Goal: Information Seeking & Learning: Learn about a topic

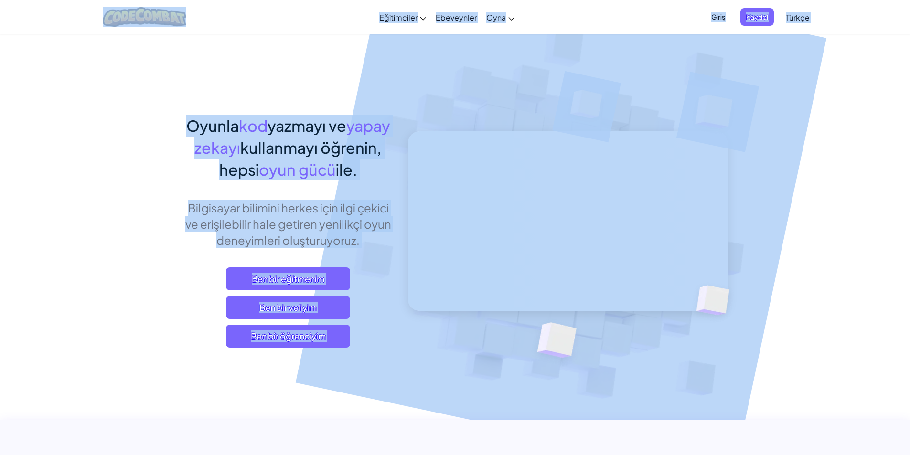
click at [784, 179] on img at bounding box center [561, 210] width 530 height 530
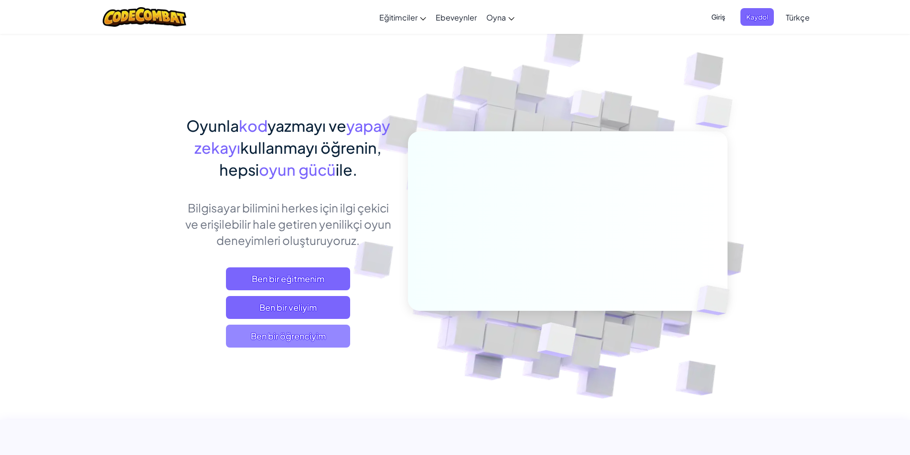
click at [288, 335] on span "Ben bir öğrenciyim" at bounding box center [288, 336] width 124 height 23
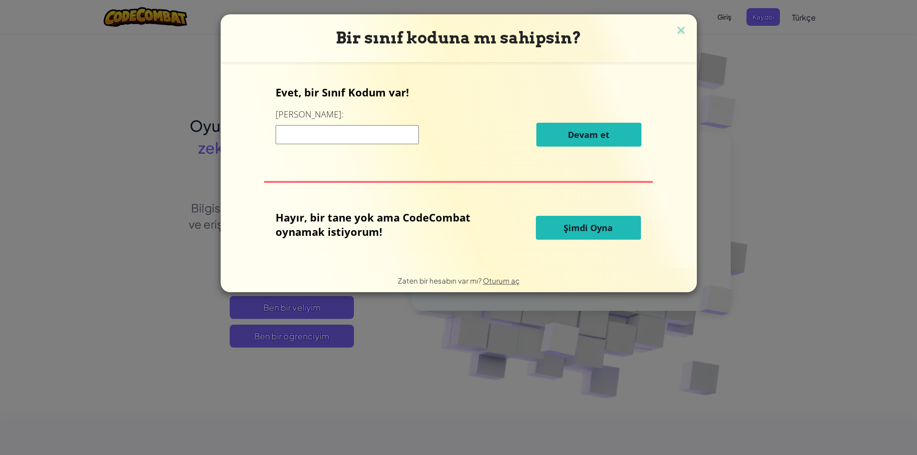
click at [365, 135] on input at bounding box center [346, 134] width 143 height 19
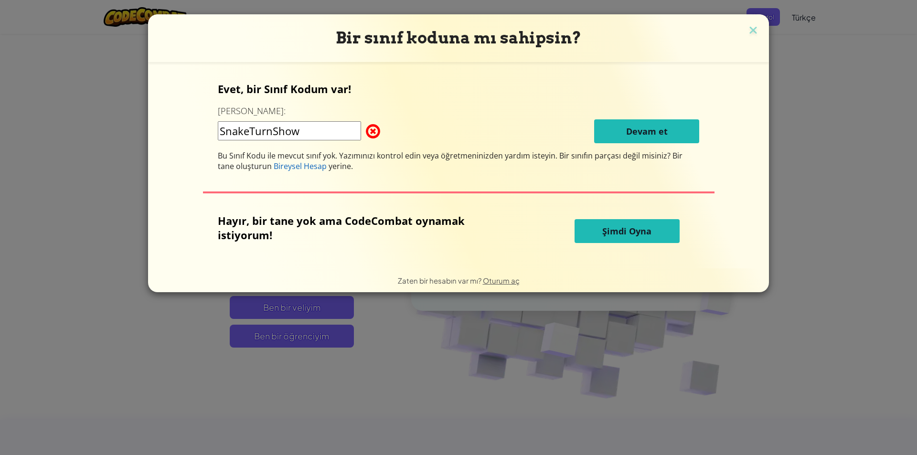
drag, startPoint x: 479, startPoint y: 128, endPoint x: 637, endPoint y: 119, distance: 158.8
click at [488, 120] on div "SnakeTurnShow Devam et" at bounding box center [458, 131] width 481 height 24
click at [342, 122] on input "SnakeTurnShow" at bounding box center [289, 130] width 143 height 19
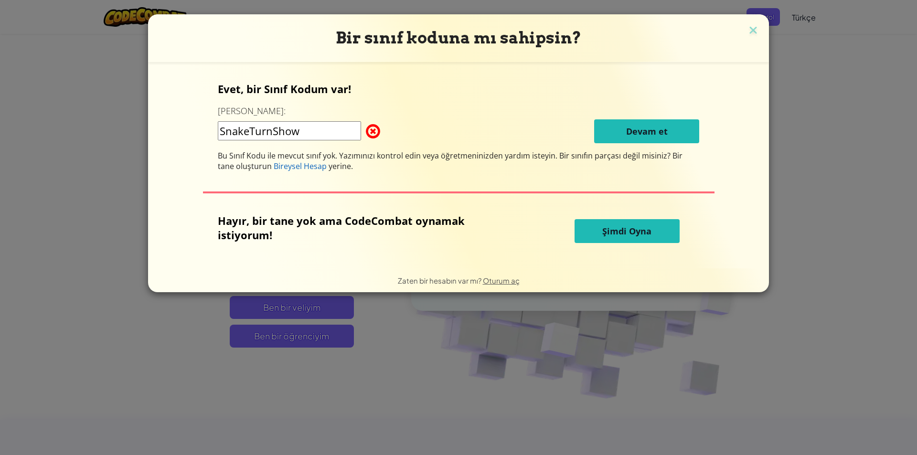
click at [587, 143] on div "Evet, bir Sınıf Kodum var! Buraya girin: SnakeTurnShow Devam et Bu Sınıf Kodu i…" at bounding box center [458, 127] width 481 height 90
click at [275, 130] on input "SnakeTurnShow" at bounding box center [289, 130] width 143 height 19
click at [248, 129] on input "SnakeTurn Show" at bounding box center [289, 130] width 143 height 19
click at [252, 133] on input "SnakeTurn Show" at bounding box center [289, 130] width 143 height 19
click at [458, 106] on div "Evet, bir Sınıf Kodum var! Buraya girin: Snake Turn Show Devam et Bu Sınıf Kodu…" at bounding box center [458, 127] width 481 height 90
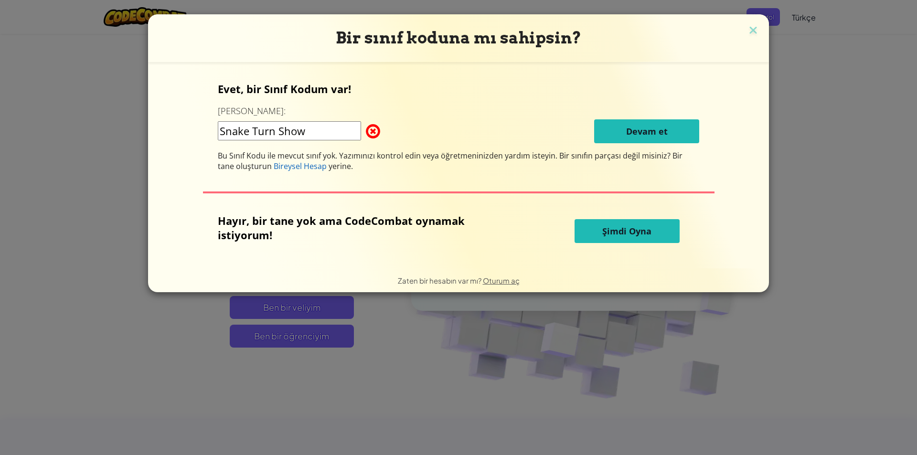
click at [280, 133] on input "Snake Turn Show" at bounding box center [289, 130] width 143 height 19
click at [439, 112] on div "Evet, bir Sınıf Kodum var! Buraya girin: SnakeTurnShow Devam et Bu Sınıf Kodu i…" at bounding box center [458, 127] width 481 height 90
click at [610, 144] on div "Evet, bir Sınıf Kodum var! Buraya girin: SnakeTurnShow Devam et Bu Sınıf Kodu i…" at bounding box center [458, 127] width 481 height 90
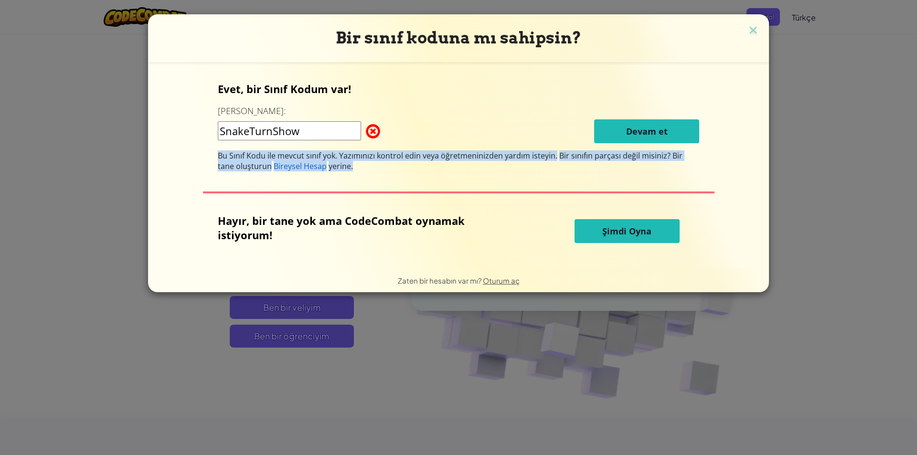
click at [610, 144] on div "Evet, bir Sınıf Kodum var! Buraya girin: SnakeTurnShow Devam et Bu Sınıf Kodu i…" at bounding box center [458, 127] width 481 height 90
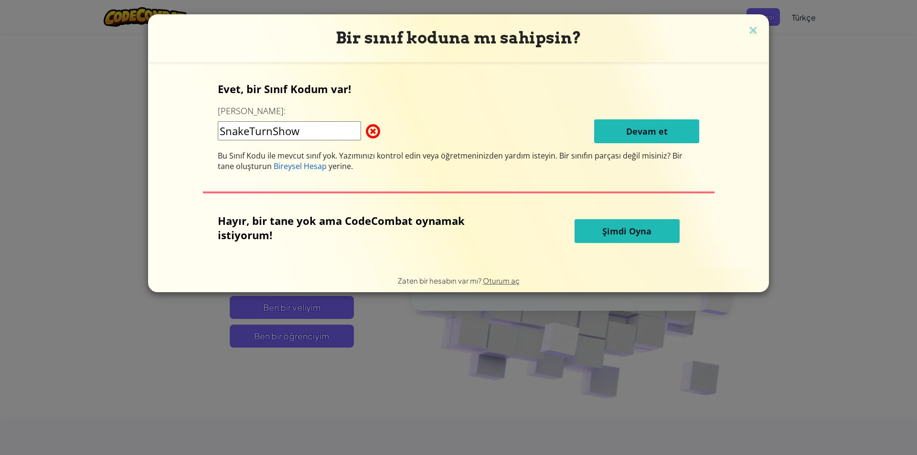
click at [542, 105] on div "Evet, bir Sınıf Kodum var! Buraya girin: SnakeTurnShow Devam et Bu Sınıf Kodu i…" at bounding box center [458, 127] width 481 height 90
drag, startPoint x: 253, startPoint y: 131, endPoint x: 210, endPoint y: 125, distance: 43.4
click at [210, 125] on div "Evet, bir Sınıf Kodum var! Buraya girin: SnakeTurnShow Devam et Bu Sınıf Kodu i…" at bounding box center [459, 165] width 602 height 187
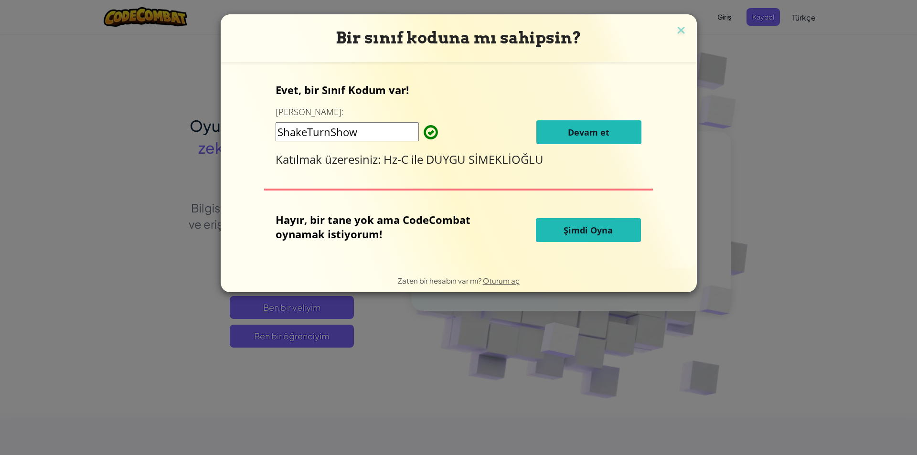
type input "ShakeTurnShow"
click at [585, 127] on span "Devam et" at bounding box center [589, 132] width 42 height 11
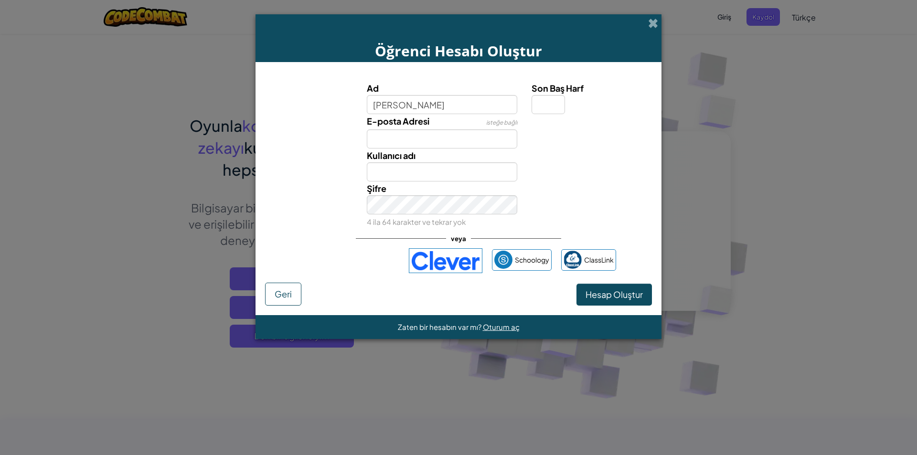
type input "Ali Kayapro"
click at [547, 95] on label "Son Baş Harf" at bounding box center [590, 88] width 118 height 14
click at [547, 95] on input "Son Baş Harf" at bounding box center [547, 104] width 33 height 19
type input "C"
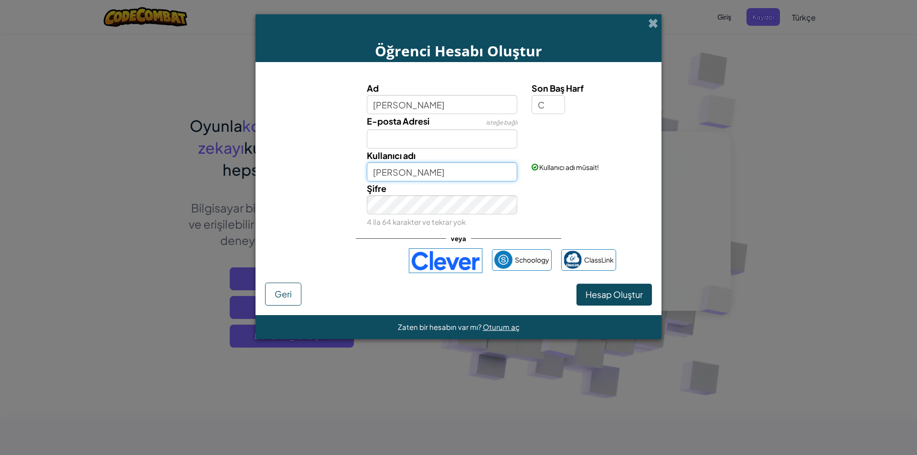
drag, startPoint x: 450, startPoint y: 178, endPoint x: 251, endPoint y: 148, distance: 201.3
click at [251, 148] on div "Öğrenci Hesabı Oluştur Ad Ali Kayapro Son Baş Harf C E-posta Adresi isteğe bağl…" at bounding box center [458, 227] width 917 height 455
type input "AliPro"
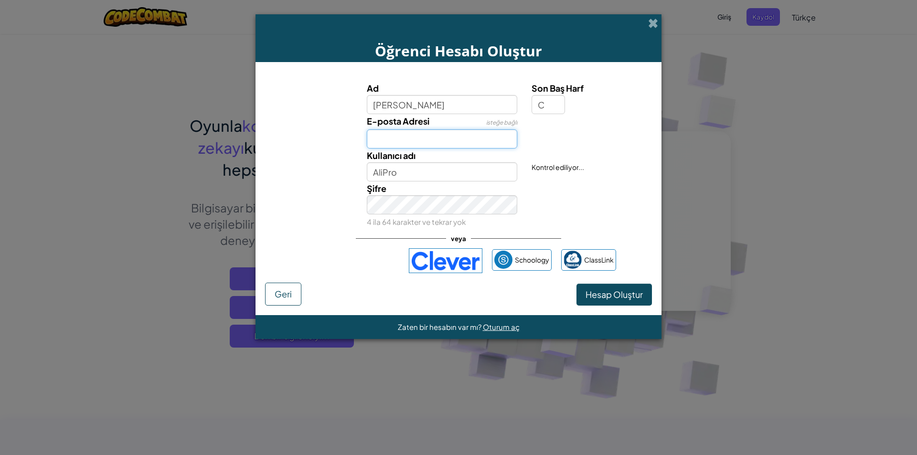
drag, startPoint x: 421, startPoint y: 134, endPoint x: 424, endPoint y: 128, distance: 6.9
click at [422, 131] on input "E-posta Adresi" at bounding box center [442, 138] width 151 height 19
type input "b"
type input "alikayatamer.e25@fmvisik.k12.tr"
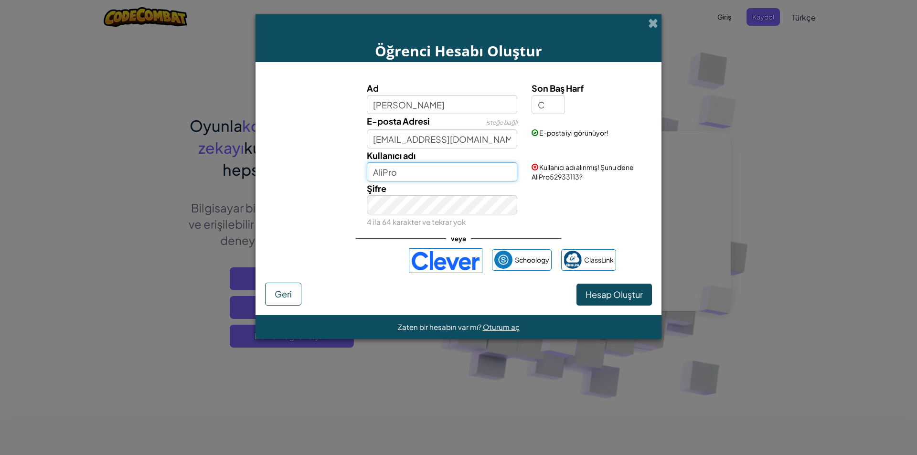
click at [434, 175] on input "AliPro" at bounding box center [442, 171] width 151 height 19
type input "AliBABAPRO"
click at [615, 213] on div "Şifre 4 ila 64 karakter ve tekrar yok" at bounding box center [458, 204] width 396 height 47
click at [598, 292] on span "Hesap Oluştur" at bounding box center [613, 294] width 57 height 11
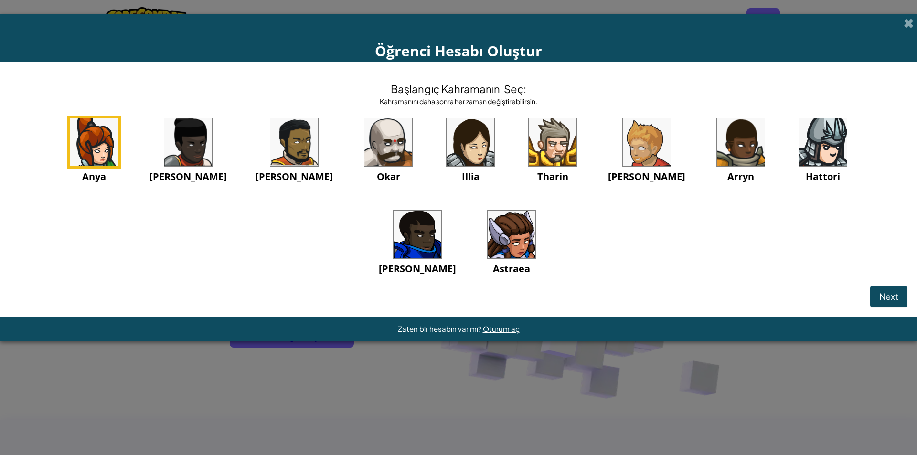
click at [364, 142] on img at bounding box center [388, 142] width 48 height 48
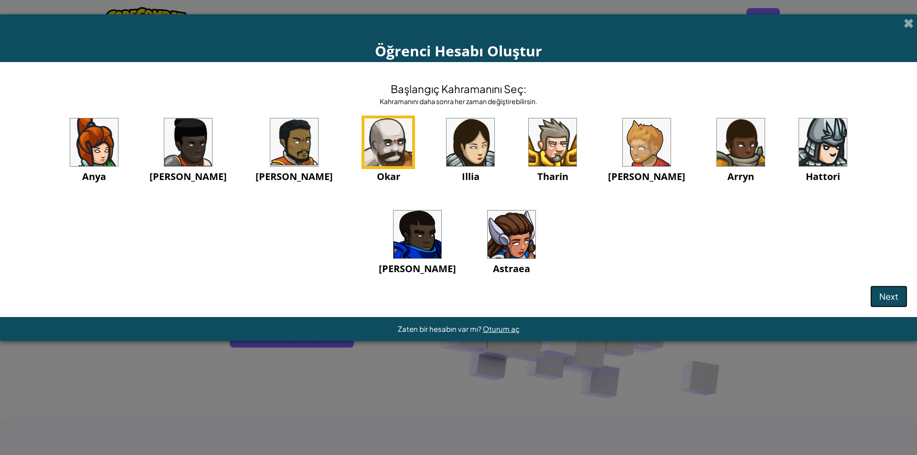
click at [887, 293] on span "Next" at bounding box center [888, 296] width 19 height 11
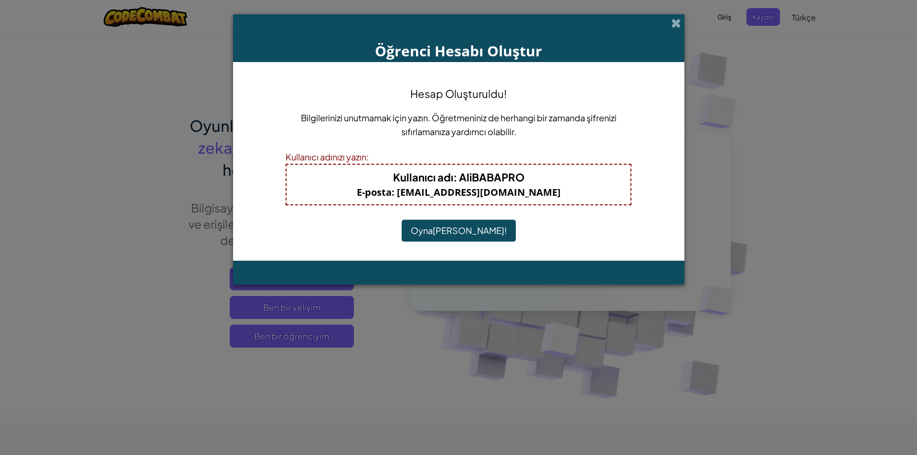
click at [457, 227] on button "Oynamaya Başla!" at bounding box center [459, 231] width 114 height 22
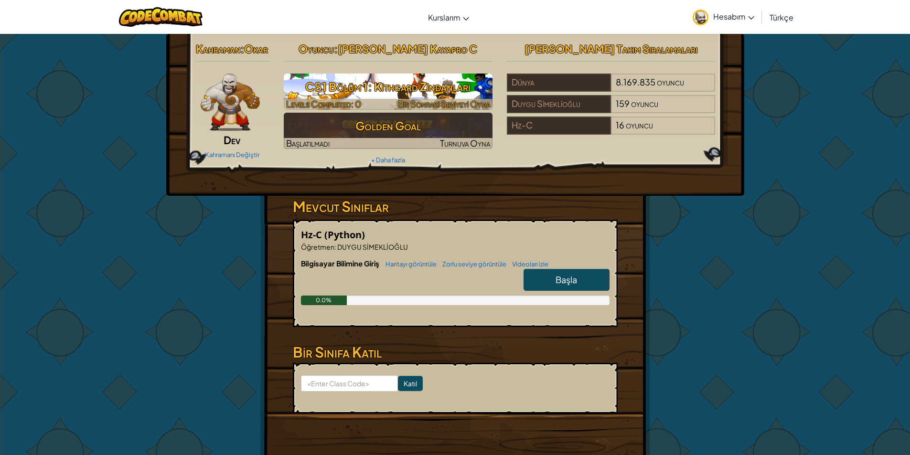
click at [411, 95] on h3 "CS1 Bölüm 1: Kithgard Zindanları" at bounding box center [388, 86] width 209 height 21
select select "tr"
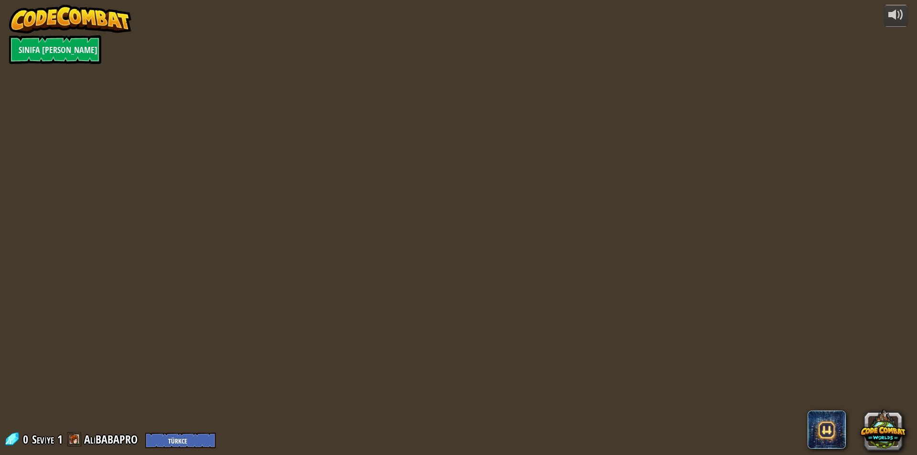
select select "tr"
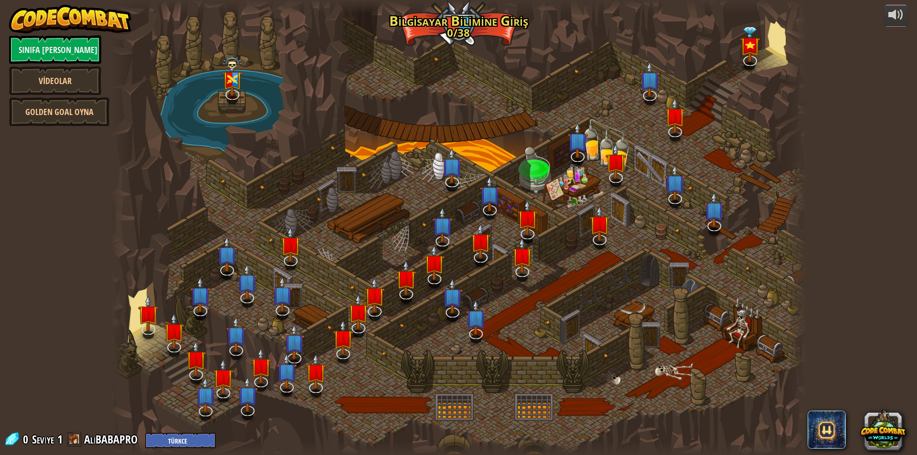
select select "tr"
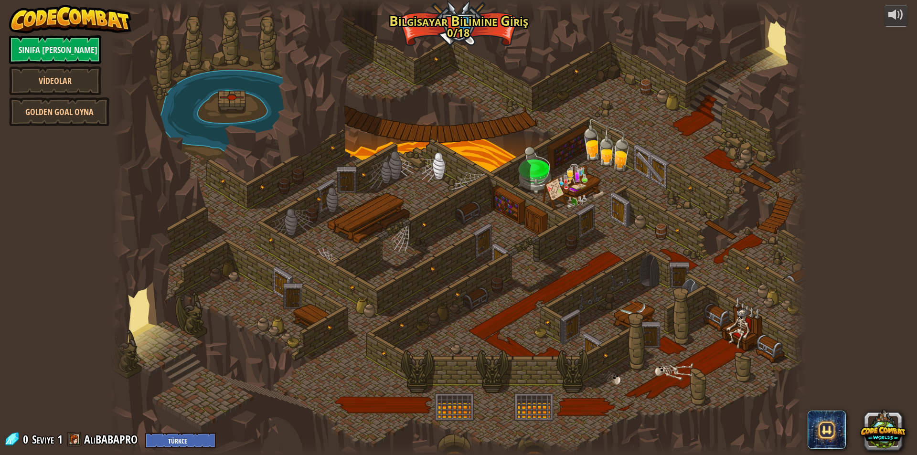
select select "tr"
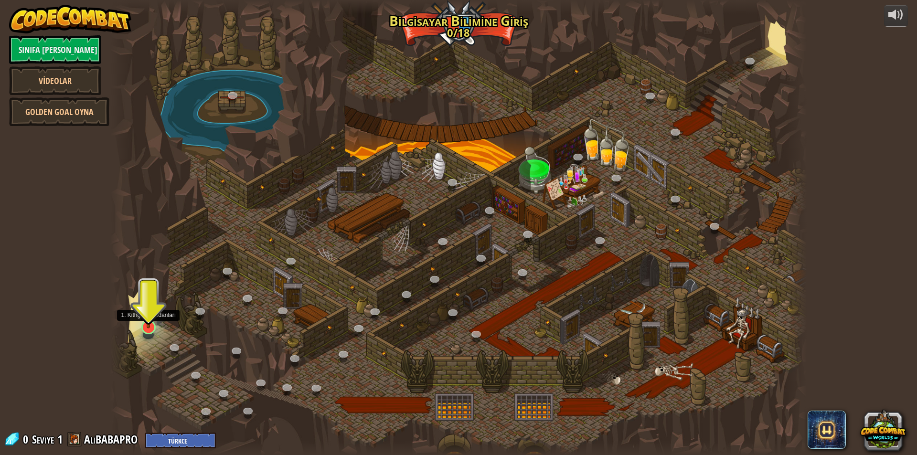
click at [151, 322] on img at bounding box center [148, 307] width 19 height 43
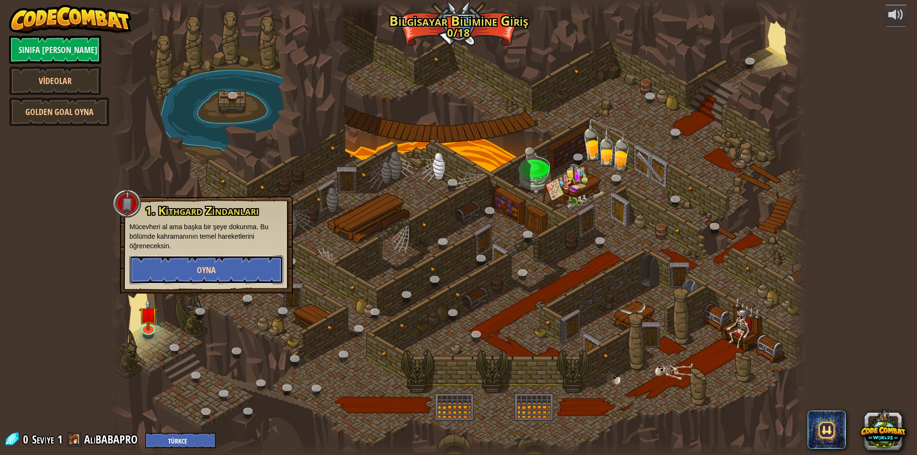
click at [169, 276] on button "Oyna" at bounding box center [206, 269] width 154 height 29
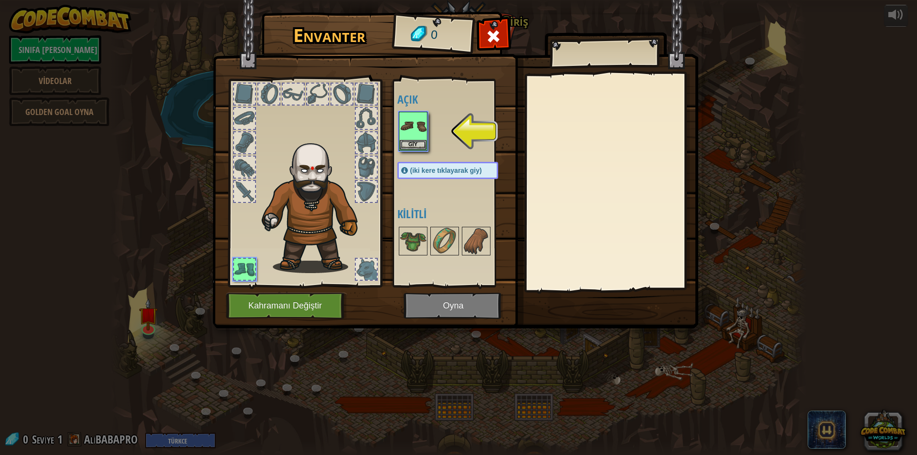
drag, startPoint x: 538, startPoint y: 139, endPoint x: 543, endPoint y: 135, distance: 7.2
click at [538, 138] on div at bounding box center [611, 182] width 169 height 214
click at [469, 311] on img at bounding box center [455, 155] width 486 height 347
click at [428, 312] on img at bounding box center [455, 155] width 486 height 347
click at [402, 135] on img at bounding box center [413, 126] width 27 height 27
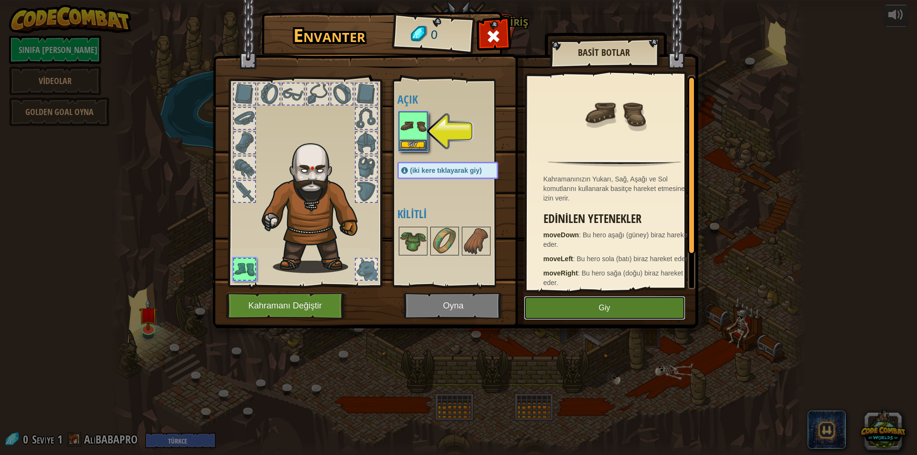
click at [596, 307] on button "Giy" at bounding box center [604, 308] width 161 height 24
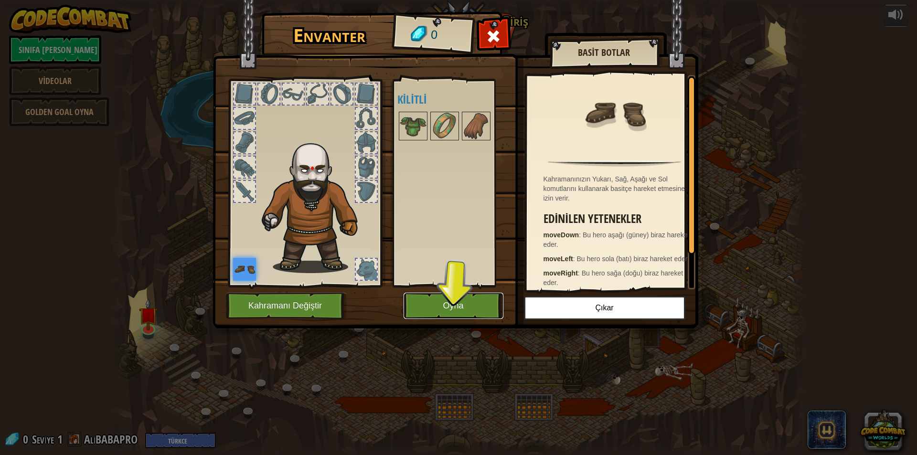
click at [439, 308] on button "Oyna" at bounding box center [453, 306] width 100 height 26
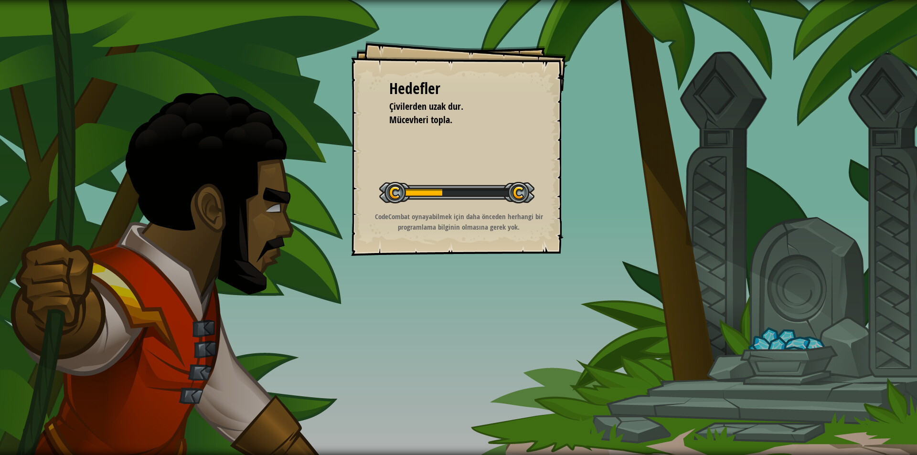
drag, startPoint x: 351, startPoint y: 174, endPoint x: 359, endPoint y: 177, distance: 7.7
click at [359, 177] on div "Hedefler Çivilerden uzak dur. Mücevheri topla. Seviyeyi Başlat Yüklenemiyor Bu …" at bounding box center [458, 148] width 215 height 215
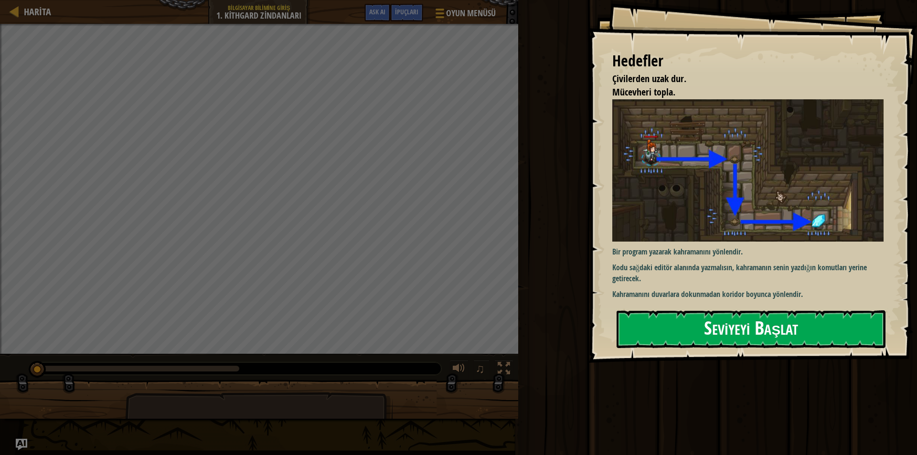
click at [729, 335] on button "Seviyeyi Başlat" at bounding box center [750, 329] width 269 height 38
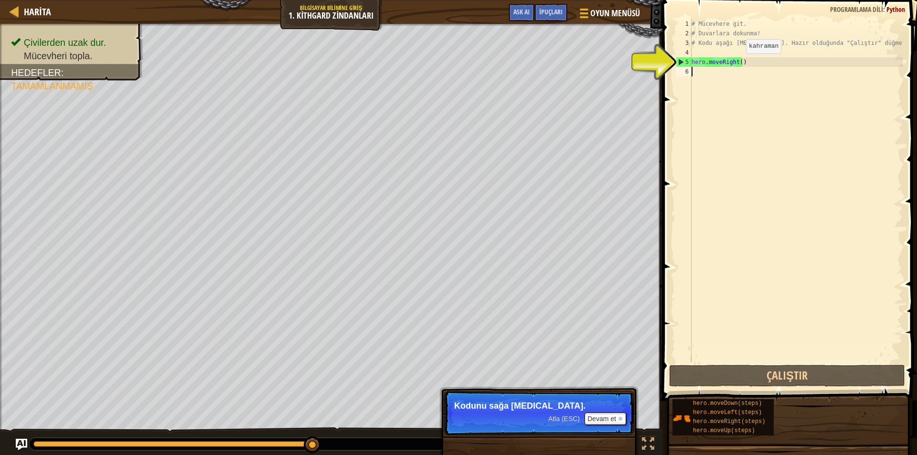
click at [738, 63] on div "# Mücevhere git. # Duvarlara dokunma! # Kodu aşağı [MEDICAL_DATA]. Hazır olduğu…" at bounding box center [795, 200] width 213 height 363
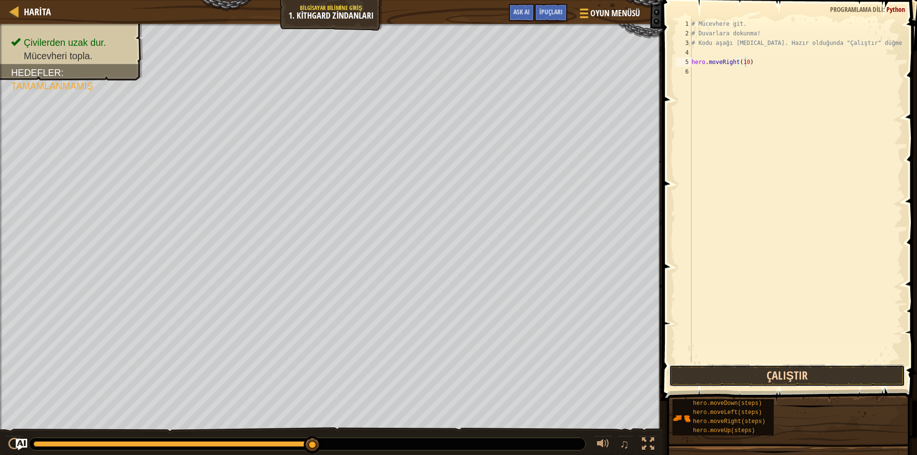
click at [795, 371] on button "Çalıştır" at bounding box center [787, 376] width 236 height 22
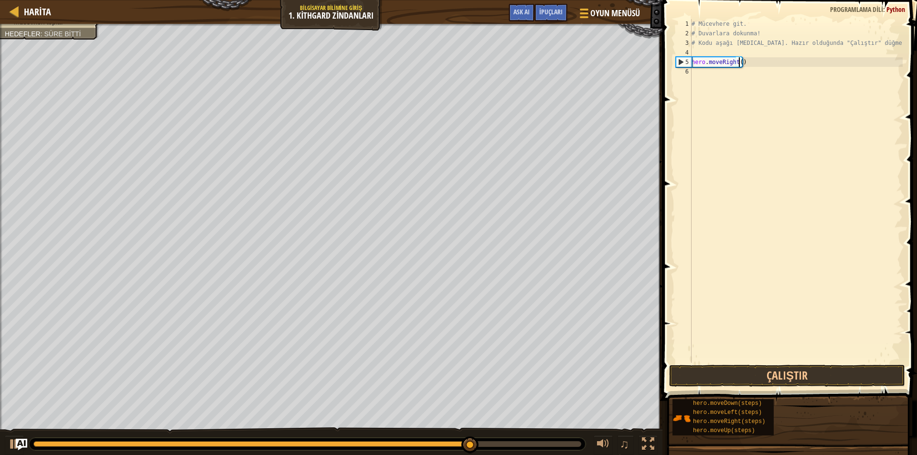
type textarea "hero.moveRight(3)"
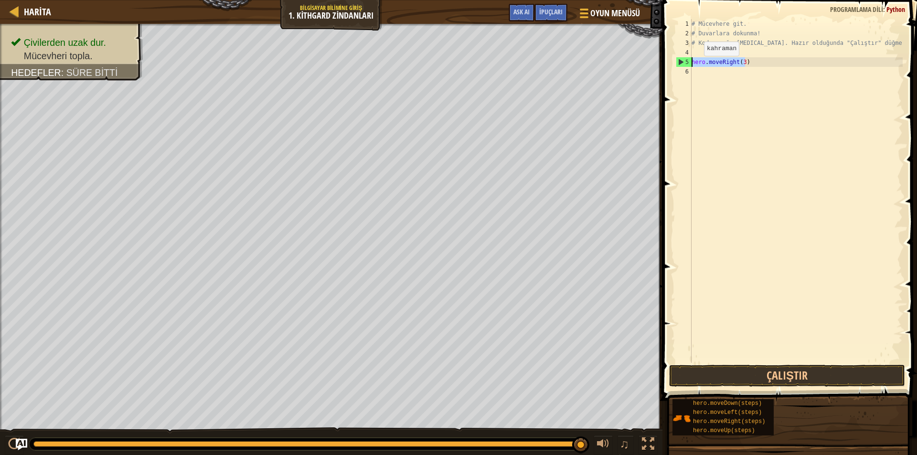
click at [599, 61] on div "Harita Bilgisayar Bilimine Giriş 1. Kithgard Zindanları Oyun Menüsü Bitti İpuçl…" at bounding box center [458, 227] width 917 height 455
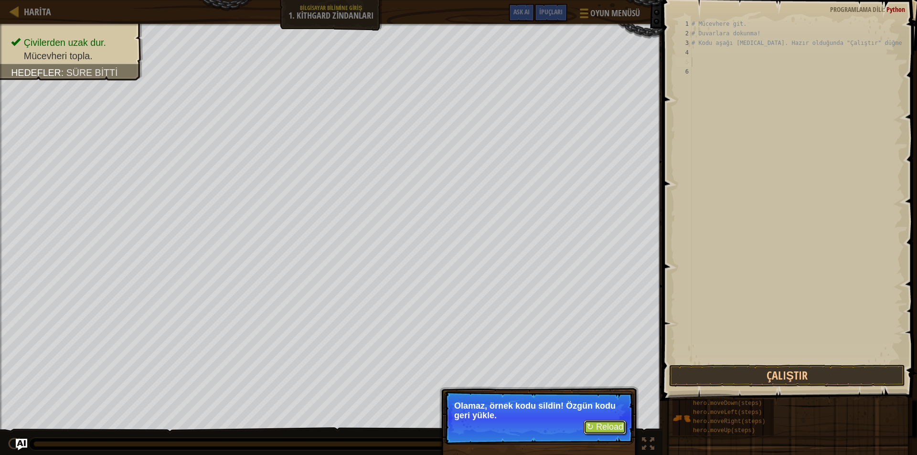
click at [607, 426] on button "↻ Reload" at bounding box center [604, 427] width 42 height 14
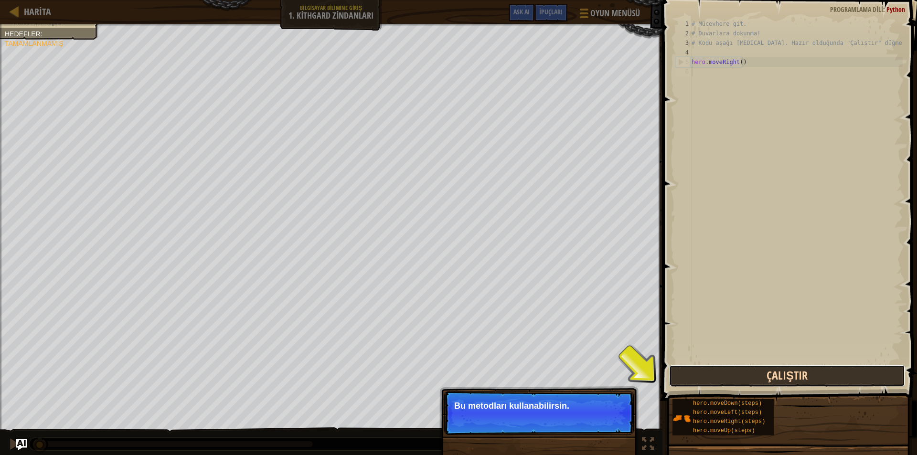
click at [678, 368] on button "Çalıştır" at bounding box center [787, 376] width 236 height 22
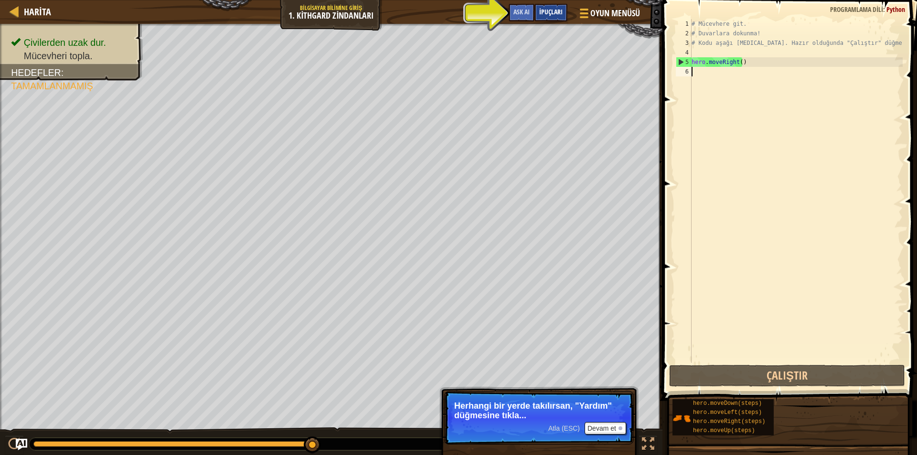
click at [557, 13] on span "İpuçları" at bounding box center [550, 11] width 23 height 9
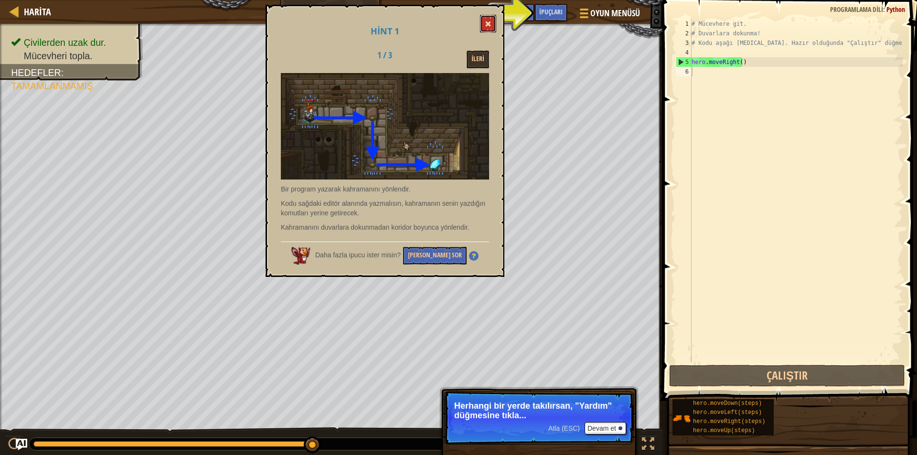
click at [493, 16] on button at bounding box center [488, 24] width 16 height 18
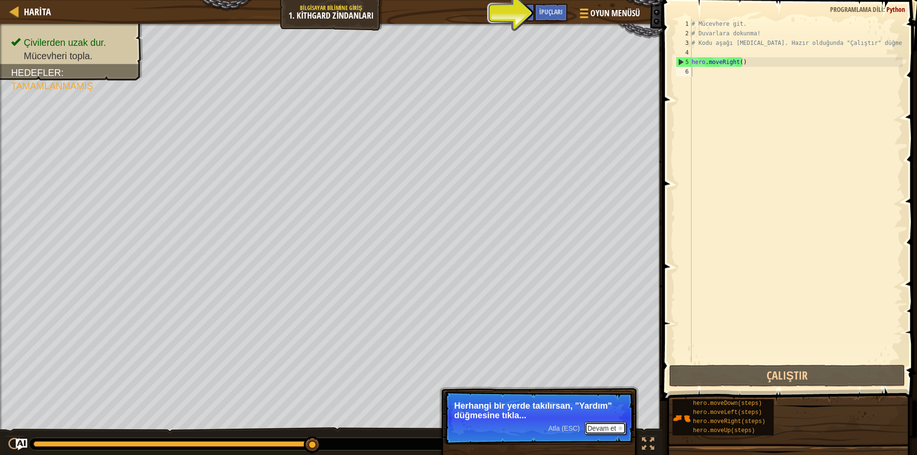
click at [594, 432] on button "Devam et" at bounding box center [605, 428] width 42 height 12
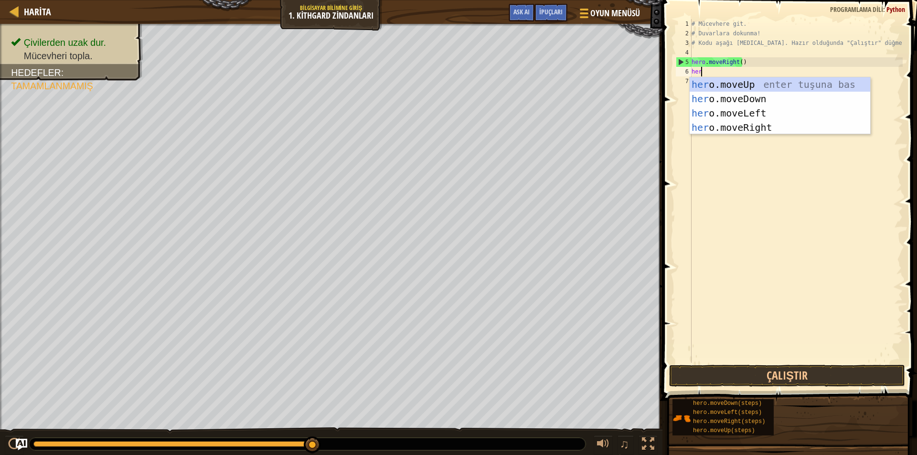
type textarea "hero"
click at [749, 95] on div "hero .moveUp enter tuşuna bas hero .moveDown enter tuşuna bas hero .moveLeft en…" at bounding box center [779, 120] width 180 height 86
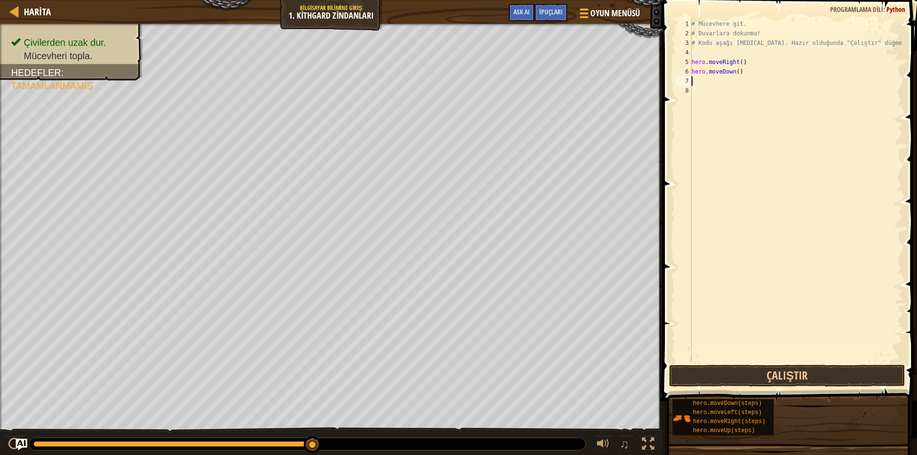
scroll to position [4, 0]
click at [775, 371] on button "Çalıştır" at bounding box center [787, 376] width 236 height 22
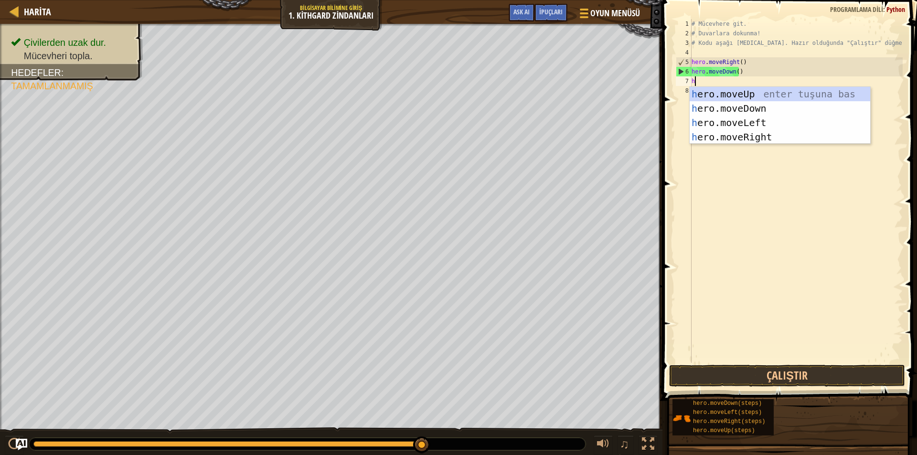
type textarea "her"
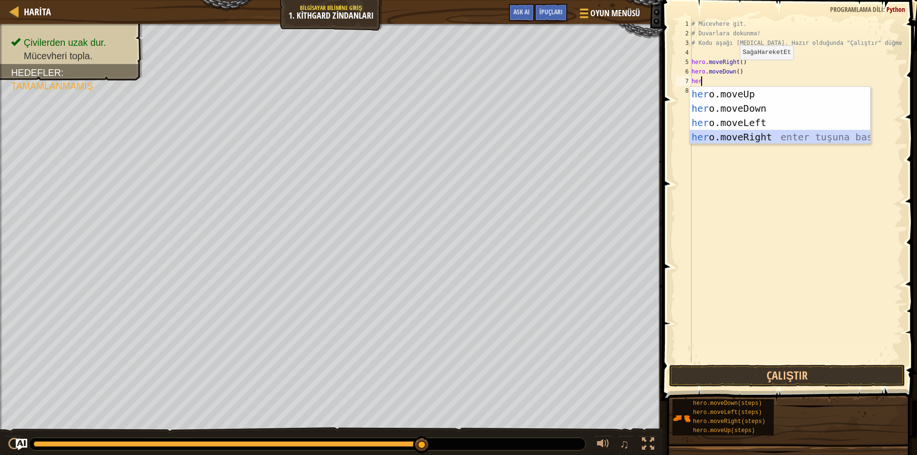
click at [765, 131] on div "her o.moveUp enter tuşuna bas her o.moveDown enter tuşuna bas her o.moveLeft en…" at bounding box center [779, 130] width 180 height 86
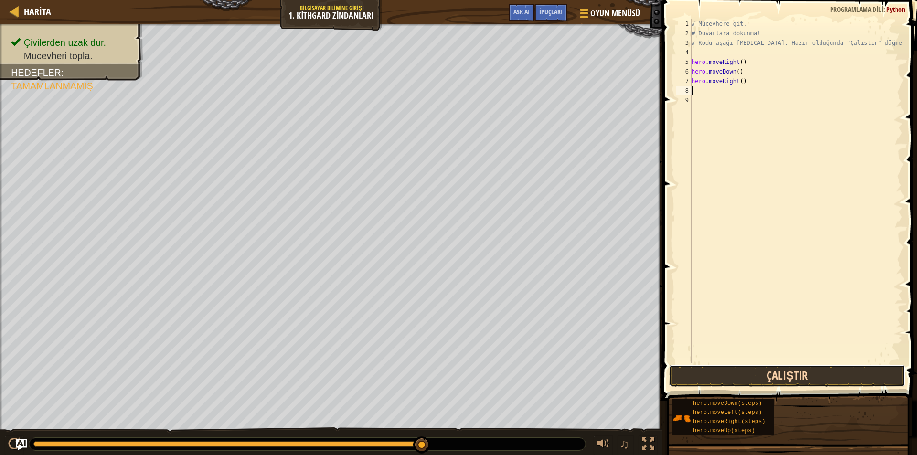
click at [747, 371] on button "Çalıştır" at bounding box center [787, 376] width 236 height 22
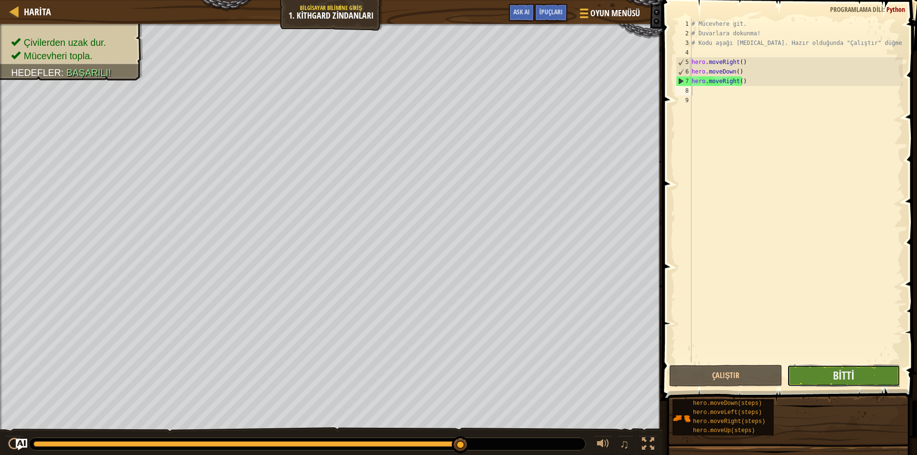
click at [832, 383] on button "Bitti" at bounding box center [843, 376] width 113 height 22
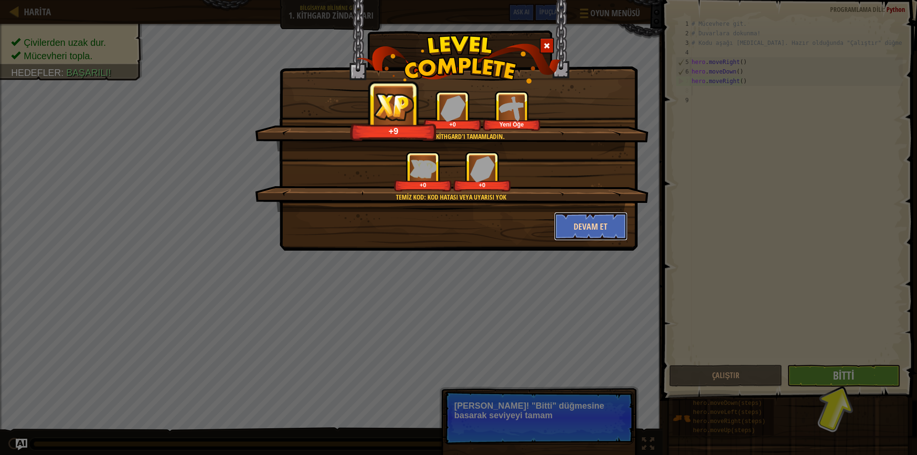
click at [616, 217] on button "Devam et" at bounding box center [591, 226] width 74 height 29
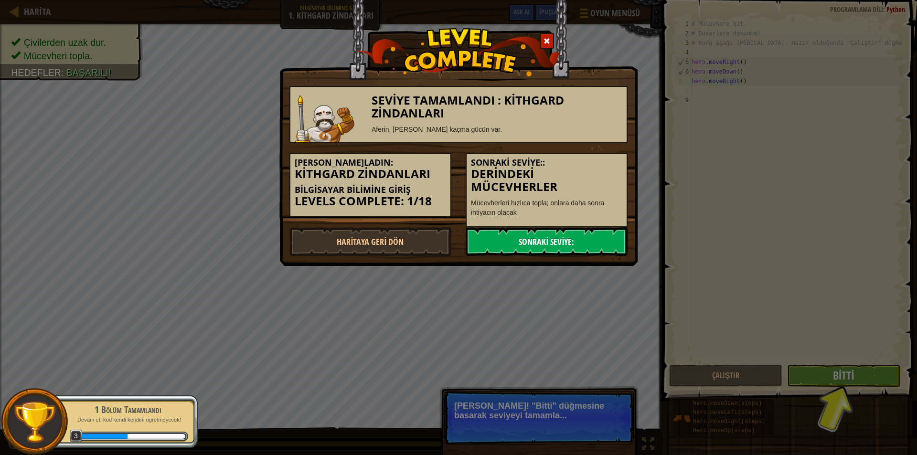
click at [575, 241] on link "Sonraki Seviye:" at bounding box center [547, 241] width 162 height 29
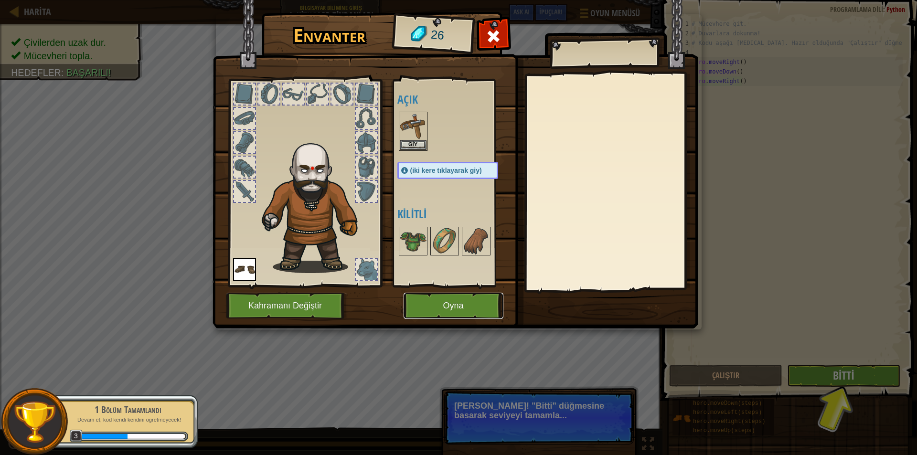
click at [440, 304] on button "Oyna" at bounding box center [453, 306] width 100 height 26
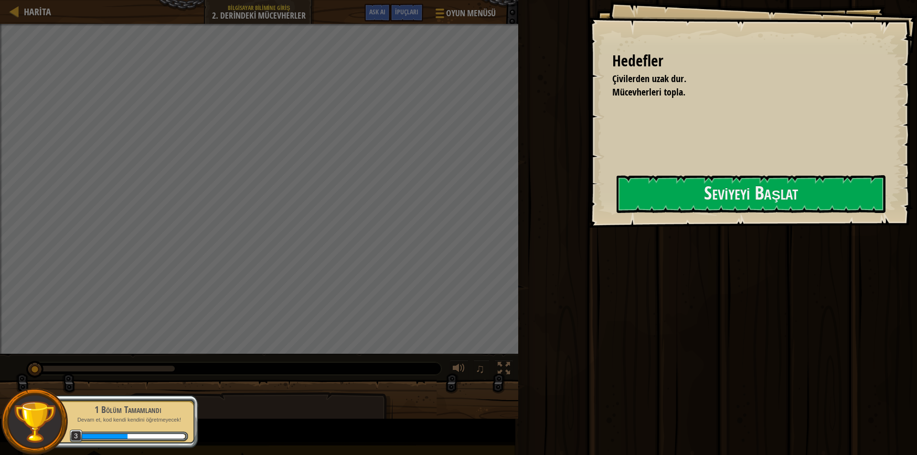
drag, startPoint x: 439, startPoint y: 319, endPoint x: 423, endPoint y: 381, distance: 63.7
click at [418, 397] on div "Hedefler Çivilerden uzak dur. Mücevherleri topla. Seviyeyi Başlat Yüklenemiyor …" at bounding box center [458, 227] width 917 height 455
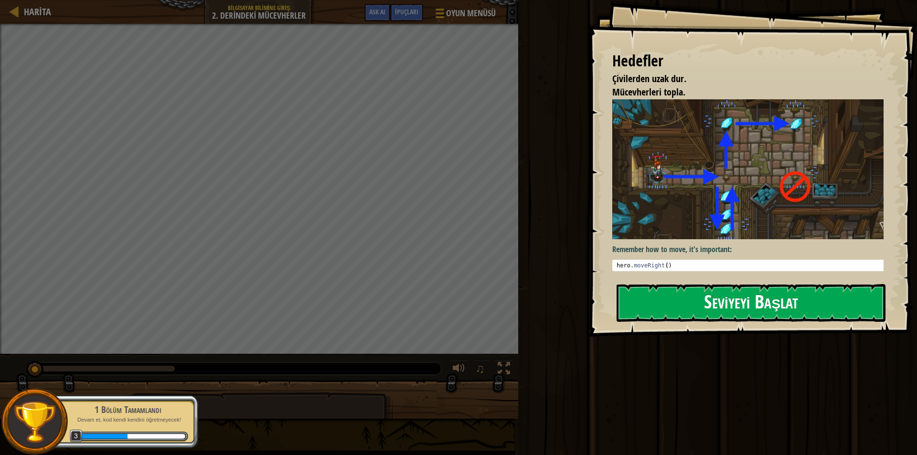
click at [725, 301] on button "Seviyeyi Başlat" at bounding box center [750, 303] width 269 height 38
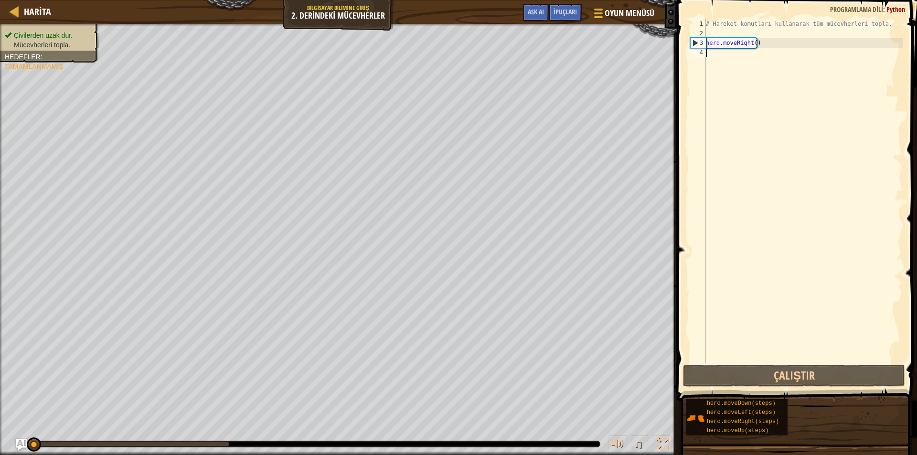
scroll to position [4, 0]
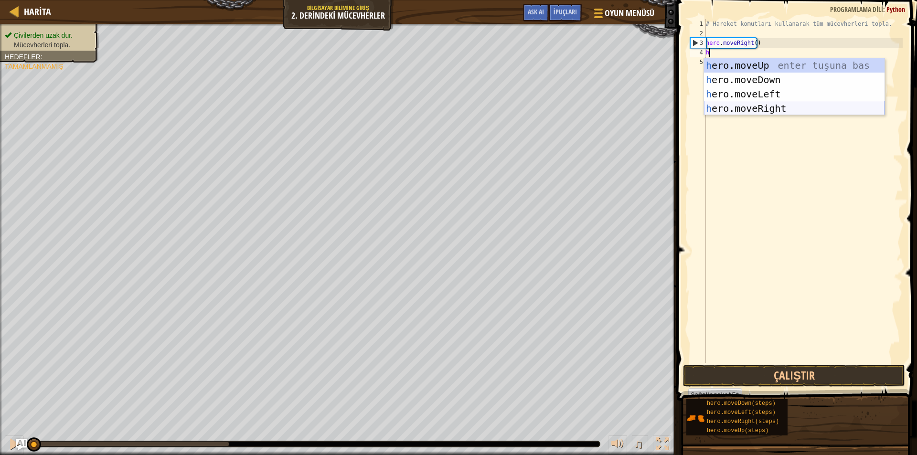
type textarea "he"
click at [787, 83] on div "he ro.moveUp enter tuşuna bas he ro.moveDown enter tuşuna bas he ro.moveLeft en…" at bounding box center [794, 101] width 180 height 86
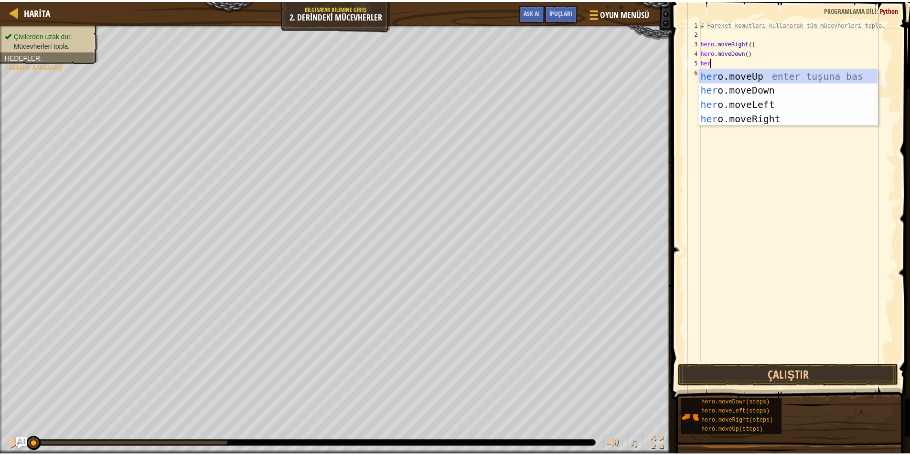
scroll to position [4, 0]
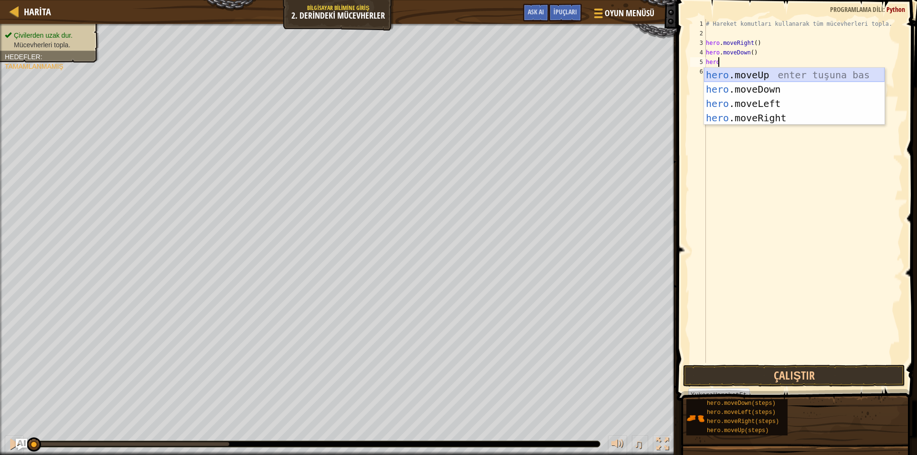
click at [754, 66] on div "# Hareket komutları kullanarak tüm mücevherleri topla. hero . moveRight ( ) her…" at bounding box center [803, 200] width 199 height 363
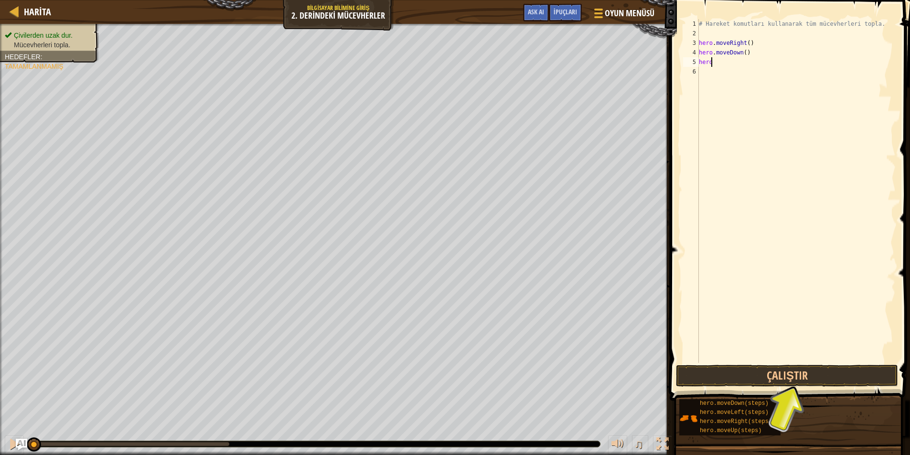
type textarea "hero."
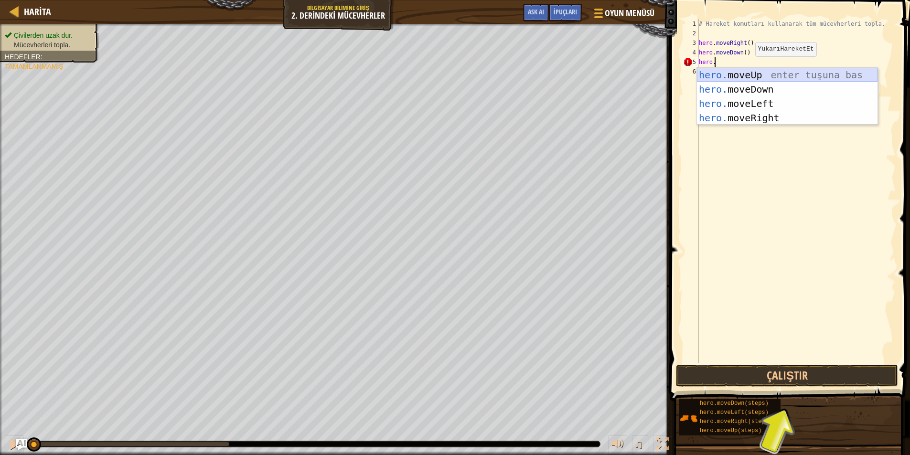
click at [758, 69] on div "hero. moveUp enter tuşuna bas hero. moveDown enter tuşuna bas hero. moveLeft en…" at bounding box center [787, 111] width 180 height 86
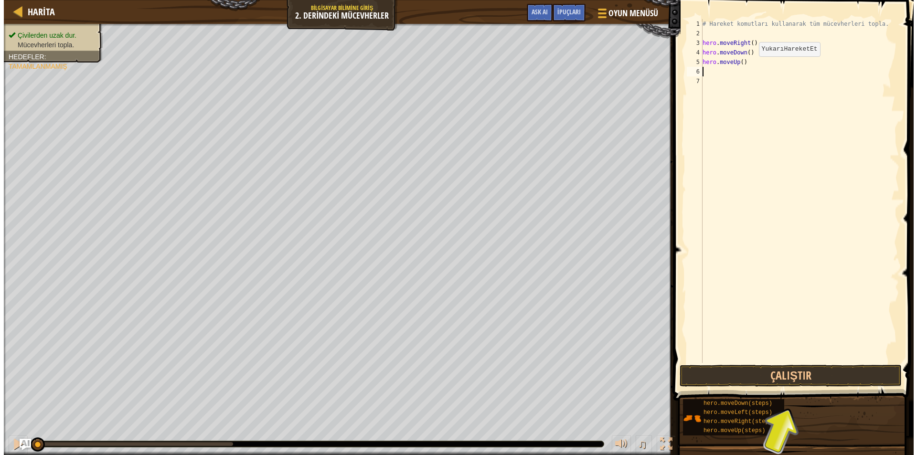
scroll to position [4, 0]
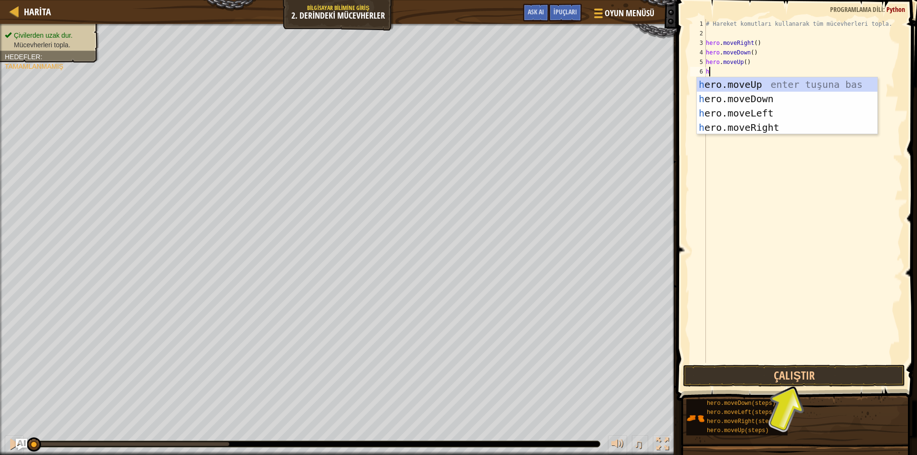
type textarea "he"
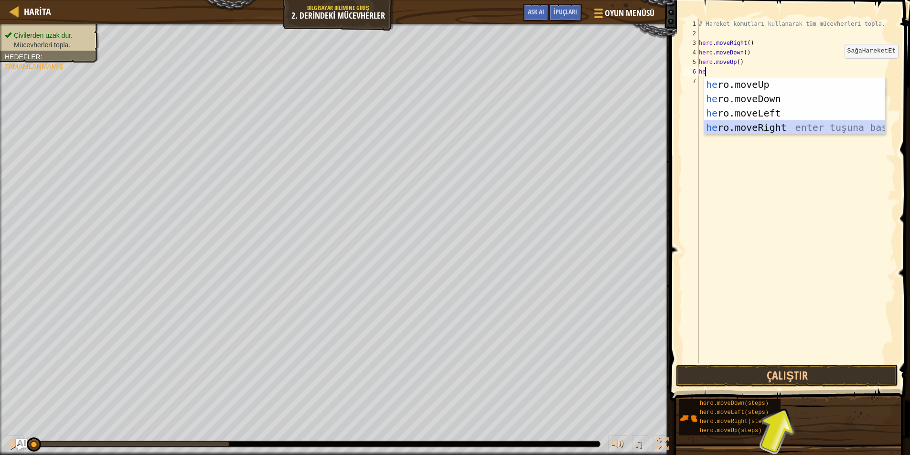
click at [784, 123] on div "he ro.moveUp enter tuşuna bas he ro.moveDown enter tuşuna bas he ro.moveLeft en…" at bounding box center [794, 120] width 180 height 86
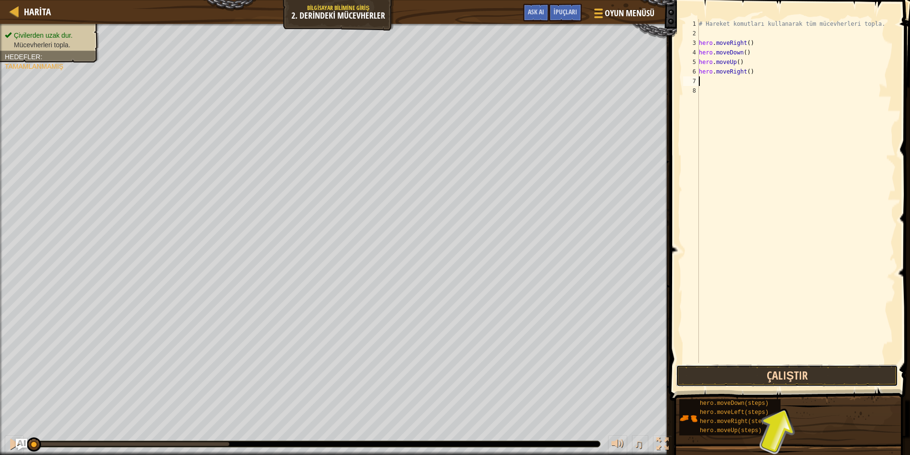
click at [823, 369] on button "Çalıştır" at bounding box center [787, 376] width 222 height 22
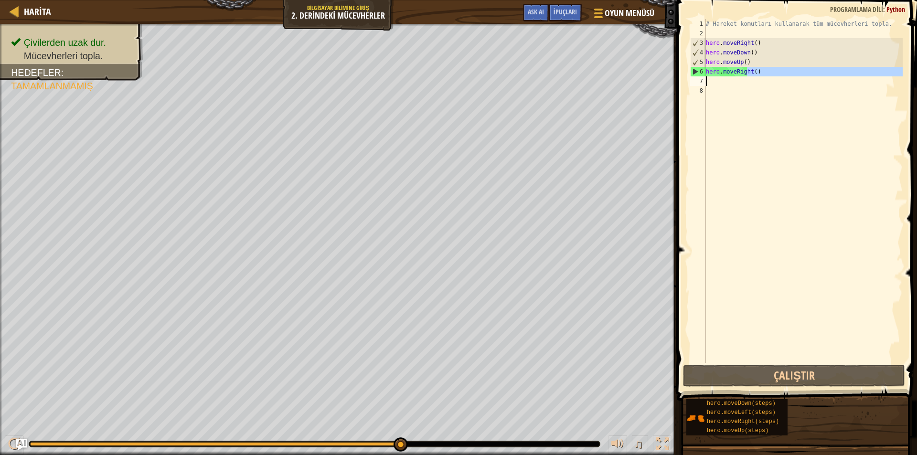
drag, startPoint x: 748, startPoint y: 72, endPoint x: 722, endPoint y: 78, distance: 26.5
click at [722, 78] on div "# Hareket komutları kullanarak tüm mücevherleri topla. hero . moveRight ( ) her…" at bounding box center [803, 200] width 199 height 363
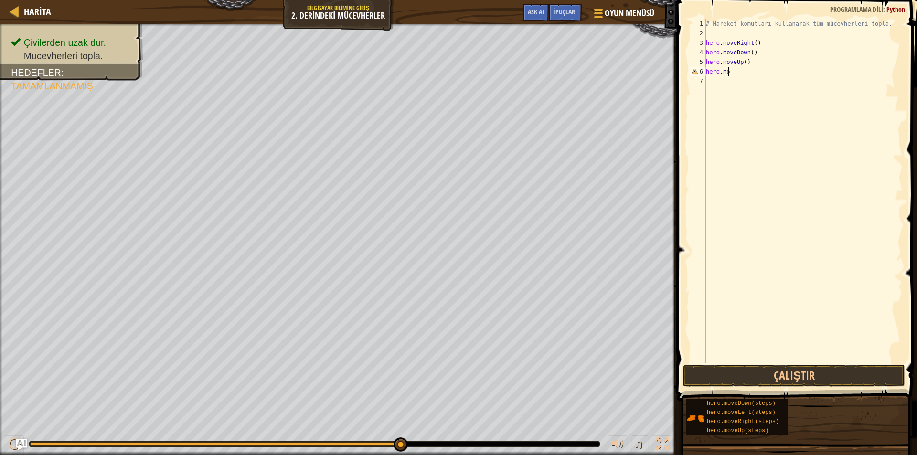
scroll to position [4, 1]
type textarea "h"
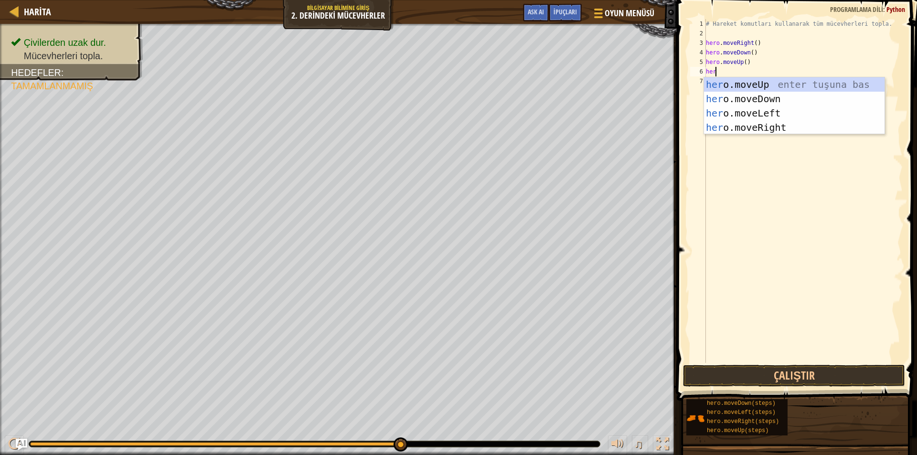
type textarea "hero"
click at [747, 86] on div "hero .moveUp enter tuşuna bas hero .moveDown enter tuşuna bas hero .moveLeft en…" at bounding box center [794, 120] width 180 height 86
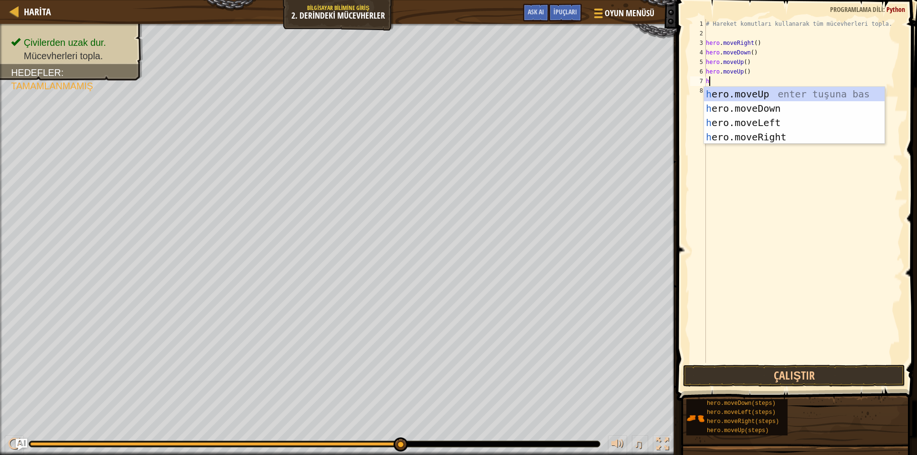
type textarea "he"
click at [788, 134] on div "he ro.moveUp enter tuşuna bas he ro.moveDown enter tuşuna bas he ro.moveLeft en…" at bounding box center [794, 130] width 180 height 86
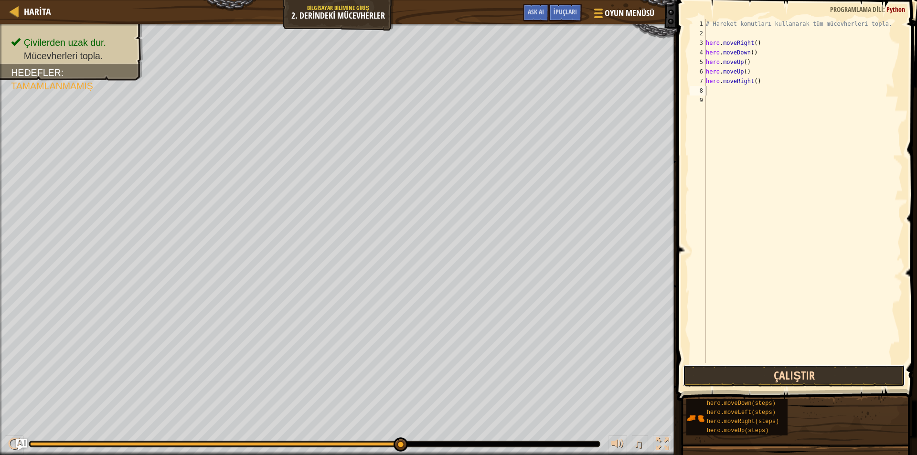
click at [827, 373] on button "Çalıştır" at bounding box center [794, 376] width 222 height 22
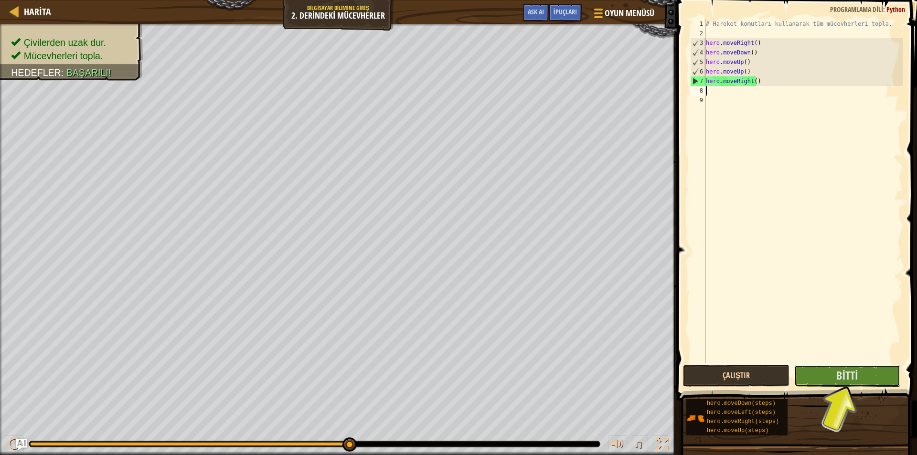
click at [827, 373] on button "Bitti" at bounding box center [847, 376] width 106 height 22
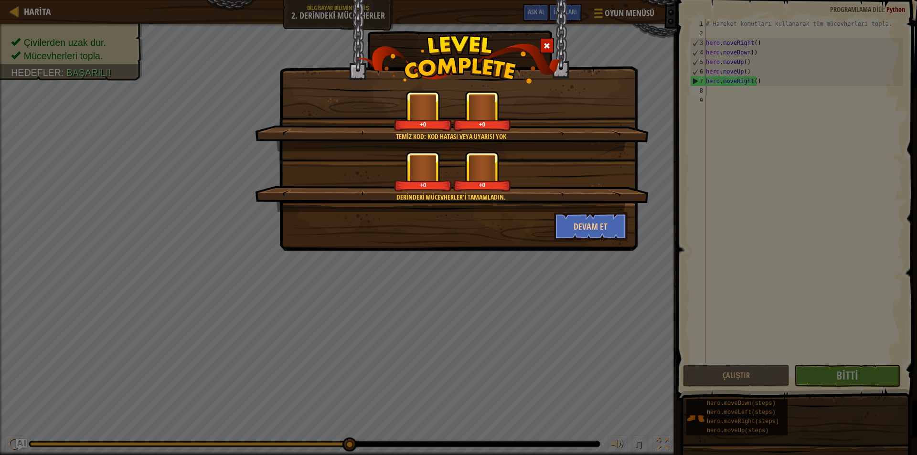
click at [551, 119] on div "+0 +0" at bounding box center [452, 111] width 371 height 40
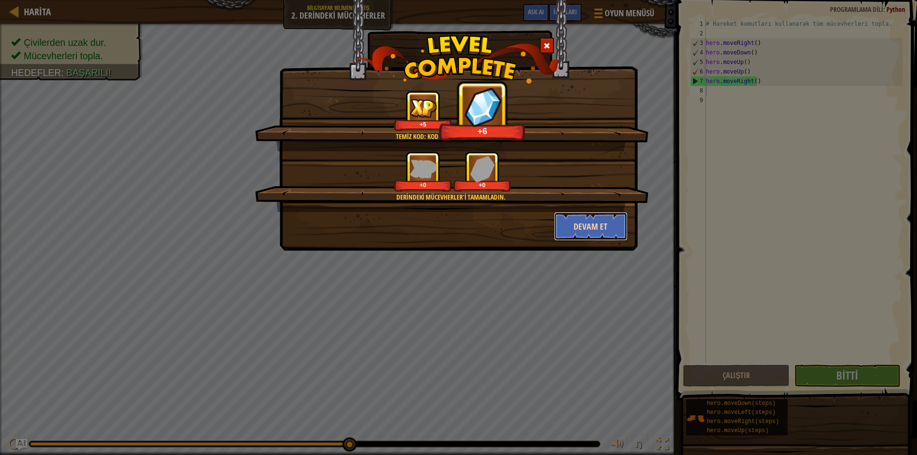
click at [582, 233] on button "Devam et" at bounding box center [591, 226] width 74 height 29
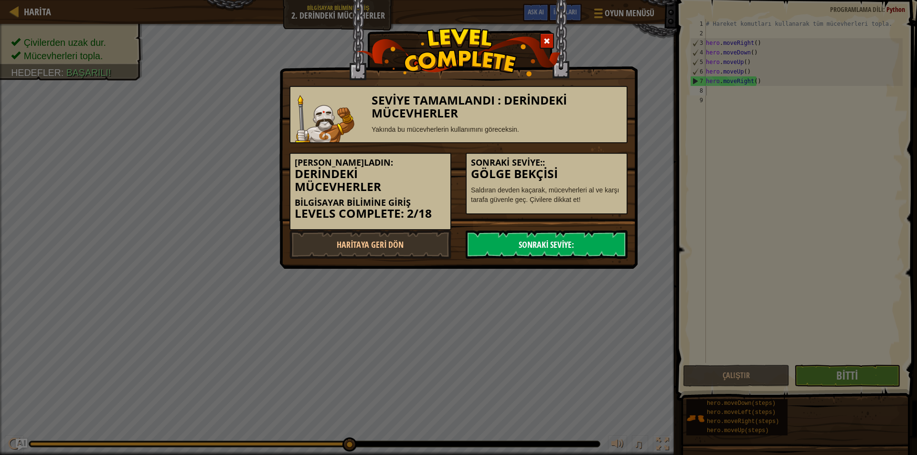
click at [558, 245] on link "Sonraki Seviye:" at bounding box center [547, 244] width 162 height 29
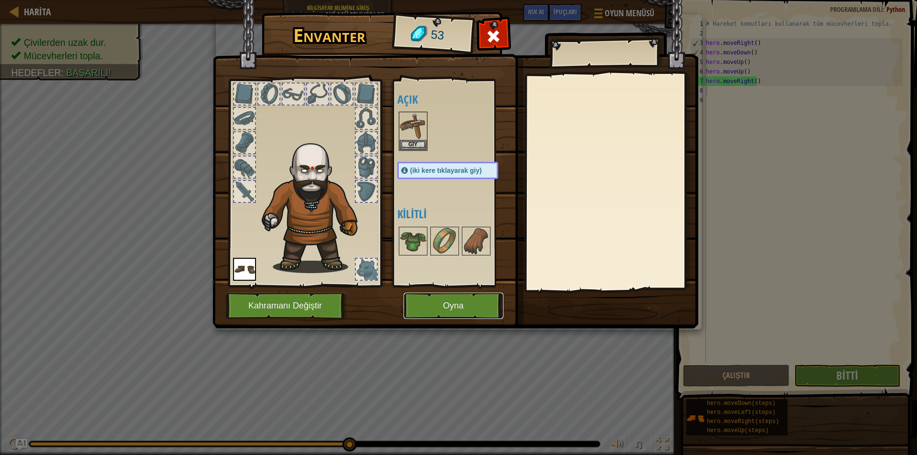
click at [471, 316] on button "Oyna" at bounding box center [453, 306] width 100 height 26
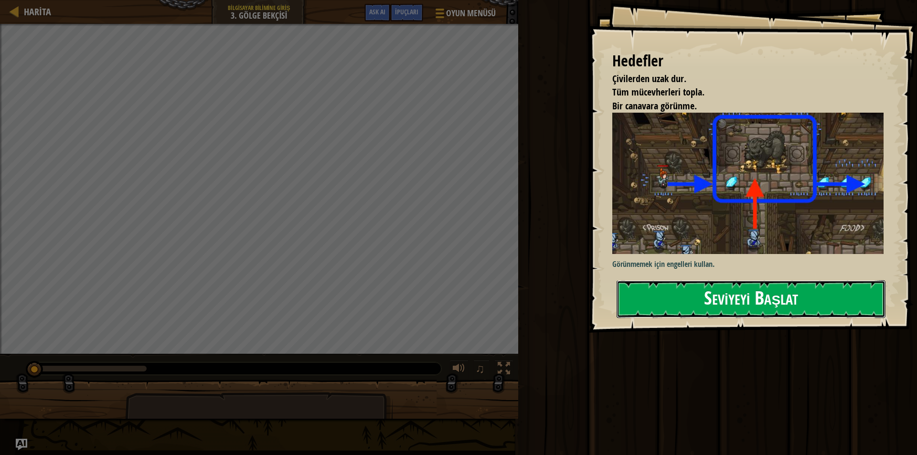
click at [736, 294] on button "Seviyeyi Başlat" at bounding box center [750, 299] width 269 height 38
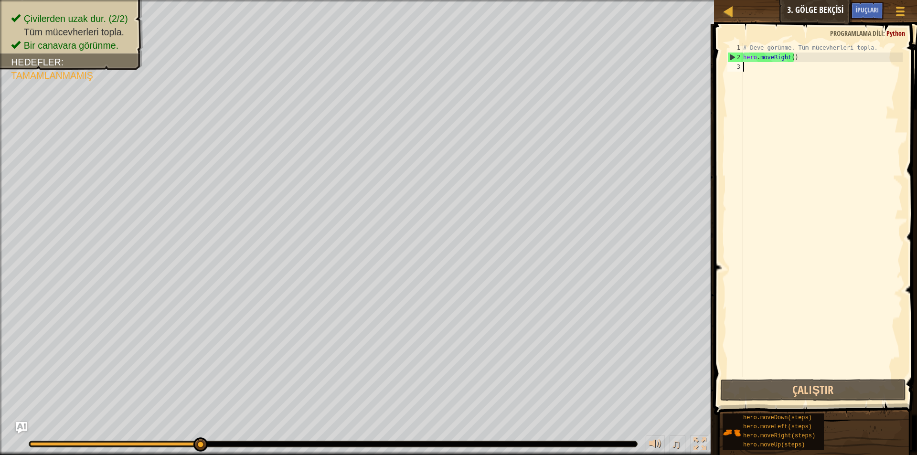
scroll to position [4, 0]
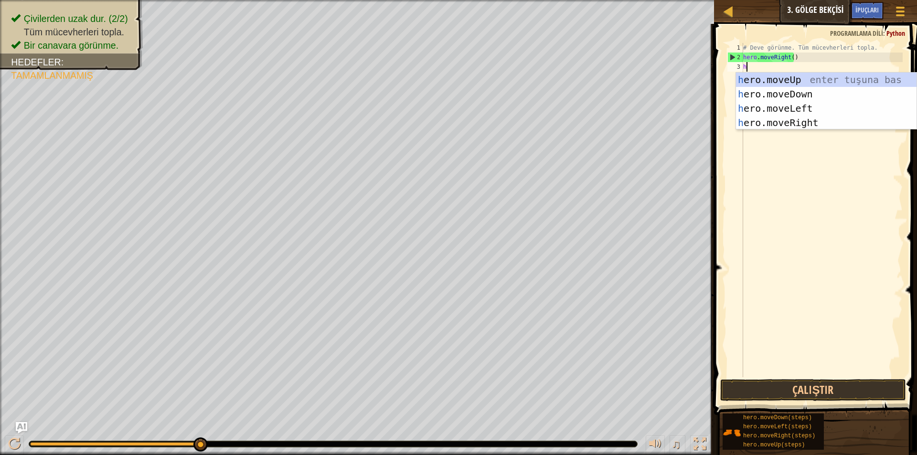
type textarea "he"
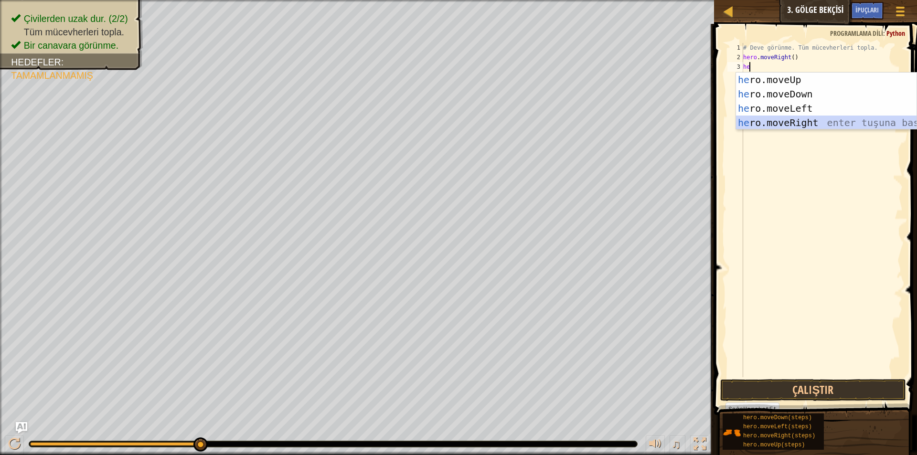
click at [817, 128] on div "he ro.moveUp enter tuşuna bas he ro.moveDown enter tuşuna bas he ro.moveLeft en…" at bounding box center [826, 116] width 180 height 86
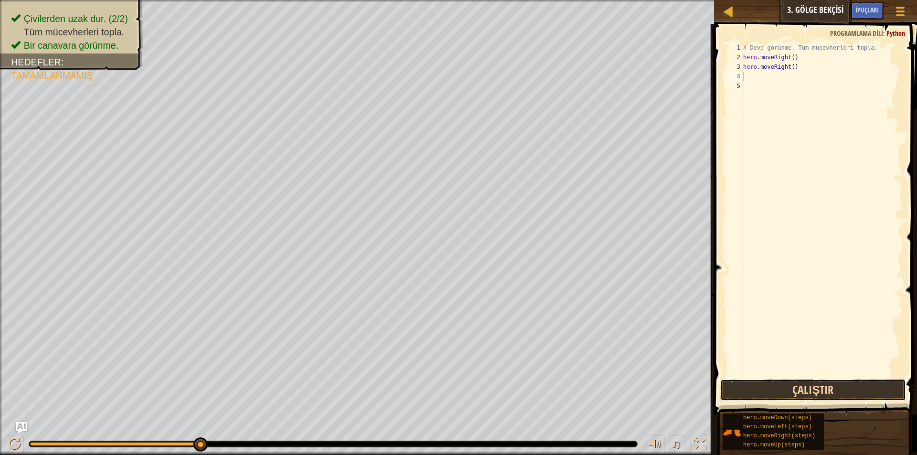
click at [836, 387] on button "Çalıştır" at bounding box center [813, 390] width 186 height 22
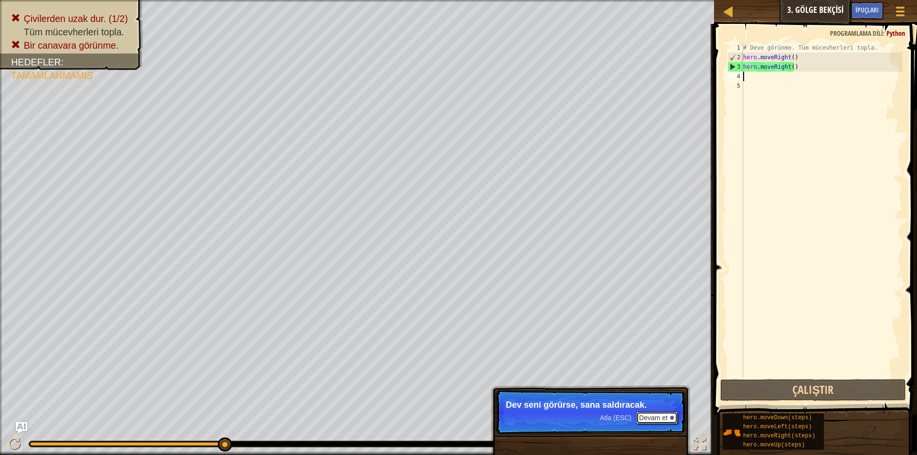
click at [661, 418] on button "Devam et" at bounding box center [657, 418] width 42 height 12
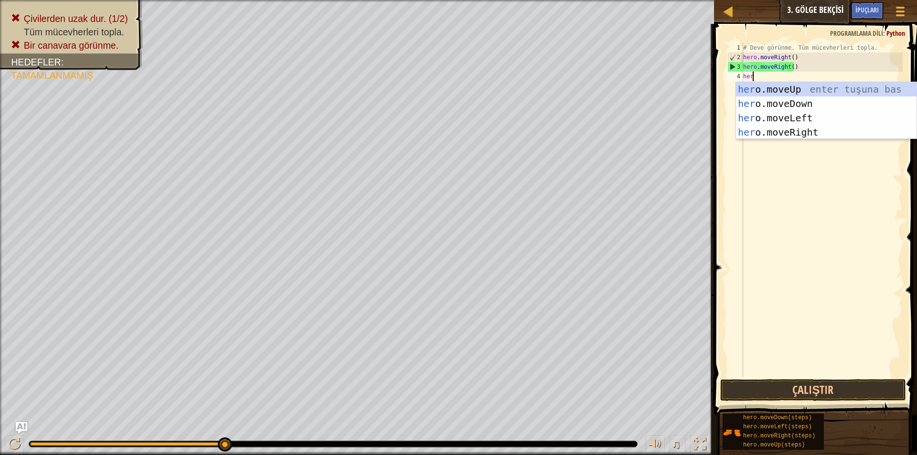
scroll to position [4, 0]
type textarea "hero"
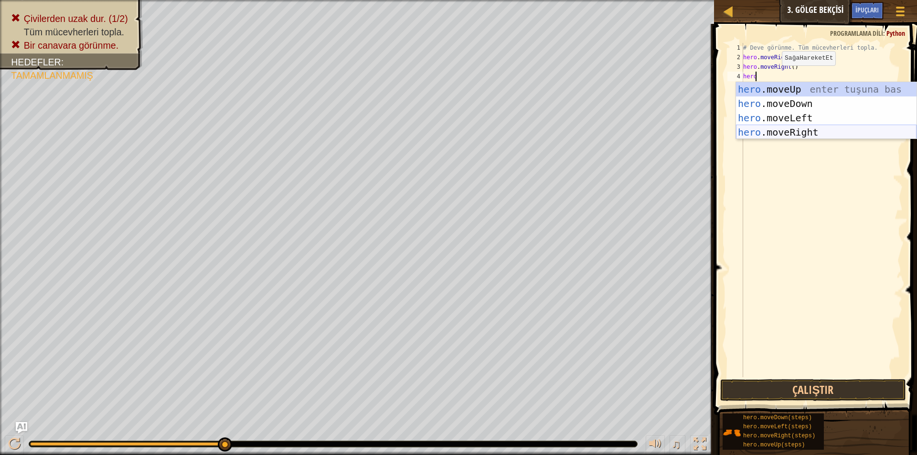
click at [811, 132] on div "hero .moveUp enter tuşuna bas hero .moveDown enter tuşuna bas hero .moveLeft en…" at bounding box center [826, 125] width 180 height 86
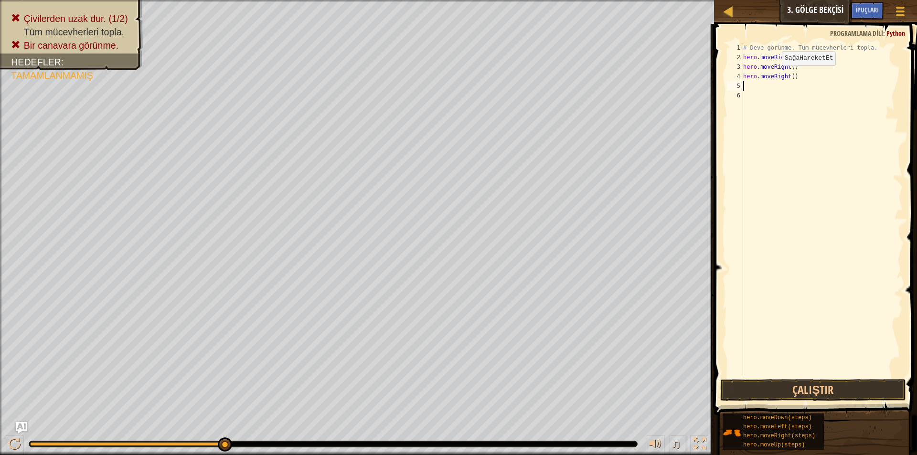
scroll to position [4, 0]
click at [872, 392] on button "Çalıştır" at bounding box center [813, 390] width 186 height 22
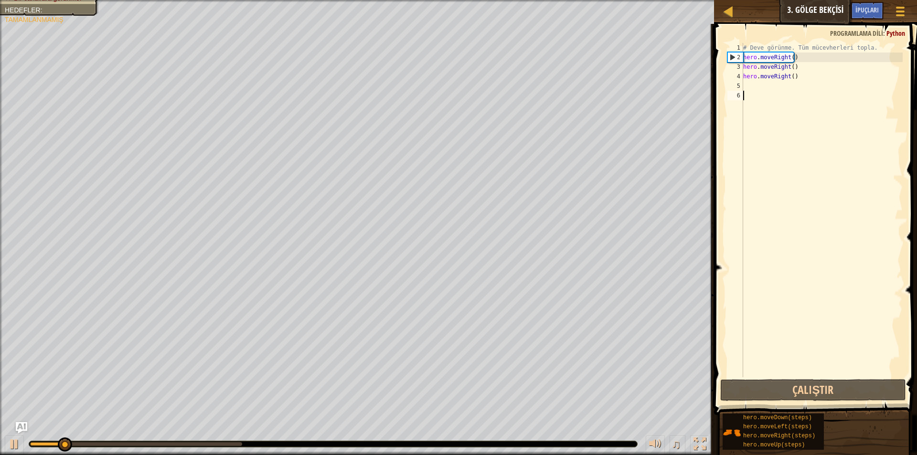
click at [803, 177] on div "# Deve görünme. Tüm mücevherleri topla. hero . moveRight ( ) hero . moveRight (…" at bounding box center [821, 219] width 161 height 353
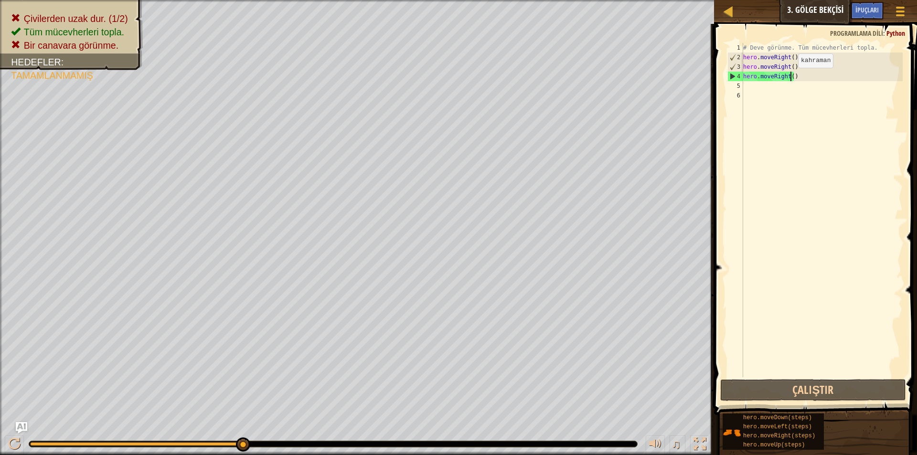
click at [790, 77] on div "# Deve görünme. Tüm mücevherleri topla. hero . moveRight ( ) hero . moveRight (…" at bounding box center [821, 219] width 161 height 353
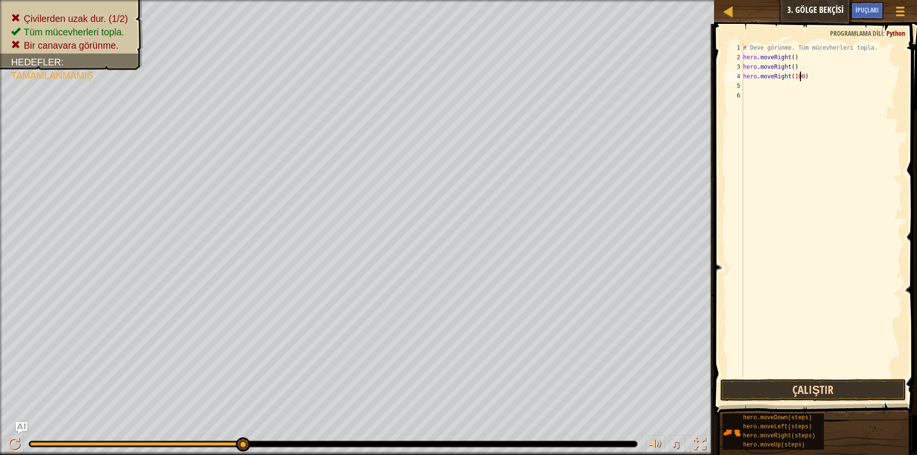
type textarea "hero.moveRight(100)"
click at [834, 396] on button "Çalıştır" at bounding box center [813, 390] width 186 height 22
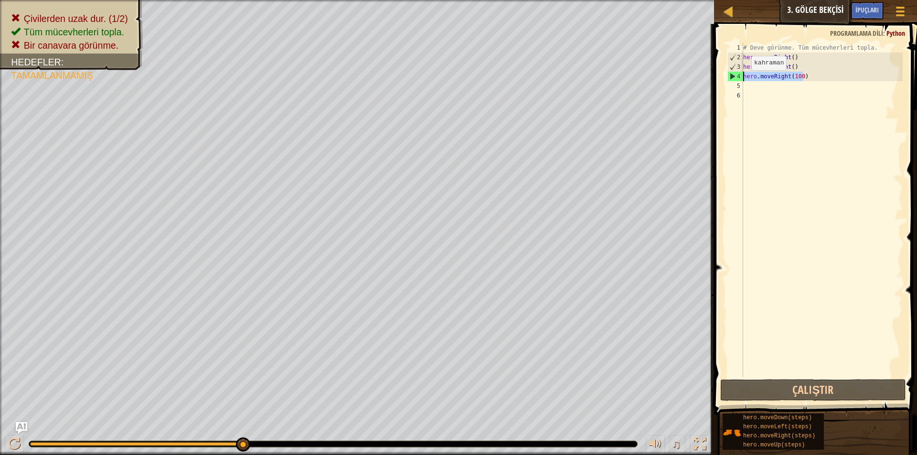
drag, startPoint x: 804, startPoint y: 79, endPoint x: 742, endPoint y: 80, distance: 61.6
click at [742, 80] on div "hero.moveRight(100) 1 2 3 4 5 6 # Deve görünme. Tüm mücevherleri topla. hero . …" at bounding box center [813, 210] width 177 height 334
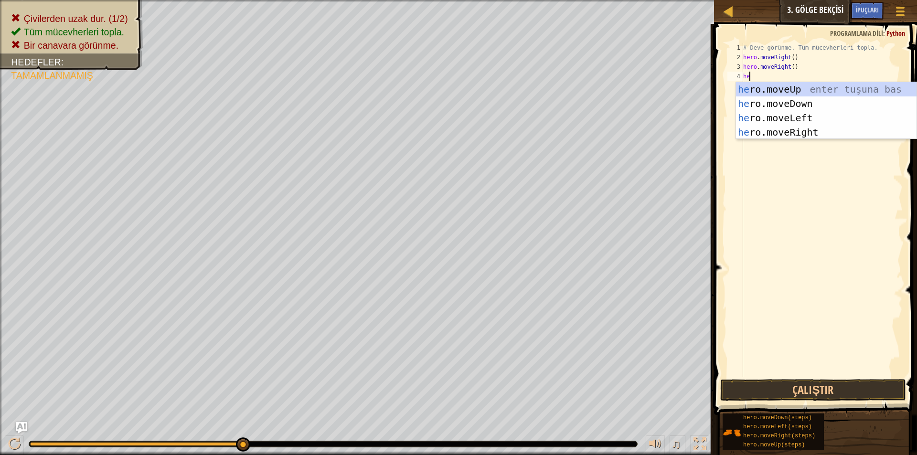
scroll to position [4, 0]
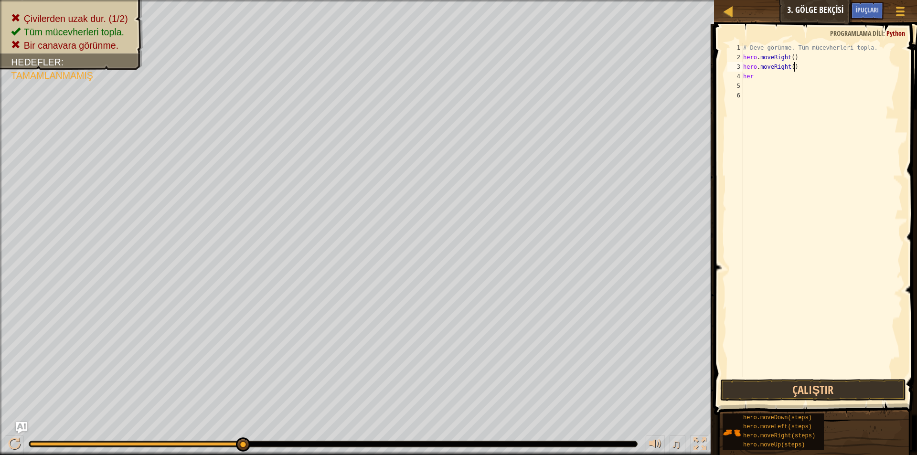
click at [823, 65] on div "# Deve görünme. Tüm mücevherleri topla. hero . moveRight ( ) hero . moveRight (…" at bounding box center [821, 219] width 161 height 353
drag, startPoint x: 823, startPoint y: 65, endPoint x: 755, endPoint y: 67, distance: 67.8
click at [755, 67] on div "# Deve görünme. Tüm mücevherleri topla. hero . moveRight ( ) hero . moveRight (…" at bounding box center [821, 219] width 161 height 353
type textarea "hero."
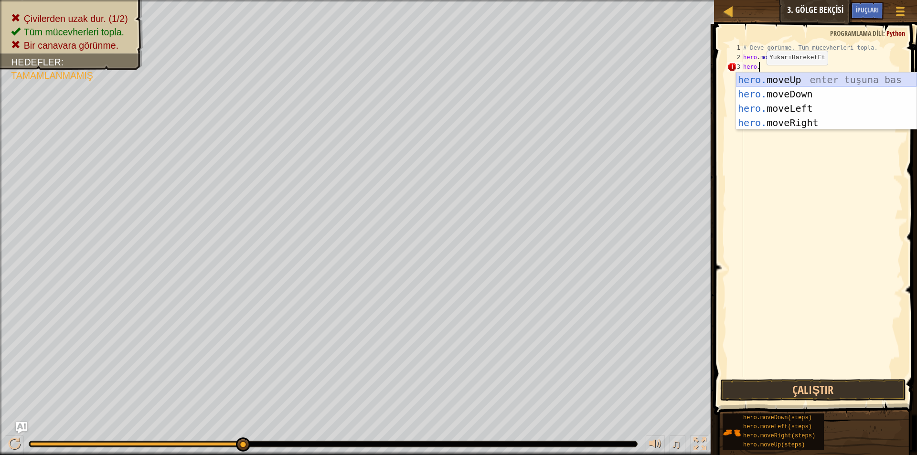
click at [804, 84] on div "hero. moveUp enter tuşuna bas hero. moveDown enter tuşuna bas hero. moveLeft en…" at bounding box center [826, 116] width 180 height 86
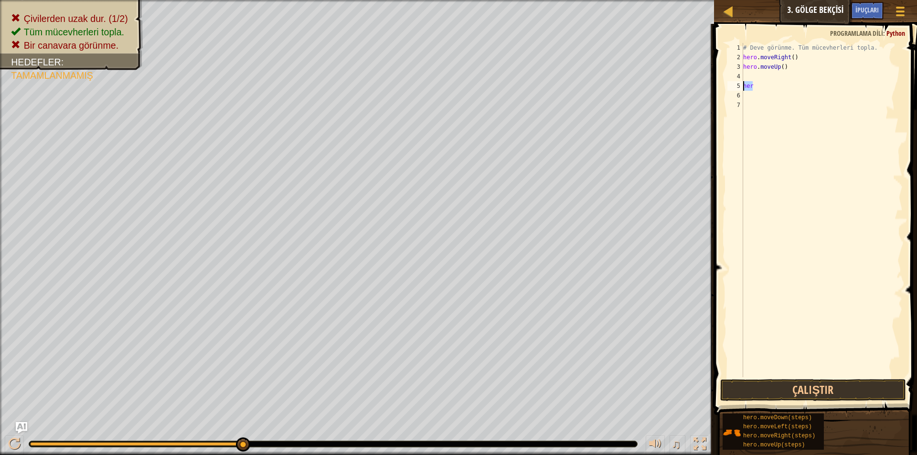
drag, startPoint x: 763, startPoint y: 85, endPoint x: 740, endPoint y: 83, distance: 23.6
click at [740, 83] on div "1 2 3 4 5 6 7 # Deve görünme. Tüm mücevherleri topla. hero . moveRight ( ) hero…" at bounding box center [813, 210] width 177 height 334
type textarea "her"
click at [756, 76] on div "# Deve görünme. Tüm mücevherleri topla. hero . moveRight ( ) hero . moveUp ( )" at bounding box center [821, 219] width 161 height 353
type textarea "h"
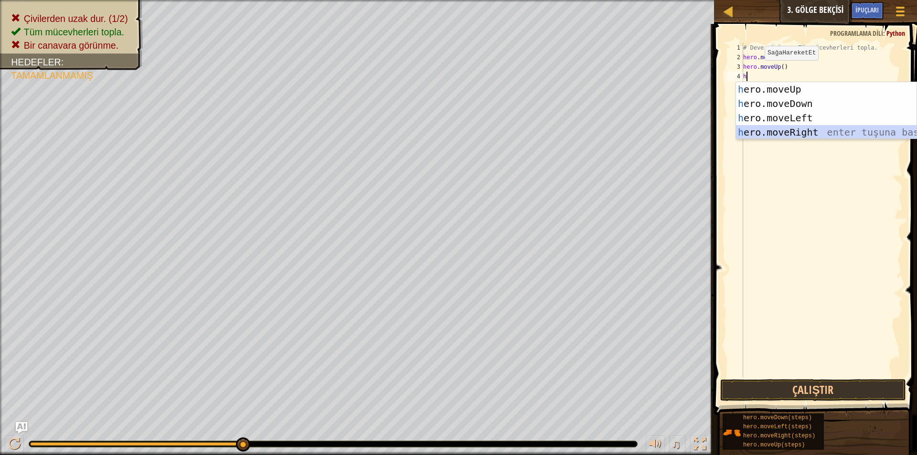
click at [824, 128] on div "h ero.moveUp enter tuşuna bas h ero.moveDown enter tuşuna bas h ero.moveLeft en…" at bounding box center [826, 125] width 180 height 86
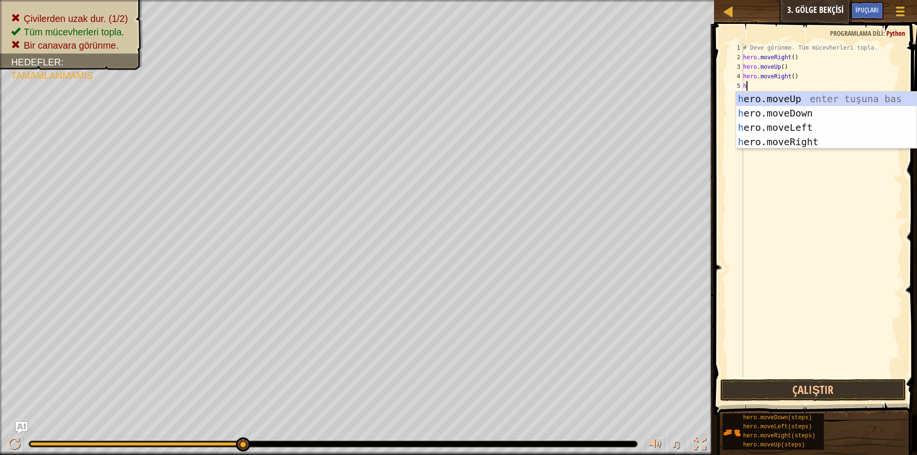
type textarea "hr"
click at [800, 116] on div "h e r o.moveUp enter tuşuna bas h e r o.moveDown enter tuşuna bas h e r o.moveL…" at bounding box center [826, 135] width 180 height 86
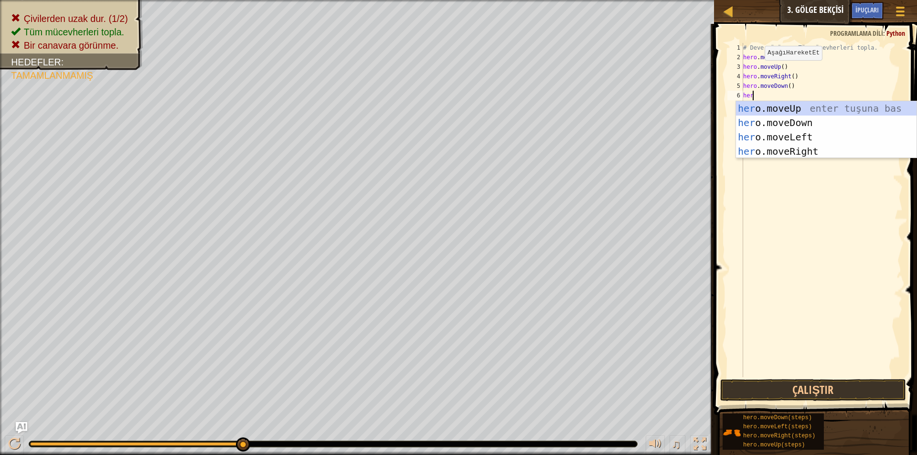
scroll to position [4, 0]
type textarea "hero"
click at [815, 151] on div "hero .moveUp enter tuşuna bas hero .moveDown enter tuşuna bas hero .moveLeft en…" at bounding box center [826, 144] width 180 height 86
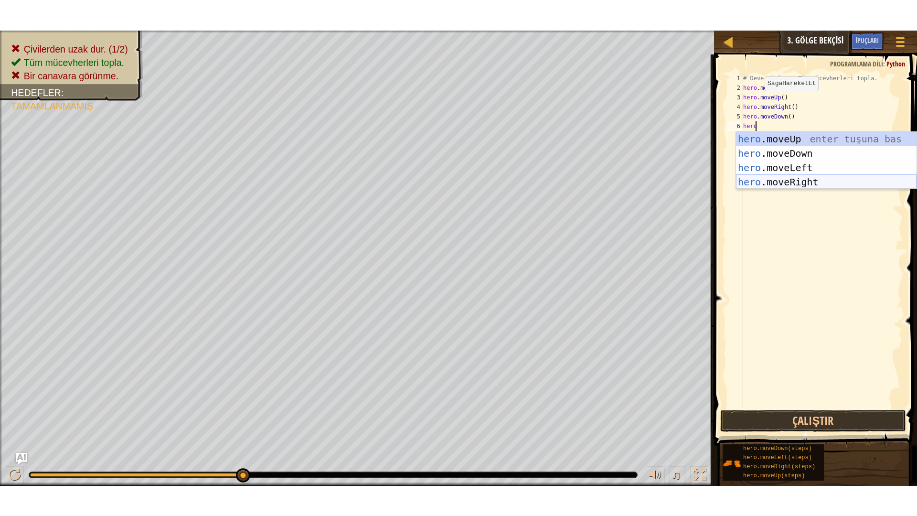
scroll to position [4, 0]
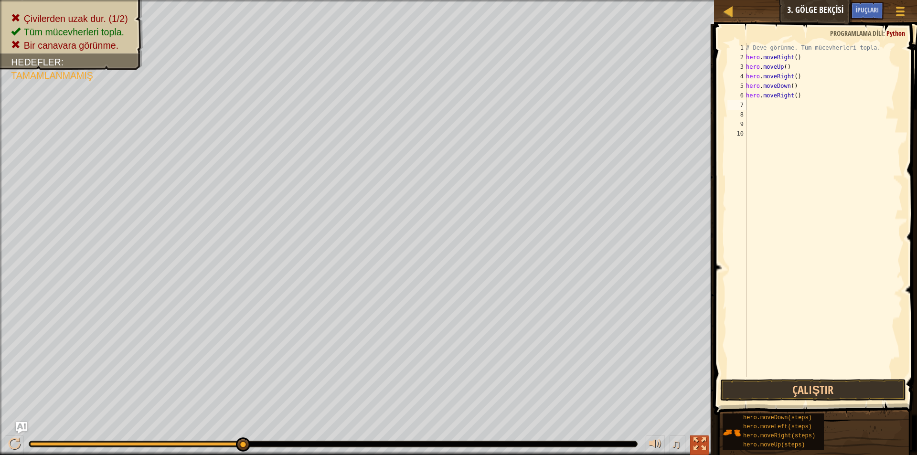
click at [704, 443] on div at bounding box center [699, 444] width 12 height 12
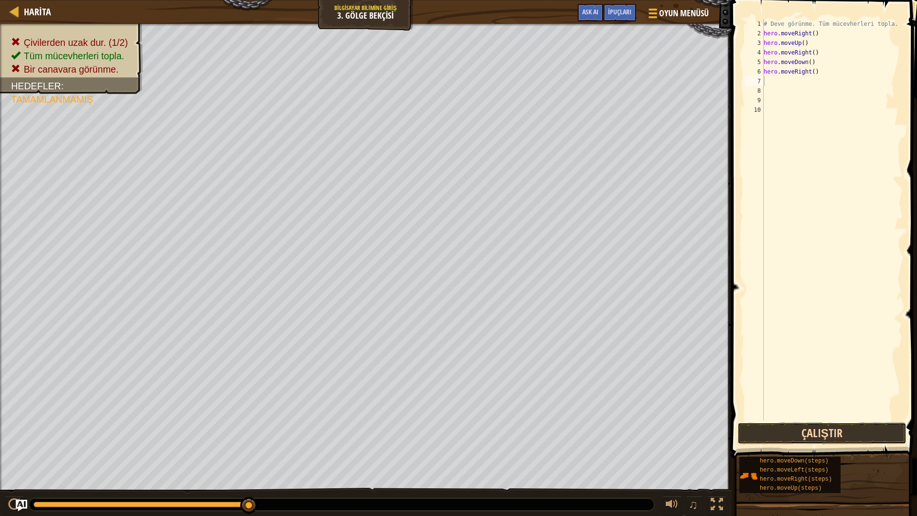
click at [793, 422] on button "Çalıştır" at bounding box center [821, 433] width 169 height 22
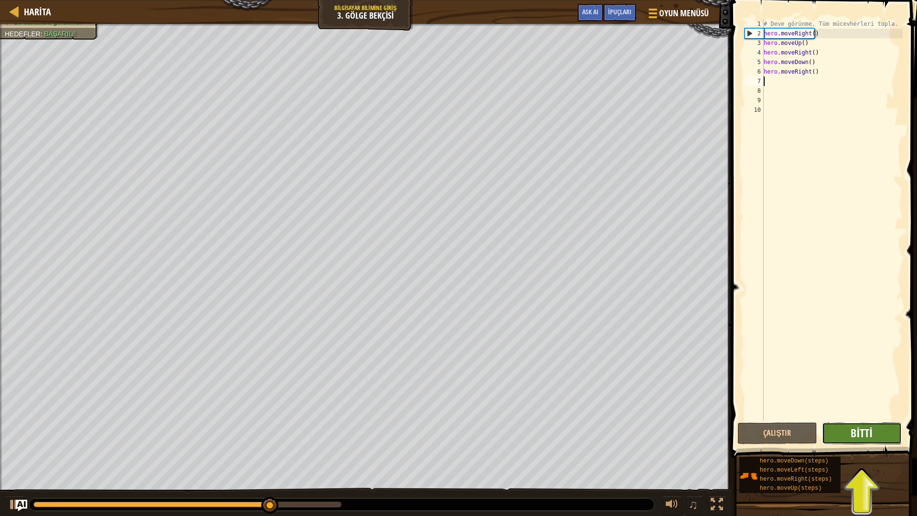
click at [861, 434] on span "Bitti" at bounding box center [860, 432] width 21 height 15
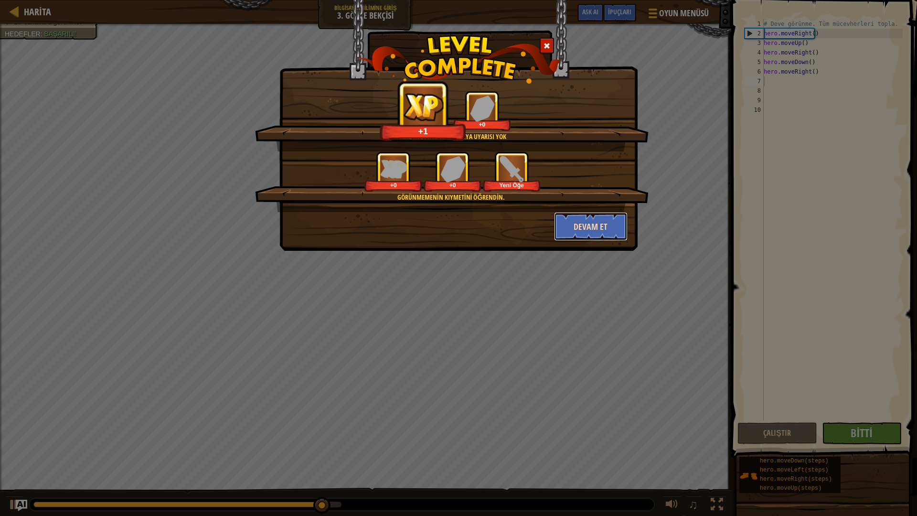
click at [594, 232] on button "Devam et" at bounding box center [591, 226] width 74 height 29
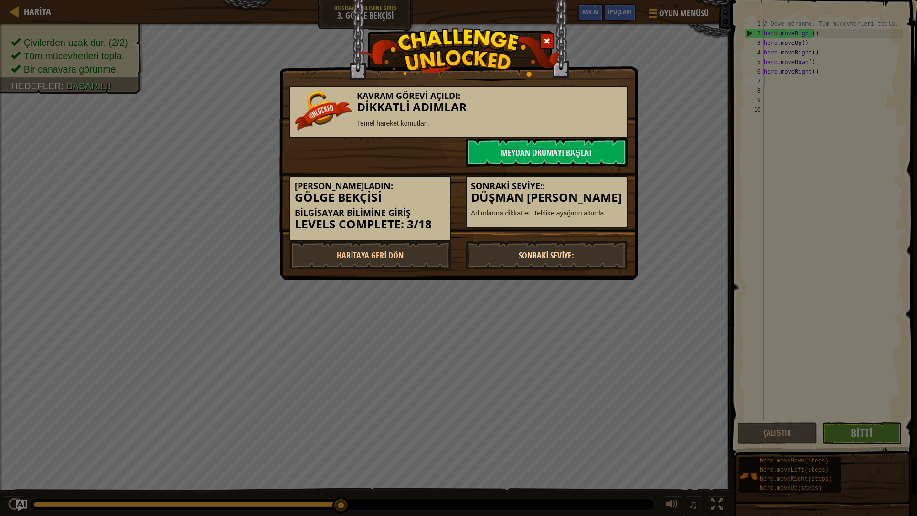
click at [555, 245] on link "Sonraki Seviye:" at bounding box center [547, 255] width 162 height 29
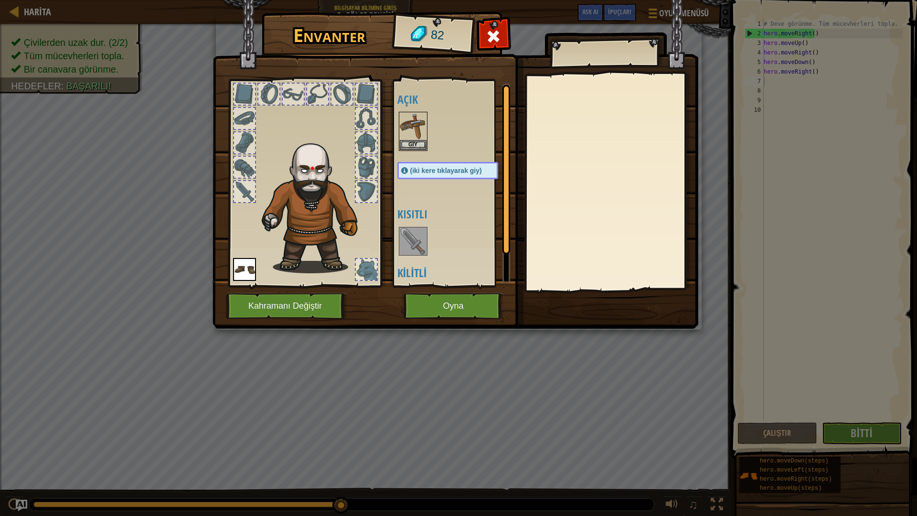
click at [448, 322] on img at bounding box center [455, 155] width 486 height 347
click at [453, 307] on button "Oyna" at bounding box center [453, 306] width 100 height 26
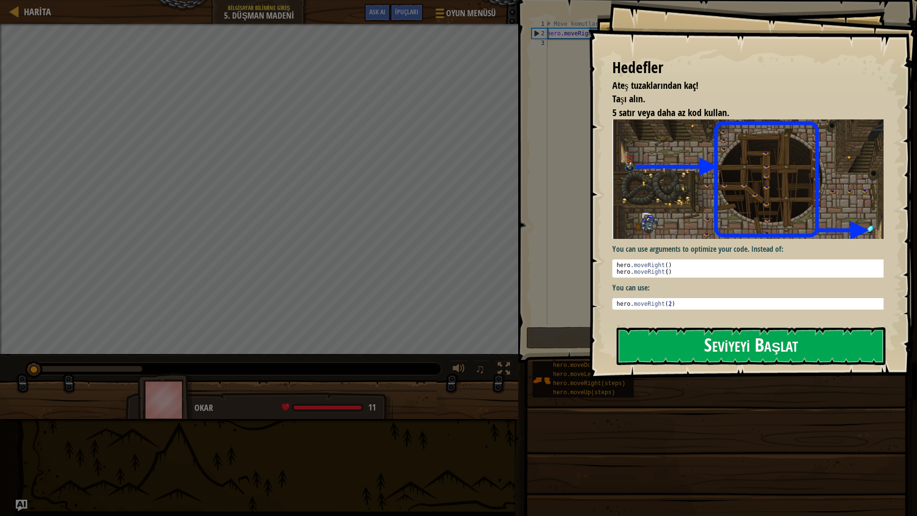
click at [640, 330] on button "Seviyeyi Başlat" at bounding box center [750, 346] width 269 height 38
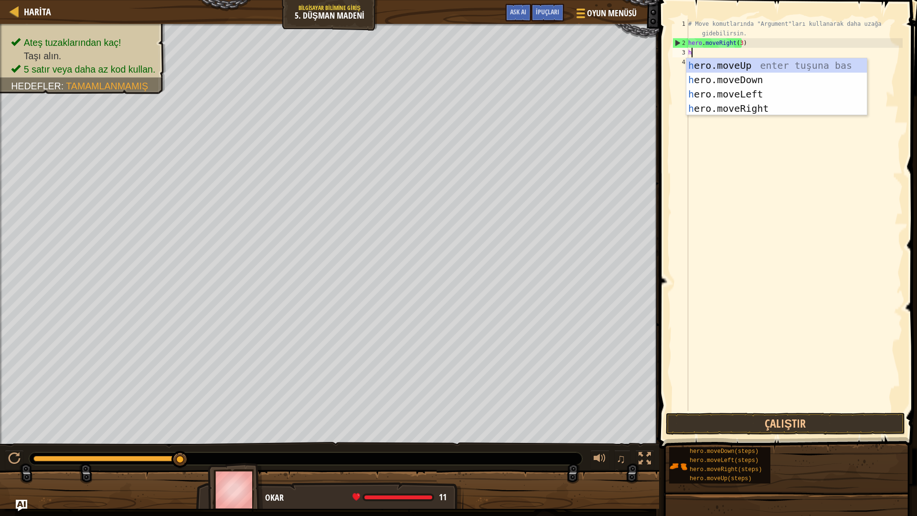
scroll to position [4, 0]
type textarea "her"
click at [741, 68] on div "her o.moveUp enter tuşuna bas her o.moveDown enter tuşuna bas her o.moveLeft en…" at bounding box center [776, 101] width 180 height 86
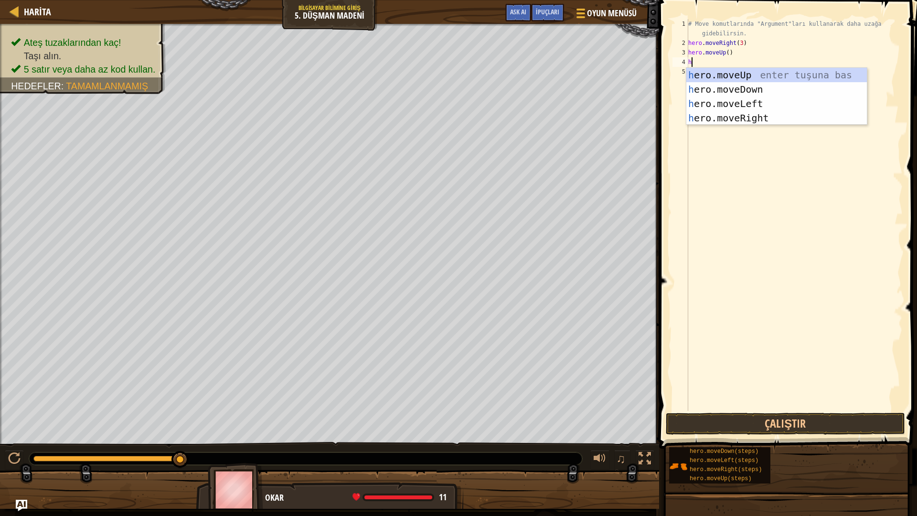
type textarea "he"
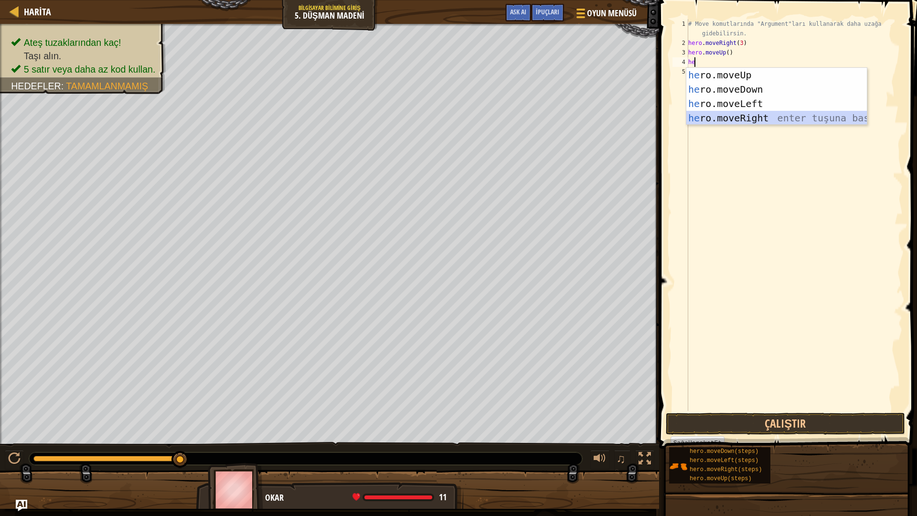
click at [730, 121] on div "he ro.moveUp enter tuşuna bas he ro.moveDown enter tuşuna bas he ro.moveLeft en…" at bounding box center [776, 111] width 180 height 86
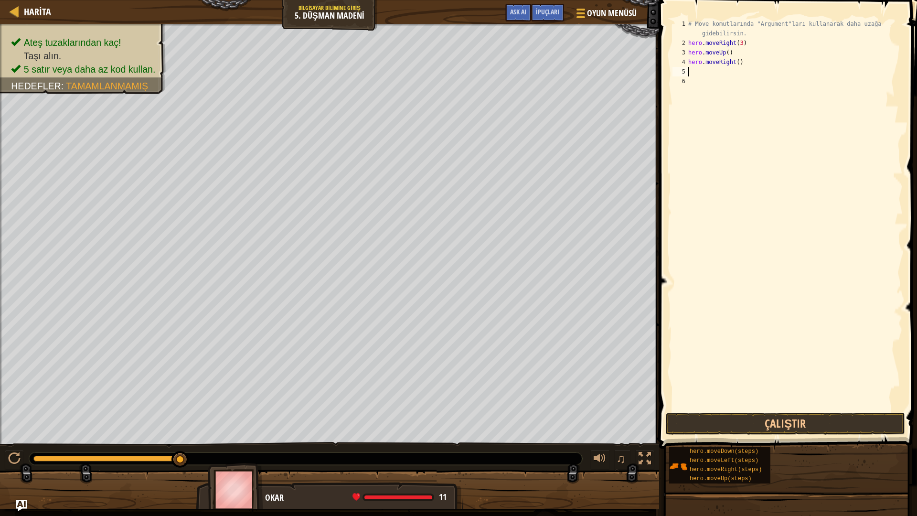
type textarea "h"
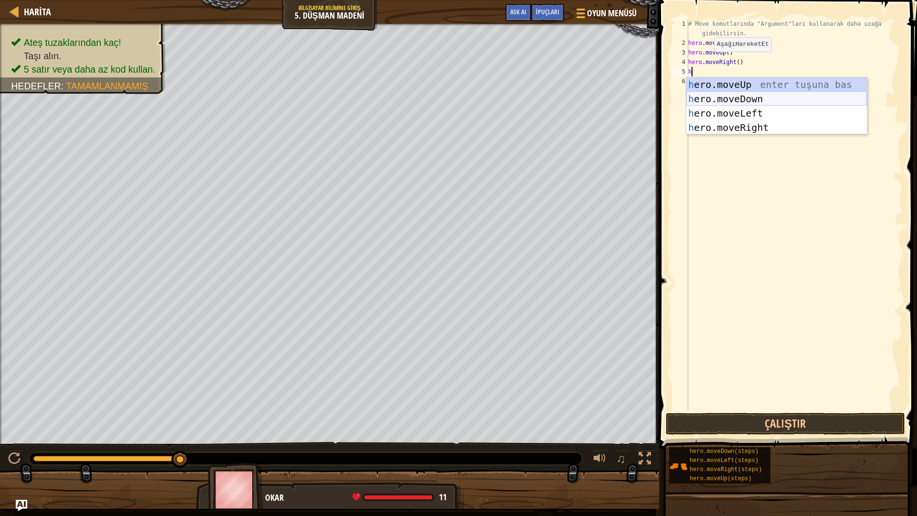
click at [714, 99] on div "h ero.moveUp enter tuşuna bas h ero.moveDown enter tuşuna bas h ero.moveLeft en…" at bounding box center [776, 120] width 180 height 86
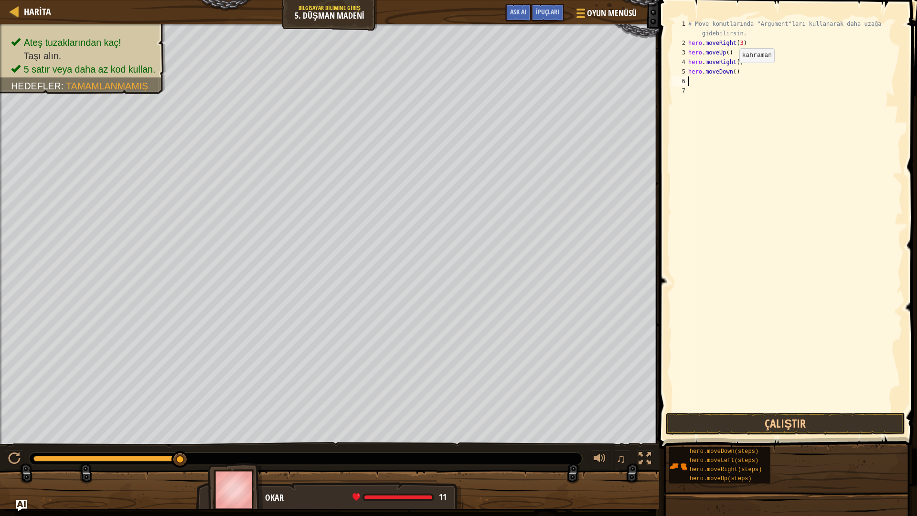
click at [731, 72] on div "# Move komutlarında "Argument"ları kullanarak daha uzağa gidebilirsin. hero . m…" at bounding box center [794, 229] width 216 height 420
type textarea "hero.moveDown(3)"
click at [696, 80] on div "# Move komutlarında "Argument"ları kullanarak daha uzağa gidebilirsin. hero . m…" at bounding box center [794, 229] width 216 height 420
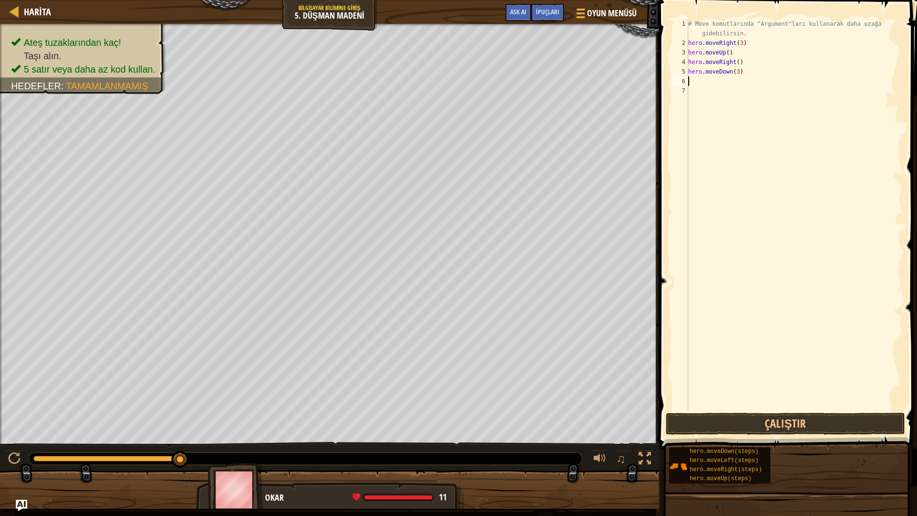
type textarea "h"
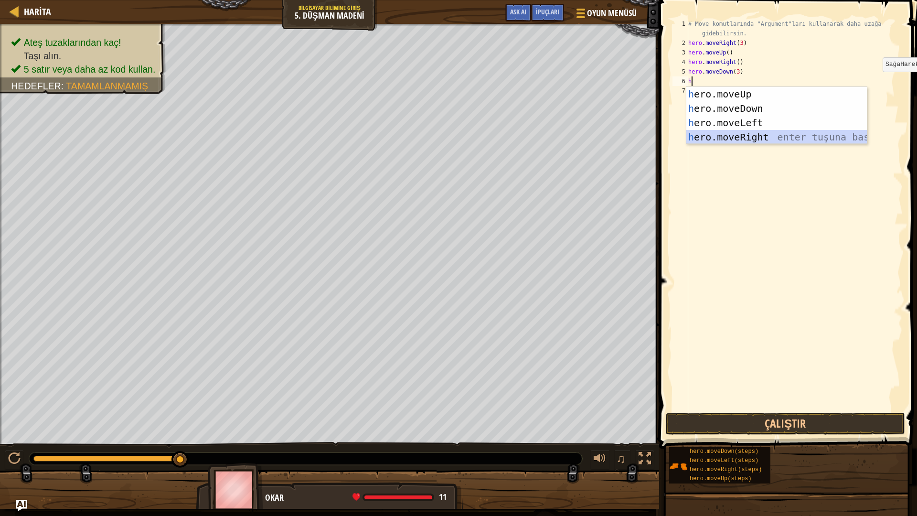
click at [788, 138] on div "h ero.moveUp enter tuşuna bas h ero.moveDown enter tuşuna bas h ero.moveLeft en…" at bounding box center [776, 130] width 180 height 86
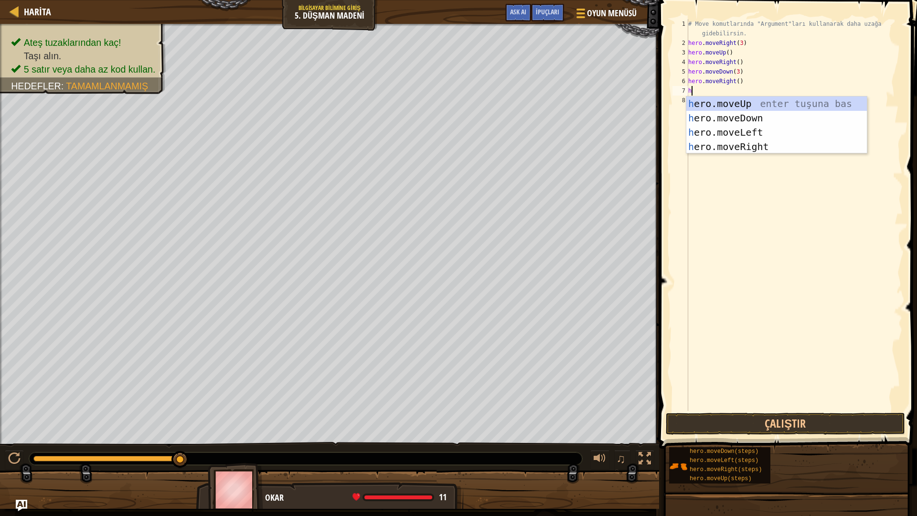
type textarea "hr"
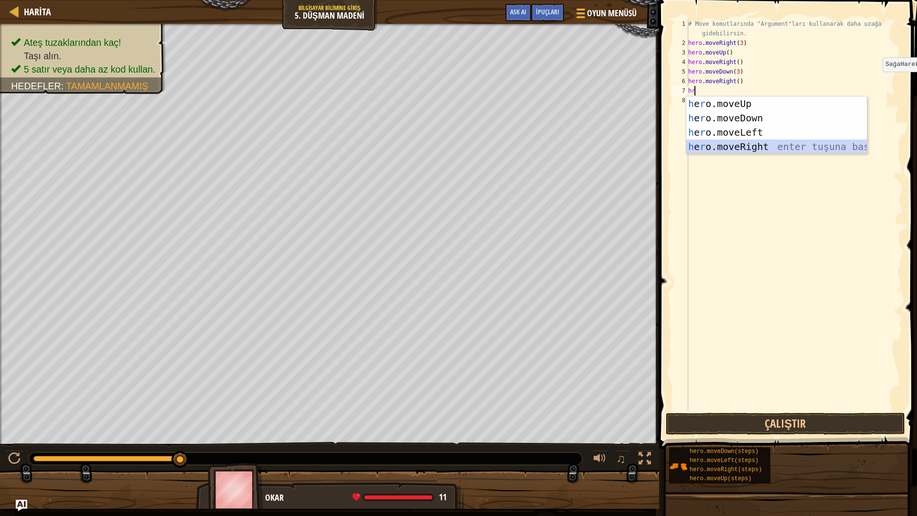
click at [764, 150] on div "h e r o.moveUp enter tuşuna bas h e r o.moveDown enter tuşuna bas h e r o.moveL…" at bounding box center [776, 139] width 180 height 86
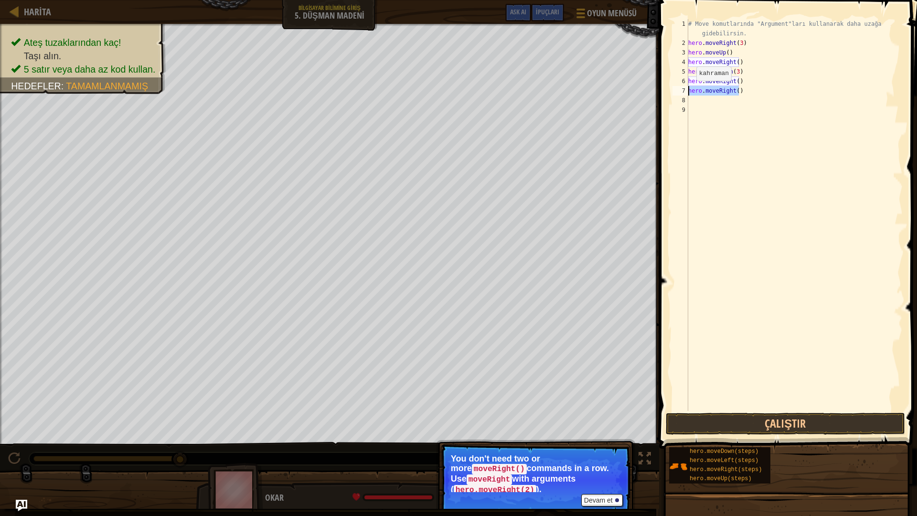
drag, startPoint x: 744, startPoint y: 91, endPoint x: 688, endPoint y: 90, distance: 56.8
click at [688, 90] on div "1 2 3 4 5 6 7 8 9 # Move komutlarında "Argument"ları kullanarak daha uzağa gide…" at bounding box center [786, 215] width 232 height 392
type textarea "hero.moveRight()"
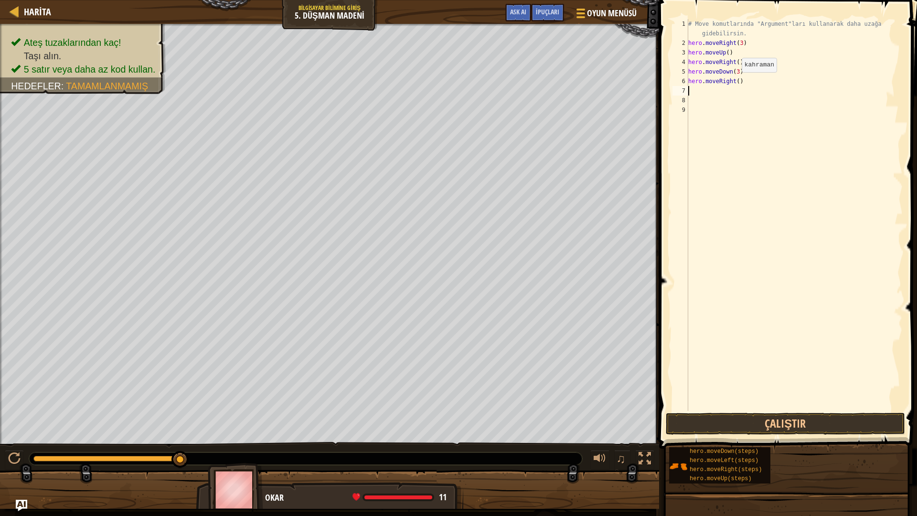
click at [733, 82] on div "# Move komutlarında "Argument"ları kullanarak daha uzağa gidebilirsin. hero . m…" at bounding box center [794, 229] width 216 height 420
type textarea "hero.moveRight(2)"
click at [782, 412] on span at bounding box center [788, 210] width 265 height 476
click at [785, 430] on button "Çalıştır" at bounding box center [785, 424] width 239 height 22
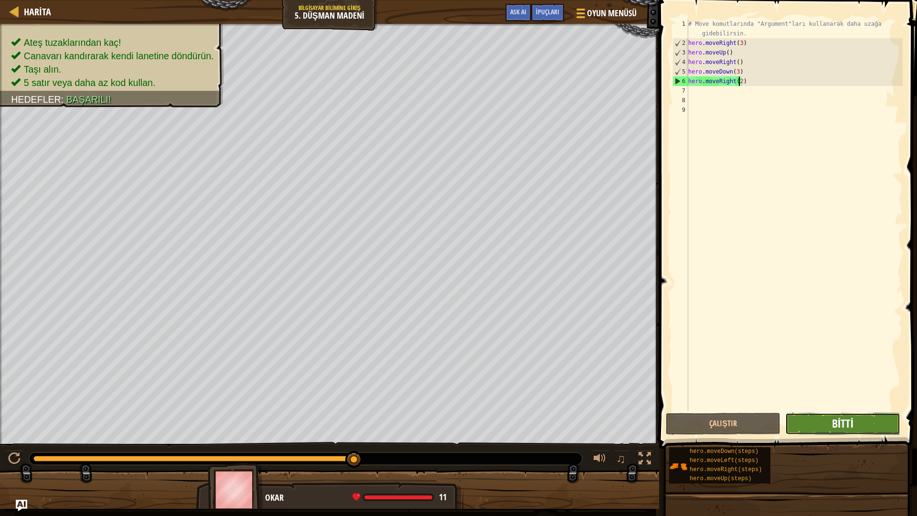
click at [843, 428] on span "Bitti" at bounding box center [842, 422] width 21 height 15
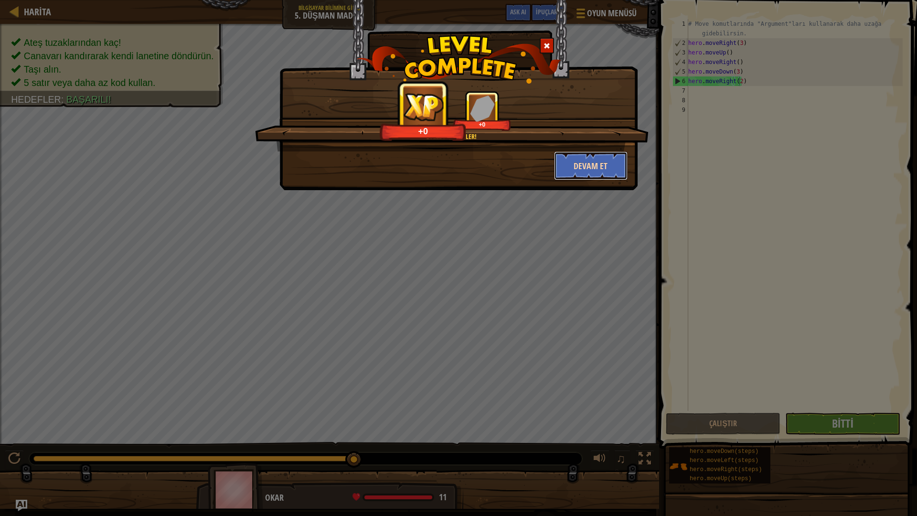
click at [589, 167] on button "Devam et" at bounding box center [591, 165] width 74 height 29
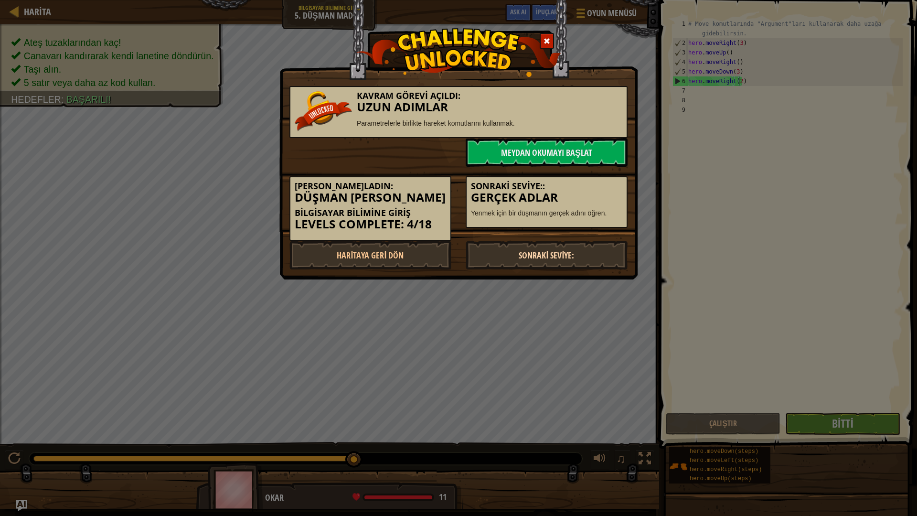
click at [540, 248] on link "Sonraki Seviye:" at bounding box center [547, 255] width 162 height 29
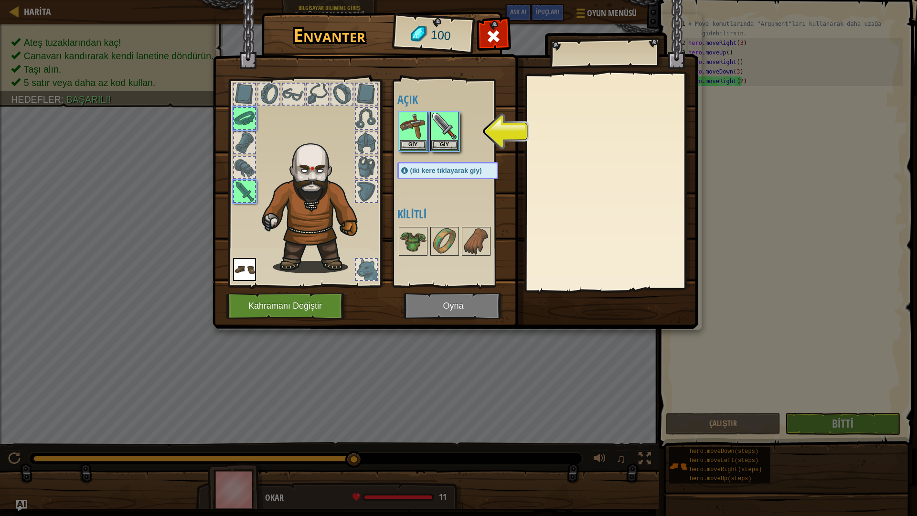
click at [420, 307] on img at bounding box center [455, 155] width 486 height 347
click at [440, 132] on img at bounding box center [444, 126] width 27 height 27
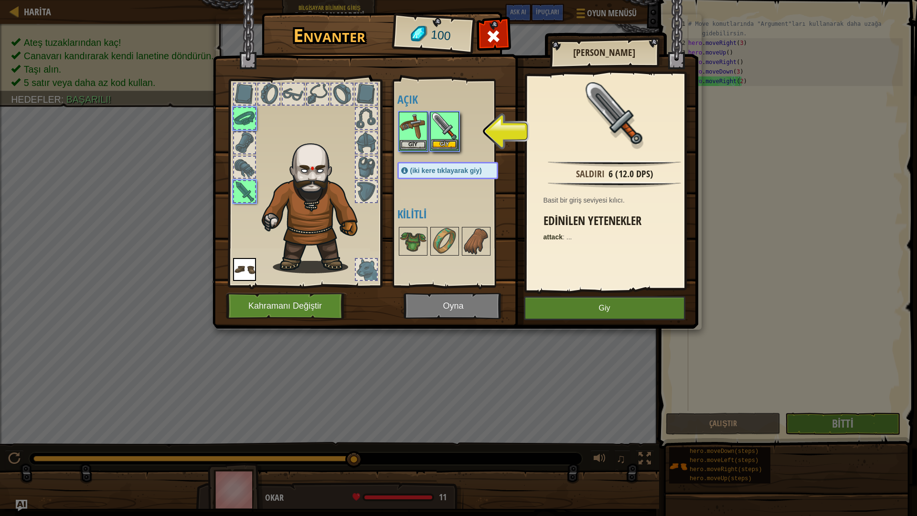
click at [440, 132] on img at bounding box center [444, 126] width 27 height 27
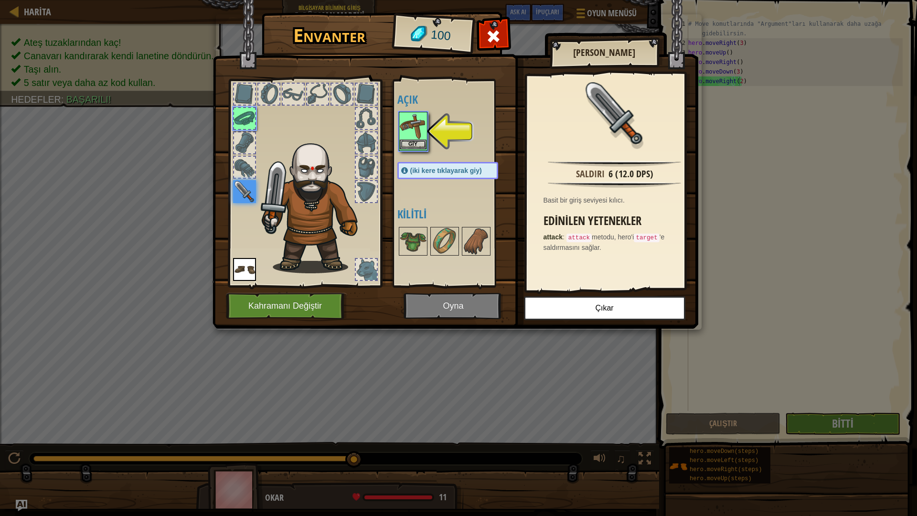
click at [415, 136] on img at bounding box center [413, 126] width 27 height 27
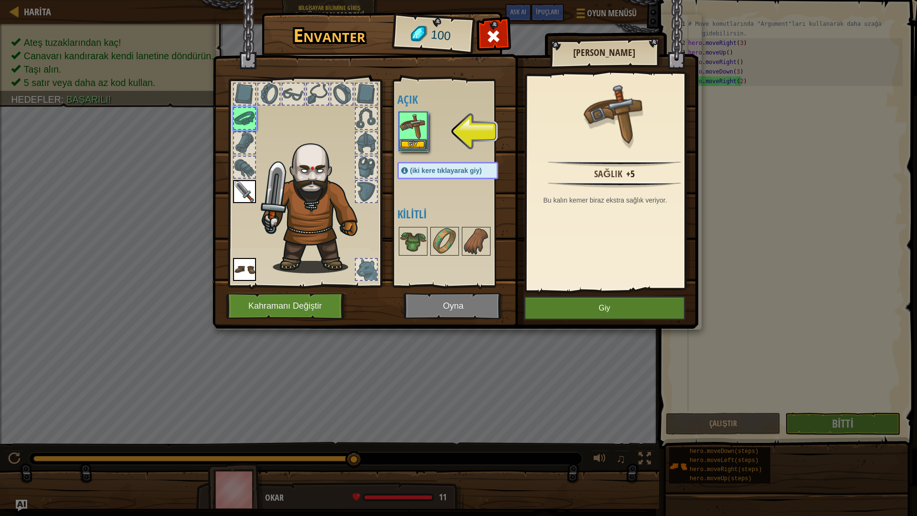
click at [415, 136] on img at bounding box center [413, 126] width 27 height 27
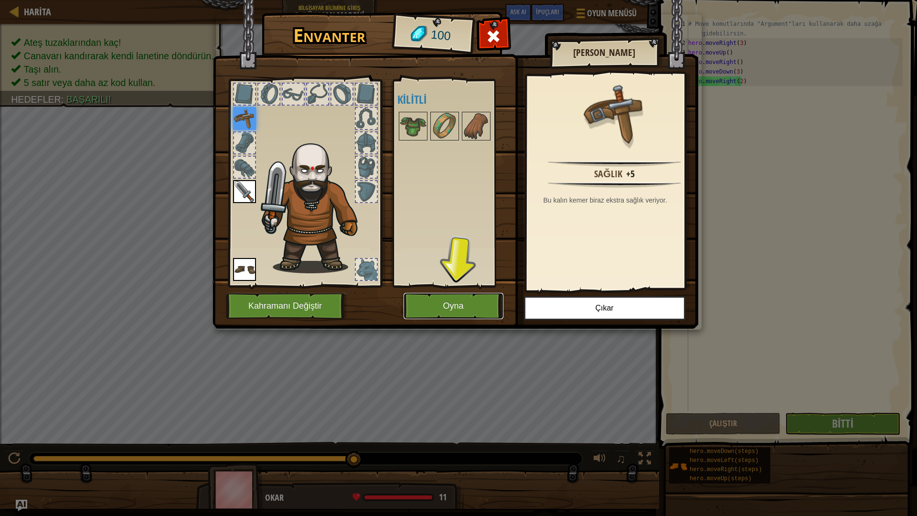
click at [459, 300] on button "Oyna" at bounding box center [453, 306] width 100 height 26
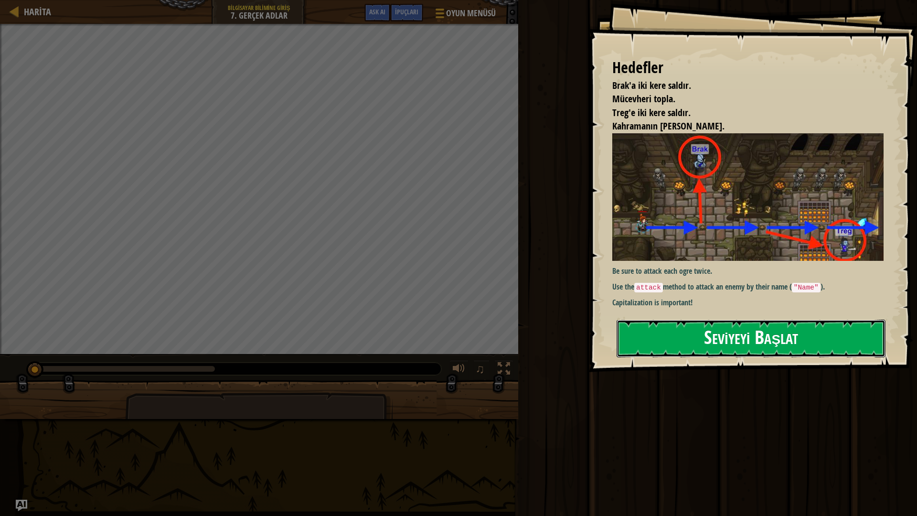
click at [720, 332] on button "Seviyeyi Başlat" at bounding box center [750, 338] width 269 height 38
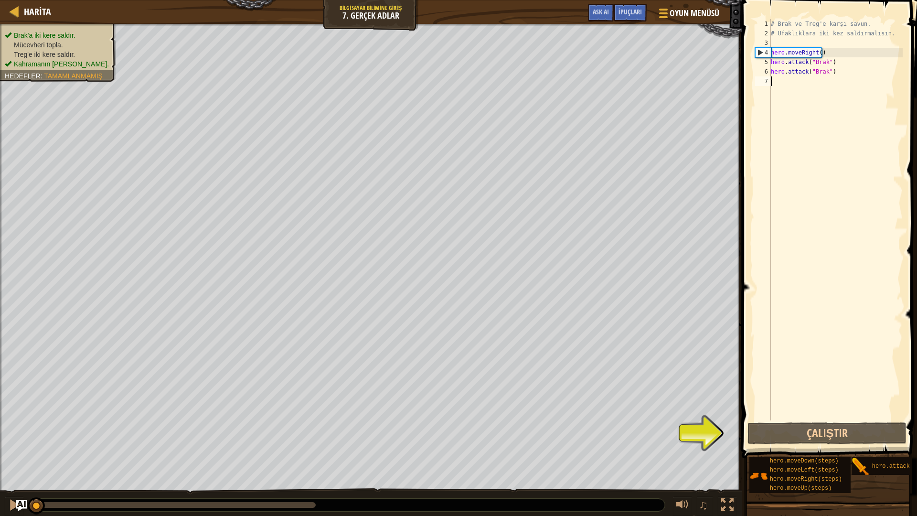
type textarea "h"
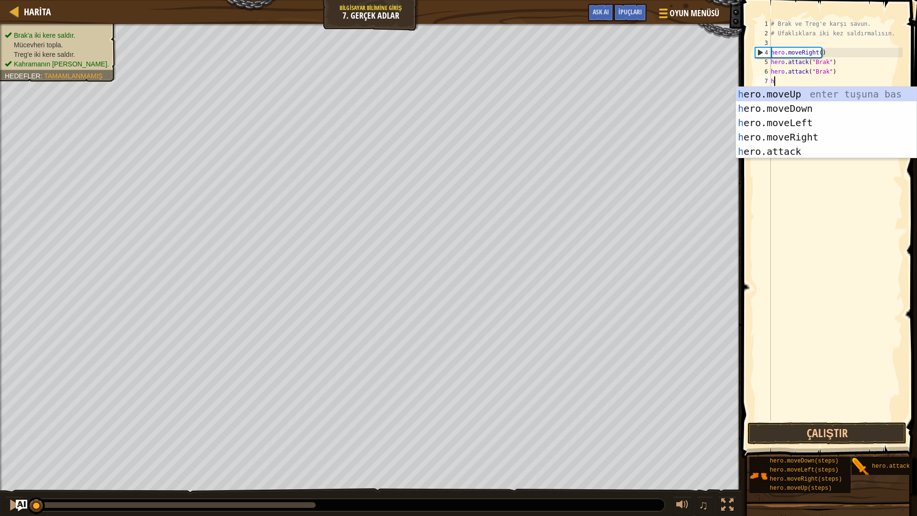
scroll to position [4, 0]
click at [782, 109] on div "h ero.moveUp enter tuşuna bas h ero.moveDown enter tuşuna bas h ero.moveLeft en…" at bounding box center [826, 137] width 180 height 100
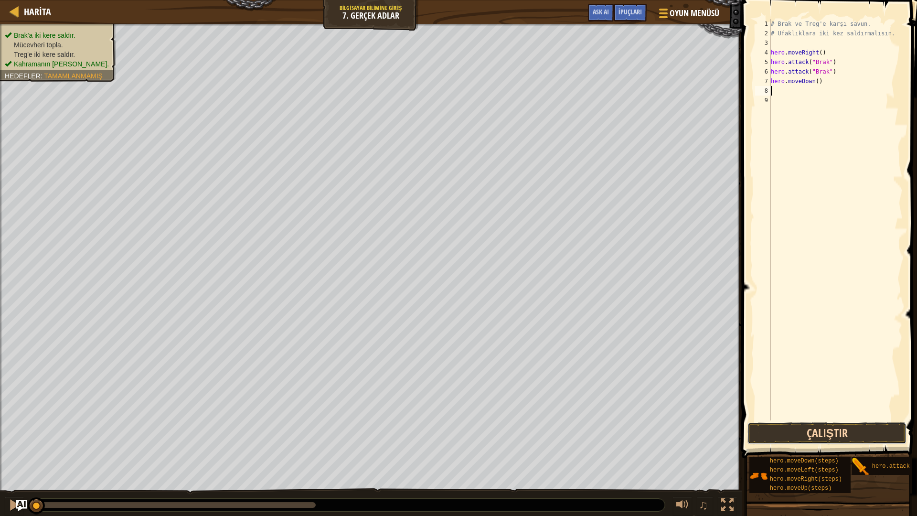
click at [859, 440] on button "Çalıştır" at bounding box center [826, 433] width 159 height 22
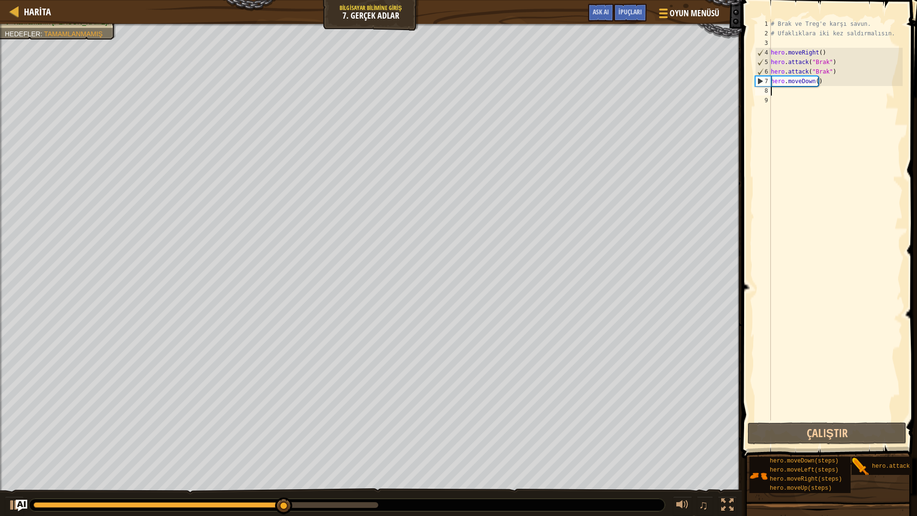
type textarea "he"
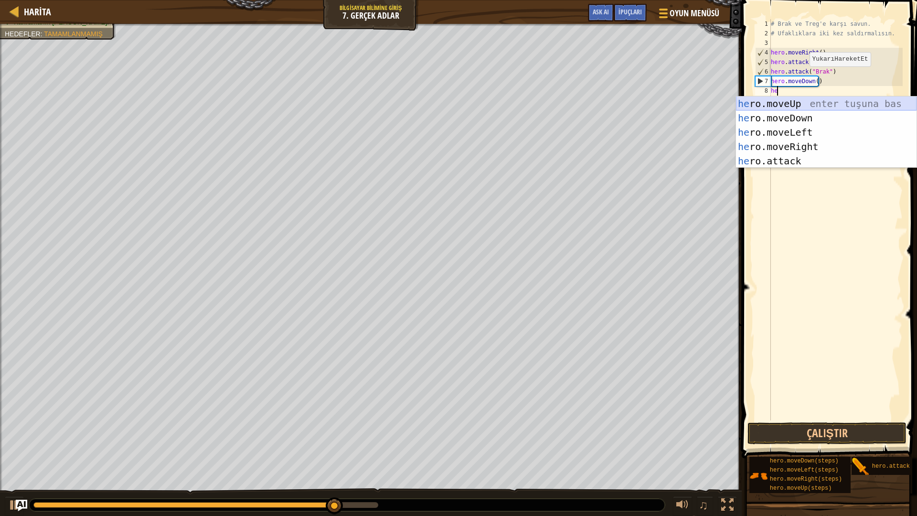
click at [826, 106] on div "he ro.moveUp enter tuşuna bas he ro.moveDown enter tuşuna bas he ro.moveLeft en…" at bounding box center [826, 146] width 180 height 100
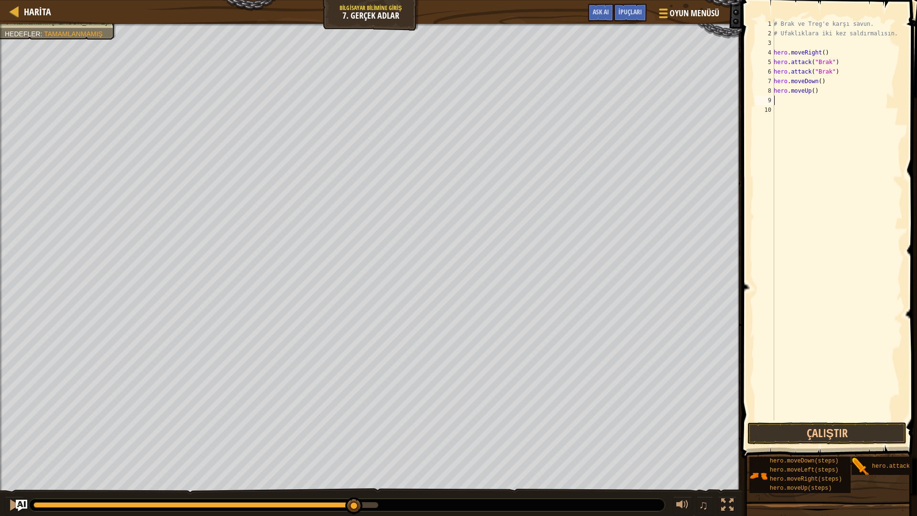
type textarea "h"
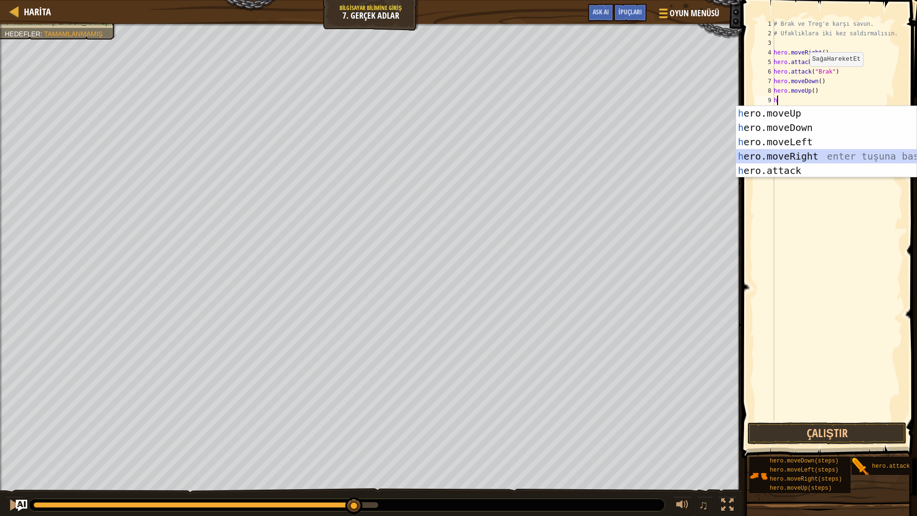
click at [810, 157] on div "h ero.moveUp enter tuşuna bas h ero.moveDown enter tuşuna bas h ero.moveLeft en…" at bounding box center [826, 156] width 180 height 100
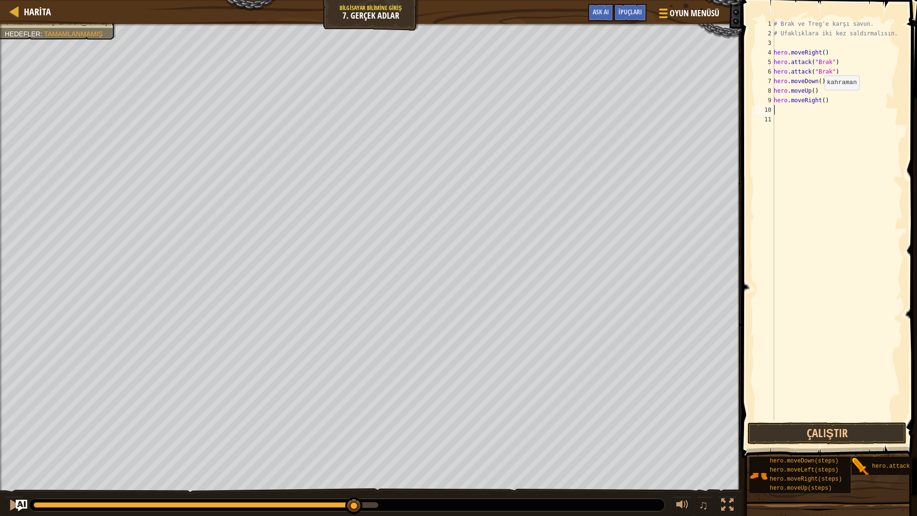
click at [819, 99] on div "# Brak ve Treg'e karşı savun. # Ufaklıklara iki kez saldırmalısın. hero . moveR…" at bounding box center [837, 229] width 131 height 420
click at [821, 100] on div "# Brak ve Treg'e karşı savun. # Ufaklıklara iki kez saldırmalısın. hero . moveR…" at bounding box center [837, 229] width 131 height 420
type textarea "hero.moveRight(2)"
click at [780, 107] on div "# Brak ve Treg'e karşı savun. # Ufaklıklara iki kez saldırmalısın. hero . moveR…" at bounding box center [837, 229] width 131 height 420
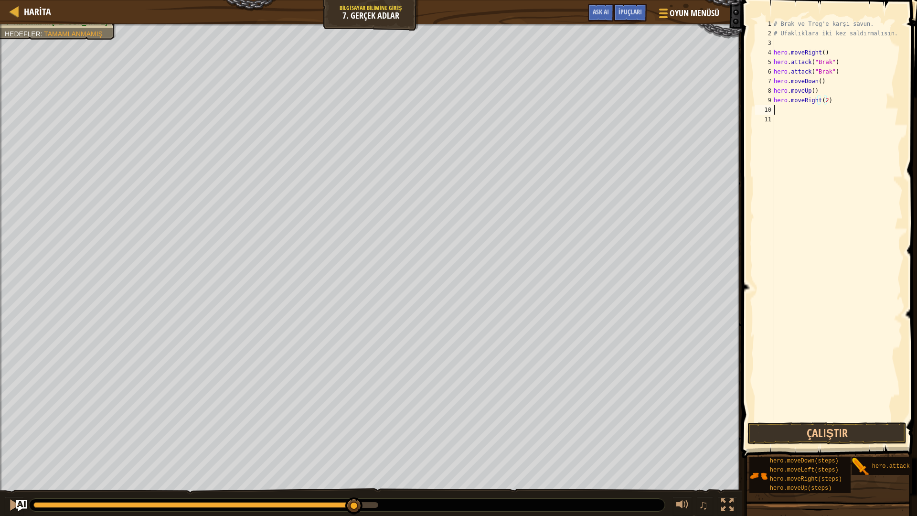
scroll to position [4, 0]
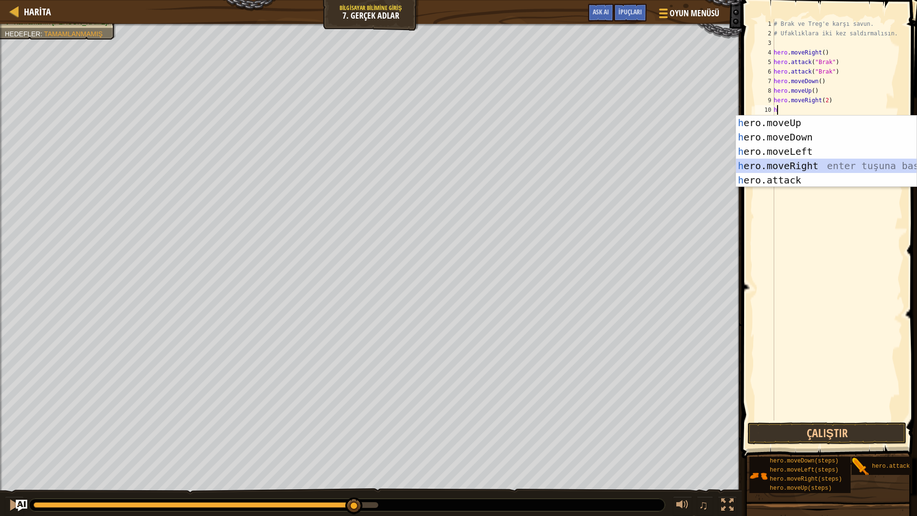
drag, startPoint x: 871, startPoint y: 172, endPoint x: 887, endPoint y: 225, distance: 55.2
click at [887, 0] on body "Harita Bilgisayar Bilimine Giriş 7. Gerçek Adlar Oyun Menüsü Bitti İpuçları Ask…" at bounding box center [458, 0] width 917 height 0
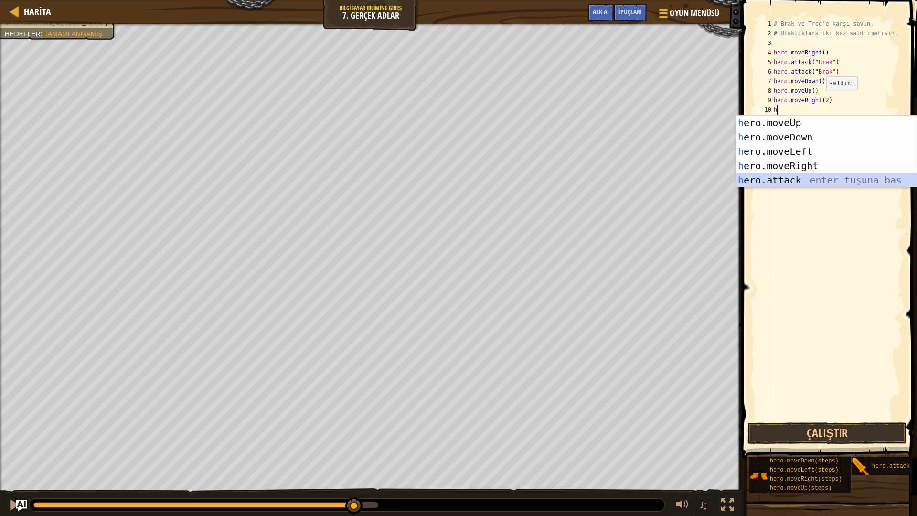
click at [834, 181] on div "h ero.moveUp enter tuşuna bas h ero.moveDown enter tuşuna bas h ero.moveLeft en…" at bounding box center [826, 166] width 180 height 100
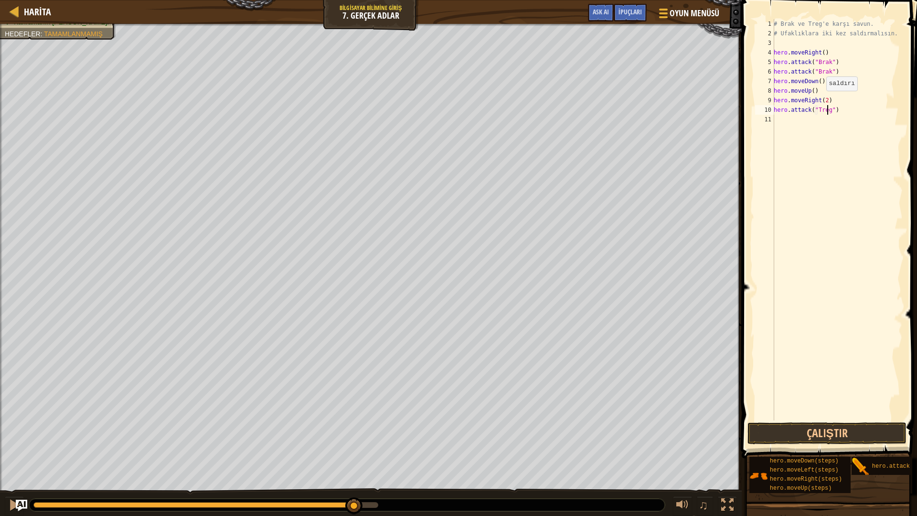
scroll to position [4, 4]
click at [825, 436] on button "Çalıştır" at bounding box center [826, 433] width 159 height 22
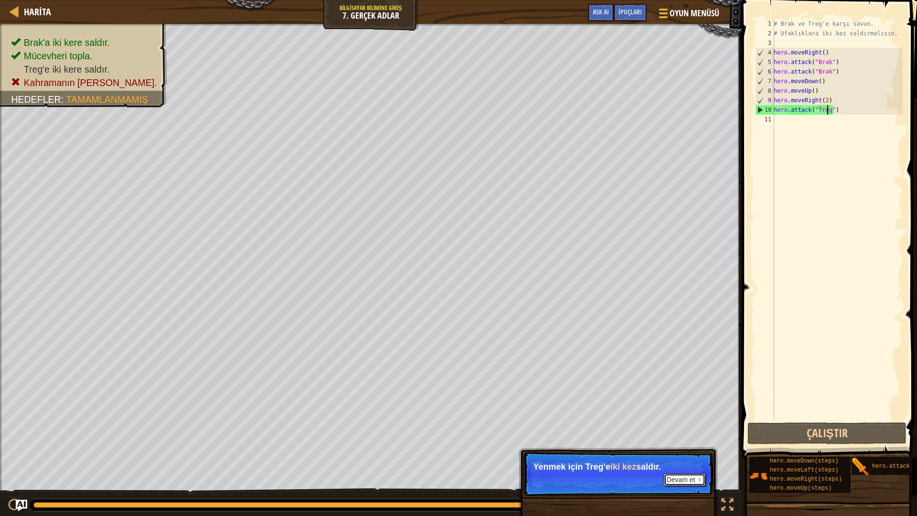
click at [667, 455] on button "Devam et" at bounding box center [685, 479] width 42 height 12
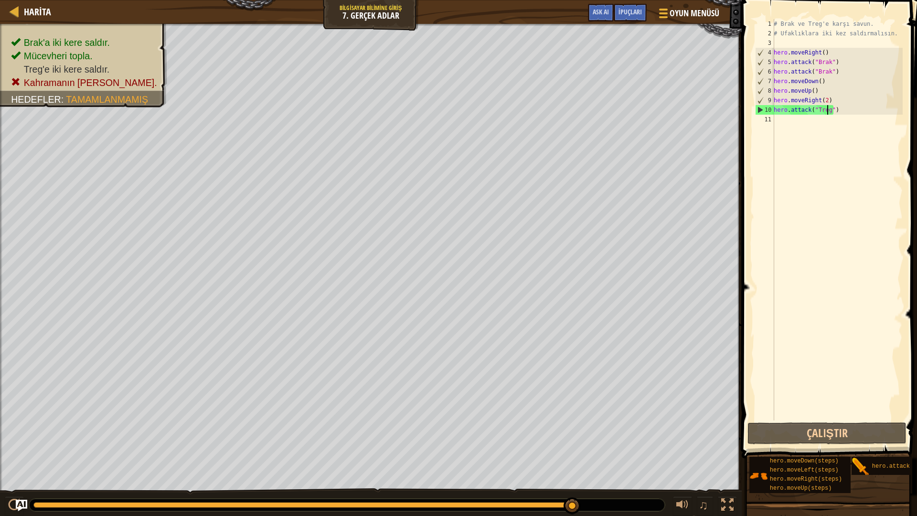
click at [838, 113] on div "# Brak ve Treg'e karşı savun. # Ufaklıklara iki kez saldırmalısın. hero . moveR…" at bounding box center [837, 229] width 131 height 420
click at [831, 108] on div "# Brak ve Treg'e karşı savun. # Ufaklıklara iki kez saldırmalısın. hero . moveR…" at bounding box center [837, 229] width 131 height 420
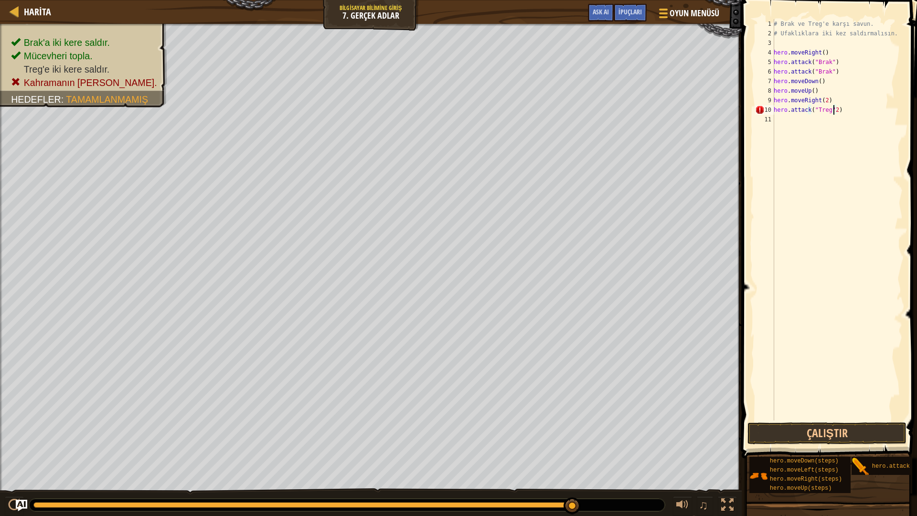
type textarea "hero.attack("Treg")"
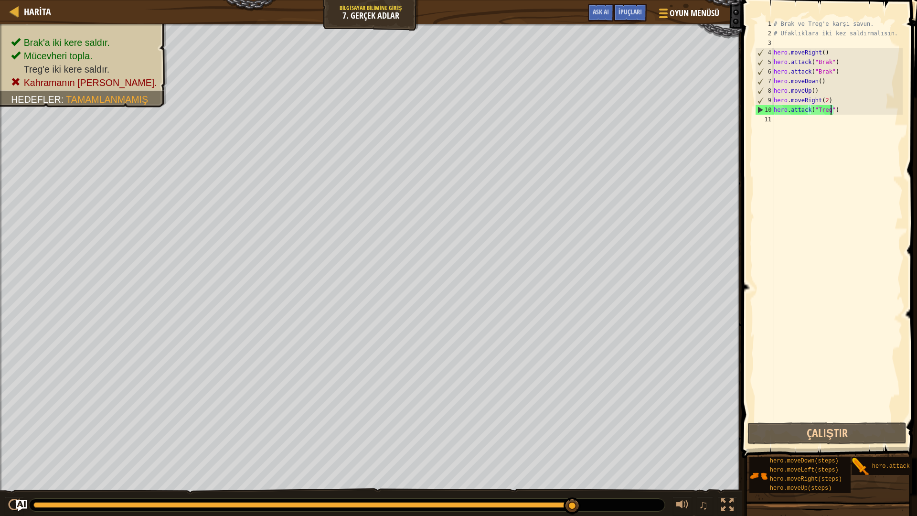
click at [854, 115] on div "# Brak ve Treg'e karşı savun. # Ufaklıklara iki kez saldırmalısın. hero . moveR…" at bounding box center [837, 229] width 131 height 420
click at [840, 112] on div "# Brak ve Treg'e karşı savun. # Ufaklıklara iki kez saldırmalısın. hero . moveR…" at bounding box center [837, 229] width 131 height 420
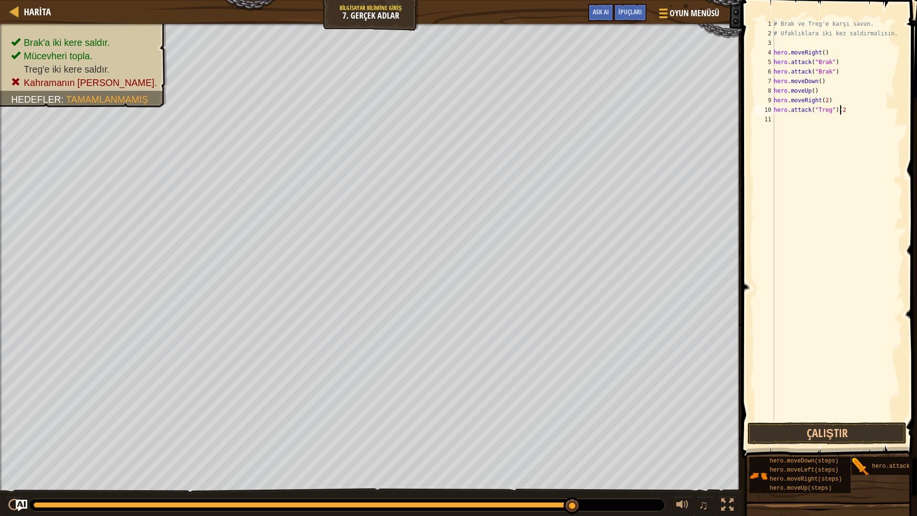
scroll to position [4, 5]
click at [816, 434] on button "Çalıştır" at bounding box center [826, 433] width 159 height 22
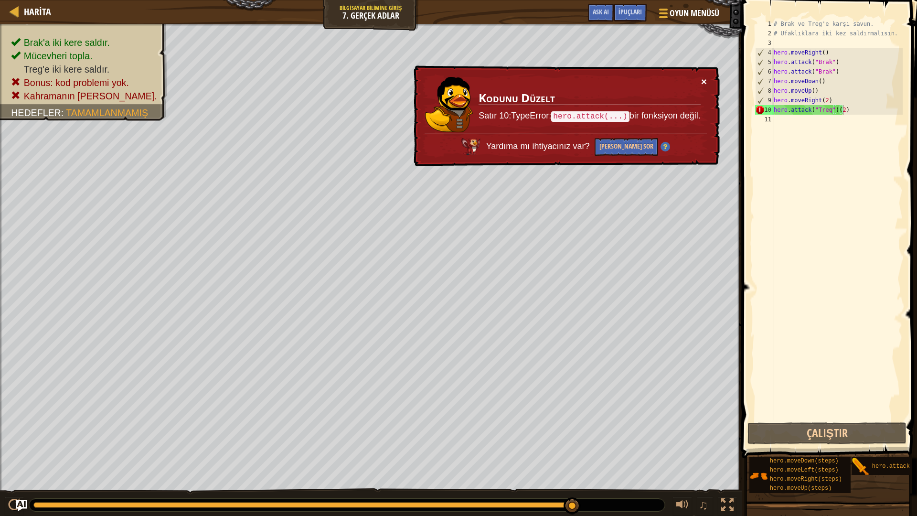
click at [704, 78] on button "×" at bounding box center [704, 81] width 6 height 10
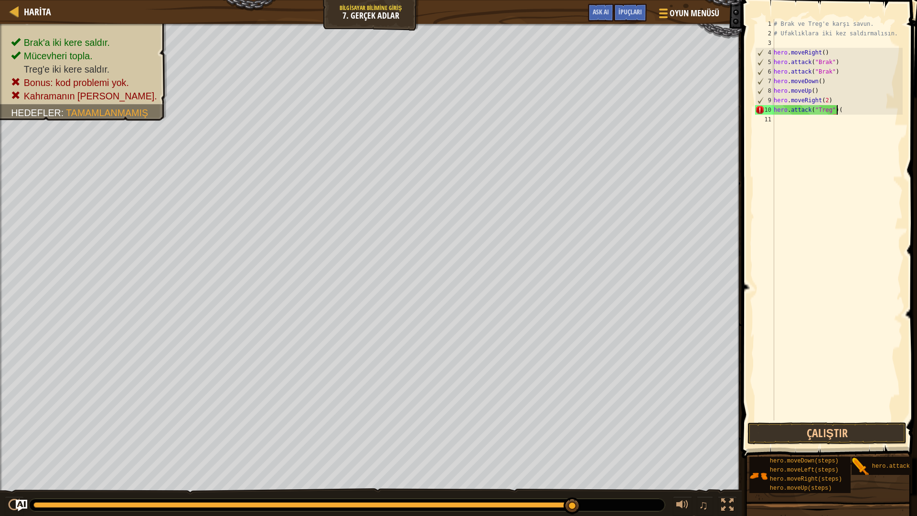
type textarea "hero.attack("Treg")"
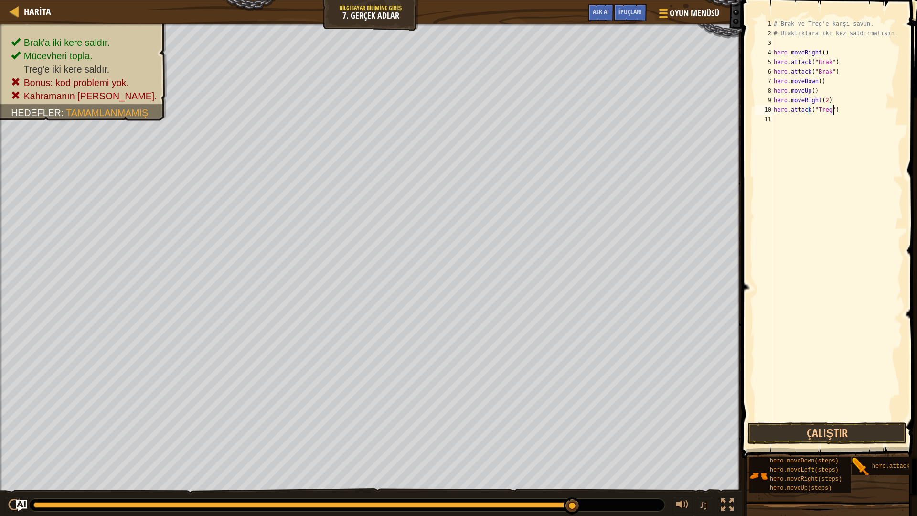
click at [787, 126] on div "# Brak ve Treg'e karşı savun. # Ufaklıklara iki kez saldırmalısın. hero . moveR…" at bounding box center [837, 229] width 131 height 420
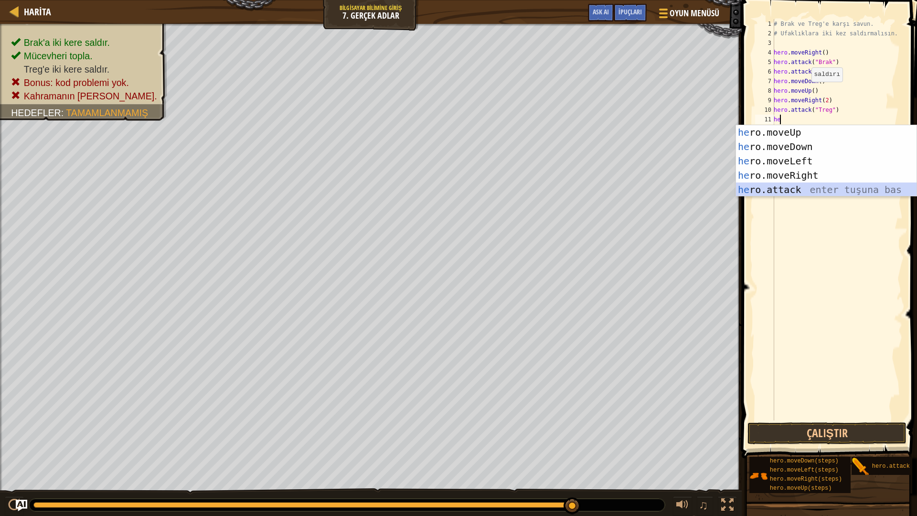
click at [786, 190] on div "he ro.moveUp enter tuşuna bas he ro.moveDown enter tuşuna bas he ro.moveLeft en…" at bounding box center [826, 175] width 180 height 100
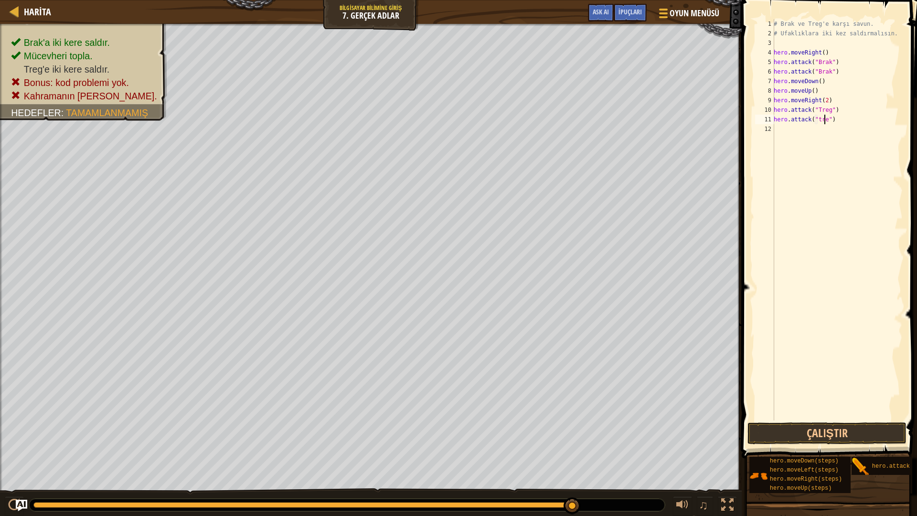
scroll to position [4, 4]
click at [815, 121] on div "# Brak ve Treg'e karşı savun. # Ufaklıklara iki kez saldırmalısın. hero . moveR…" at bounding box center [837, 229] width 131 height 420
type textarea "hero.attack("Treg")"
click at [791, 127] on div "# Brak ve Treg'e karşı savun. # Ufaklıklara iki kez saldırmalısın. hero . moveR…" at bounding box center [837, 229] width 131 height 420
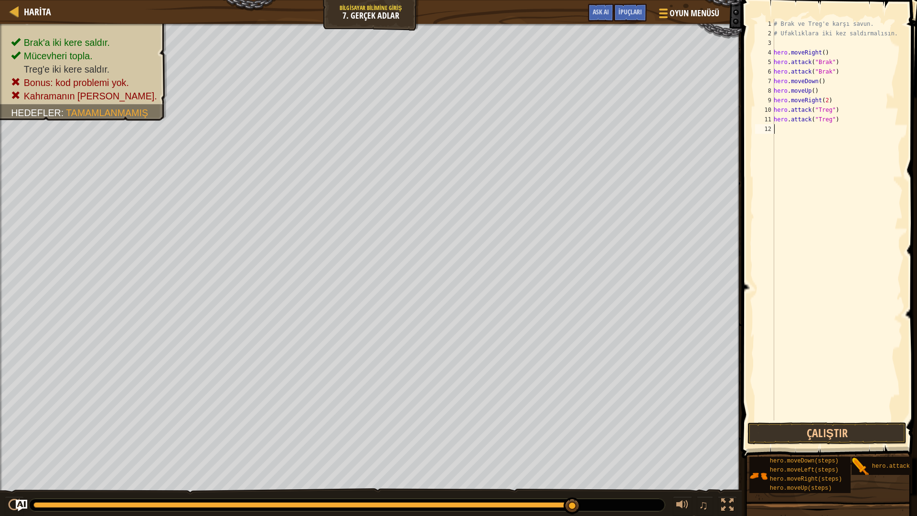
scroll to position [4, 0]
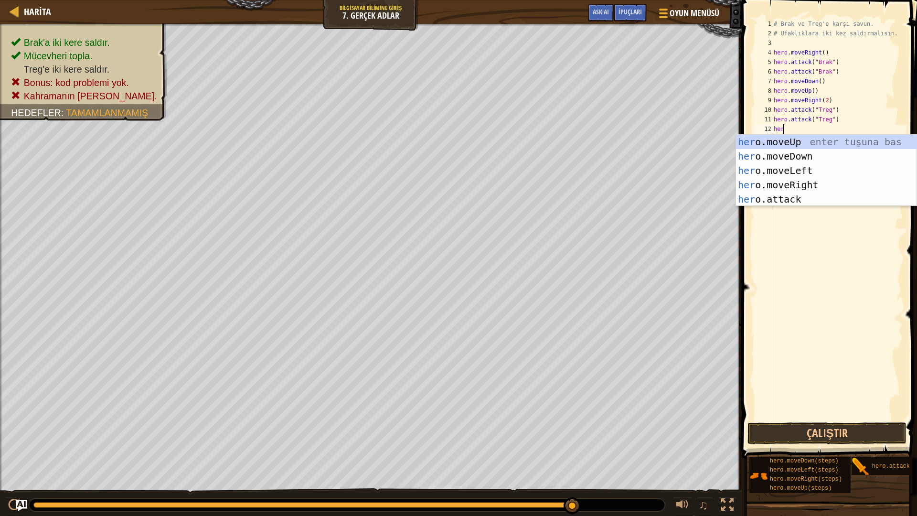
type textarea "hero"
click at [806, 189] on div "hero .moveUp enter tuşuna bas hero .moveDown enter tuşuna bas hero .moveLeft en…" at bounding box center [826, 185] width 180 height 100
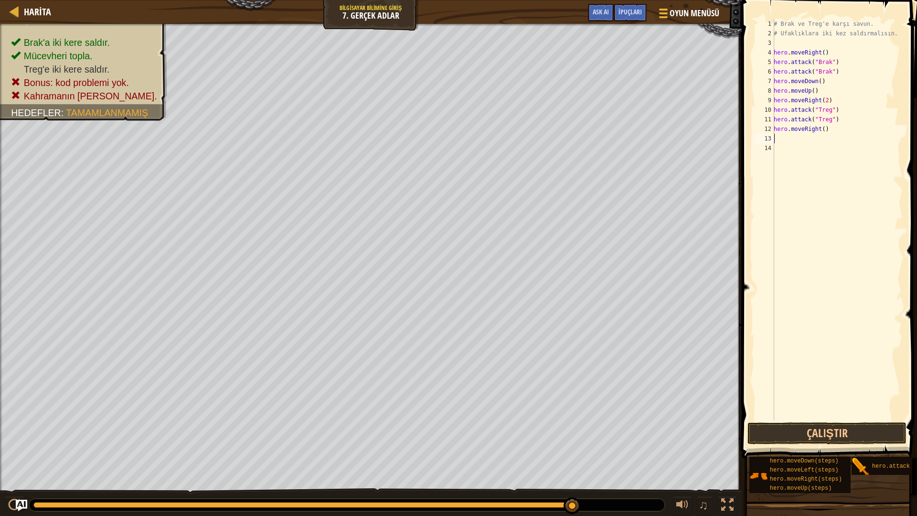
scroll to position [4, 0]
click at [821, 442] on button "Çalıştır" at bounding box center [826, 433] width 159 height 22
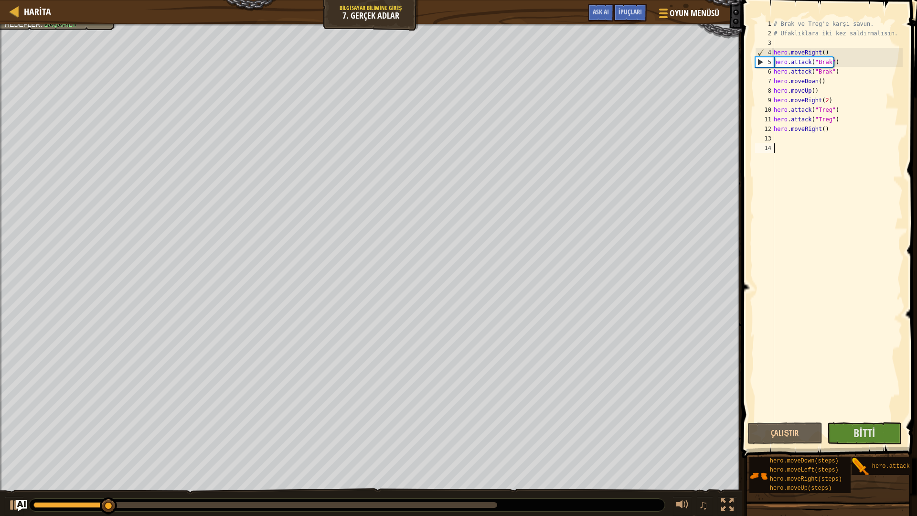
click at [839, 372] on div "# Brak ve Treg'e karşı savun. # Ufaklıklara iki kez saldırmalısın. hero . moveR…" at bounding box center [837, 229] width 131 height 420
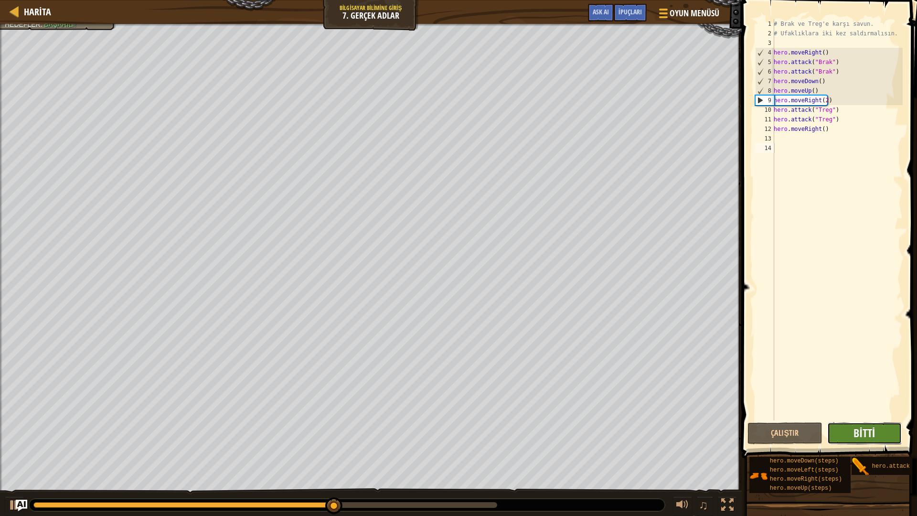
click at [856, 434] on span "Bitti" at bounding box center [863, 432] width 21 height 15
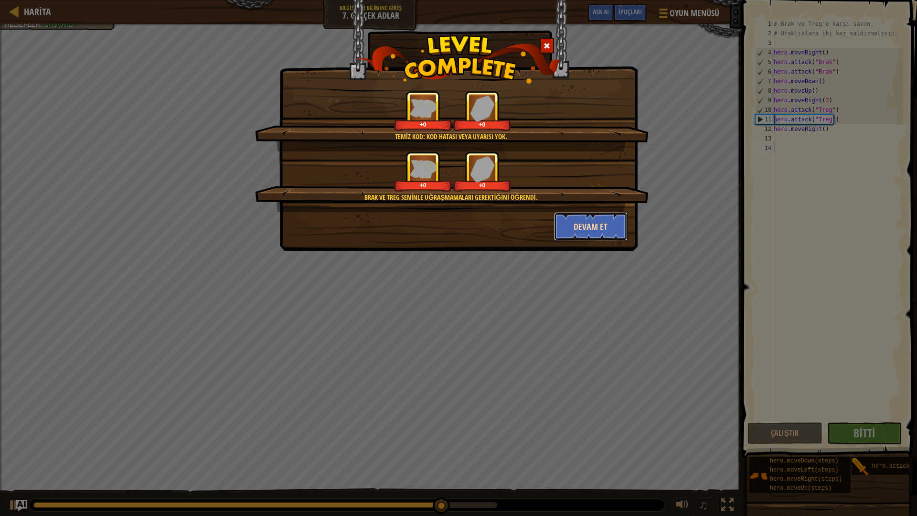
click at [581, 223] on button "Devam et" at bounding box center [591, 226] width 74 height 29
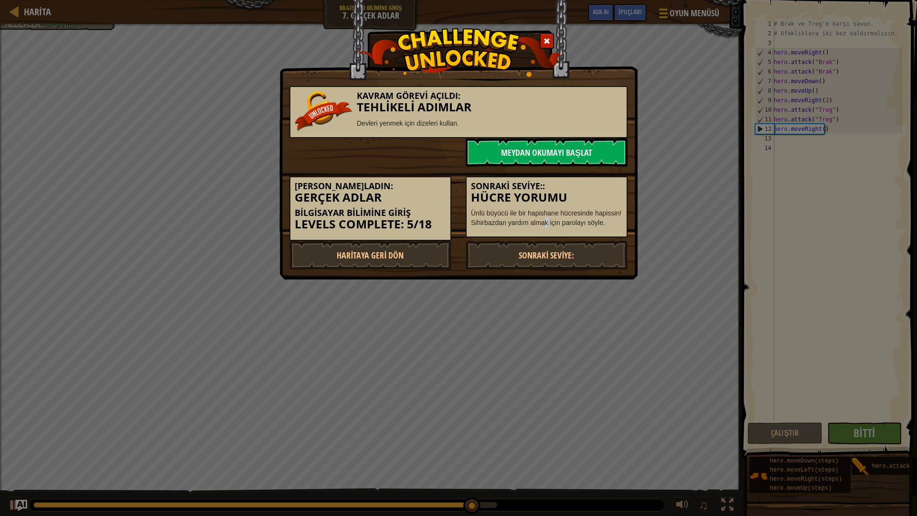
click at [549, 235] on div "Sonraki Seviye:: Hücre Yorumu Ünlü büyücü ile bir hapishane hücresinde hapissin…" at bounding box center [547, 207] width 162 height 62
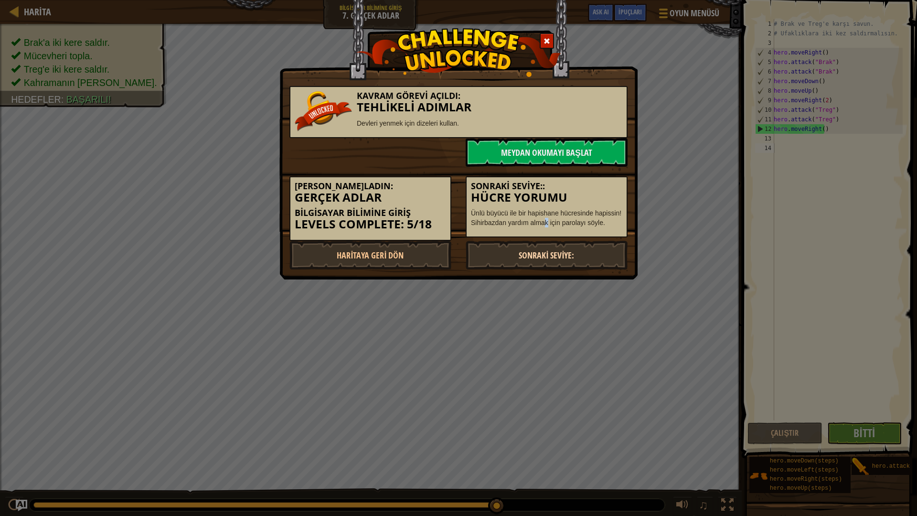
click at [546, 249] on link "Sonraki Seviye:" at bounding box center [547, 255] width 162 height 29
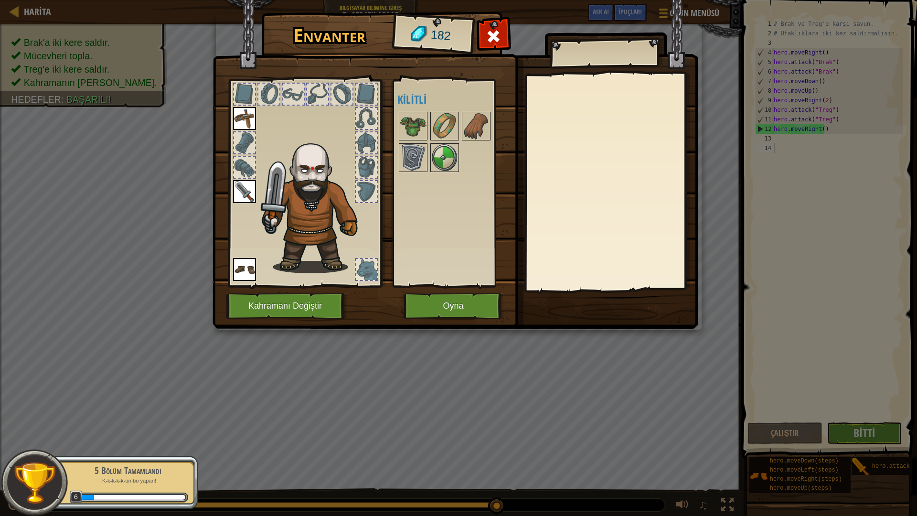
click at [408, 262] on div "Açık Giy Giy Giy (iki kere tıklayarak giy) Kilitli" at bounding box center [457, 183] width 120 height 199
click at [444, 309] on button "Oyna" at bounding box center [453, 306] width 100 height 26
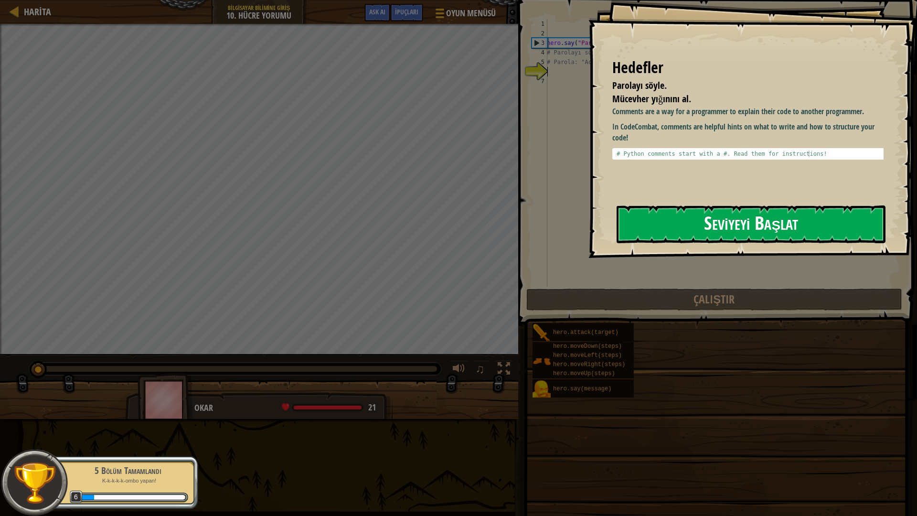
click at [664, 215] on button "Seviyeyi Başlat" at bounding box center [750, 224] width 269 height 38
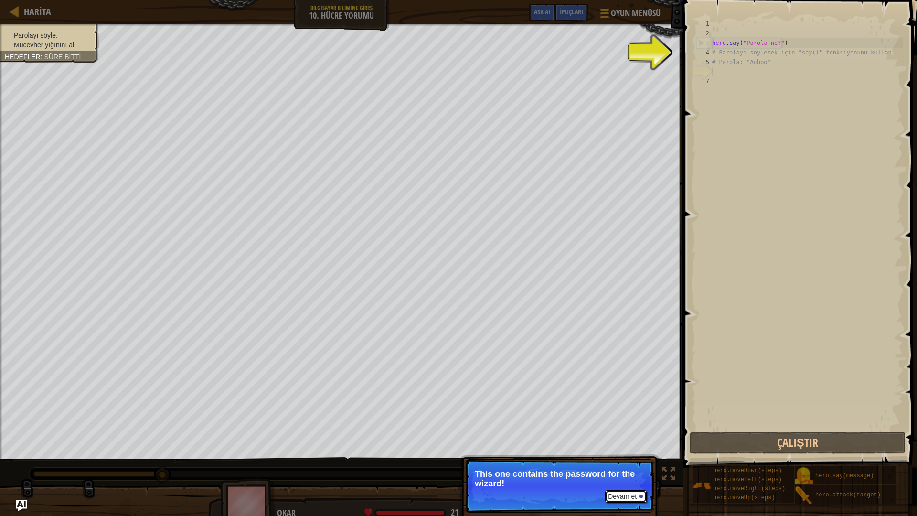
click at [620, 455] on button "Devam et" at bounding box center [626, 496] width 42 height 12
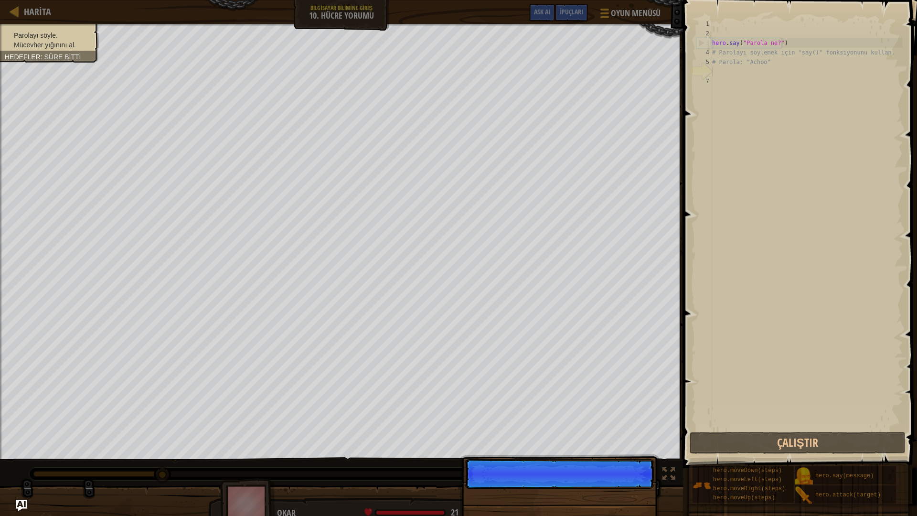
scroll to position [4, 0]
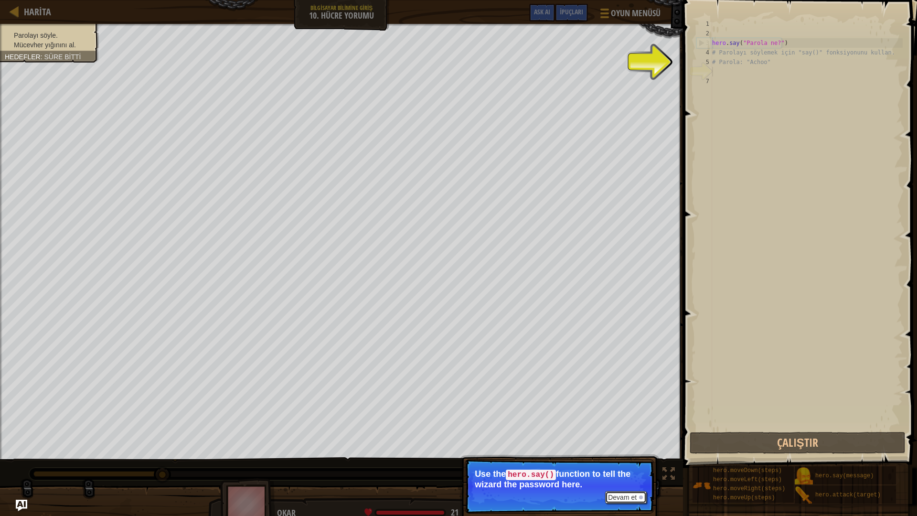
click at [618, 455] on button "Devam et" at bounding box center [626, 497] width 42 height 12
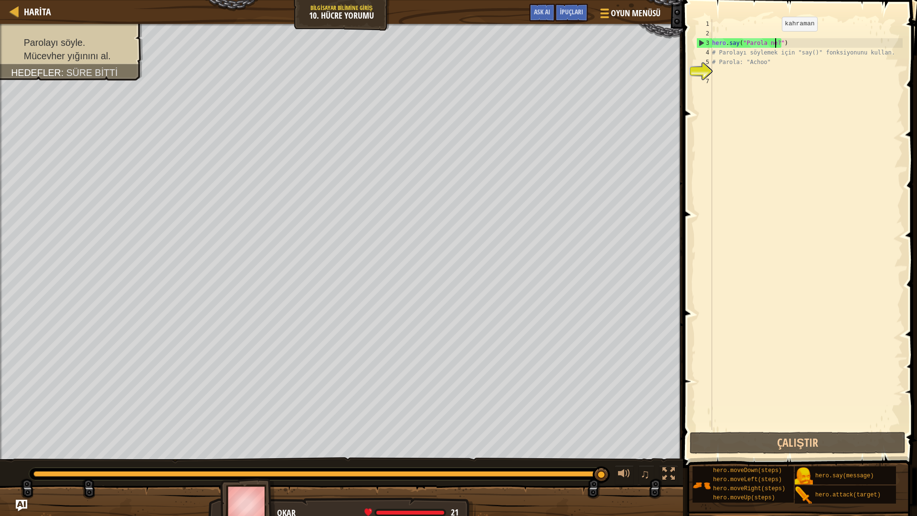
click at [773, 41] on div "hero . say ( "Parola ne?" ) # Parolayı söylemek için "say()" fonksiyonunu kulla…" at bounding box center [806, 234] width 192 height 430
drag, startPoint x: 774, startPoint y: 43, endPoint x: 742, endPoint y: 40, distance: 31.7
click at [742, 40] on div "hero . say ( "Parola ne?" ) # Parolayı söylemek için "say()" fonksiyonunu kulla…" at bounding box center [806, 234] width 192 height 430
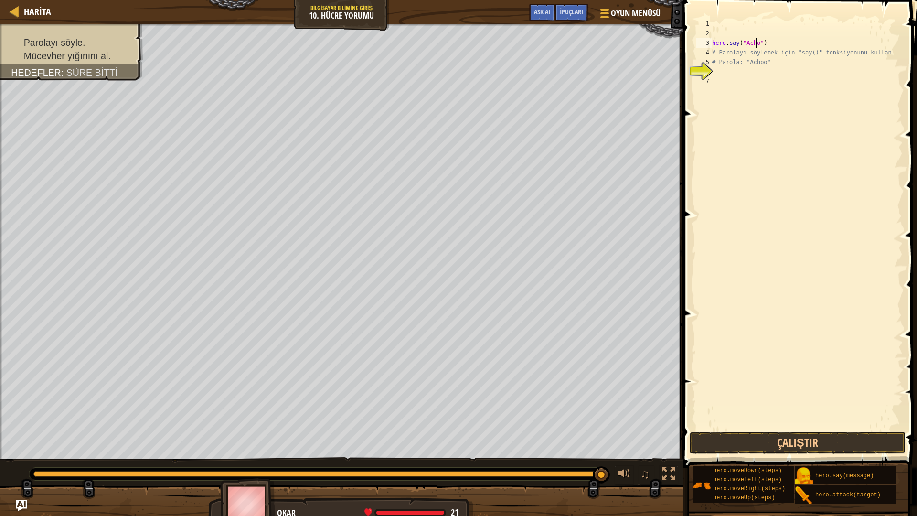
scroll to position [4, 4]
type textarea "hero.say("Achoo")"
click at [726, 68] on div "hero . say ( "Achoo" ) # Parolayı söylemek için "say()" fonksiyonunu kullan. # …" at bounding box center [806, 234] width 192 height 430
type textarea "h"
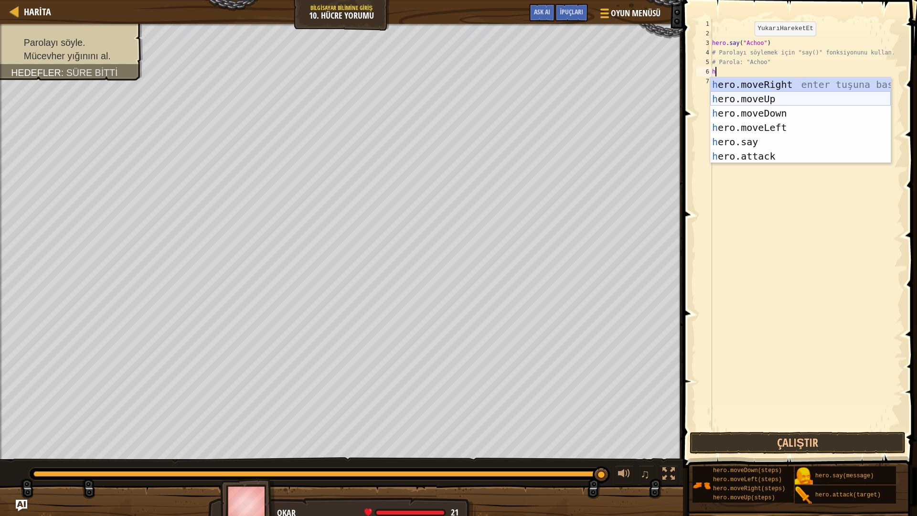
click at [768, 97] on div "h ero.moveRight enter tuşuna bas h ero.moveUp enter tuşuna bas h ero.moveDown e…" at bounding box center [800, 134] width 180 height 115
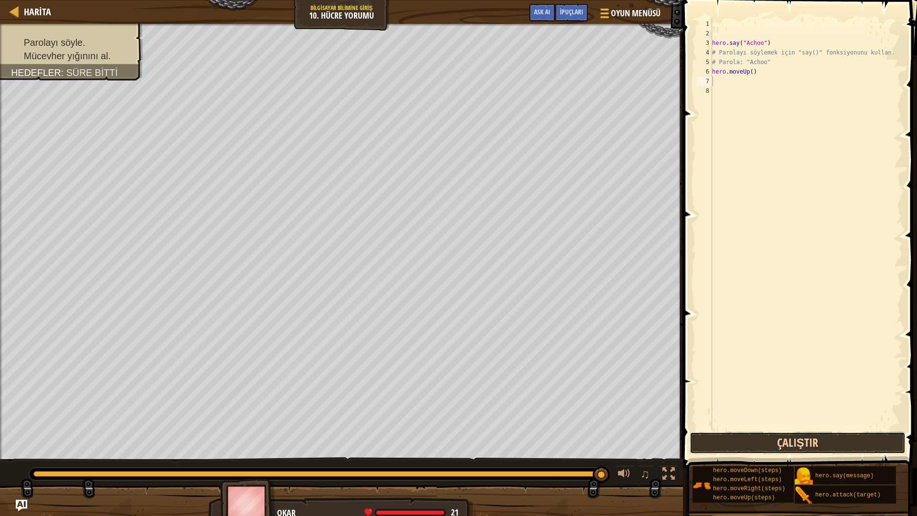
click at [831, 443] on button "Çalıştır" at bounding box center [797, 443] width 216 height 22
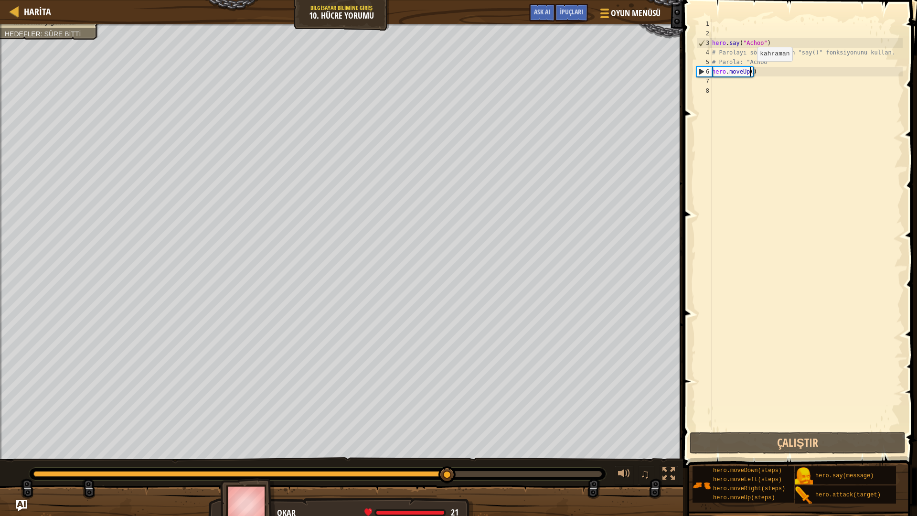
click at [749, 71] on div "hero . say ( "Achoo" ) # Parolayı söylemek için "say()" fonksiyonunu kullan. # …" at bounding box center [806, 234] width 192 height 430
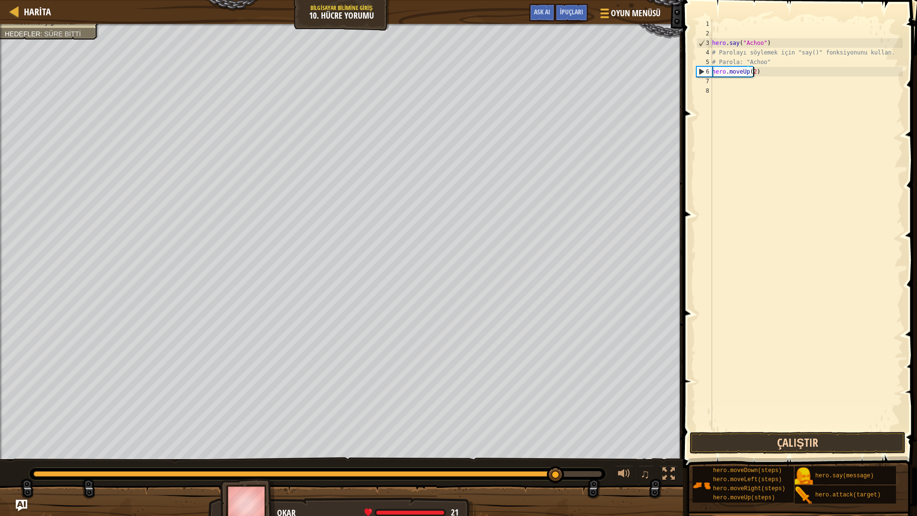
type textarea "hero.moveUp(2)"
click at [829, 439] on button "Çalıştır" at bounding box center [797, 443] width 216 height 22
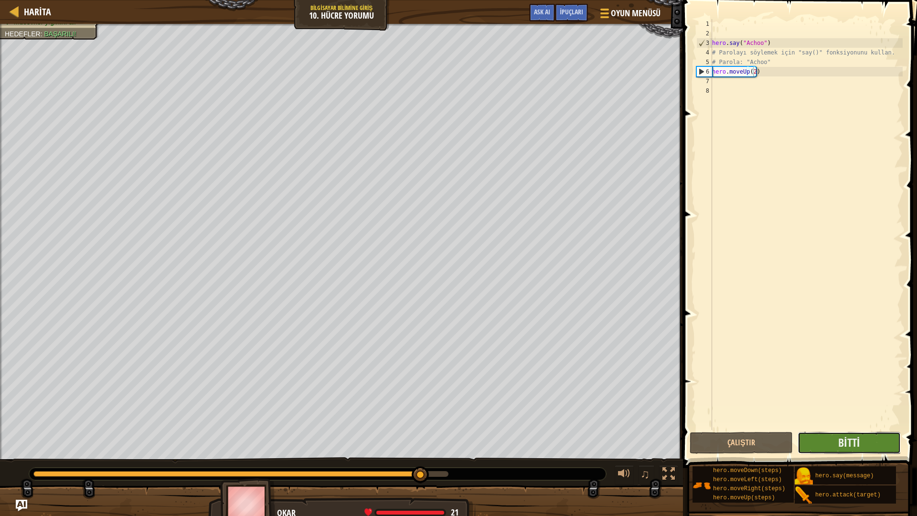
click at [829, 446] on button "Bitti" at bounding box center [848, 443] width 103 height 22
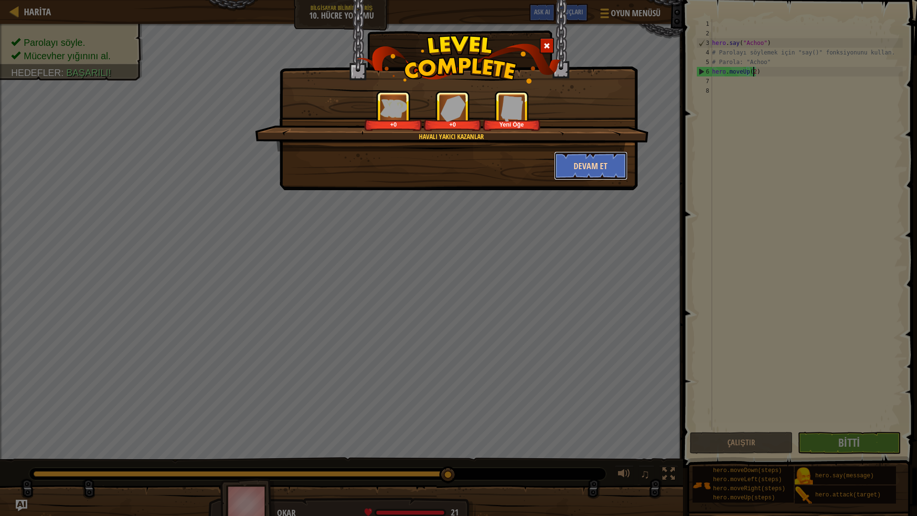
click at [610, 158] on button "Devam et" at bounding box center [591, 165] width 74 height 29
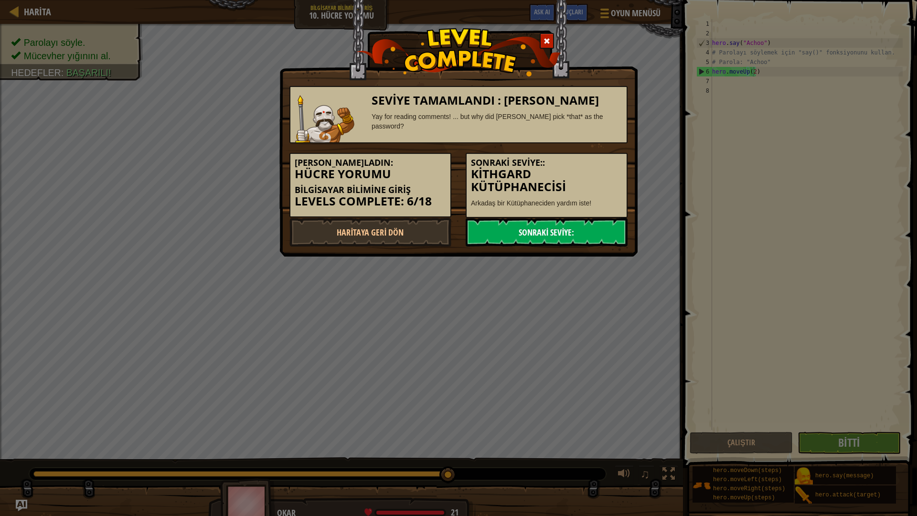
click at [568, 226] on link "Sonraki Seviye:" at bounding box center [547, 232] width 162 height 29
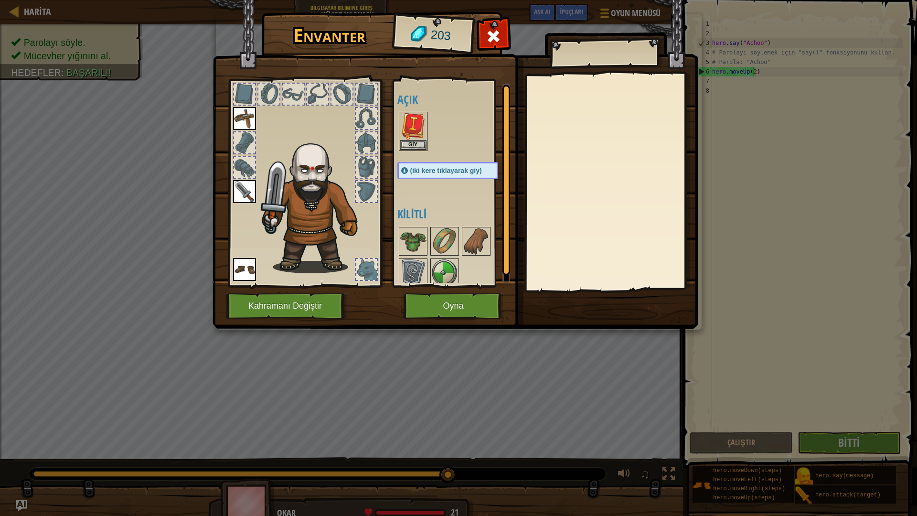
click at [436, 292] on img at bounding box center [455, 155] width 486 height 347
click at [443, 315] on button "Oyna" at bounding box center [453, 306] width 100 height 26
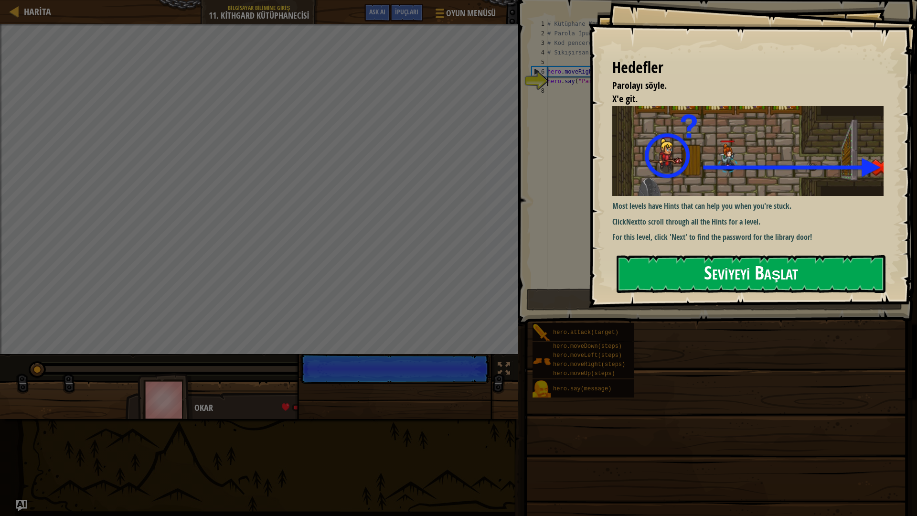
click at [664, 275] on button "Seviyeyi Başlat" at bounding box center [750, 274] width 269 height 38
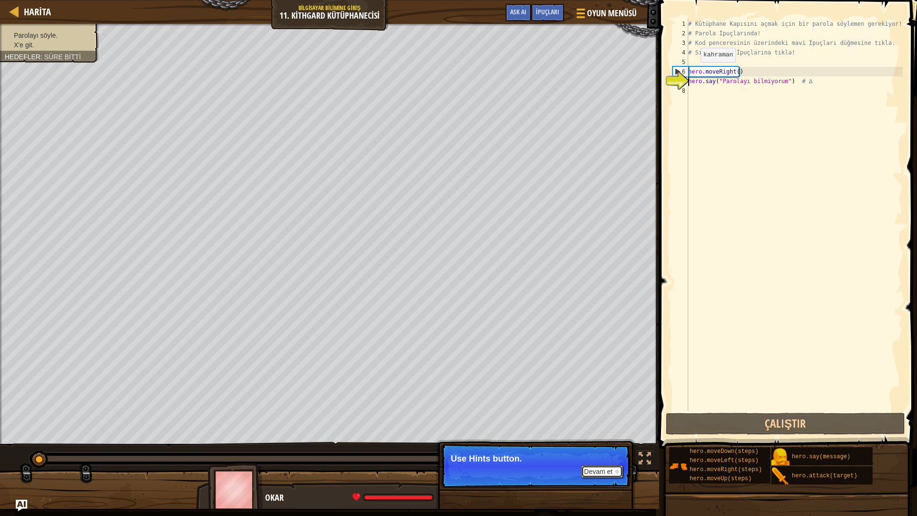
click at [592, 455] on button "Devam et" at bounding box center [602, 471] width 42 height 12
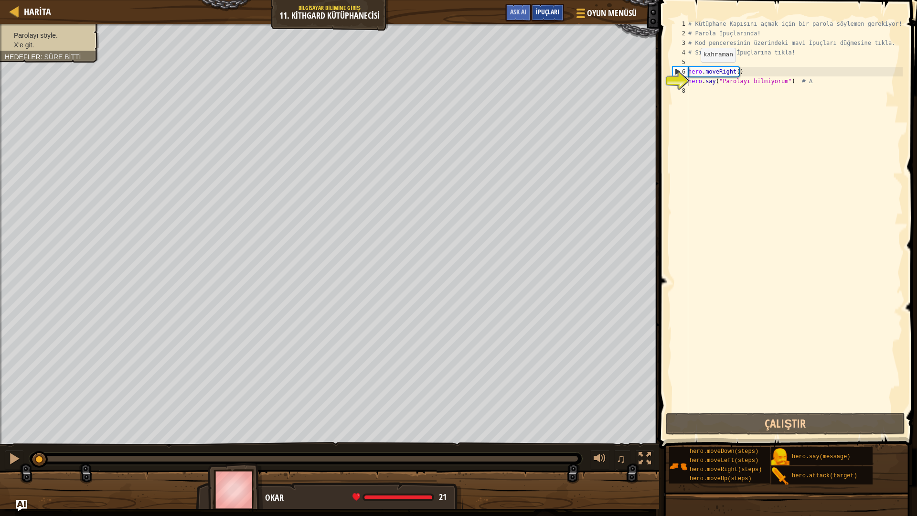
click at [539, 11] on span "İpuçları" at bounding box center [547, 11] width 23 height 9
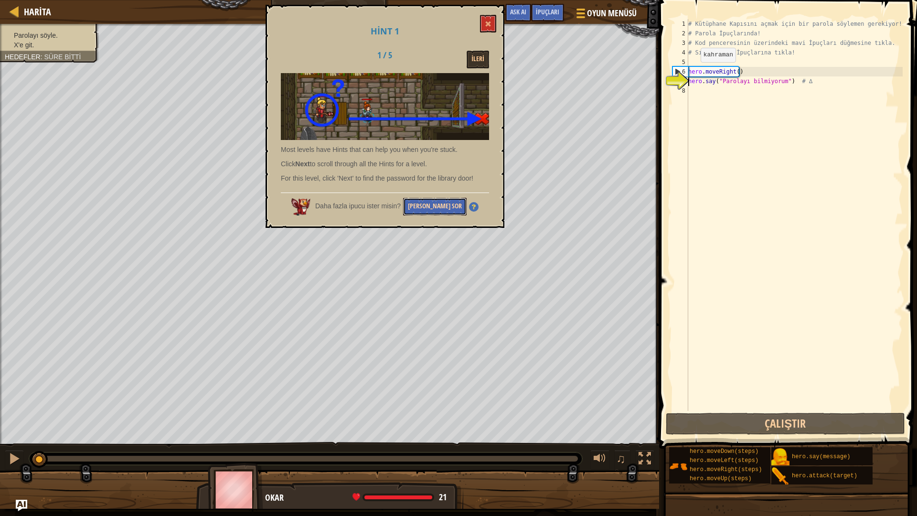
click at [439, 206] on button "[PERSON_NAME] Sor" at bounding box center [435, 207] width 64 height 18
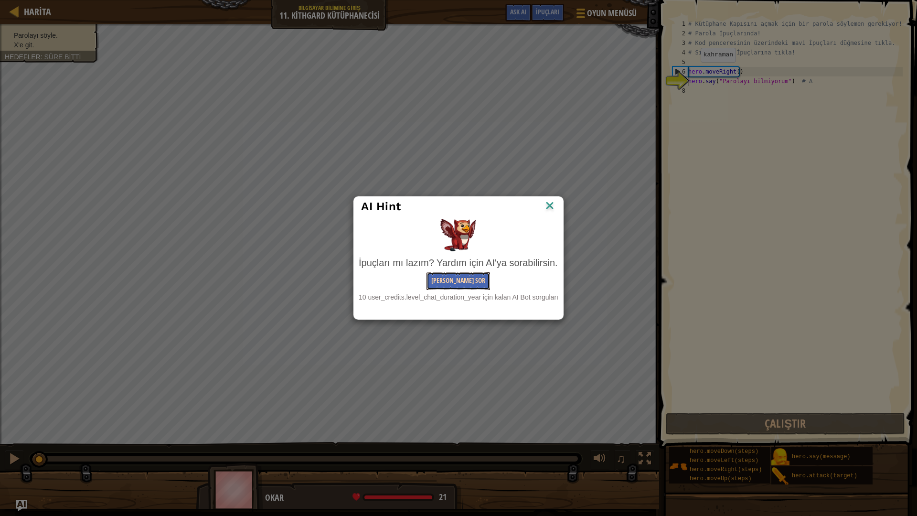
click at [464, 272] on button "[PERSON_NAME] Sor" at bounding box center [458, 281] width 64 height 18
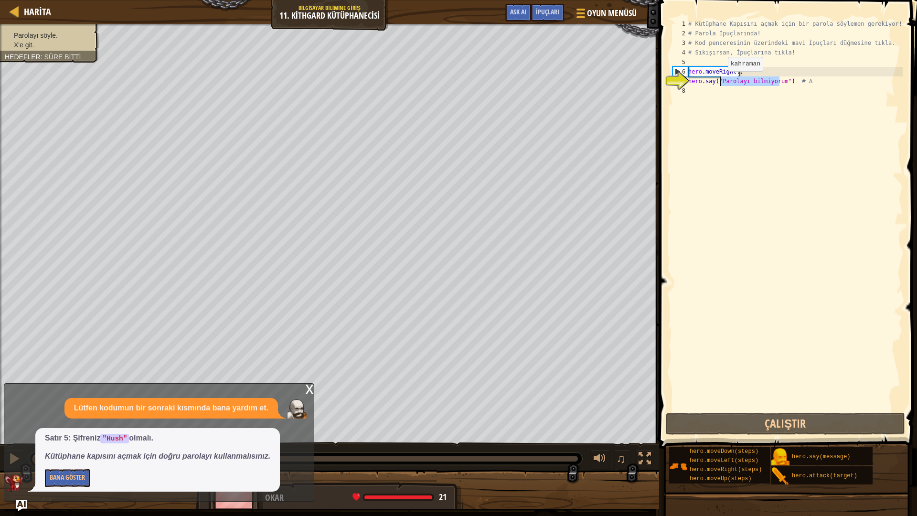
drag, startPoint x: 778, startPoint y: 79, endPoint x: 720, endPoint y: 81, distance: 58.8
click at [720, 81] on div "# Kütüphane Kapısını açmak için bir parola söylemen gerekiyor! # Parola İpuçlar…" at bounding box center [794, 224] width 216 height 411
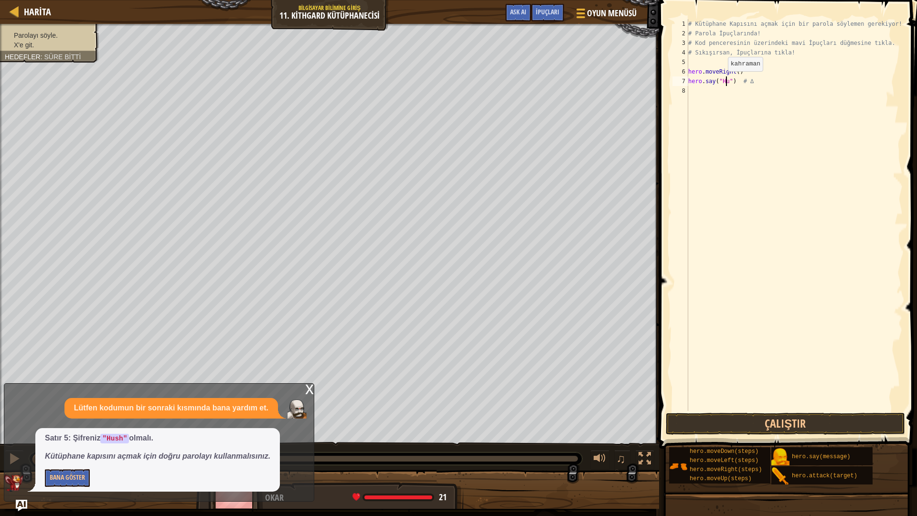
scroll to position [4, 3]
type textarea "hero.say("Hush") # ∆"
click at [847, 413] on button "Çalıştır" at bounding box center [785, 424] width 239 height 22
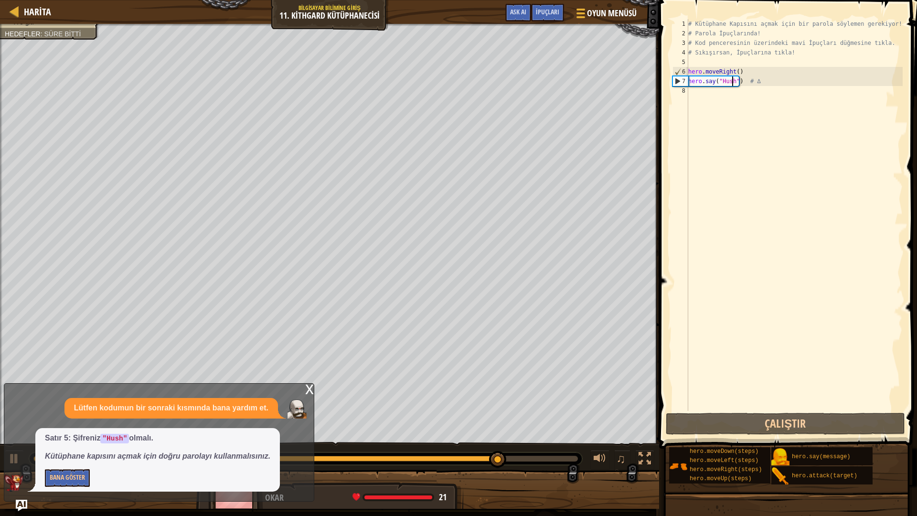
click at [689, 95] on div "# Kütüphane Kapısını açmak için bir parola söylemen gerekiyor! # Parola İpuçlar…" at bounding box center [794, 224] width 216 height 411
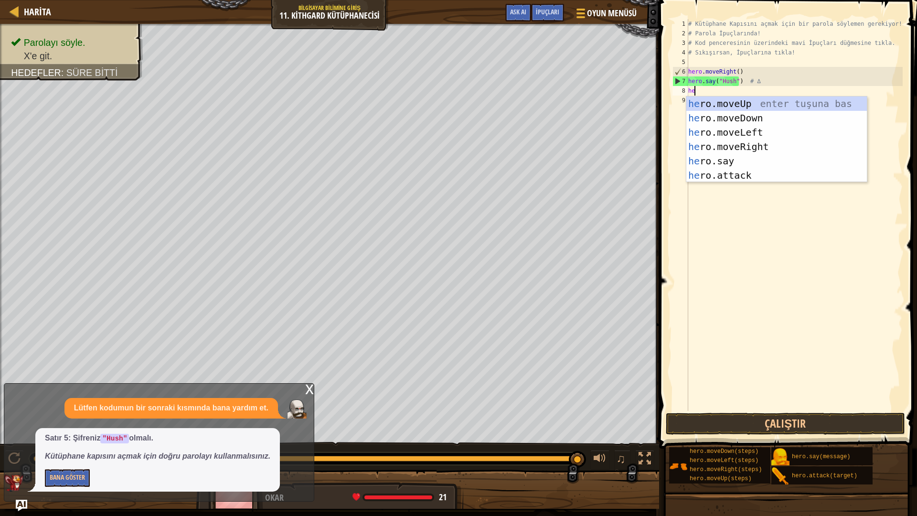
type textarea "her"
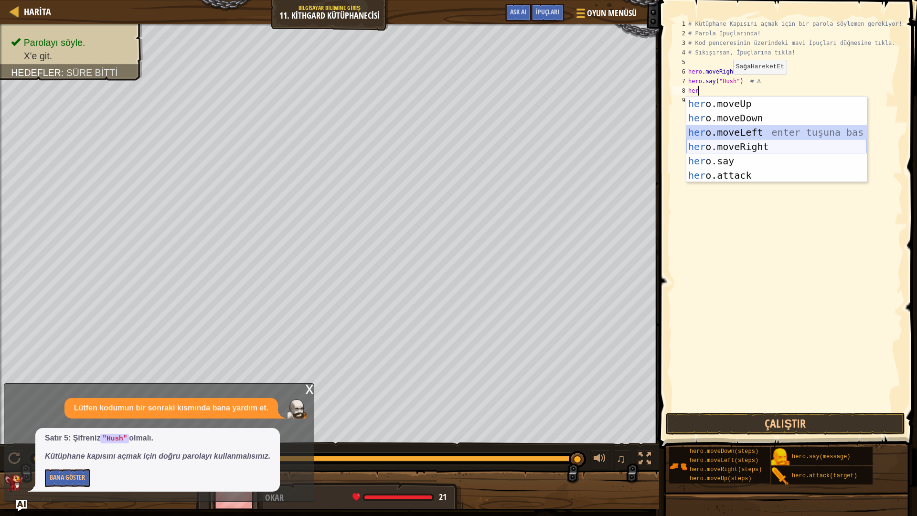
drag, startPoint x: 728, startPoint y: 136, endPoint x: 733, endPoint y: 143, distance: 8.6
click at [733, 143] on div "her o.moveUp enter tuşuna bas her o.moveDown enter tuşuna bas her o.moveLeft en…" at bounding box center [776, 153] width 180 height 115
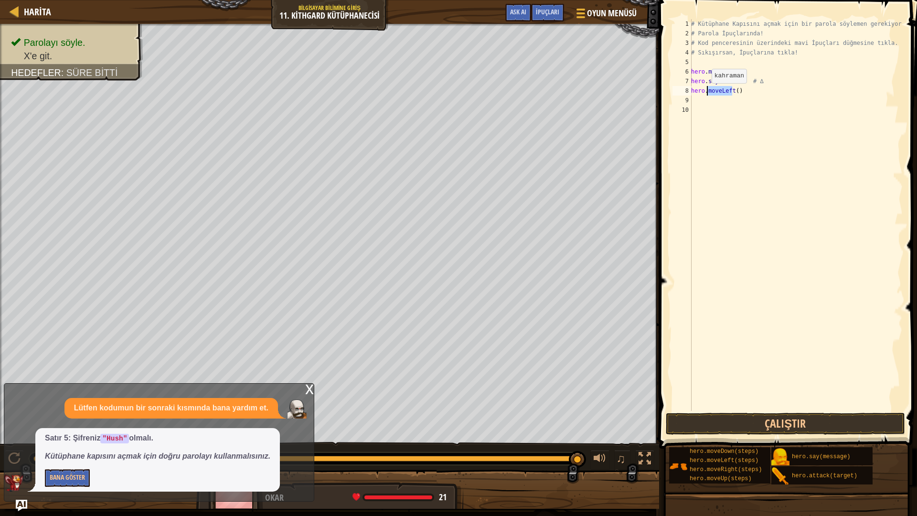
drag, startPoint x: 730, startPoint y: 92, endPoint x: 706, endPoint y: 93, distance: 24.4
click at [706, 93] on div "# Kütüphane Kapısını açmak için bir parola söylemen gerekiyor! # Parola İpuçlar…" at bounding box center [795, 224] width 213 height 411
click at [714, 104] on div "hero. move R ight enter tuşuna bas" at bounding box center [779, 117] width 180 height 43
type textarea "hero.moveRight()"
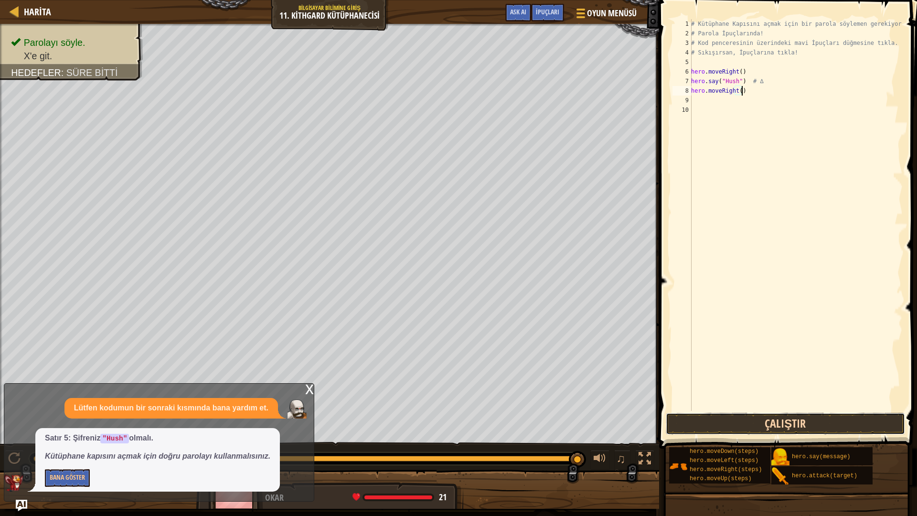
click at [752, 414] on button "Çalıştır" at bounding box center [785, 424] width 239 height 22
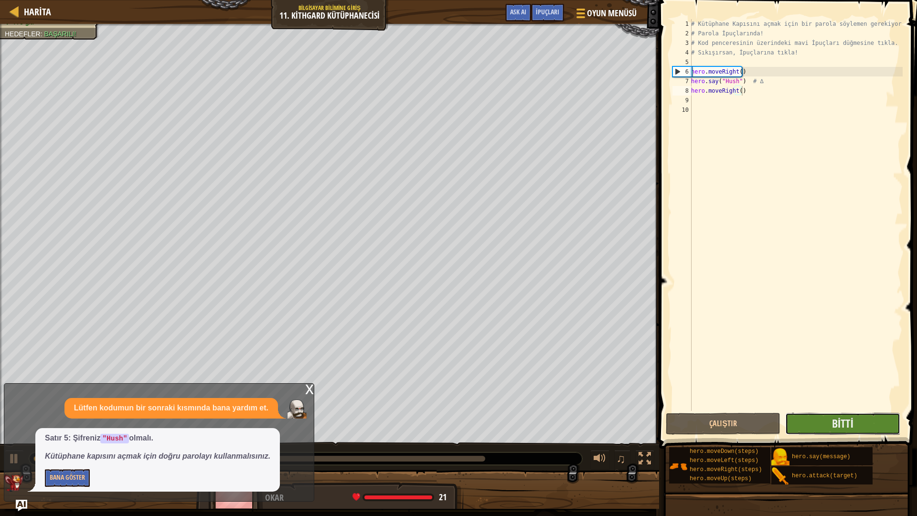
click at [809, 422] on button "Bitti" at bounding box center [842, 424] width 115 height 22
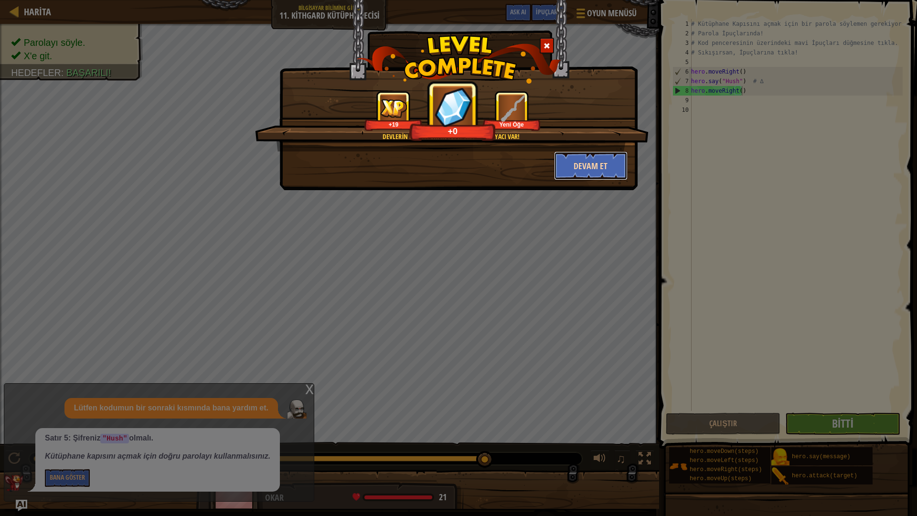
click at [597, 167] on button "Devam et" at bounding box center [591, 165] width 74 height 29
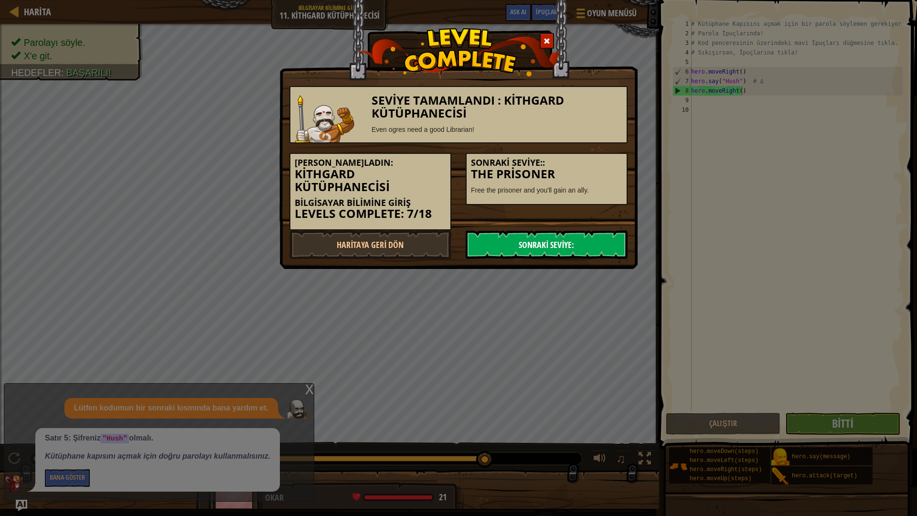
click at [554, 236] on link "Sonraki Seviye:" at bounding box center [547, 244] width 162 height 29
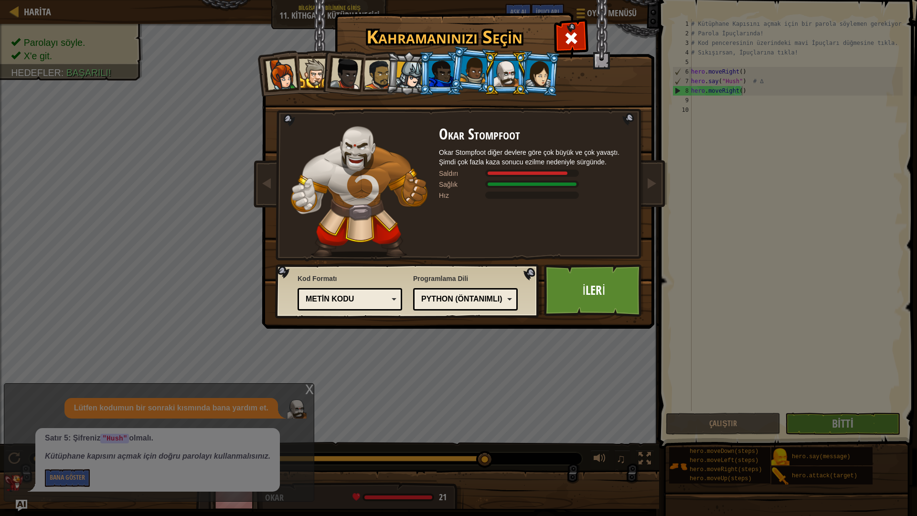
click at [555, 1] on body "Harita Bilgisayar Bilimine Giriş 11. Kithgard Kütüphanecisi Oyun Menüsü Bitti İ…" at bounding box center [458, 0] width 917 height 1
click at [587, 285] on link "İleri" at bounding box center [594, 290] width 100 height 53
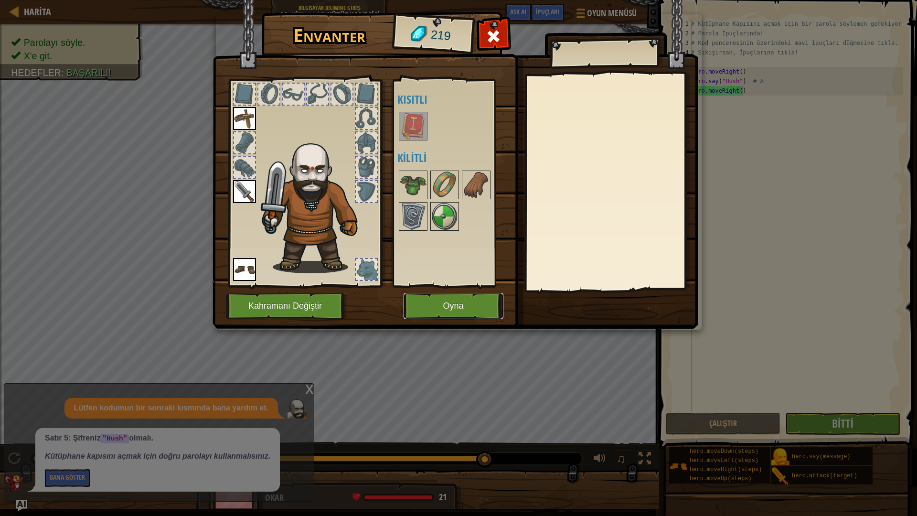
click at [456, 316] on button "Oyna" at bounding box center [453, 306] width 100 height 26
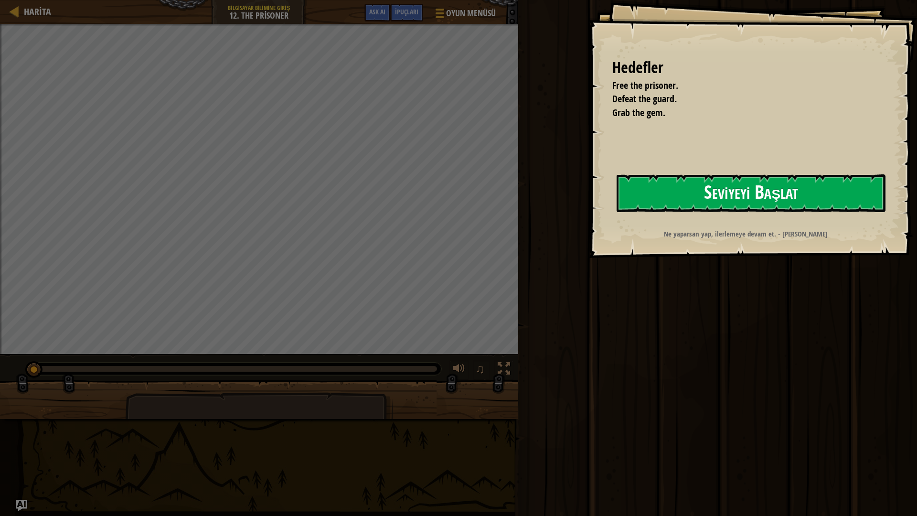
click at [714, 190] on button "Seviyeyi Başlat" at bounding box center [750, 193] width 269 height 38
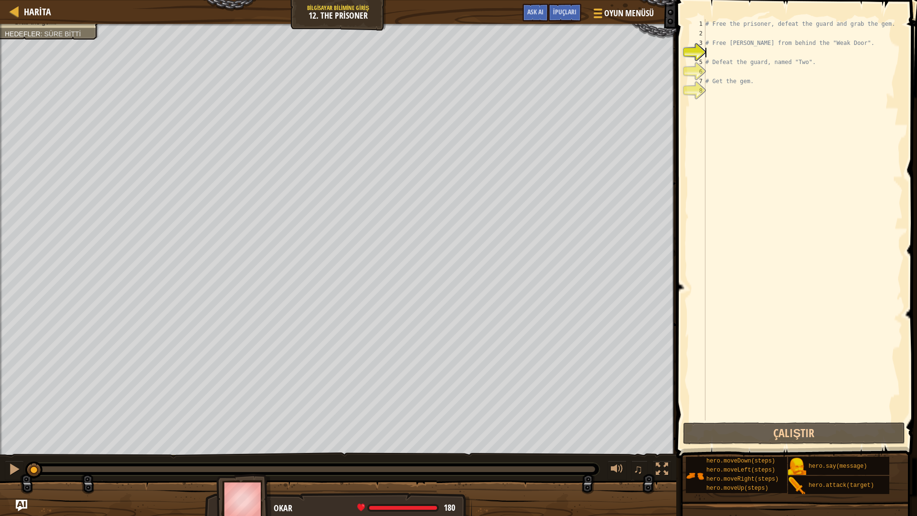
scroll to position [4, 0]
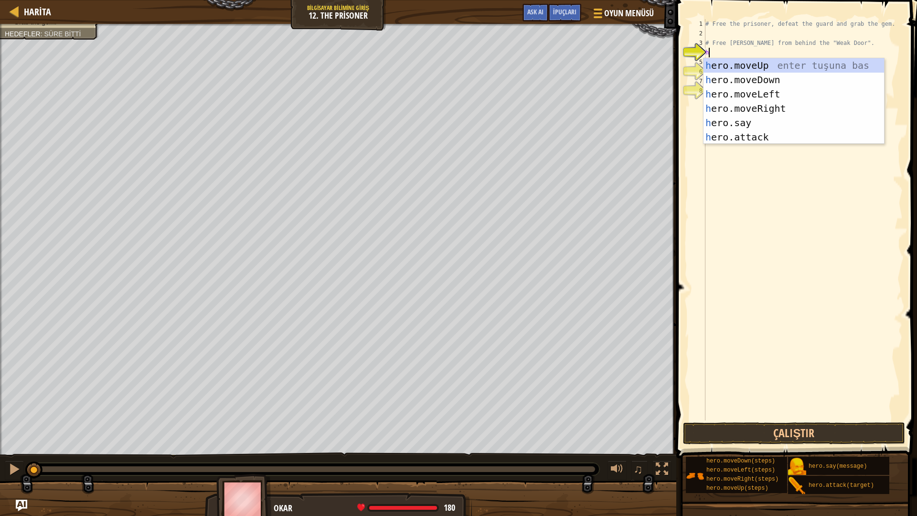
type textarea "he"
click at [768, 102] on div "he ro.moveUp enter tuşuna bas he ro.moveDown enter tuşuna bas he ro.moveLeft en…" at bounding box center [793, 115] width 180 height 115
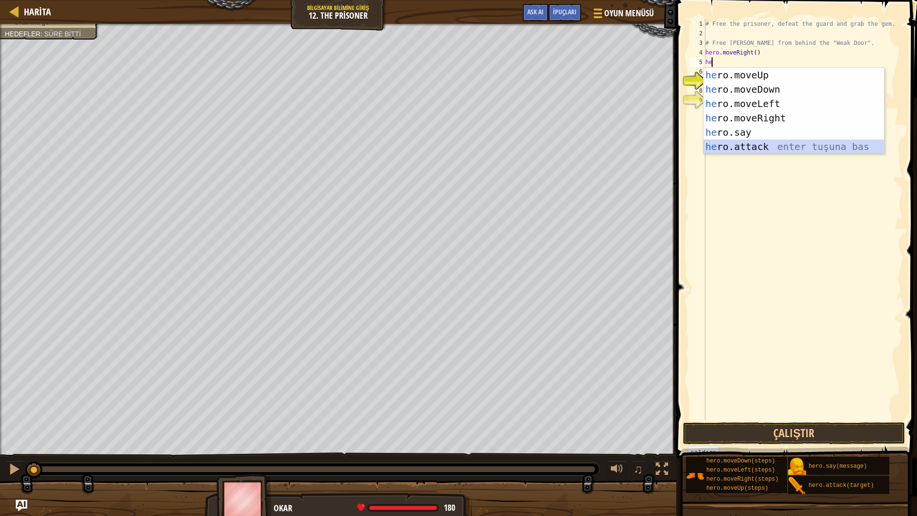
click at [771, 145] on div "he ro.moveUp enter tuşuna bas he ro.moveDown enter tuşuna bas he ro.moveLeft en…" at bounding box center [793, 125] width 180 height 115
type textarea "hero.attack("Enemy Name")"
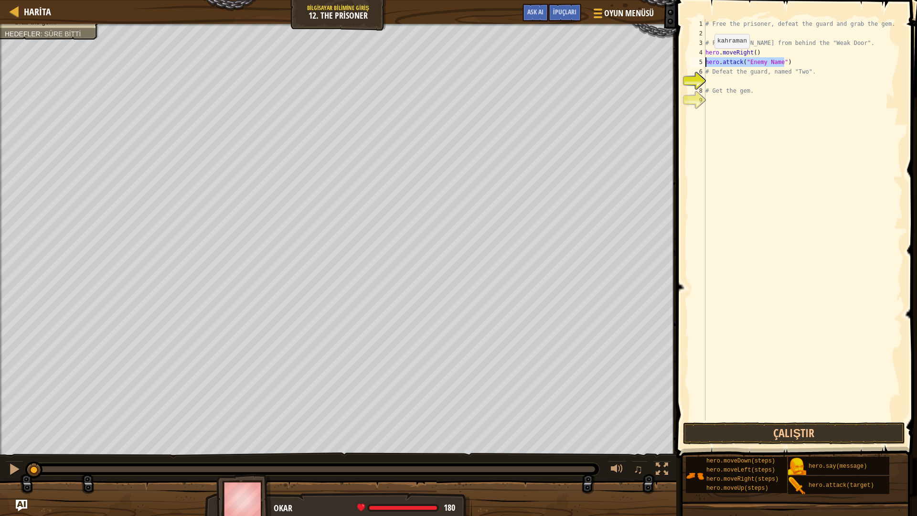
drag, startPoint x: 792, startPoint y: 64, endPoint x: 699, endPoint y: 63, distance: 93.6
click at [699, 63] on div "hero.attack("Enemy Name") 1 2 3 4 5 6 7 8 9 # Free the prisoner, defeat the gua…" at bounding box center [795, 219] width 215 height 401
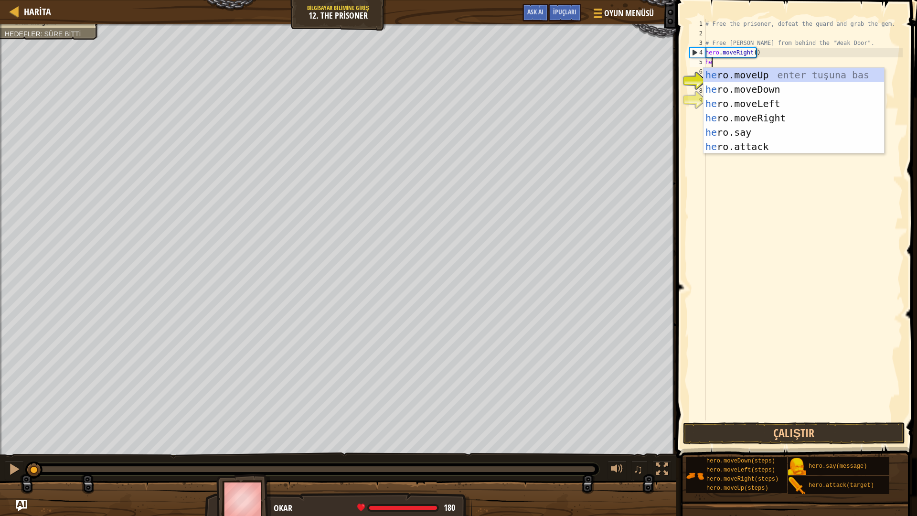
type textarea "he"
click at [779, 91] on div "he ro.moveUp enter tuşuna bas he ro.moveDown enter tuşuna bas he ro.moveLeft en…" at bounding box center [793, 125] width 180 height 115
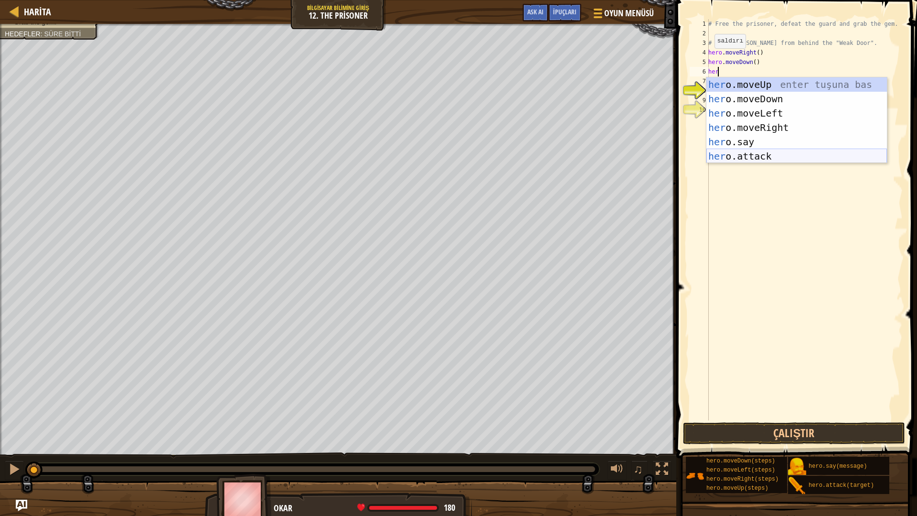
click at [772, 149] on div "her o.moveUp enter tuşuna bas her o.moveDown enter tuşuna bas her o.moveLeft en…" at bounding box center [796, 134] width 180 height 115
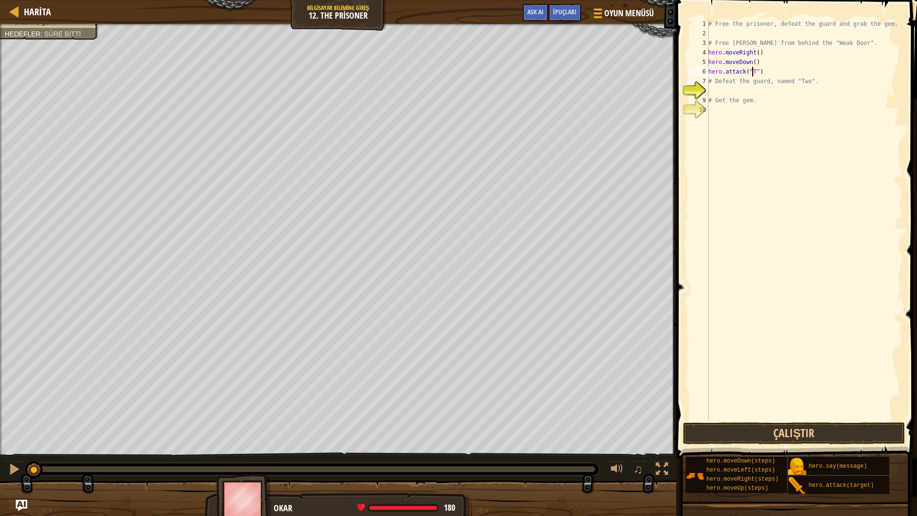
scroll to position [4, 4]
type textarea "hero.attack("Two")"
click at [747, 90] on div "# Free the prisoner, defeat the guard and grab the gem. # Free [PERSON_NAME] fr…" at bounding box center [804, 229] width 196 height 420
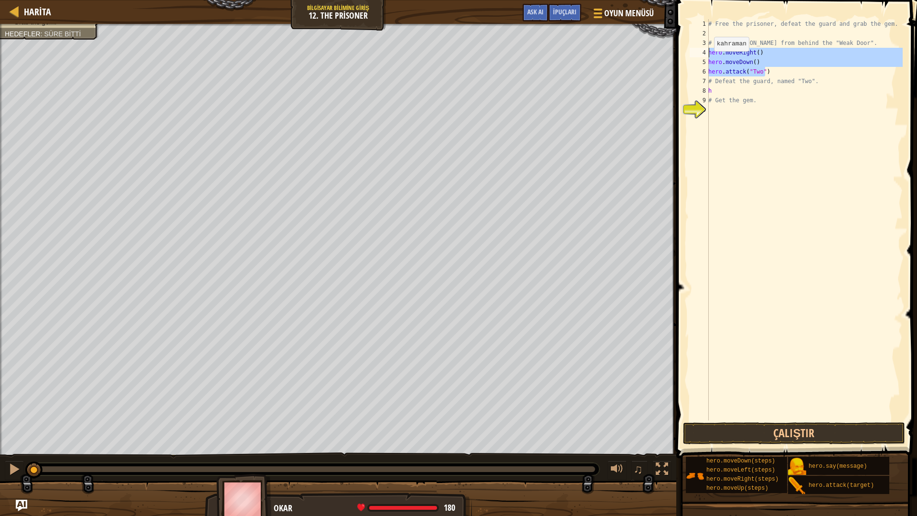
drag, startPoint x: 773, startPoint y: 71, endPoint x: 700, endPoint y: 54, distance: 75.4
click at [700, 54] on div "h 1 2 3 4 5 6 7 8 9 10 # Free the prisoner, defeat the guard and grab the gem. …" at bounding box center [795, 219] width 215 height 401
type textarea "hero.moveRight() hero.moveDown()"
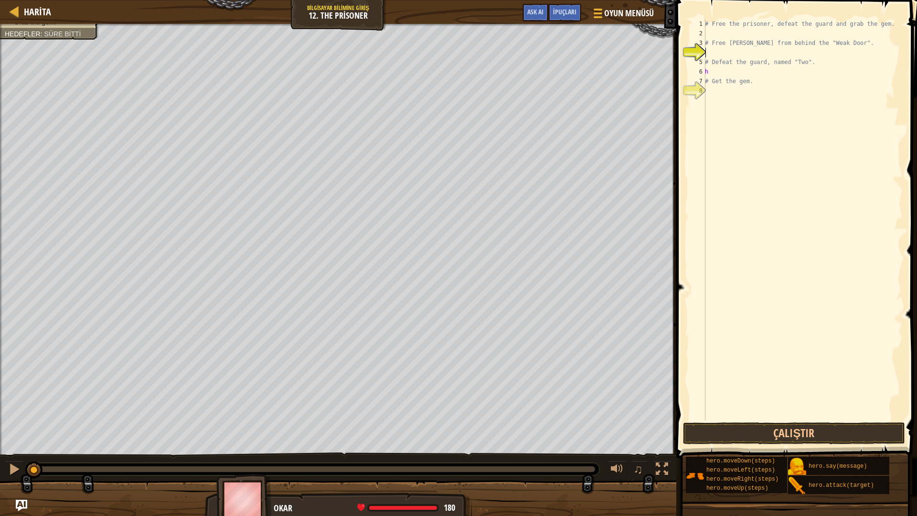
click at [712, 53] on div "# Free the prisoner, defeat the guard and grab the gem. # Free [PERSON_NAME] fr…" at bounding box center [803, 229] width 200 height 420
click at [724, 28] on div "# Free the prisoner, defeat the guard and grab the gem. # Free [PERSON_NAME] fr…" at bounding box center [803, 229] width 200 height 420
type textarea "# Free the prisoner, defeat the guard and grab the gem."
click at [725, 37] on div "# Free the prisoner, defeat the guard and grab the gem. # Free [PERSON_NAME] fr…" at bounding box center [803, 229] width 200 height 420
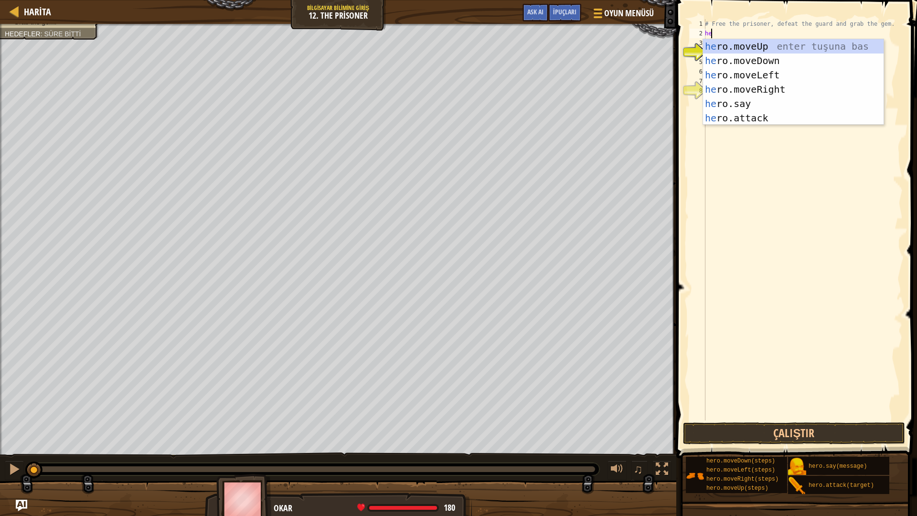
type textarea "her"
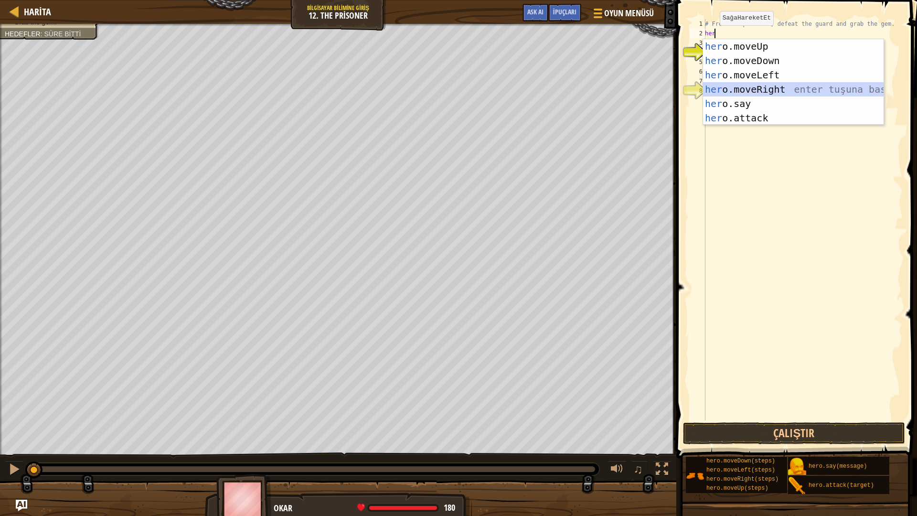
click at [758, 87] on div "her o.moveUp enter tuşuna bas her o.moveDown enter tuşuna bas her o.moveLeft en…" at bounding box center [793, 96] width 180 height 115
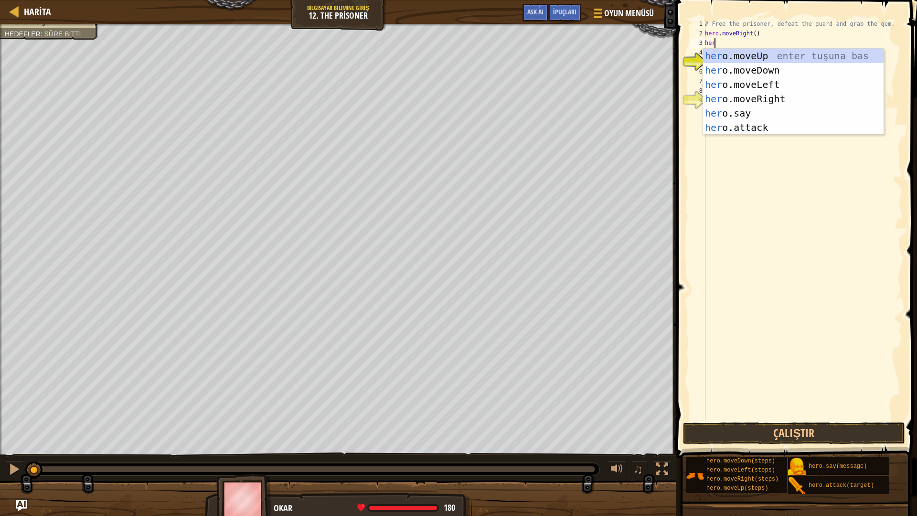
scroll to position [4, 0]
click at [766, 126] on div "hero. moveUp enter tuşuna bas hero. moveDown enter tuşuna bas hero. moveLeft en…" at bounding box center [793, 106] width 180 height 115
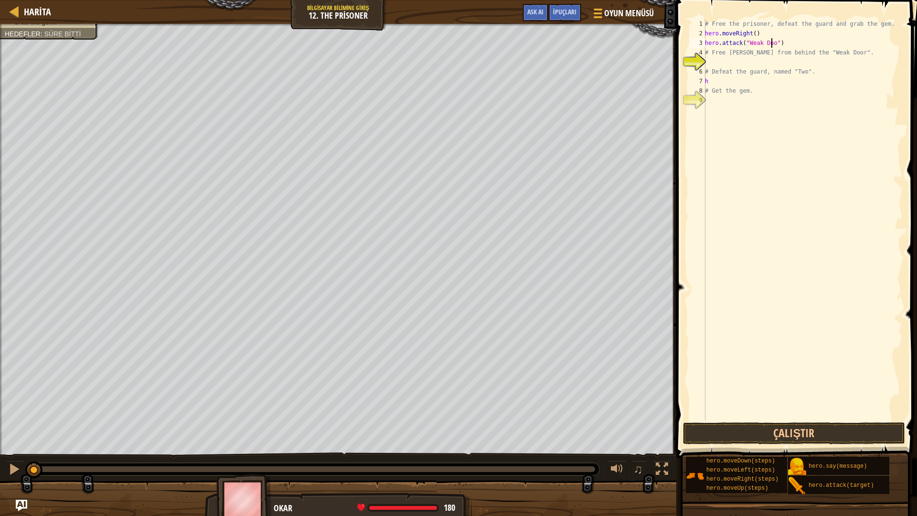
scroll to position [4, 6]
click at [792, 430] on button "Çalıştır" at bounding box center [794, 433] width 222 height 22
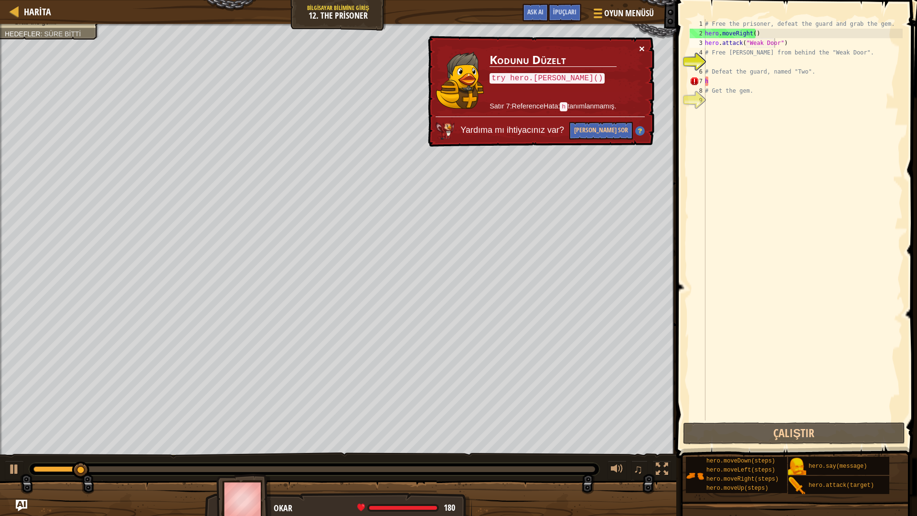
click at [644, 50] on button "×" at bounding box center [642, 48] width 6 height 10
click at [711, 83] on div "# Free the prisoner, defeat the guard and grab the gem. hero . moveRight ( ) he…" at bounding box center [803, 229] width 200 height 420
click at [634, 44] on div "× Kodunu Düzelt try hero.hurl() Satır 7:ReferenceHata: h tanımlanmamış. Yardıma…" at bounding box center [540, 91] width 230 height 115
click at [642, 45] on button "×" at bounding box center [642, 49] width 6 height 10
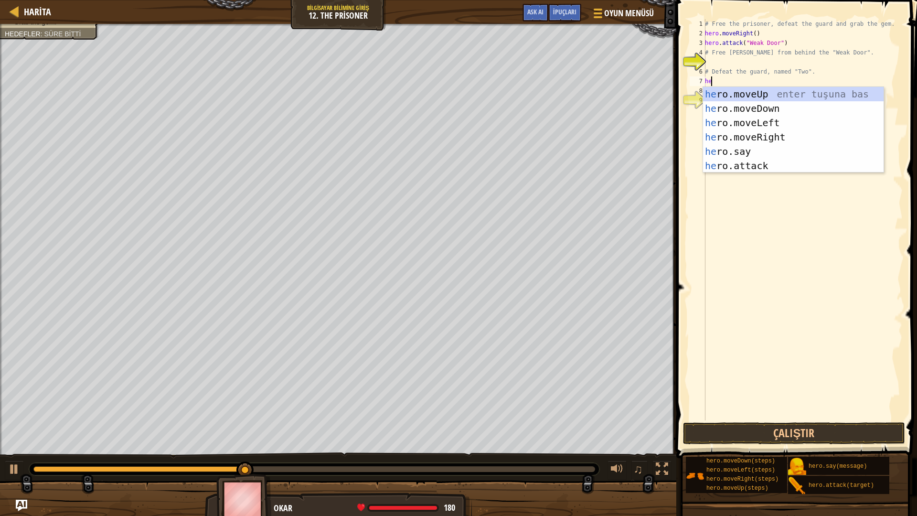
type textarea "h"
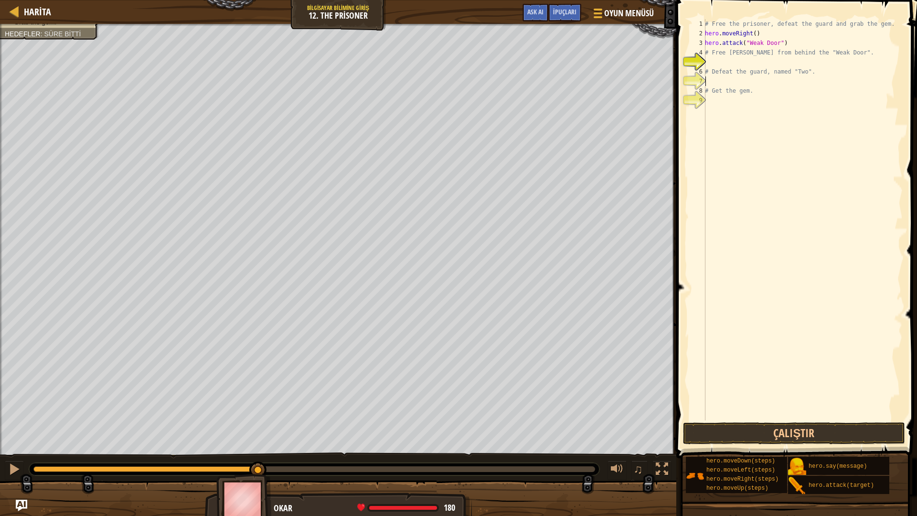
click at [718, 64] on div "# Free the prisoner, defeat the guard and grab the gem. hero . moveRight ( ) he…" at bounding box center [803, 229] width 200 height 420
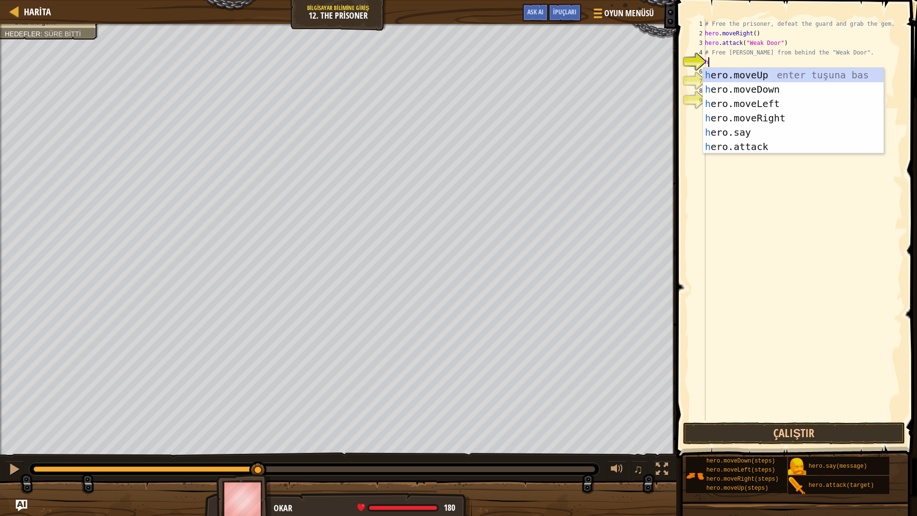
type textarea "he"
click at [766, 111] on div "he ro.moveUp enter tuşuna bas he ro.moveDown enter tuşuna bas he ro.moveLeft en…" at bounding box center [793, 125] width 180 height 115
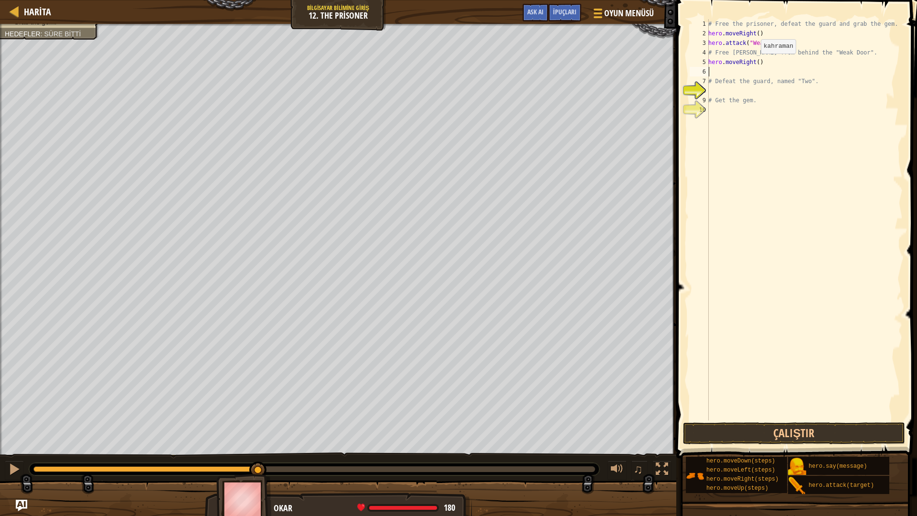
click at [755, 63] on div "# Free the prisoner, defeat the guard and grab the gem. hero . moveRight ( ) he…" at bounding box center [804, 229] width 196 height 420
type textarea "hero.moveRight(2)"
click at [710, 70] on div "# Free the prisoner, defeat the guard and grab the gem. hero . moveRight ( ) he…" at bounding box center [804, 229] width 196 height 420
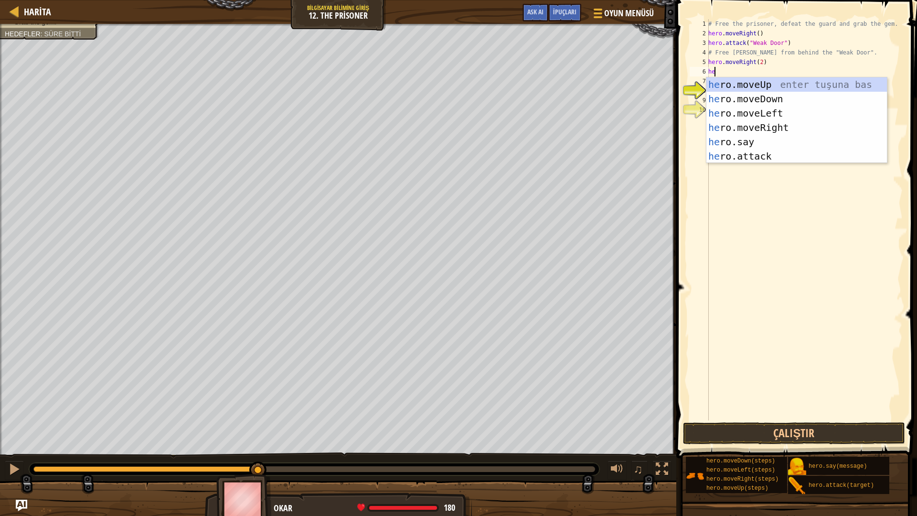
type textarea "her"
click at [779, 99] on div "her o.moveUp enter tuşuna bas her o.moveDown enter tuşuna bas her o.moveLeft en…" at bounding box center [796, 134] width 180 height 115
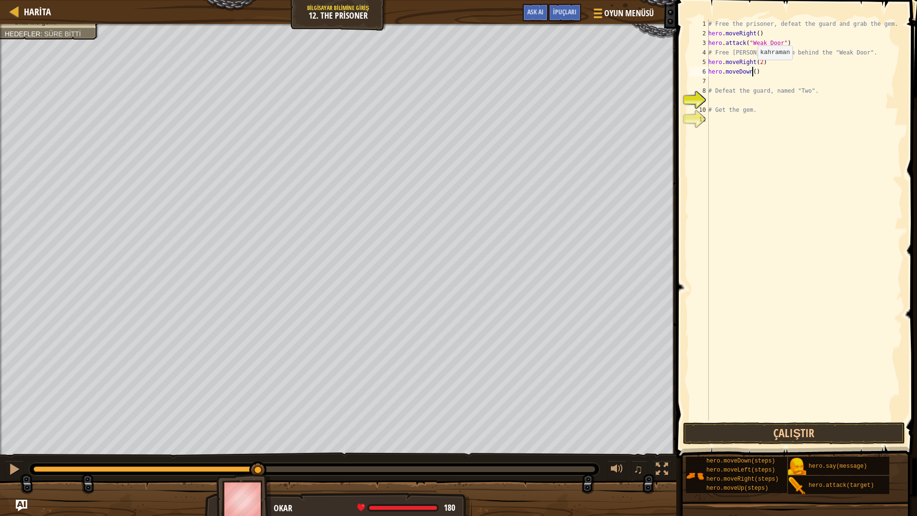
click at [752, 69] on div "# Free the prisoner, defeat the guard and grab the gem. hero . moveRight ( ) he…" at bounding box center [804, 229] width 196 height 420
type textarea "hero.moveDown(2)"
click at [731, 84] on div "# Free the prisoner, defeat the guard and grab the gem. hero . moveRight ( ) he…" at bounding box center [804, 229] width 196 height 420
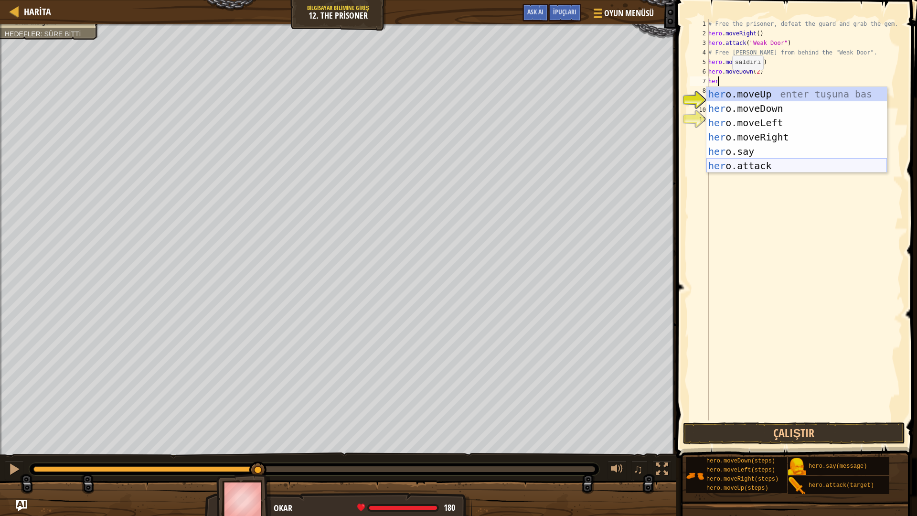
click at [786, 163] on div "her o.moveUp enter tuşuna bas her o.moveDown enter tuşuna bas her o.moveLeft en…" at bounding box center [796, 144] width 180 height 115
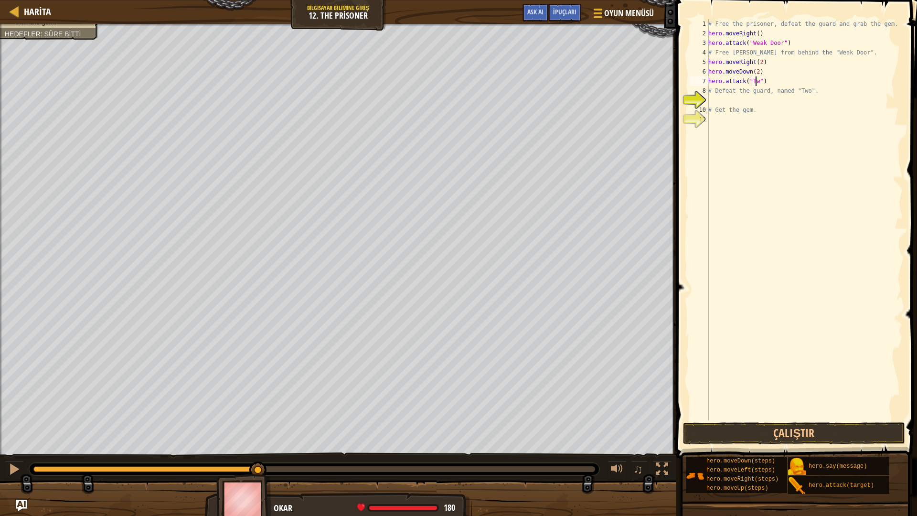
scroll to position [4, 4]
type textarea "hero.attack("Two")"
click at [717, 102] on div "# Free the prisoner, defeat the guard and grab the gem. hero . moveRight ( ) he…" at bounding box center [804, 229] width 196 height 420
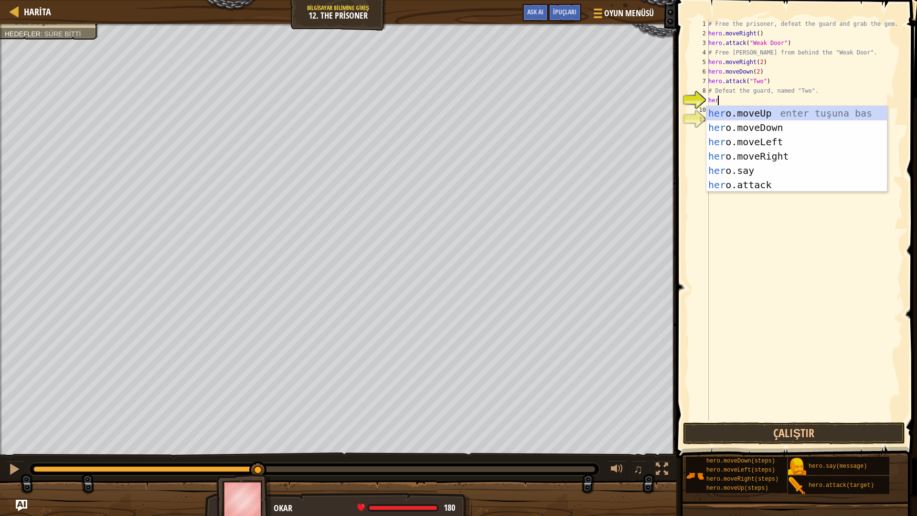
type textarea "hero"
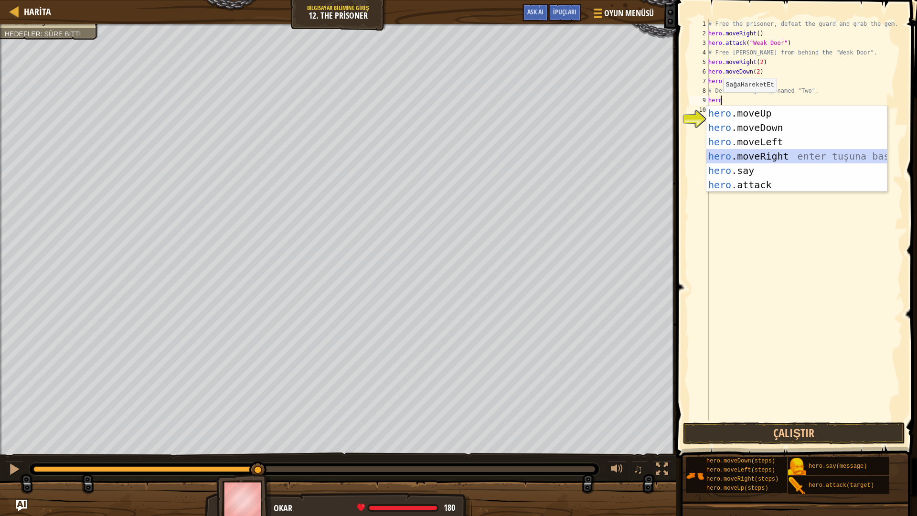
click at [757, 160] on div "hero .moveUp enter tuşuna bas hero .moveDown enter tuşuna bas hero .moveLeft en…" at bounding box center [796, 163] width 180 height 115
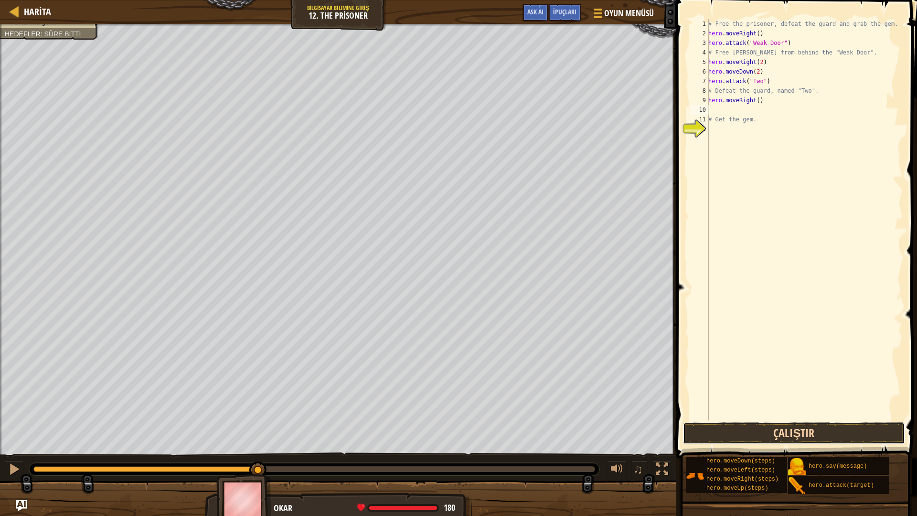
click at [813, 425] on button "Çalıştır" at bounding box center [794, 433] width 222 height 22
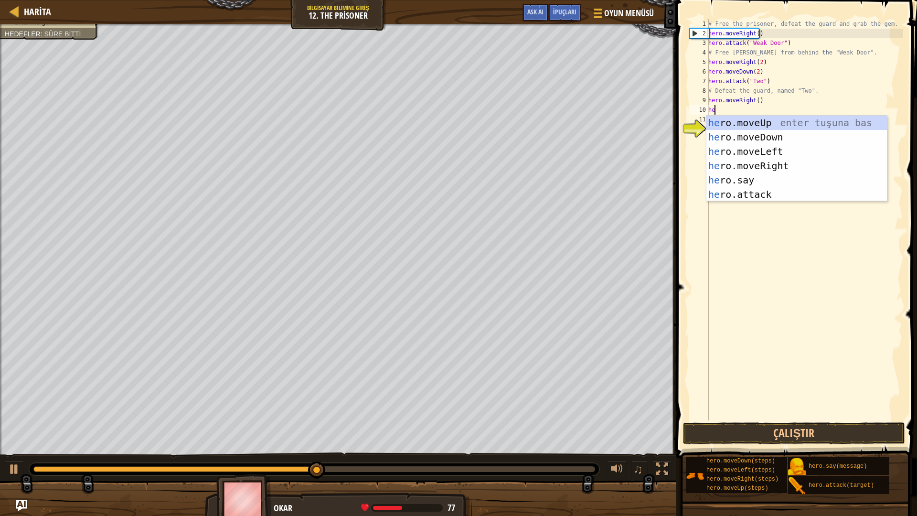
type textarea "hero"
click at [823, 134] on div "hero .moveUp enter tuşuna bas hero .moveDown enter tuşuna bas hero .moveLeft en…" at bounding box center [796, 173] width 180 height 115
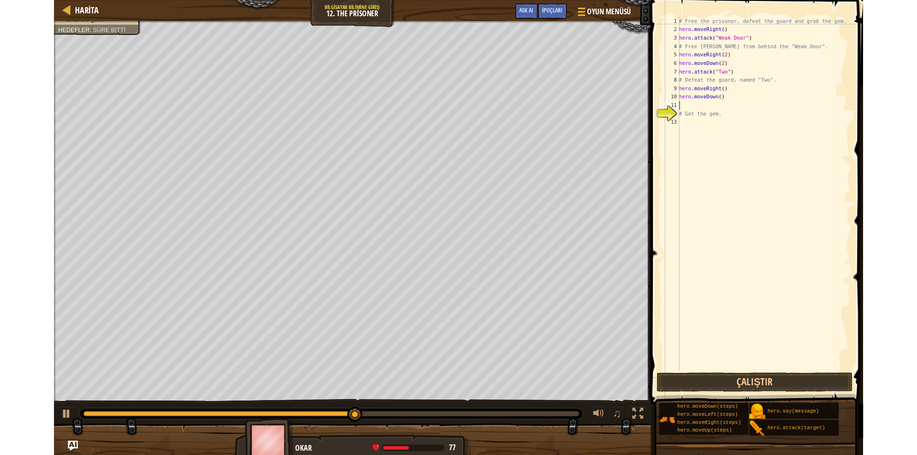
scroll to position [4, 0]
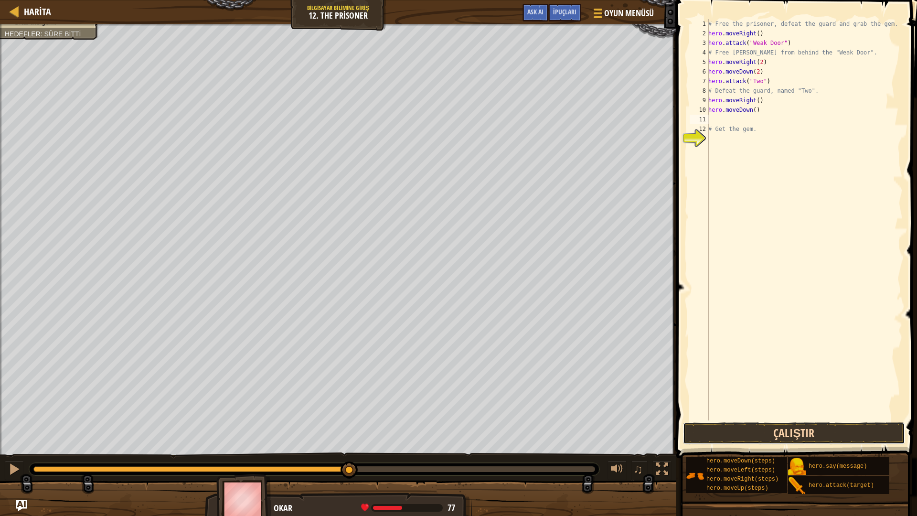
click at [838, 435] on button "Çalıştır" at bounding box center [794, 433] width 222 height 22
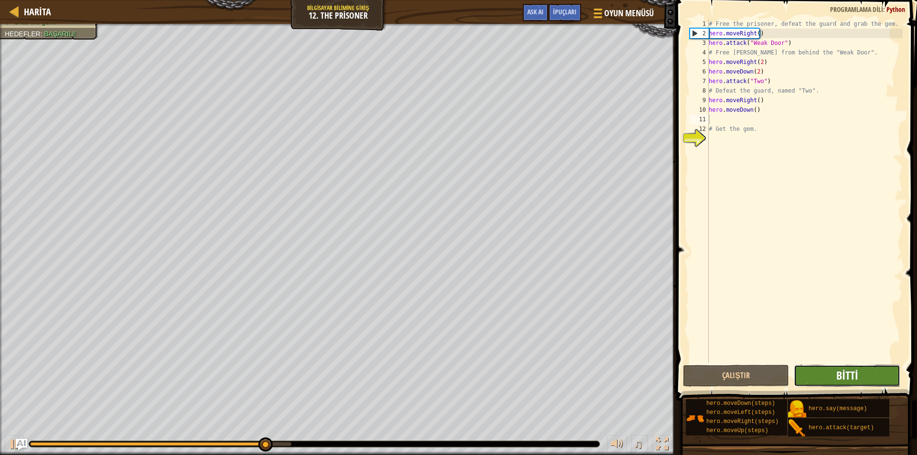
click at [854, 381] on span "Bitti" at bounding box center [846, 375] width 21 height 15
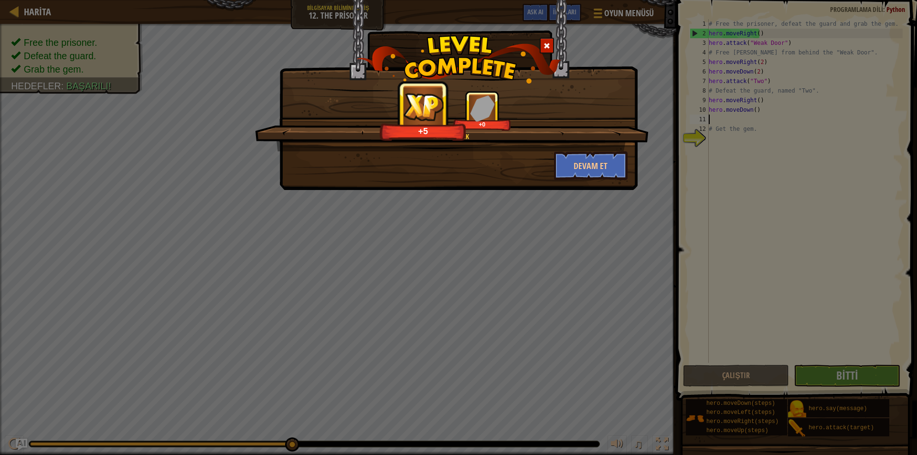
drag, startPoint x: 583, startPoint y: 126, endPoint x: 591, endPoint y: 190, distance: 64.9
click at [586, 165] on div "Seni Görmek +5 +0 Devam et" at bounding box center [458, 135] width 338 height 89
click at [581, 169] on button "Devam et" at bounding box center [591, 165] width 74 height 29
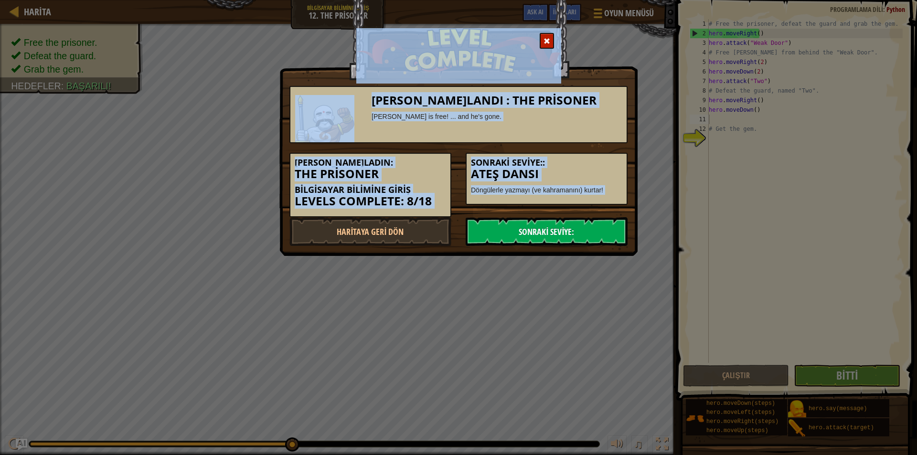
click at [582, 233] on link "Sonraki Seviye:" at bounding box center [547, 231] width 162 height 29
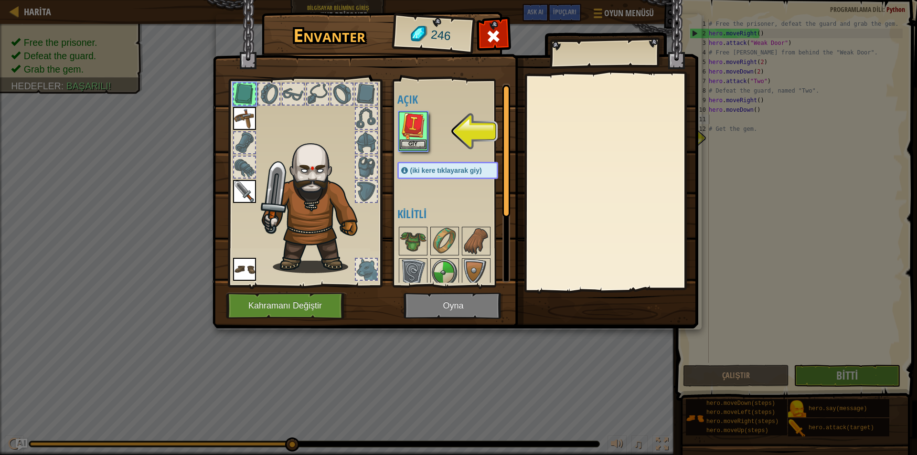
click at [410, 136] on img at bounding box center [413, 126] width 27 height 27
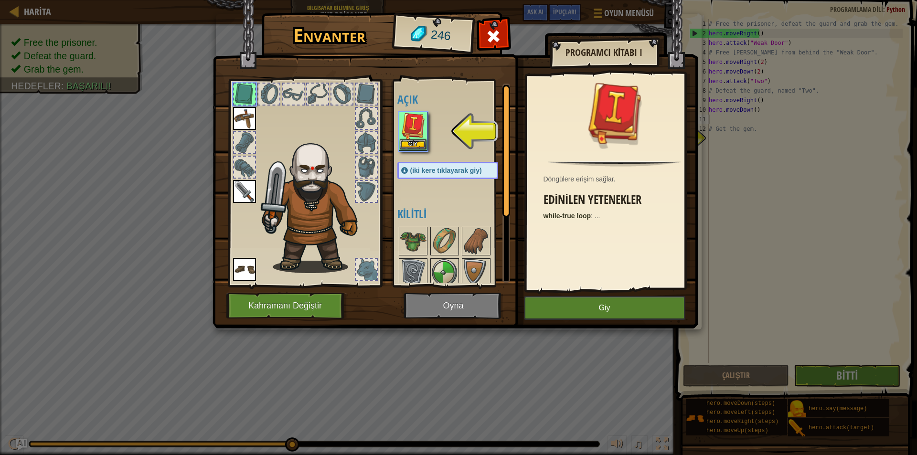
click at [411, 136] on img at bounding box center [413, 126] width 27 height 27
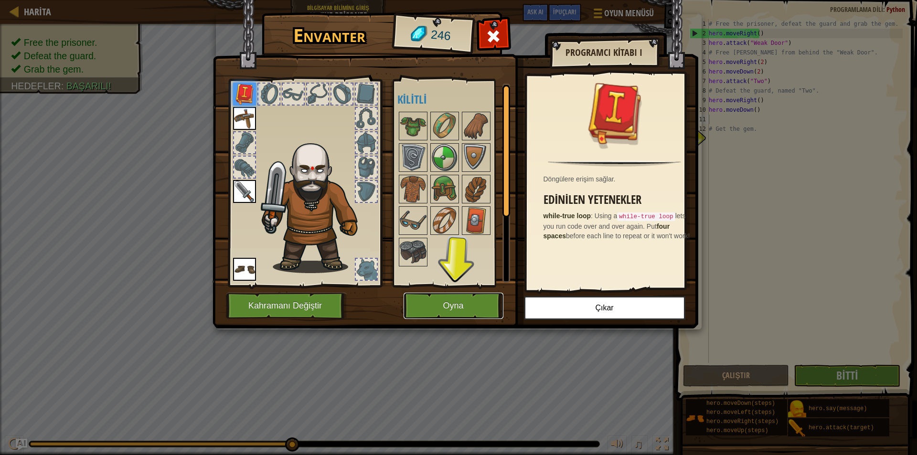
click at [451, 311] on button "Oyna" at bounding box center [453, 306] width 100 height 26
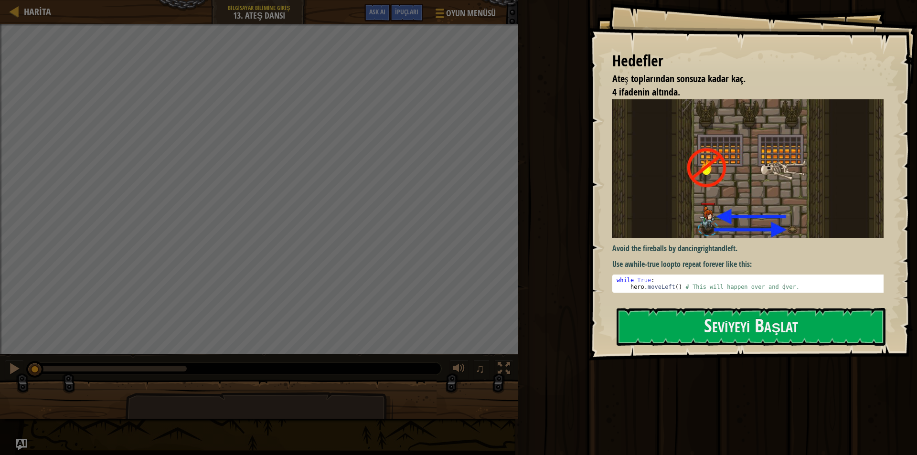
click at [709, 179] on img at bounding box center [751, 168] width 278 height 139
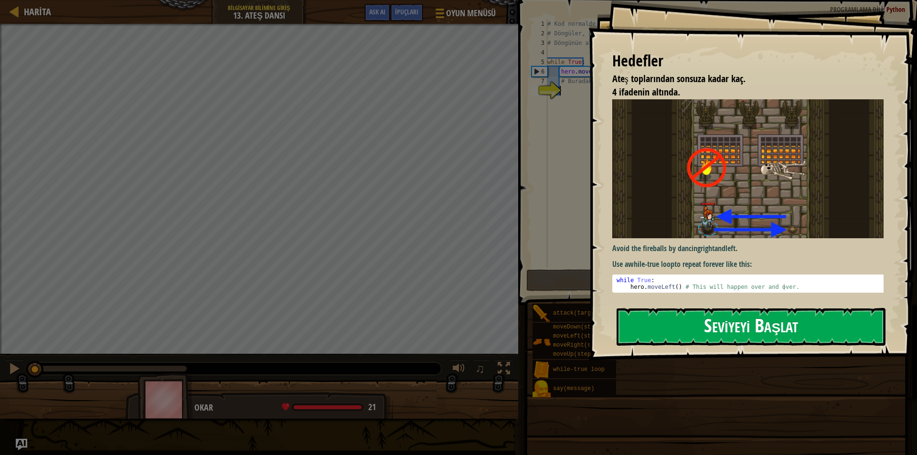
click at [745, 329] on button "Seviyeyi Başlat" at bounding box center [750, 327] width 269 height 38
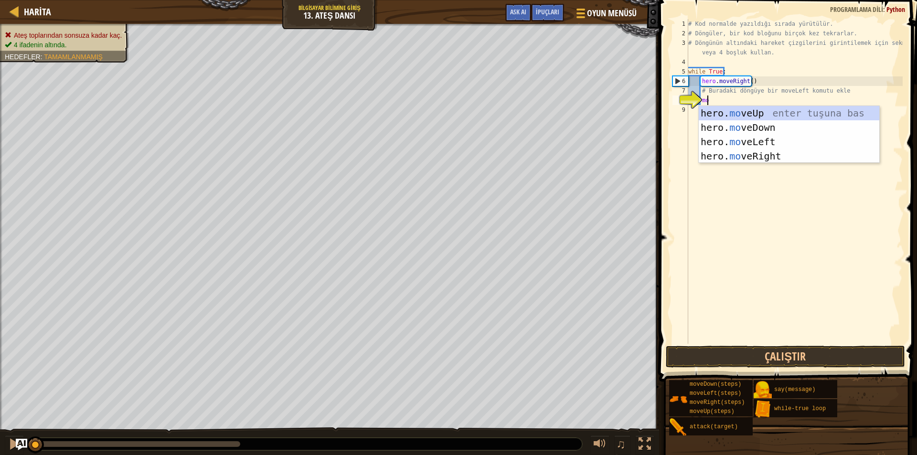
type textarea "mo"
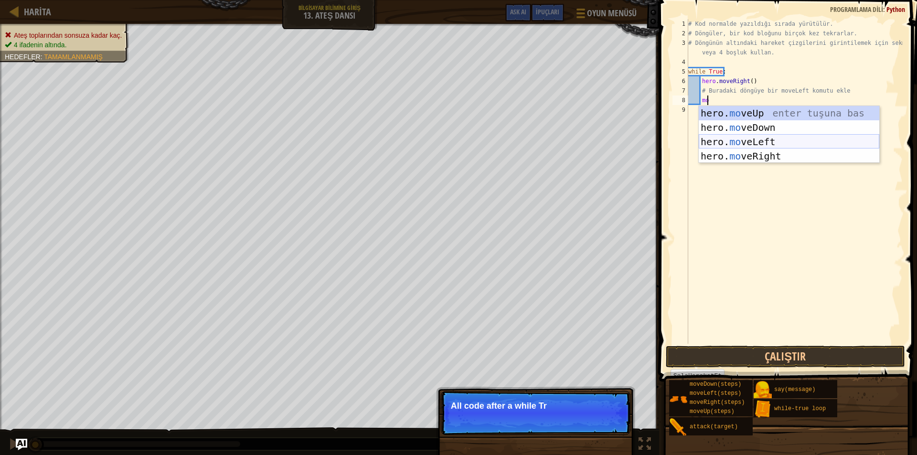
click at [752, 138] on div "hero. mo veUp enter tuşuna bas hero. mo veDown enter tuşuna bas hero. mo veLeft…" at bounding box center [789, 149] width 180 height 86
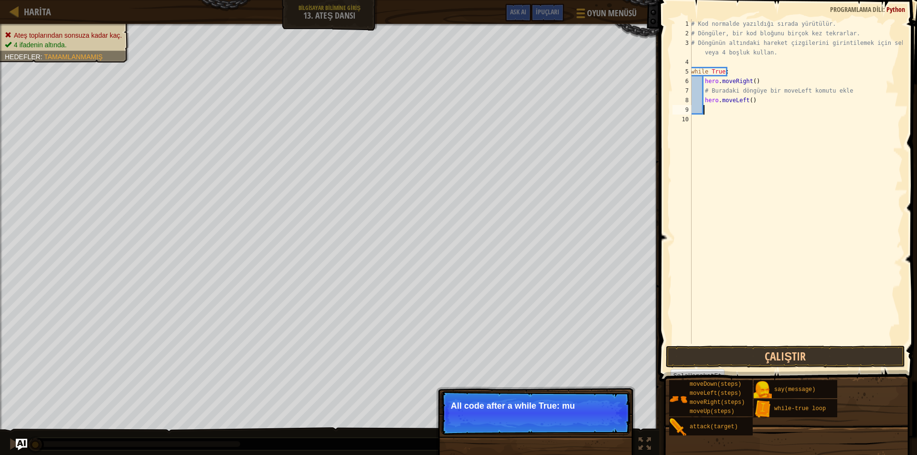
scroll to position [4, 0]
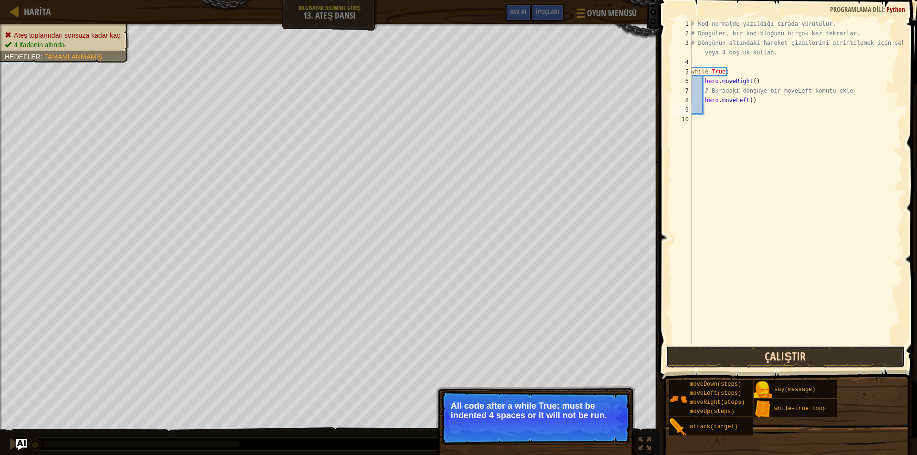
click at [831, 354] on button "Çalıştır" at bounding box center [785, 357] width 239 height 22
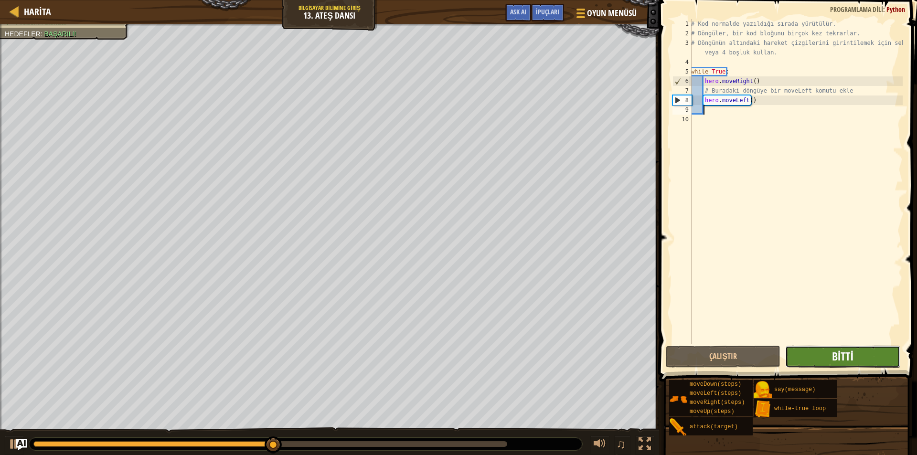
click at [845, 355] on span "Bitti" at bounding box center [842, 356] width 21 height 15
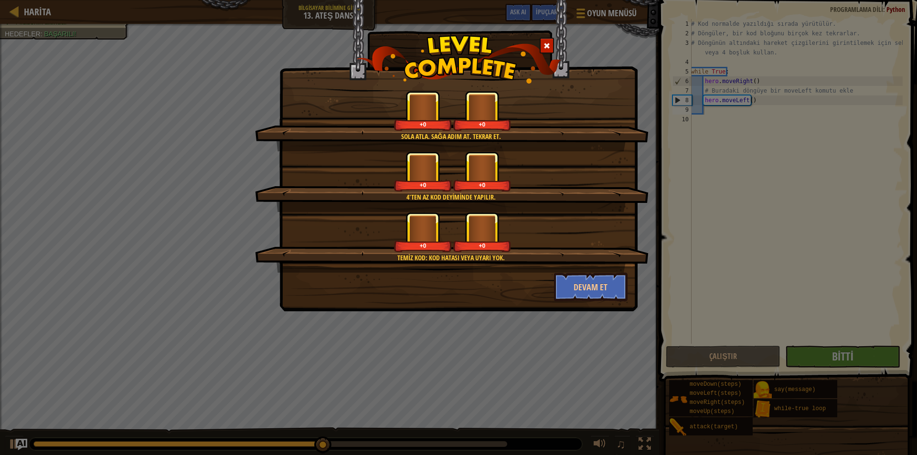
click at [515, 182] on div "+0 +0" at bounding box center [452, 171] width 371 height 40
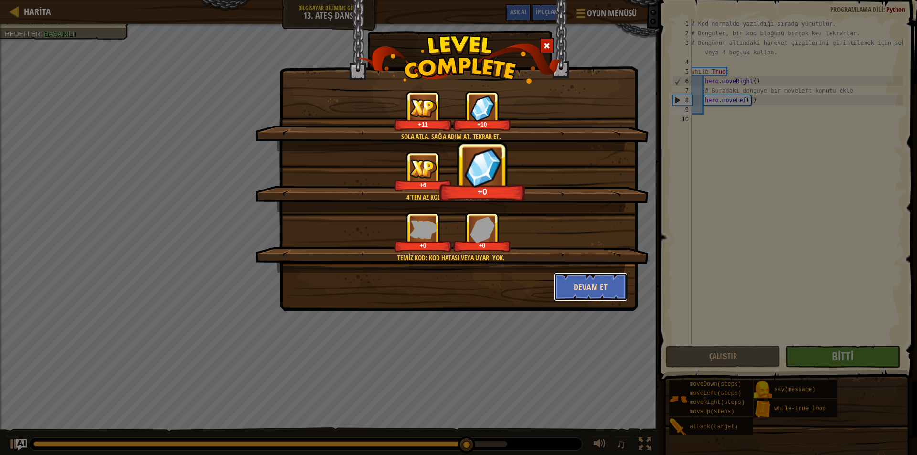
click at [590, 284] on button "Devam et" at bounding box center [591, 287] width 74 height 29
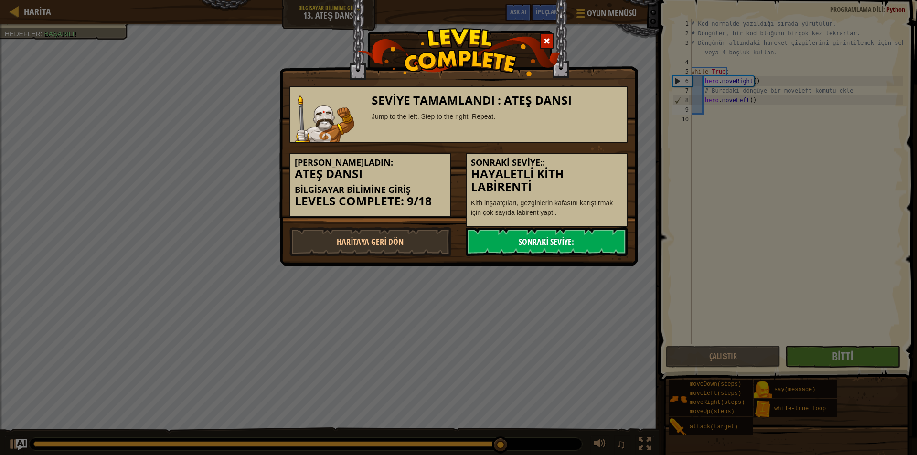
click at [543, 243] on link "Sonraki Seviye:" at bounding box center [547, 241] width 162 height 29
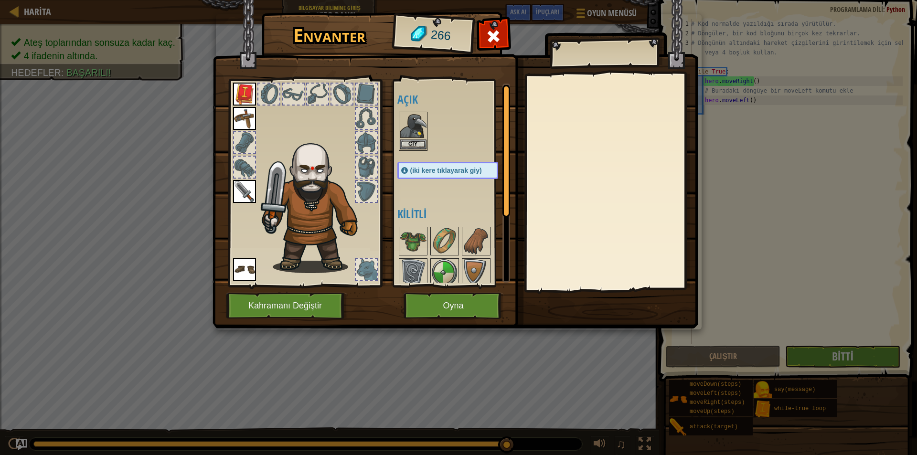
click at [411, 125] on img at bounding box center [413, 126] width 27 height 27
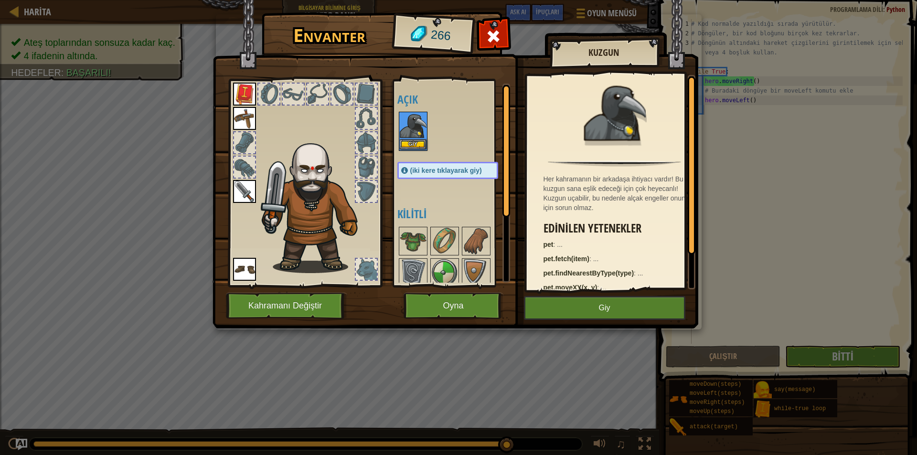
click at [411, 125] on img at bounding box center [413, 126] width 27 height 27
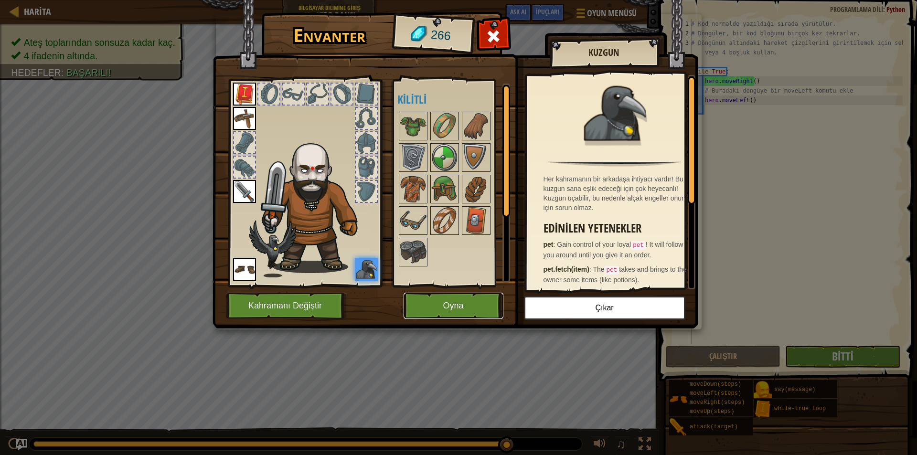
click at [450, 301] on button "Oyna" at bounding box center [453, 306] width 100 height 26
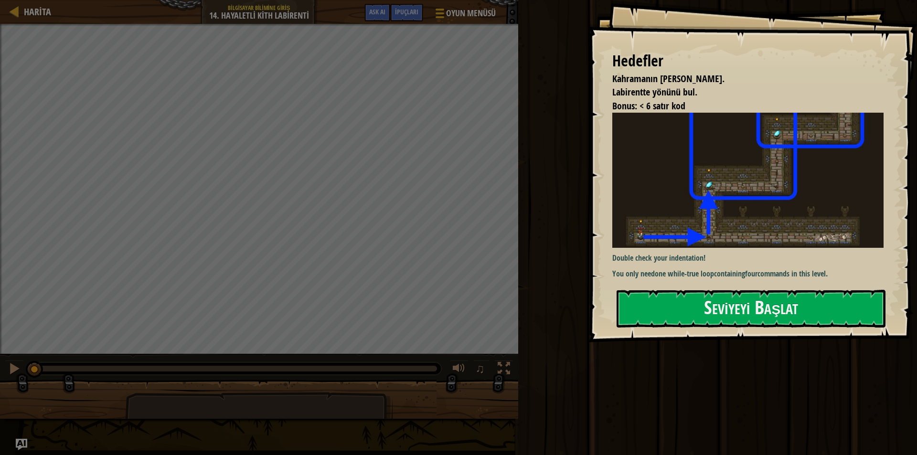
click at [702, 328] on div "[PERSON_NAME] hayatta kalmalı. [GEOGRAPHIC_DATA] yönünü bul. Bonus: < 6 satır k…" at bounding box center [752, 171] width 328 height 342
click at [705, 315] on button "Seviyeyi Başlat" at bounding box center [750, 309] width 269 height 38
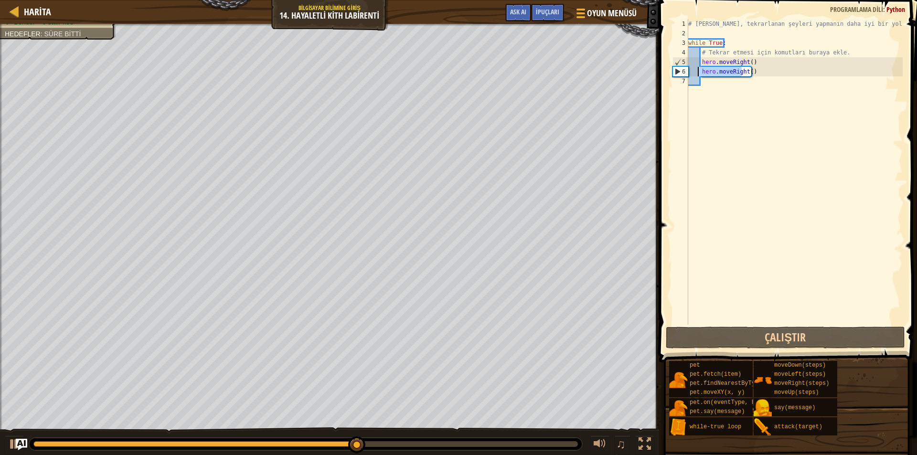
drag, startPoint x: 656, startPoint y: 85, endPoint x: 699, endPoint y: 74, distance: 44.5
click at [699, 74] on div "# [PERSON_NAME], tekrarlanan şeyleri yapmanın daha iyi bir yoludur. while True …" at bounding box center [794, 181] width 216 height 325
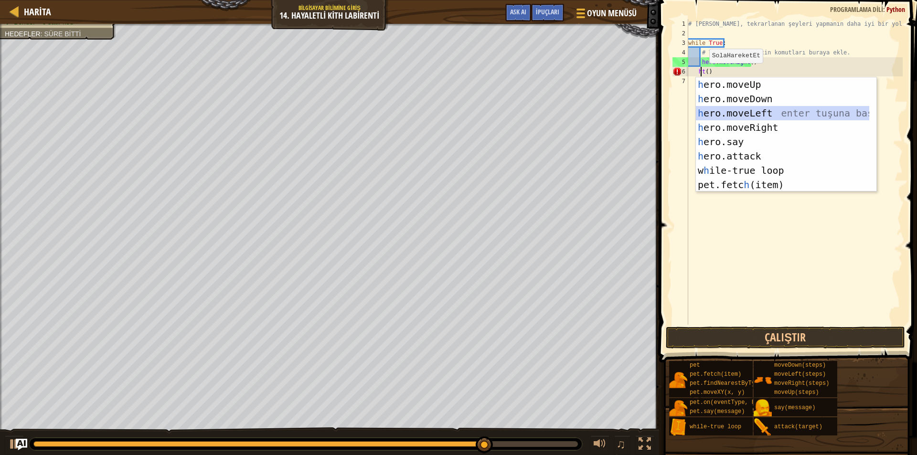
click at [749, 109] on div "h ero.moveUp enter tuşuna bas h ero.moveDown enter tuşuna bas h ero.moveLeft en…" at bounding box center [782, 148] width 173 height 143
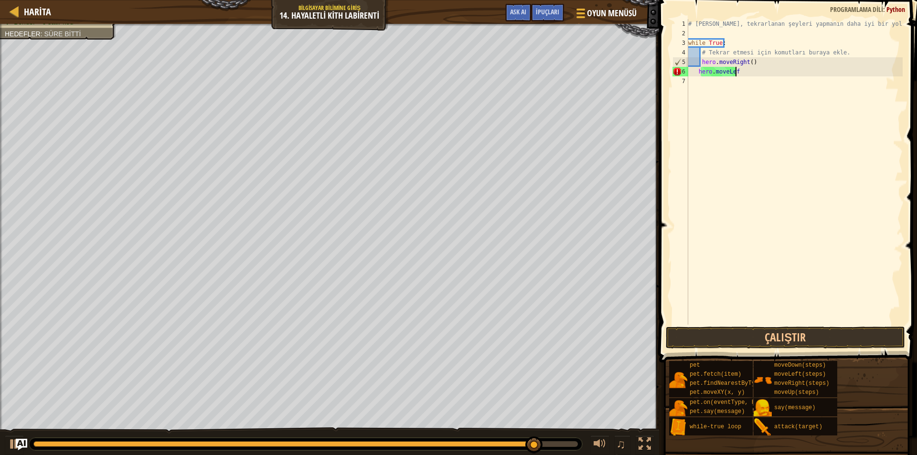
type textarea "hero.moveLeft"
click at [756, 86] on div "hero.moveLeft enter tuşuna bas" at bounding box center [786, 98] width 180 height 43
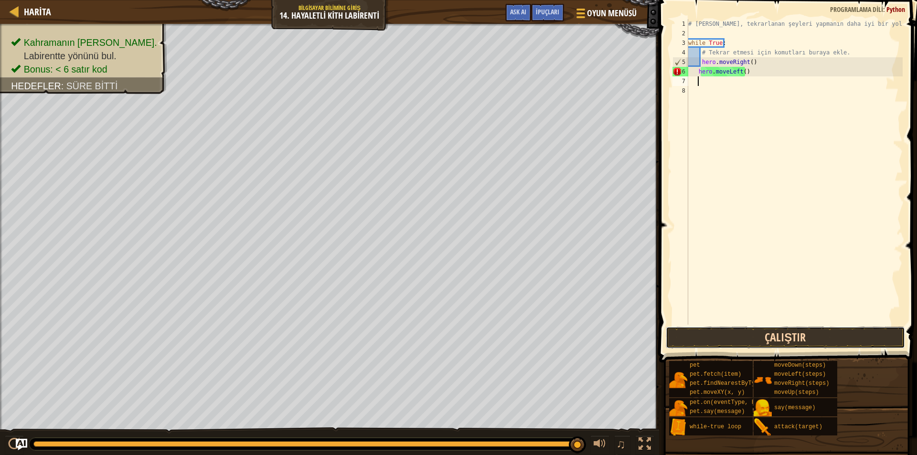
click at [769, 338] on button "Çalıştır" at bounding box center [785, 338] width 239 height 22
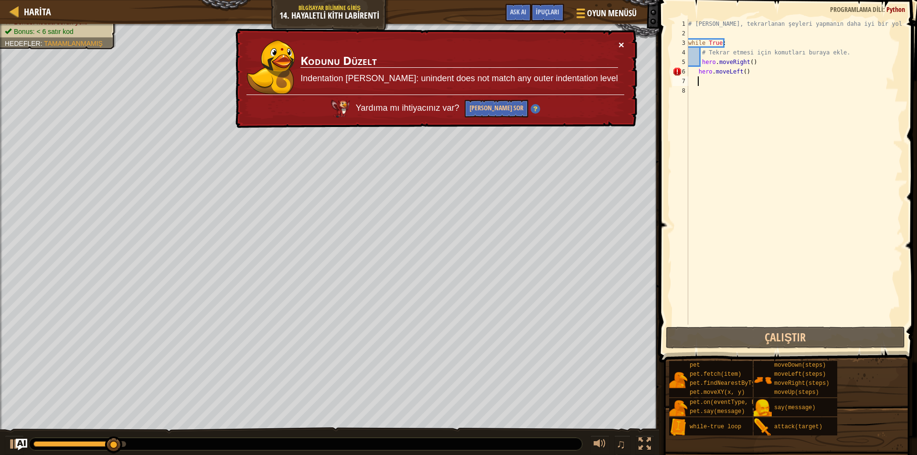
click at [623, 41] on button "×" at bounding box center [621, 45] width 6 height 10
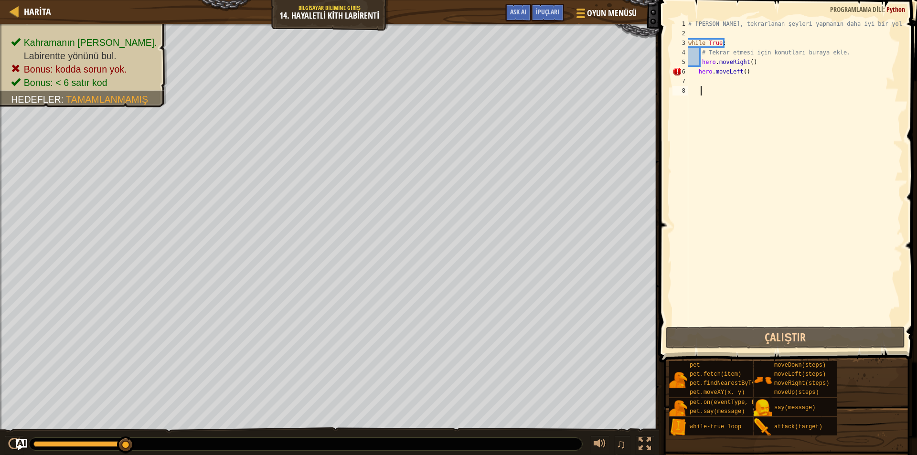
click at [742, 254] on div "# [PERSON_NAME], tekrarlanan şeyleri yapmanın daha iyi bir yoludur. while True …" at bounding box center [794, 181] width 216 height 325
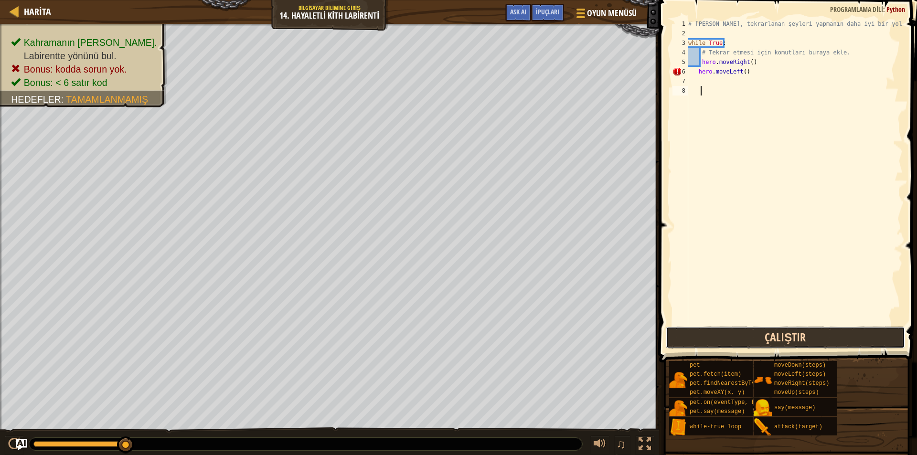
click at [799, 330] on button "Çalıştır" at bounding box center [785, 338] width 239 height 22
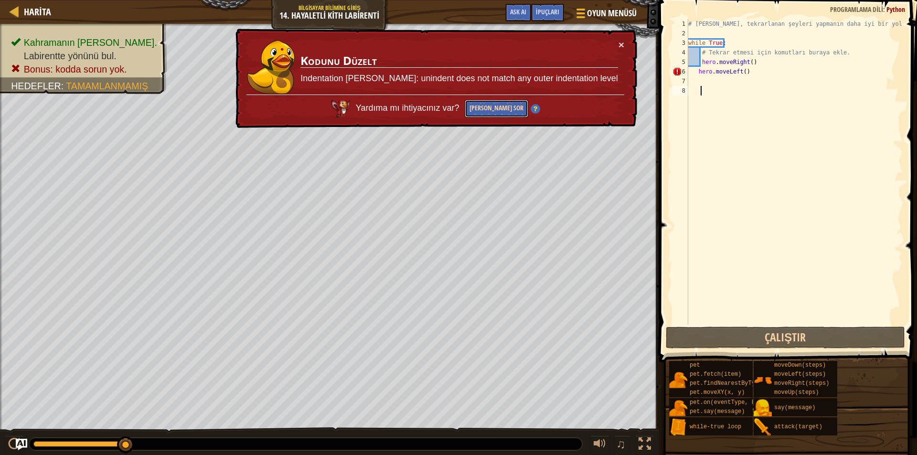
click at [528, 109] on button "[PERSON_NAME] Sor" at bounding box center [497, 109] width 64 height 18
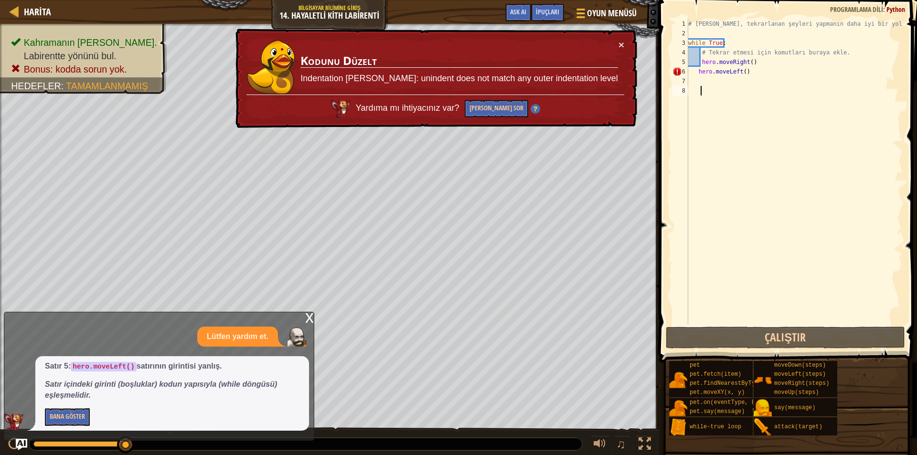
click at [749, 72] on div "# [PERSON_NAME], tekrarlanan şeyleri yapmanın daha iyi bir yoludur. while True …" at bounding box center [794, 181] width 216 height 325
drag, startPoint x: 749, startPoint y: 72, endPoint x: 696, endPoint y: 70, distance: 53.0
click at [696, 70] on div "# [PERSON_NAME], tekrarlanan şeyleri yapmanın daha iyi bir yoludur. while True …" at bounding box center [794, 181] width 216 height 325
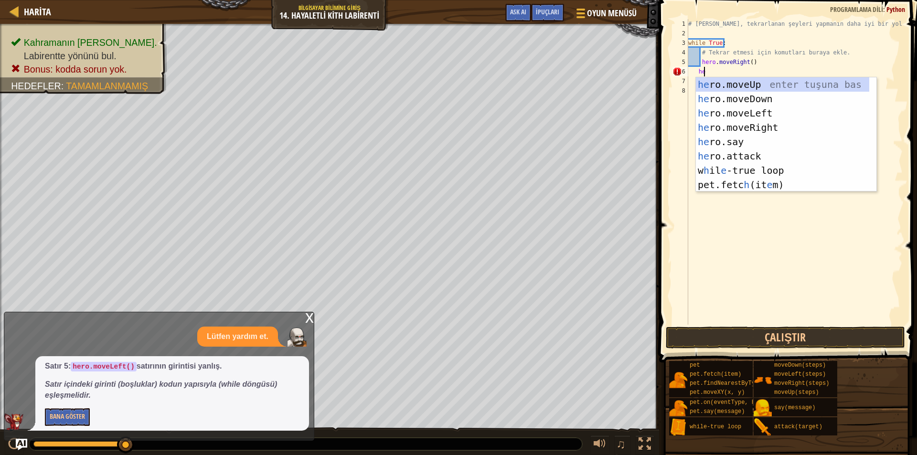
type textarea "her"
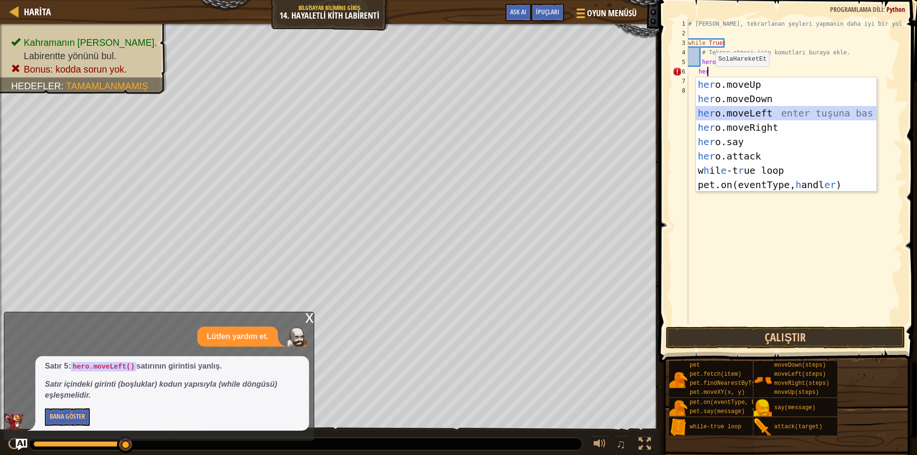
click at [741, 113] on div "her o.moveUp enter tuşuna bas her o.moveDown enter tuşuna bas her o.moveLeft en…" at bounding box center [786, 148] width 180 height 143
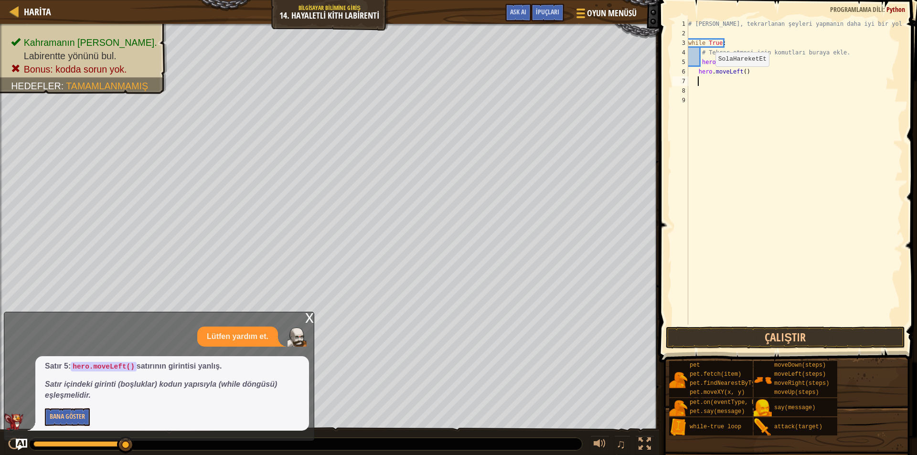
click at [756, 217] on div "# [PERSON_NAME], tekrarlanan şeyleri yapmanın daha iyi bir yoludur. while True …" at bounding box center [794, 181] width 216 height 325
click at [713, 282] on div "# [PERSON_NAME], tekrarlanan şeyleri yapmanın daha iyi bir yoludur. while True …" at bounding box center [794, 181] width 216 height 325
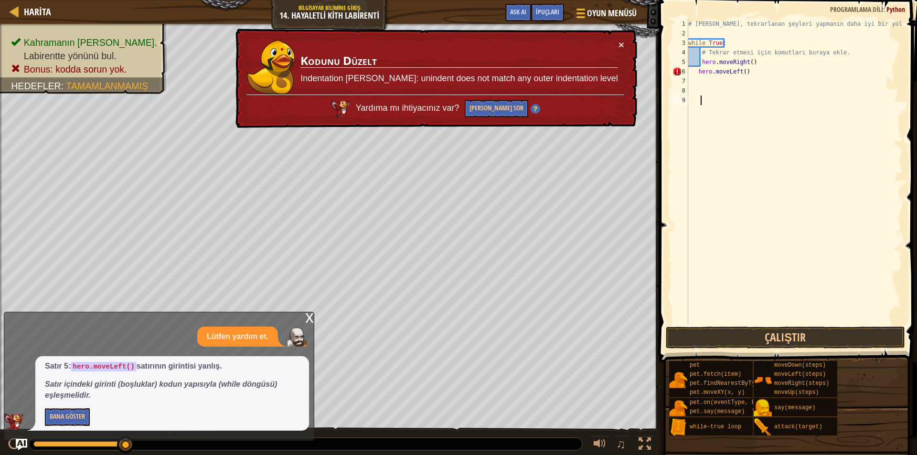
click at [694, 69] on div "# [PERSON_NAME], tekrarlanan şeyleri yapmanın daha iyi bir yoludur. while True …" at bounding box center [794, 181] width 216 height 325
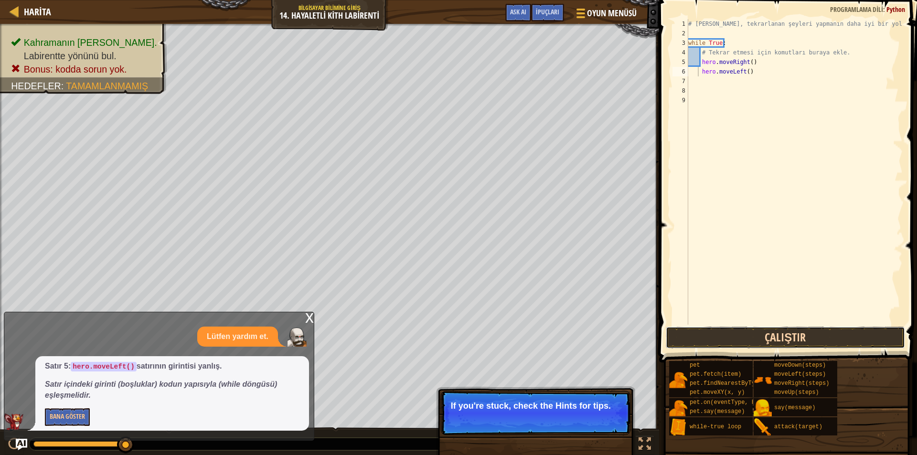
click at [796, 342] on button "Çalıştır" at bounding box center [785, 338] width 239 height 22
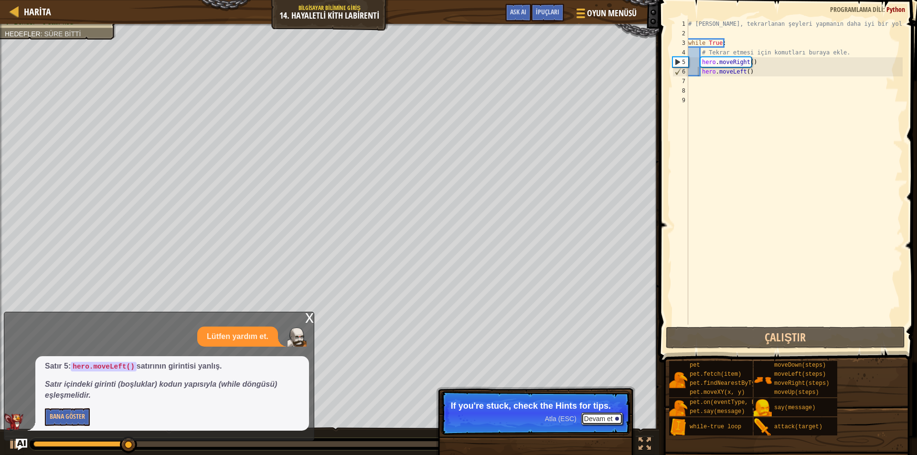
click at [603, 413] on button "Devam et" at bounding box center [602, 419] width 42 height 12
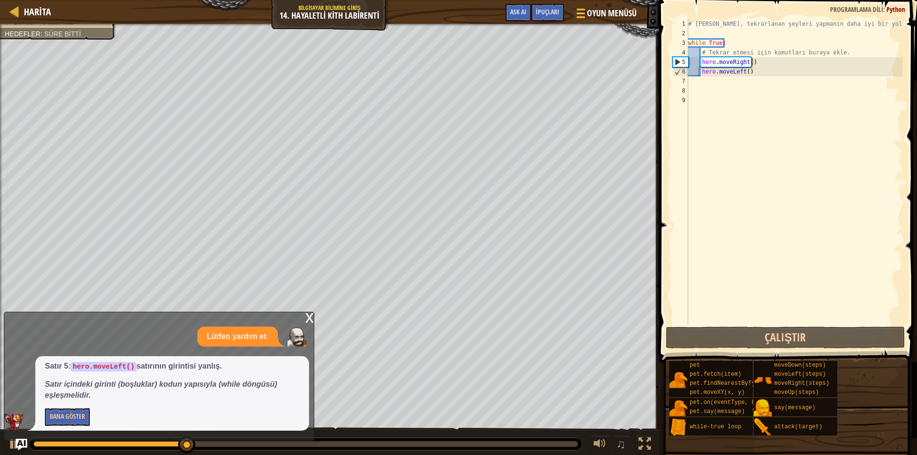
click at [305, 318] on div "x" at bounding box center [309, 317] width 9 height 10
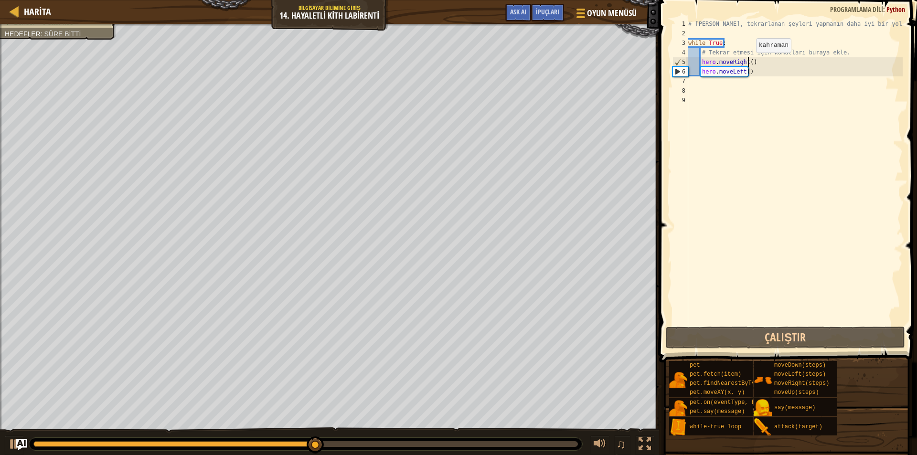
click at [748, 62] on div "# [PERSON_NAME], tekrarlanan şeyleri yapmanın daha iyi bir yoludur. while True …" at bounding box center [794, 181] width 216 height 325
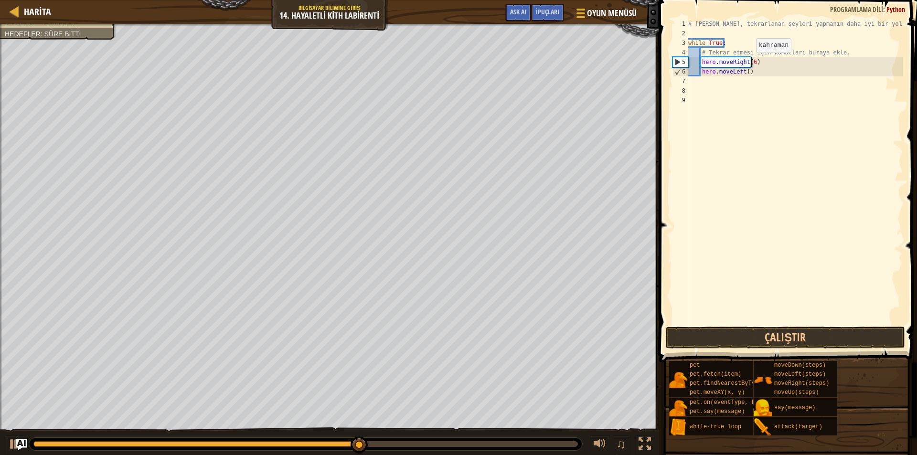
scroll to position [4, 5]
click at [744, 74] on div "# [PERSON_NAME], tekrarlanan şeyleri yapmanın daha iyi bir yoludur. while True …" at bounding box center [794, 181] width 216 height 325
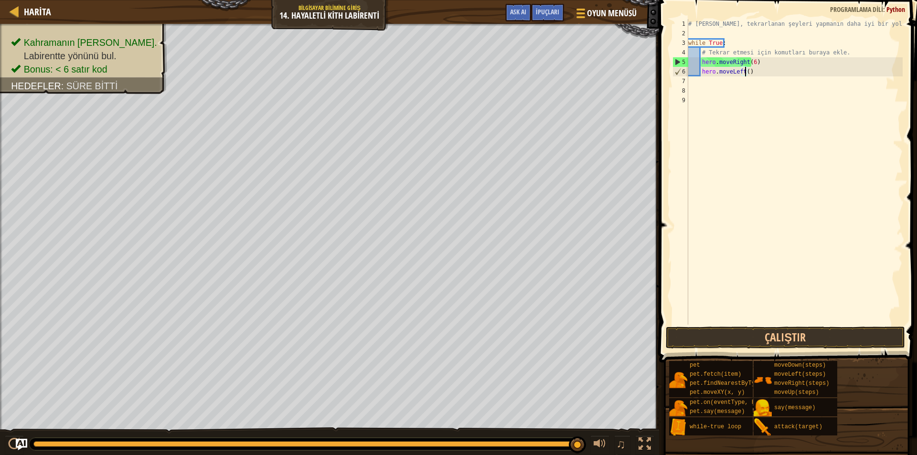
type textarea "hero.moveLeft(5)"
click at [709, 78] on div "# [PERSON_NAME], tekrarlanan şeyleri yapmanın daha iyi bir yoludur. while True …" at bounding box center [794, 181] width 216 height 325
drag, startPoint x: 729, startPoint y: 38, endPoint x: 686, endPoint y: 47, distance: 44.3
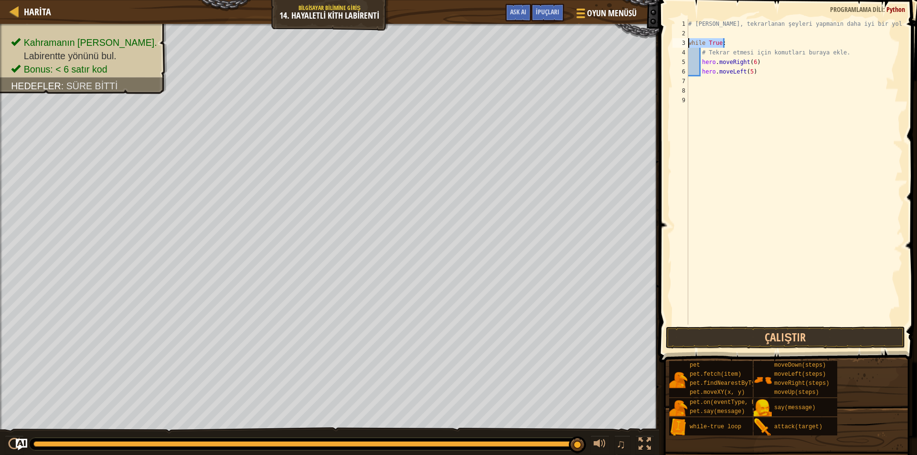
click at [686, 47] on div "1 2 3 4 5 6 7 8 9 # Döngüler, tekrarlanan şeyleri yapmanın daha iyi bir yoludur…" at bounding box center [786, 172] width 232 height 306
type textarea "while True:"
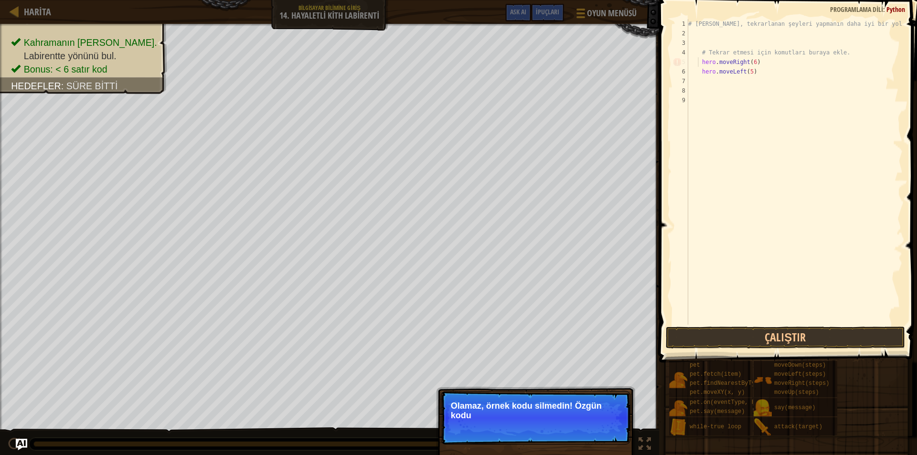
click at [698, 63] on div "# [PERSON_NAME], tekrarlanan şeyleri yapmanın daha iyi bir yoludur. # Tekrar et…" at bounding box center [794, 181] width 216 height 325
type textarea "hero.moveRight(6)"
click at [607, 423] on button "↻ Reload" at bounding box center [601, 427] width 42 height 14
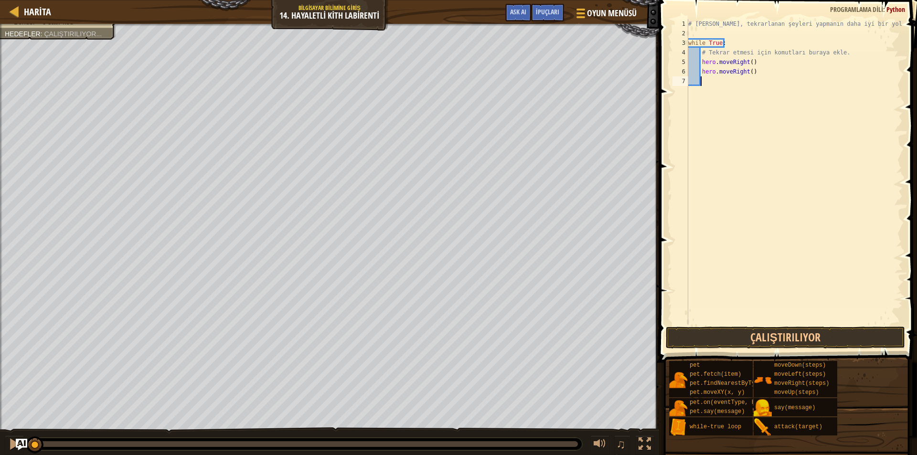
scroll to position [4, 0]
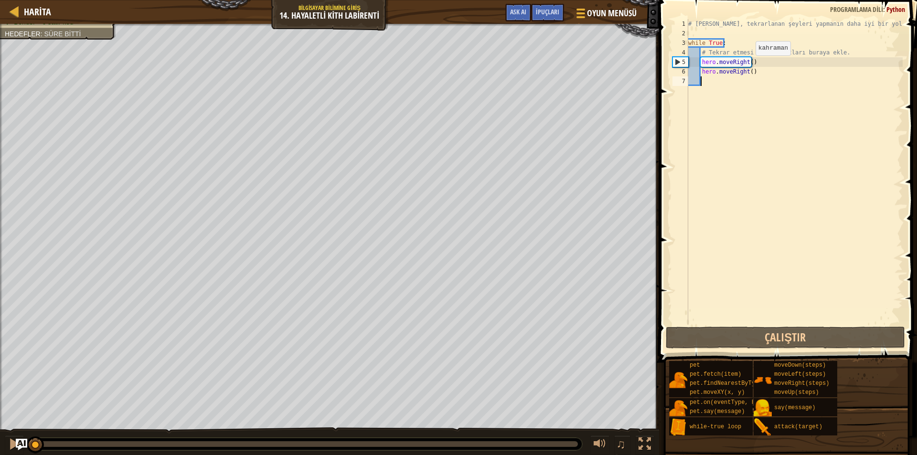
click at [747, 65] on div "# [PERSON_NAME], tekrarlanan şeyleri yapmanın daha iyi bir yoludur. while True …" at bounding box center [794, 181] width 216 height 325
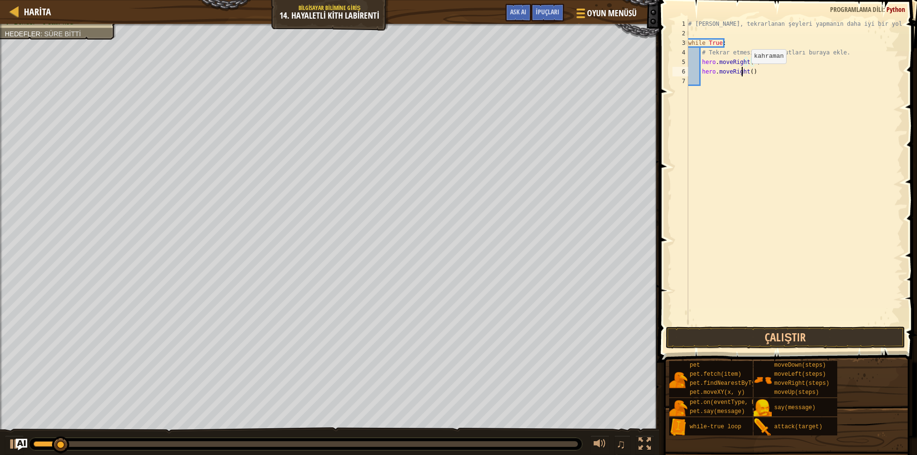
click at [743, 73] on div "# [PERSON_NAME], tekrarlanan şeyleri yapmanın daha iyi bir yoludur. while True …" at bounding box center [794, 181] width 216 height 325
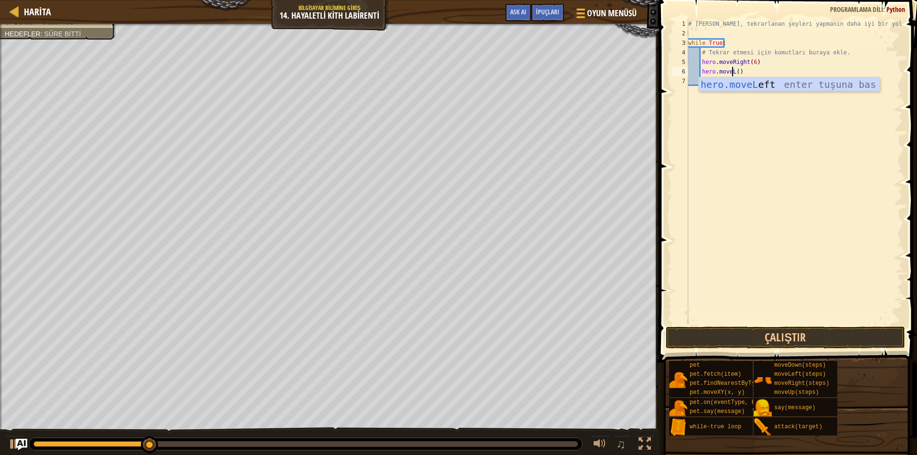
click at [759, 0] on body "Harita Bilgisayar Bilimine Giriş 14. Hayaletli Kith Labirenti Oyun Menüsü Bitti…" at bounding box center [458, 0] width 917 height 0
click at [731, 69] on div "# [PERSON_NAME], tekrarlanan şeyleri yapmanın daha iyi bir yoludur. while True …" at bounding box center [794, 181] width 216 height 325
click at [747, 86] on div "hero.moveLe ft enter tuşuna bas" at bounding box center [789, 98] width 180 height 43
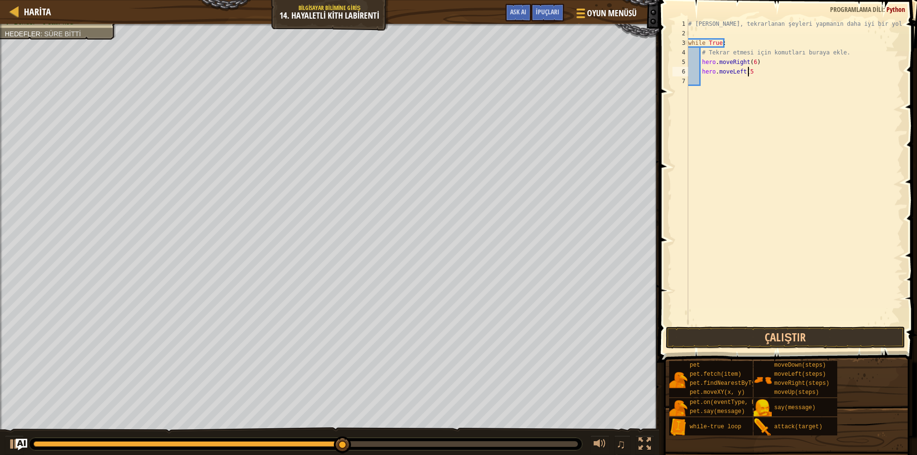
type textarea "hero.moveLeft(5)"
click at [720, 88] on div "# [PERSON_NAME], tekrarlanan şeyleri yapmanın daha iyi bir yoludur. while True …" at bounding box center [794, 181] width 216 height 325
click at [720, 122] on div "# [PERSON_NAME], tekrarlanan şeyleri yapmanın daha iyi bir yoludur. while True …" at bounding box center [794, 181] width 216 height 325
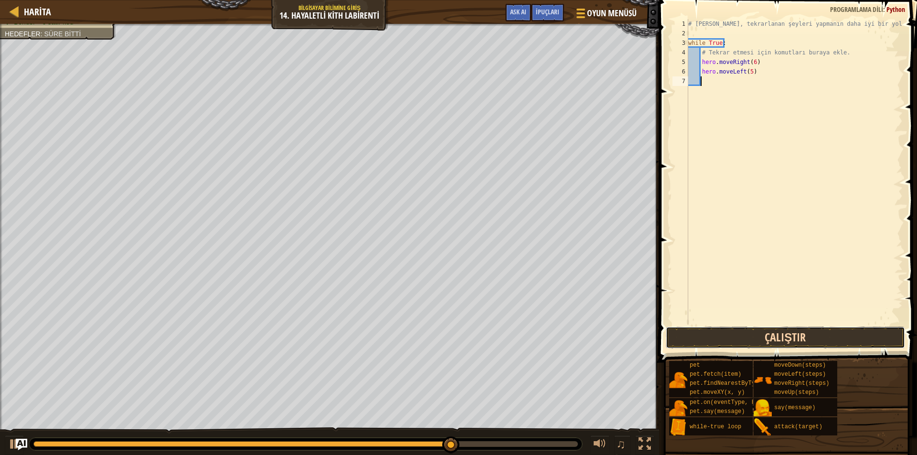
click at [712, 340] on button "Çalıştır" at bounding box center [785, 338] width 239 height 22
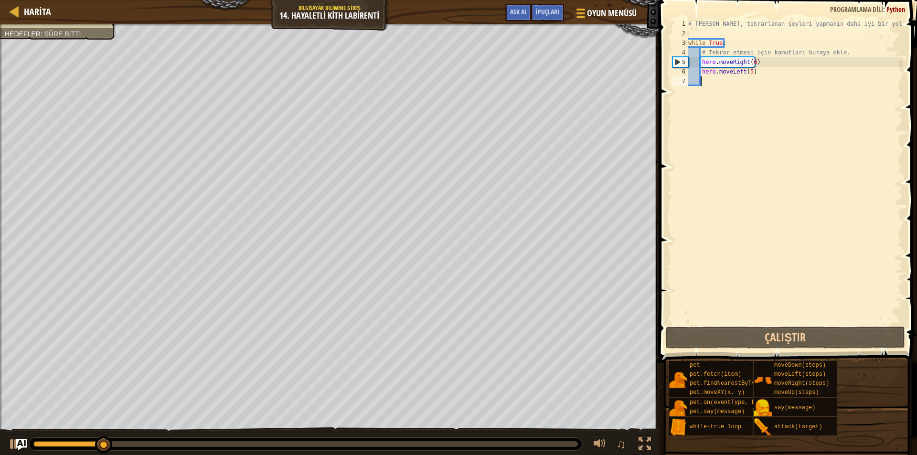
click at [707, 100] on div "# [PERSON_NAME], tekrarlanan şeyleri yapmanın daha iyi bir yoludur. while True …" at bounding box center [794, 181] width 216 height 325
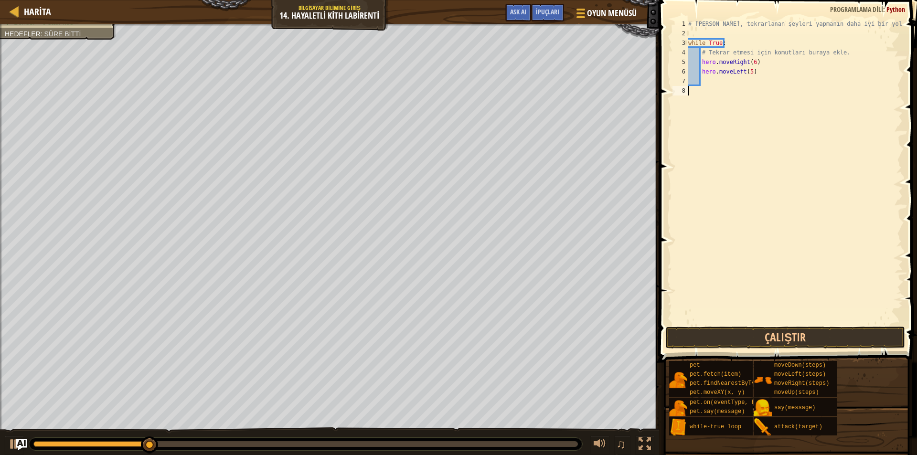
scroll to position [4, 0]
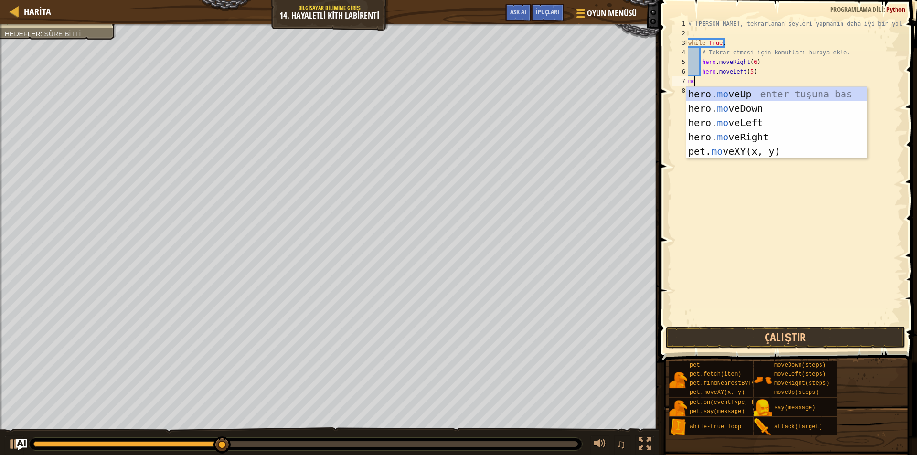
type textarea "mov"
click at [707, 98] on div "hero. mov eUp enter tuşuna bas hero. mov eDown enter tuşuna bas hero. mov eLeft…" at bounding box center [776, 137] width 180 height 100
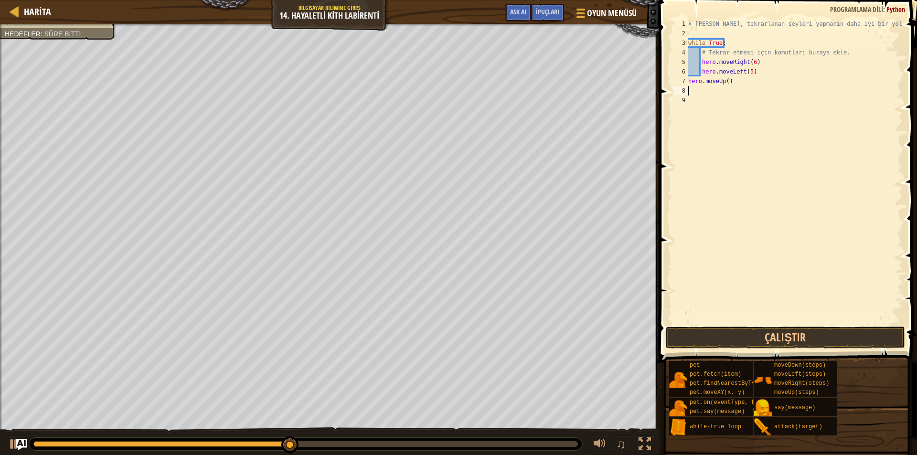
click at [711, 187] on div "Harita Bilgisayar Bilimine Giriş 14. Hayaletli Kith Labirenti Oyun Menüsü Bitti…" at bounding box center [458, 227] width 917 height 455
click at [723, 79] on div "# [PERSON_NAME], tekrarlanan şeyleri yapmanın daha iyi bir yoludur. while True …" at bounding box center [794, 181] width 216 height 325
click at [724, 80] on div "# [PERSON_NAME], tekrarlanan şeyleri yapmanın daha iyi bir yoludur. while True …" at bounding box center [794, 181] width 216 height 325
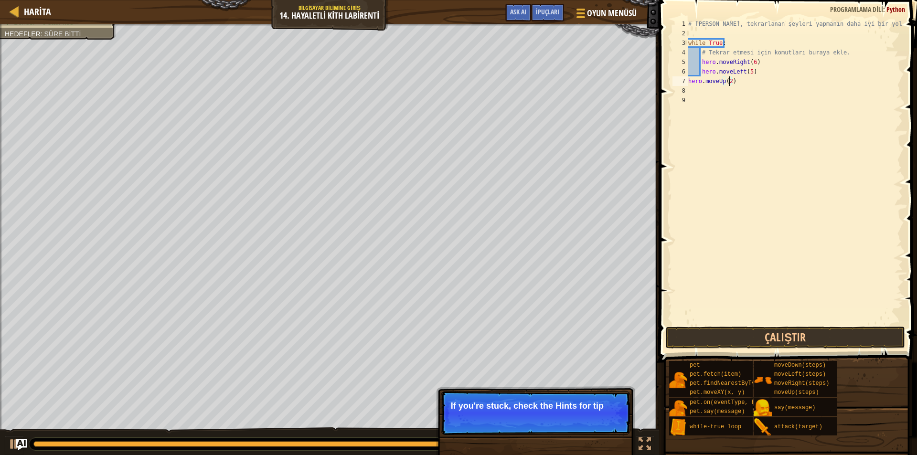
type textarea "hero.moveUp(2)"
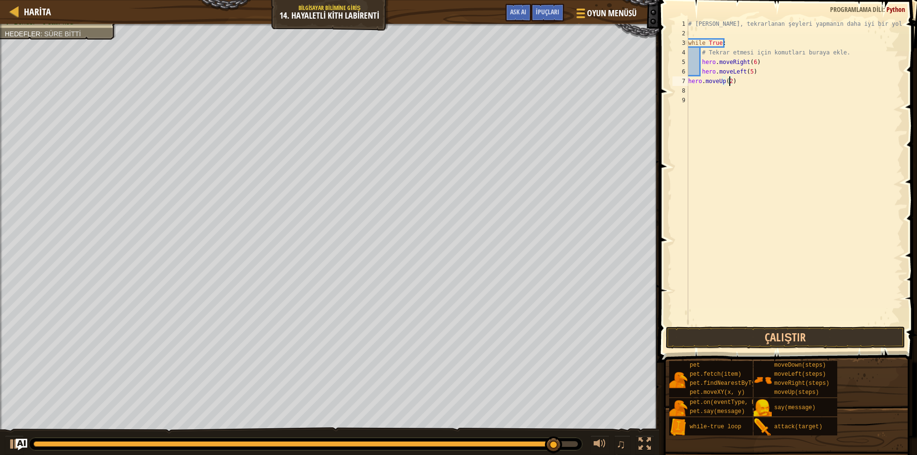
click at [711, 95] on div "# [PERSON_NAME], tekrarlanan şeyleri yapmanın daha iyi bir yoludur. while True …" at bounding box center [794, 181] width 216 height 325
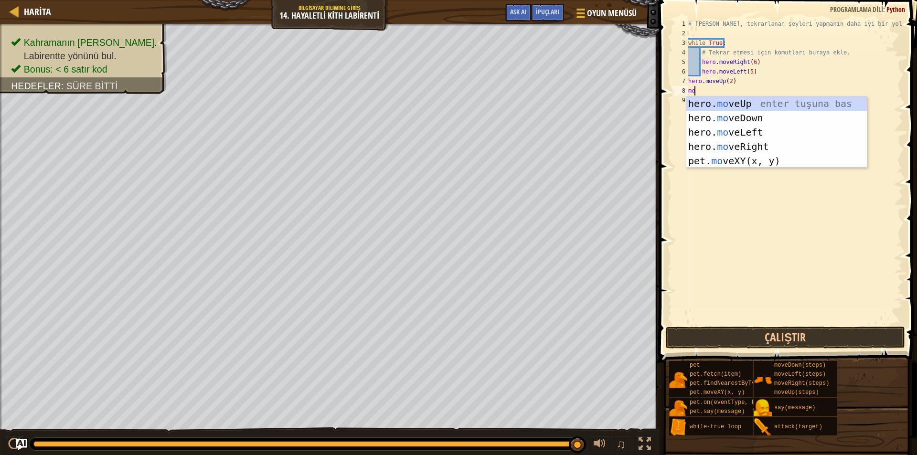
type textarea "mov"
click at [759, 142] on div "hero. mov eUp enter tuşuna bas hero. mov eDown enter tuşuna bas hero. mov eLeft…" at bounding box center [776, 146] width 180 height 100
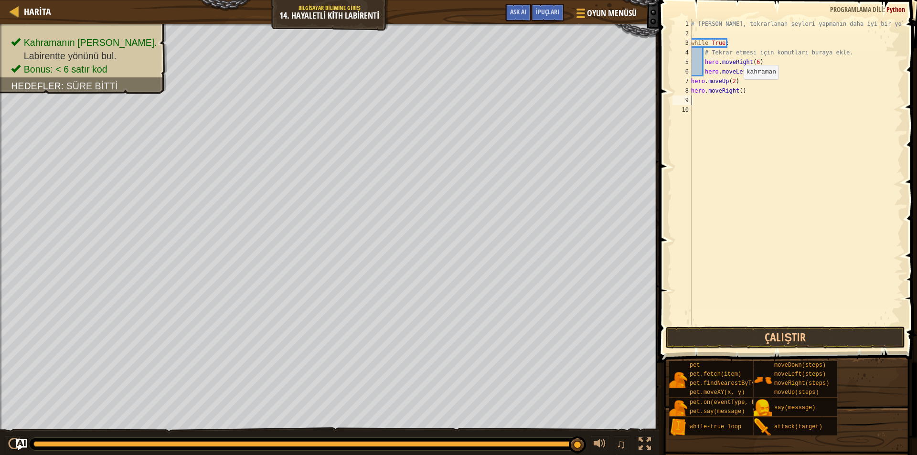
click at [738, 89] on div "# [PERSON_NAME], tekrarlanan şeyleri yapmanın daha iyi bir yoludur. while True …" at bounding box center [795, 181] width 213 height 325
type textarea "hero.moveRight(2)"
click at [701, 104] on div "# [PERSON_NAME], tekrarlanan şeyleri yapmanın daha iyi bir yoludur. while True …" at bounding box center [795, 181] width 213 height 325
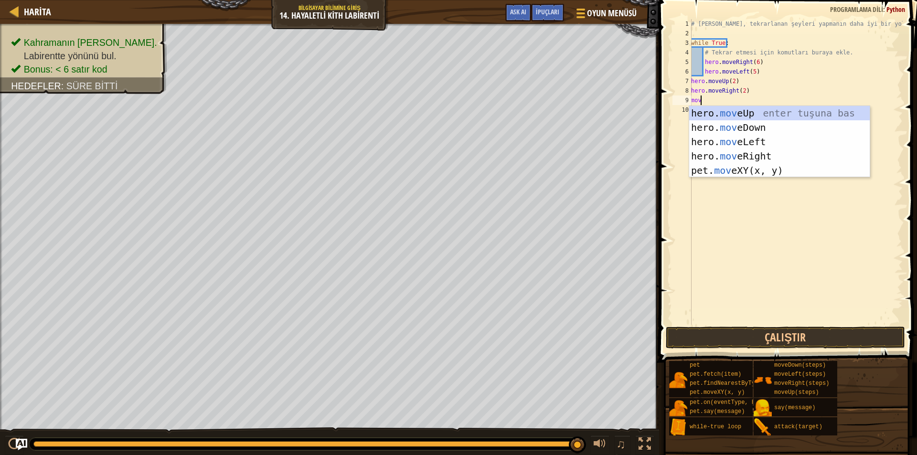
type textarea "move"
click at [716, 114] on div "hero. move Up enter tuşuna bas hero. move Down enter tuşuna bas hero. move Left…" at bounding box center [779, 156] width 180 height 100
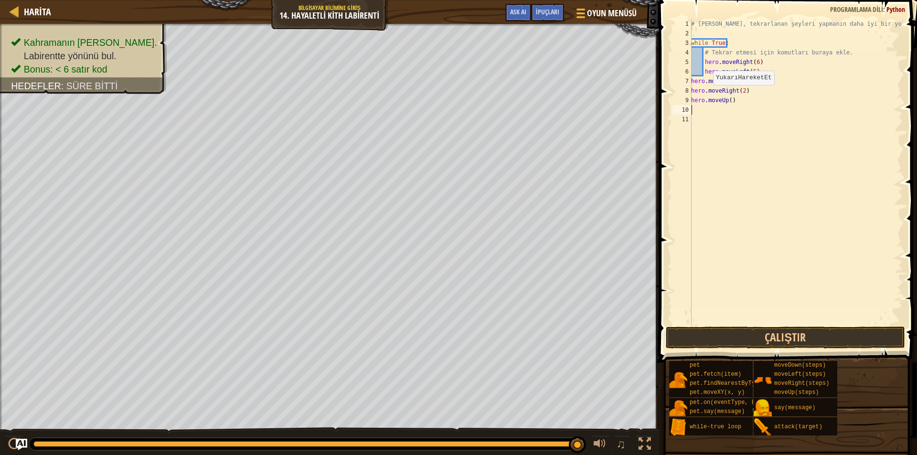
scroll to position [4, 0]
click at [728, 102] on div "# [PERSON_NAME], tekrarlanan şeyleri yapmanın daha iyi bir yoludur. while True …" at bounding box center [795, 181] width 213 height 325
type textarea "hero.moveUp(2)"
click at [702, 108] on div "# [PERSON_NAME], tekrarlanan şeyleri yapmanın daha iyi bir yoludur. while True …" at bounding box center [795, 181] width 213 height 325
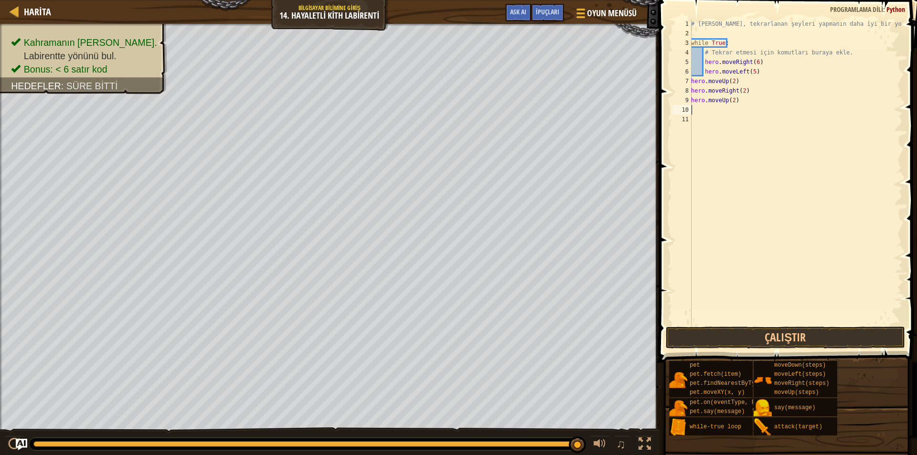
scroll to position [4, 0]
type textarea "m"
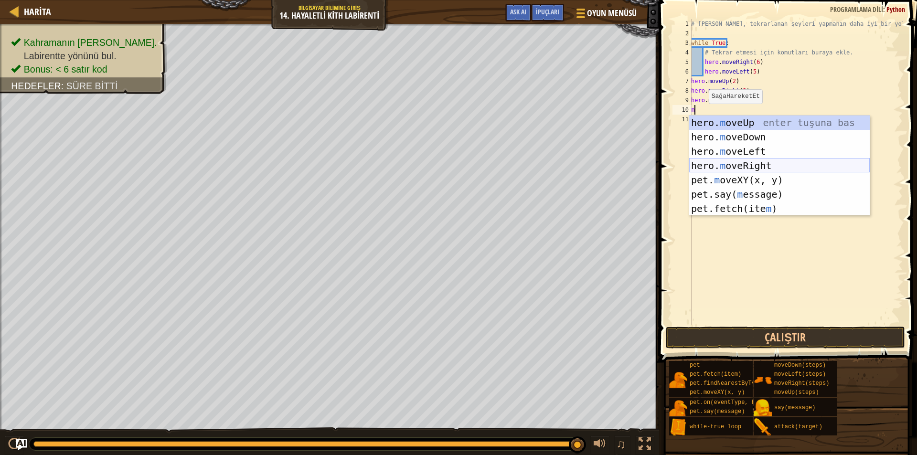
click at [750, 167] on div "hero. [PERSON_NAME] enter tuşuna bas hero. m oveDown enter tuşuna bas hero. m o…" at bounding box center [779, 180] width 180 height 129
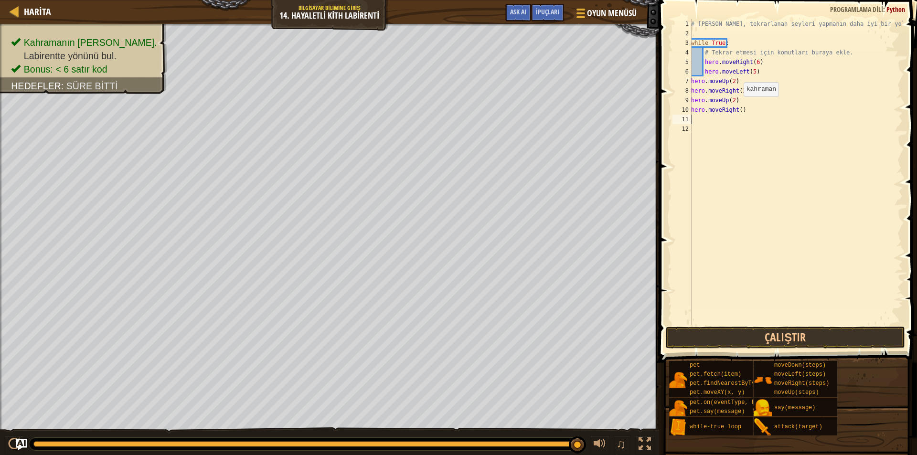
click at [738, 106] on div "# [PERSON_NAME], tekrarlanan şeyleri yapmanın daha iyi bir yoludur. while True …" at bounding box center [795, 181] width 213 height 325
type textarea "hero.moveRight(2)"
click at [728, 118] on div "# [PERSON_NAME], tekrarlanan şeyleri yapmanın daha iyi bir yoludur. while True …" at bounding box center [795, 181] width 213 height 325
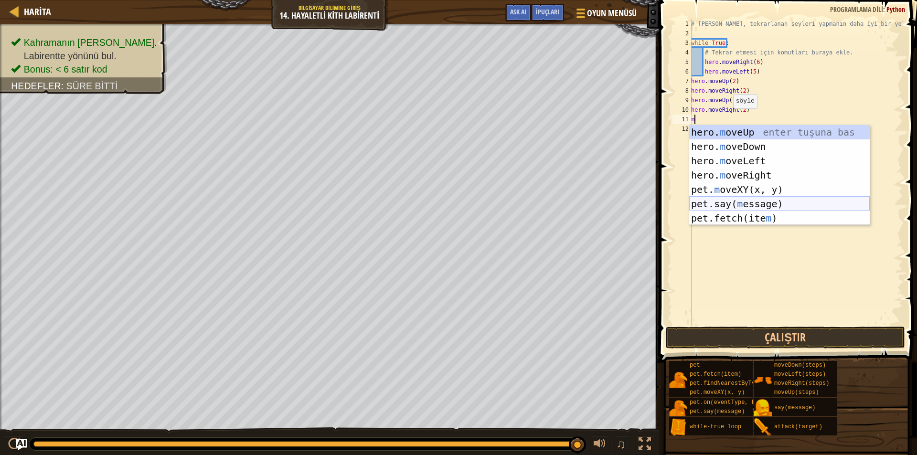
type textarea "mo"
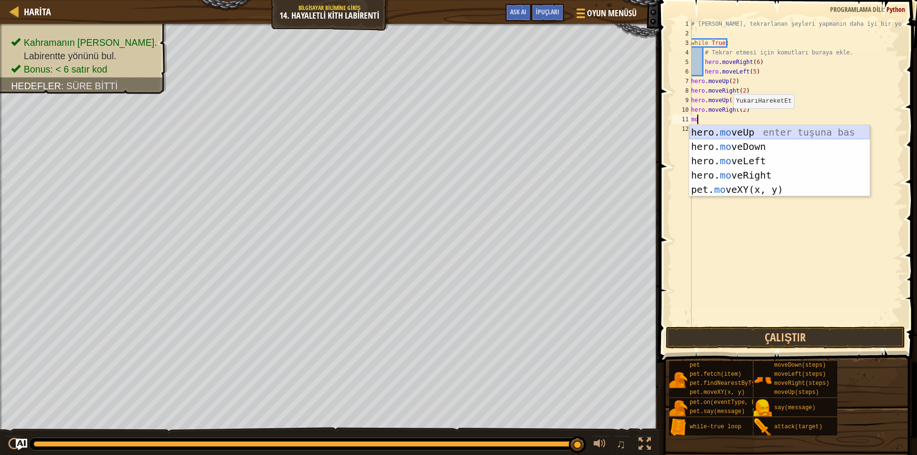
click at [762, 133] on div "hero. mo veUp enter tuşuna bas hero. mo veDown enter tuşuna bas hero. mo veLeft…" at bounding box center [779, 175] width 180 height 100
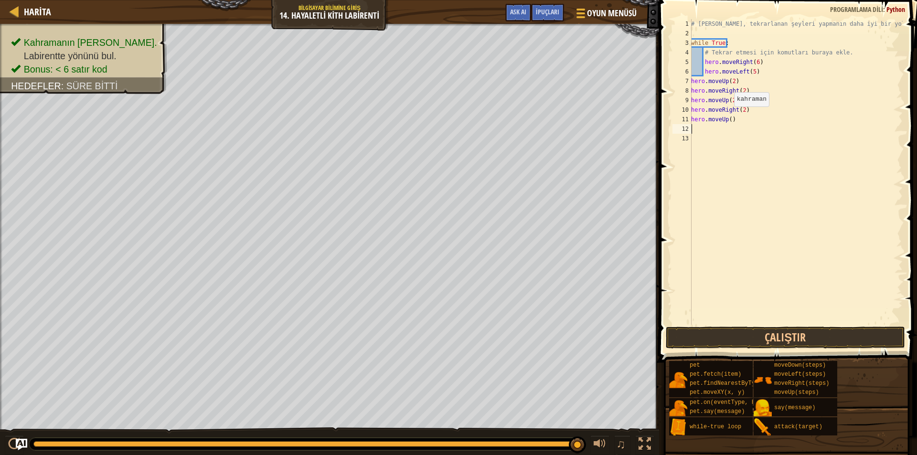
click at [729, 116] on div "# [PERSON_NAME], tekrarlanan şeyleri yapmanın daha iyi bir yoludur. while True …" at bounding box center [795, 181] width 213 height 325
type textarea "hero.moveUp(2)"
click at [787, 337] on button "Çalıştır" at bounding box center [785, 338] width 239 height 22
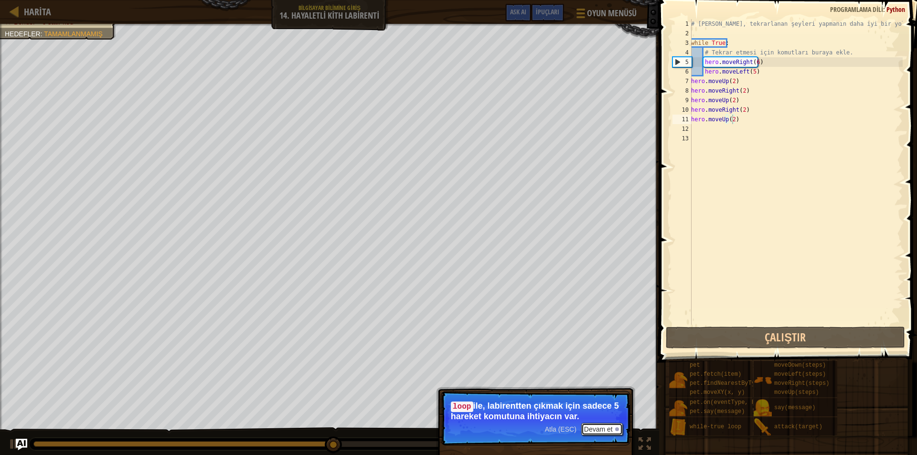
click at [606, 423] on button "Devam et" at bounding box center [602, 429] width 42 height 12
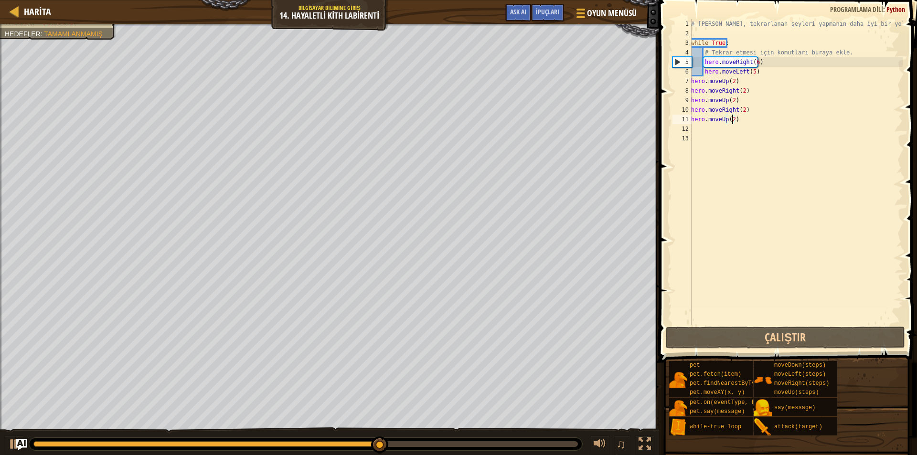
click at [771, 38] on div "# [PERSON_NAME], tekrarlanan şeyleri yapmanın daha iyi bir yoludur. while True …" at bounding box center [795, 181] width 213 height 325
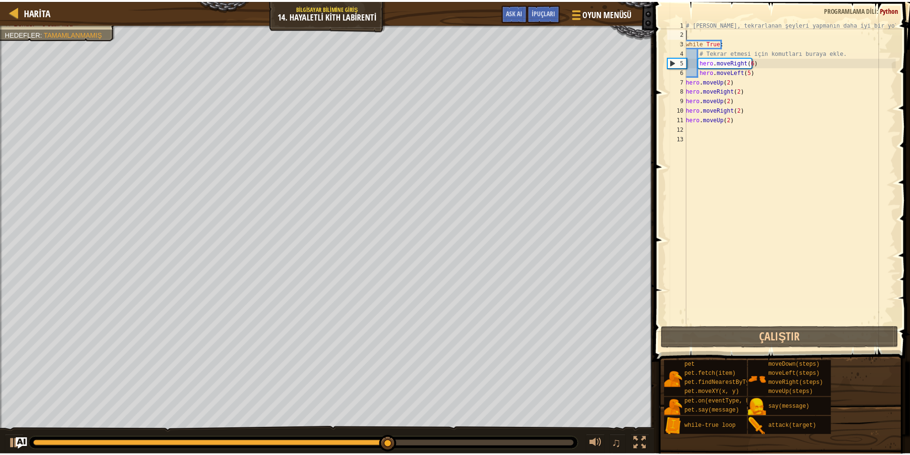
scroll to position [4, 0]
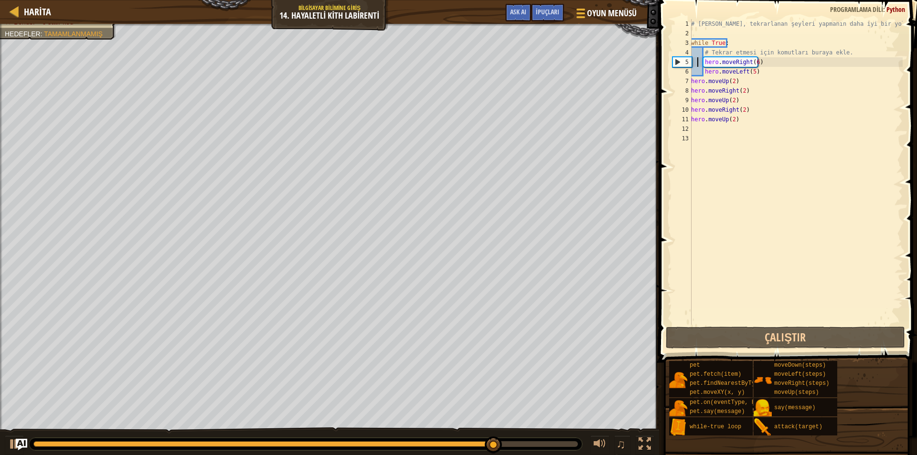
click at [699, 61] on div "# [PERSON_NAME], tekrarlanan şeyleri yapmanın daha iyi bir yoludur. while True …" at bounding box center [795, 181] width 213 height 325
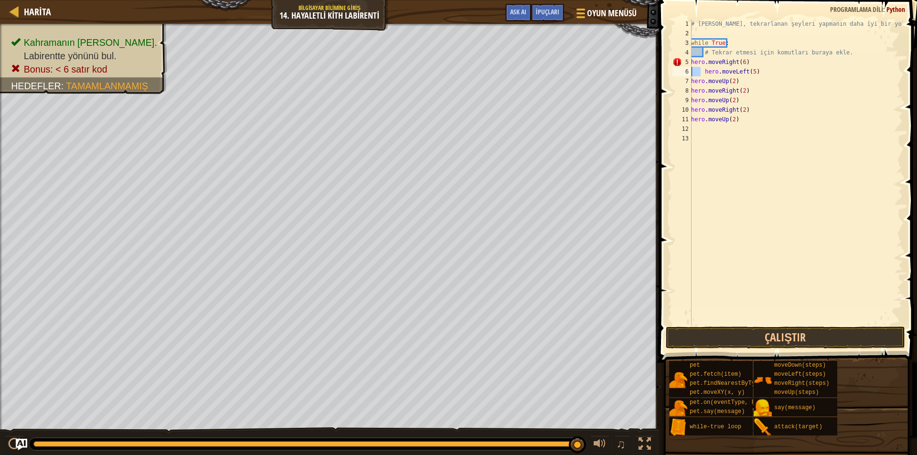
drag, startPoint x: 699, startPoint y: 74, endPoint x: 687, endPoint y: 74, distance: 12.4
click at [687, 74] on div "hero.moveRight(6) 1 2 3 4 5 6 7 8 9 10 11 12 13 # [PERSON_NAME], tekrarlanan şe…" at bounding box center [786, 172] width 232 height 306
click at [731, 43] on div "# [PERSON_NAME], tekrarlanan şeyleri yapmanın daha iyi bir yoludur. while True …" at bounding box center [795, 181] width 213 height 325
type textarea "w"
click at [726, 282] on div "# [PERSON_NAME], tekrarlanan şeyleri yapmanın daha iyi bir yoludur. # Tekrar et…" at bounding box center [795, 181] width 213 height 325
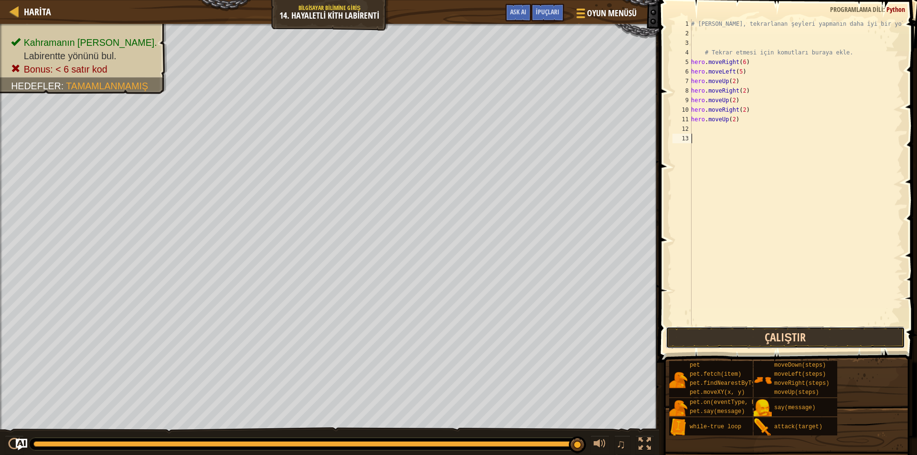
click at [750, 339] on button "Çalıştır" at bounding box center [785, 338] width 239 height 22
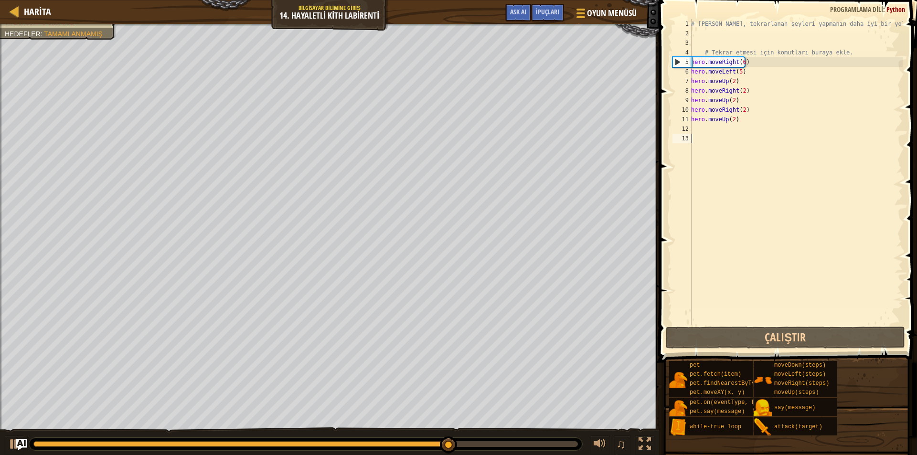
click at [6, 11] on div "Harita Bilgisayar Bilimine Giriş 14. Hayaletli Kith Labirenti Oyun Menüsü Bitti…" at bounding box center [329, 12] width 659 height 24
click at [13, 7] on div at bounding box center [15, 11] width 12 height 12
select select "tr"
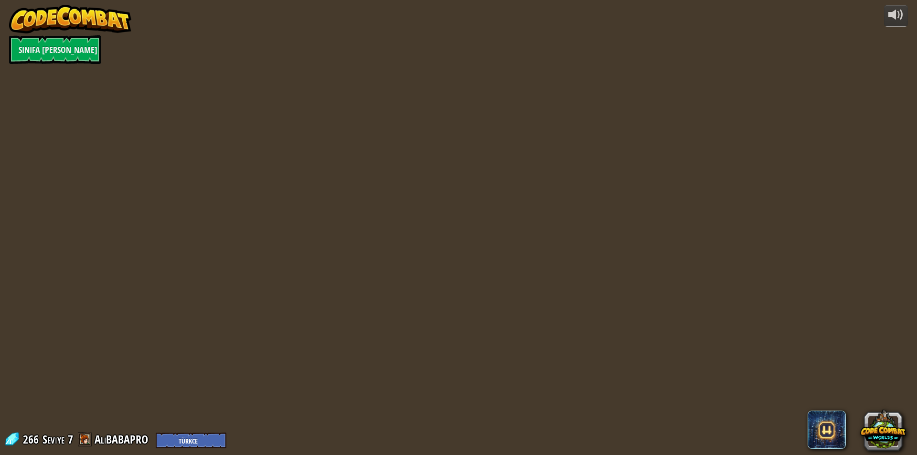
select select "tr"
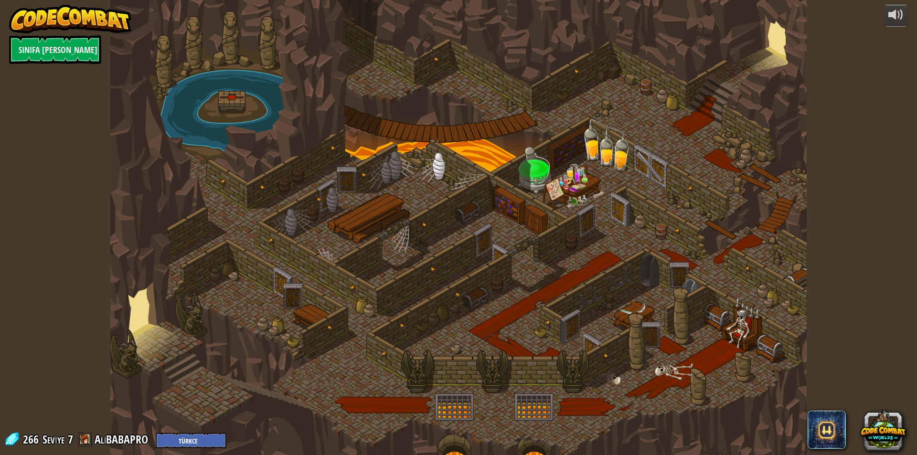
select select "tr"
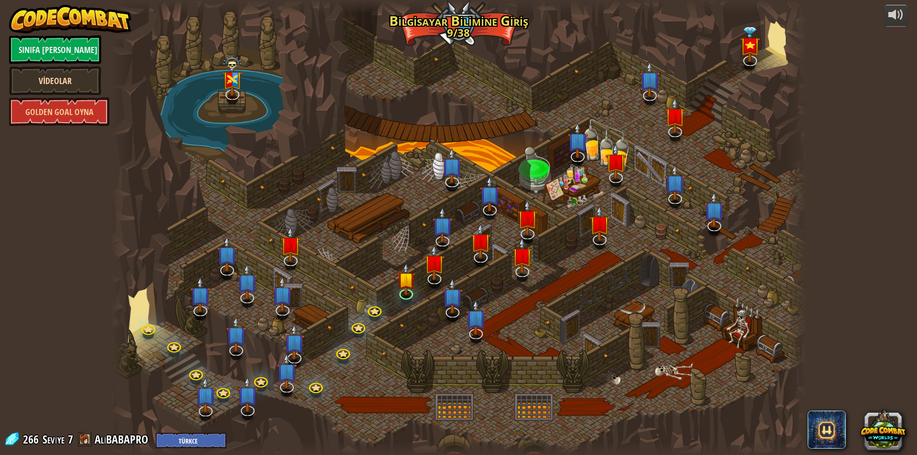
select select "tr"
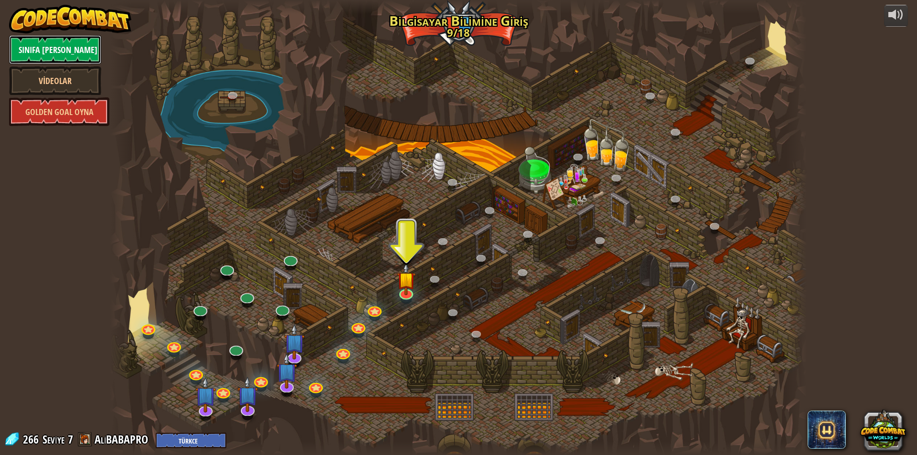
click at [72, 48] on link "Sınıfa [PERSON_NAME]" at bounding box center [55, 49] width 92 height 29
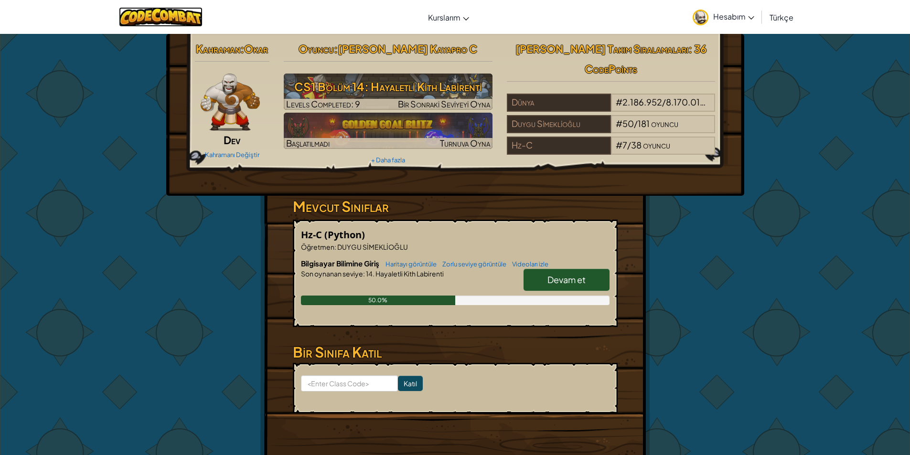
click at [162, 11] on img at bounding box center [161, 17] width 84 height 20
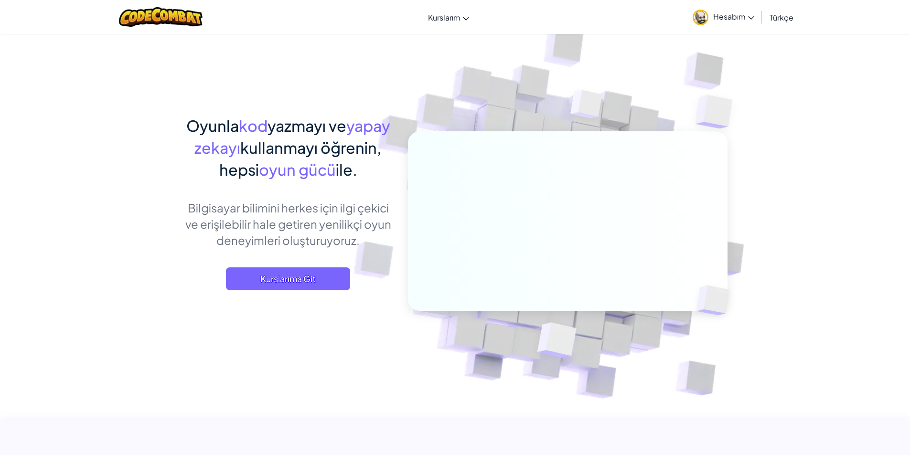
click at [723, 16] on span "Hesabım" at bounding box center [733, 16] width 41 height 10
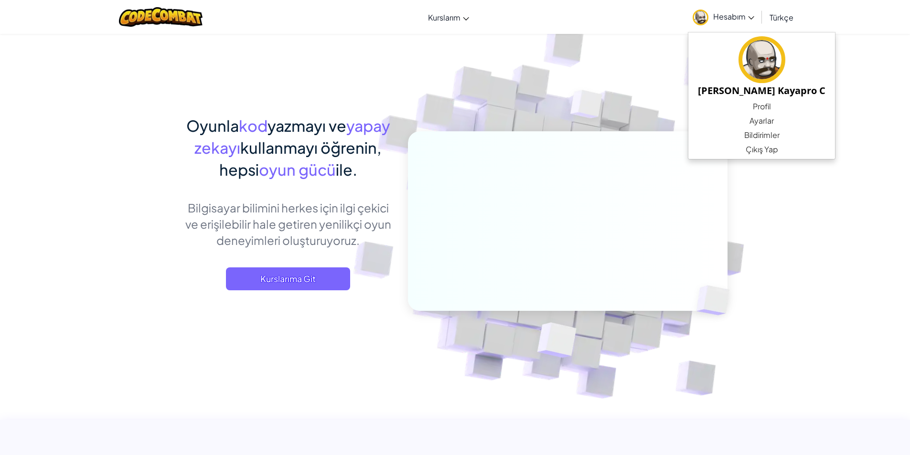
click at [741, 158] on ul "[PERSON_NAME] C Profil Ayarlar Bildirimler Çıkış Yap" at bounding box center [762, 95] width 148 height 127
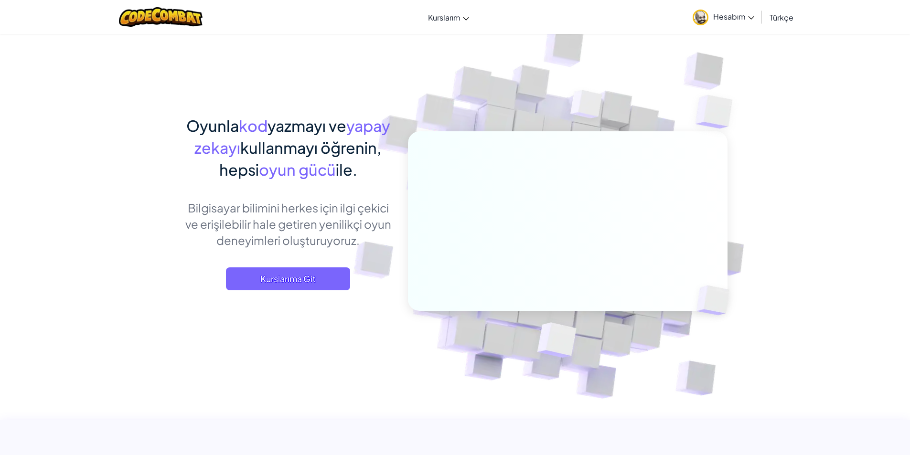
click at [700, 17] on img at bounding box center [700, 18] width 16 height 16
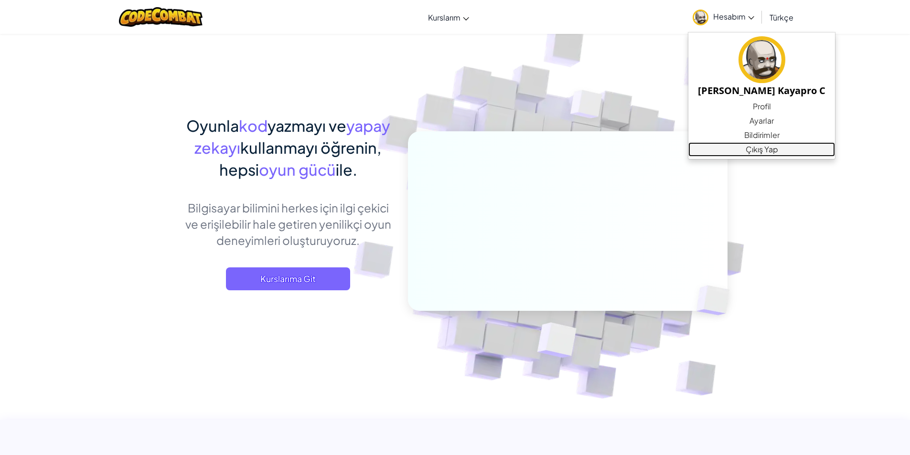
click at [752, 145] on link "Çıkış Yap" at bounding box center [761, 149] width 147 height 14
